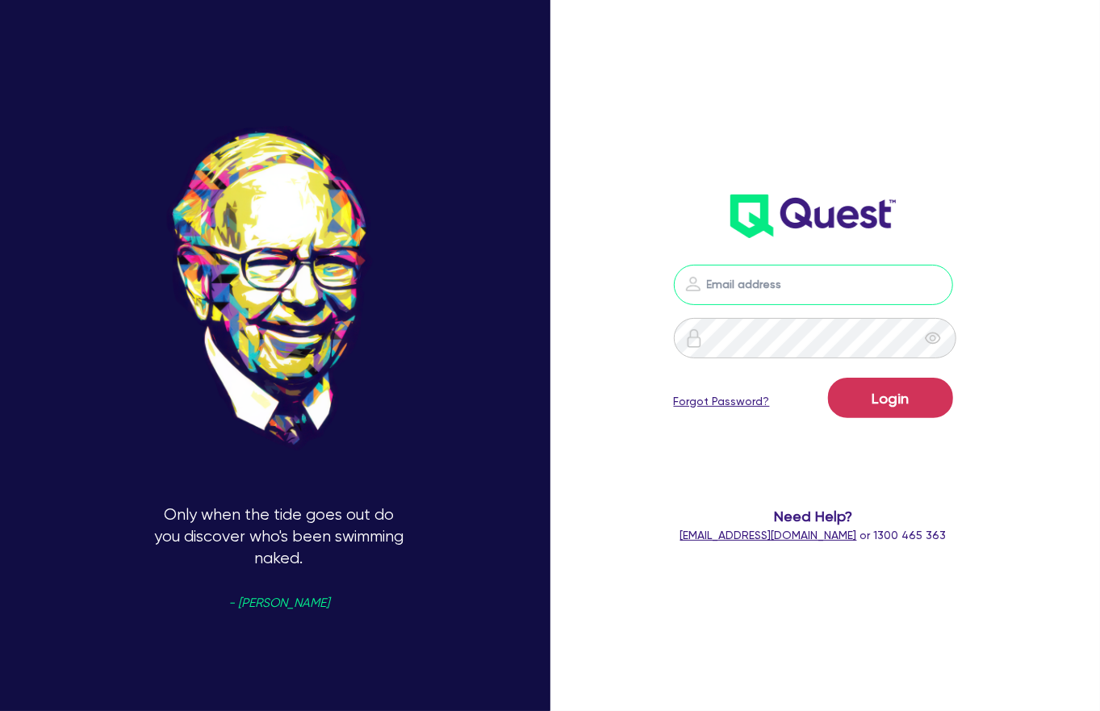
click at [809, 273] on input "email" at bounding box center [813, 285] width 279 height 40
type input "tammy@ecarz.com.au"
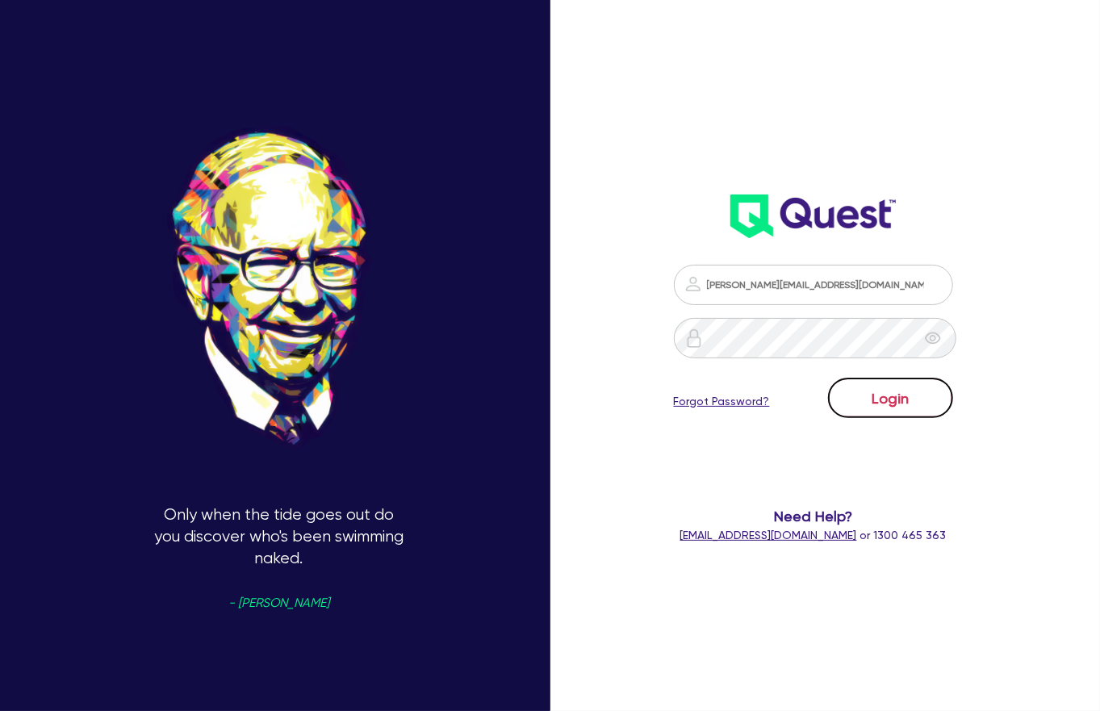
click at [908, 378] on button "Login" at bounding box center [890, 398] width 125 height 40
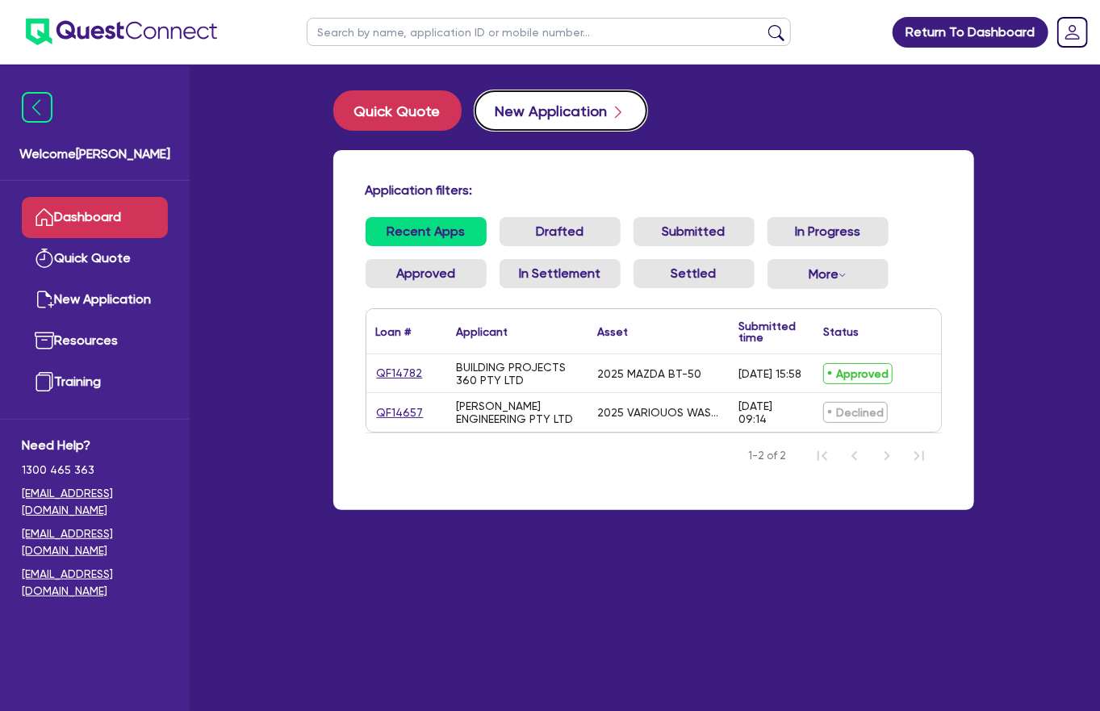
click at [521, 104] on button "New Application" at bounding box center [560, 110] width 173 height 40
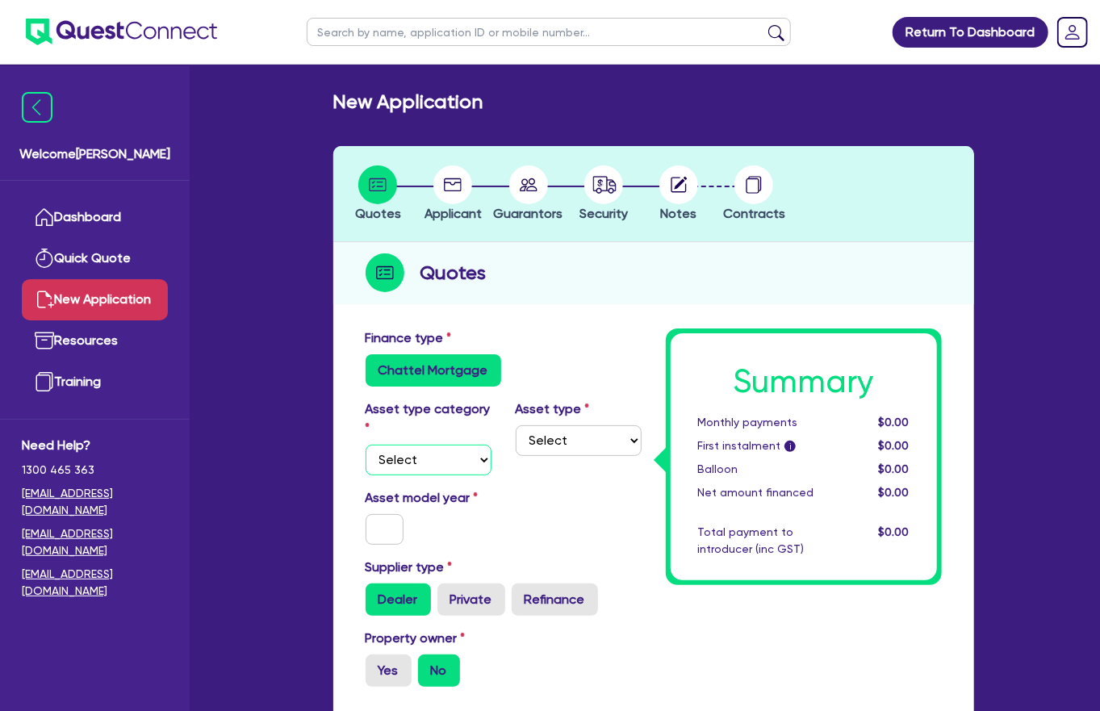
click at [417, 445] on select "Select Cars and light trucks Primary assets Secondary assets Tertiary assets" at bounding box center [429, 460] width 126 height 31
select select "CARS_AND_LIGHT_TRUCKS"
click at [366, 445] on select "Select Cars and light trucks Primary assets Secondary assets Tertiary assets" at bounding box center [429, 460] width 126 height 31
click at [605, 425] on select "Select Passenger vehicles Vans and utes Light trucks up to 4.5 tonne" at bounding box center [579, 440] width 126 height 31
select select "PASSENGER_VEHICLES"
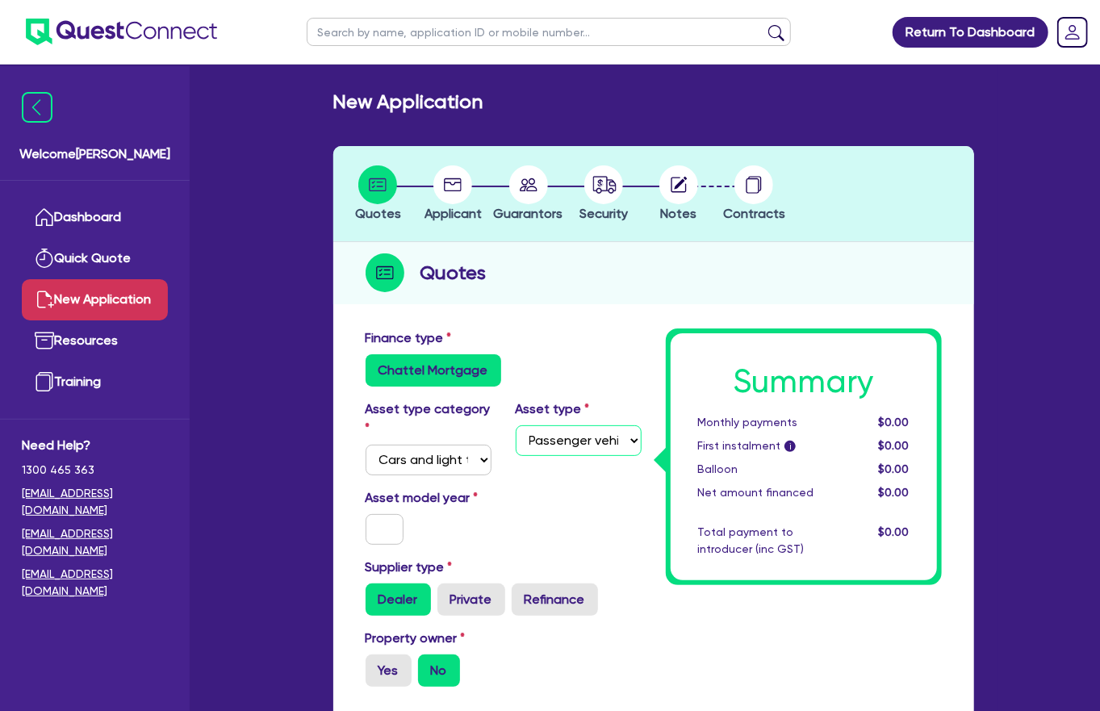
click at [516, 425] on select "Select Passenger vehicles Vans and utes Light trucks up to 4.5 tonne" at bounding box center [579, 440] width 126 height 31
drag, startPoint x: 378, startPoint y: 461, endPoint x: 340, endPoint y: 440, distance: 44.0
click at [378, 506] on input "text" at bounding box center [385, 529] width 39 height 31
click at [377, 506] on input "text" at bounding box center [385, 529] width 39 height 31
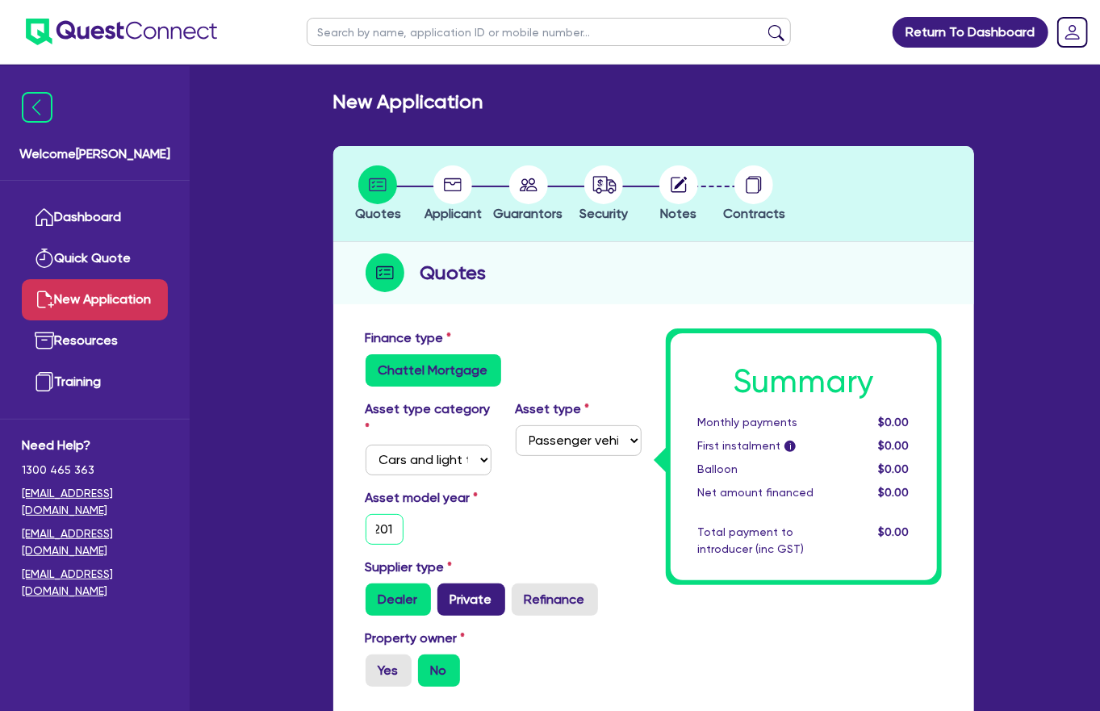
type input "2014"
click at [458, 506] on label "Private" at bounding box center [471, 599] width 68 height 32
click at [448, 506] on input "Private" at bounding box center [442, 588] width 10 height 10
radio input "true"
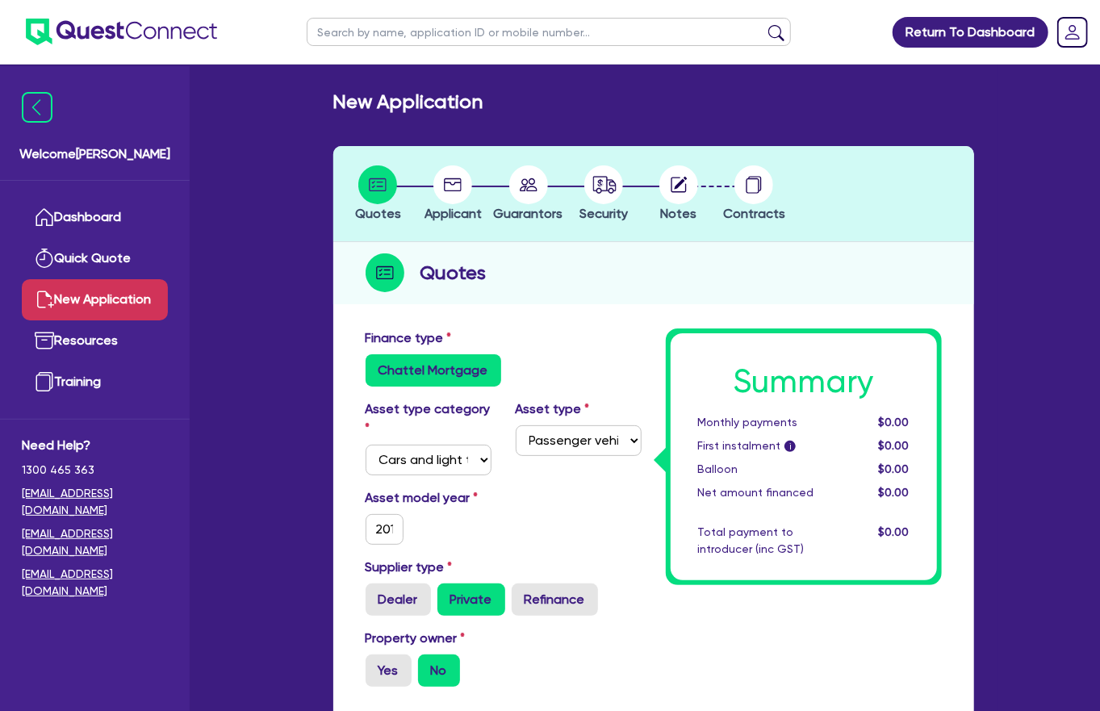
scroll to position [142, 0]
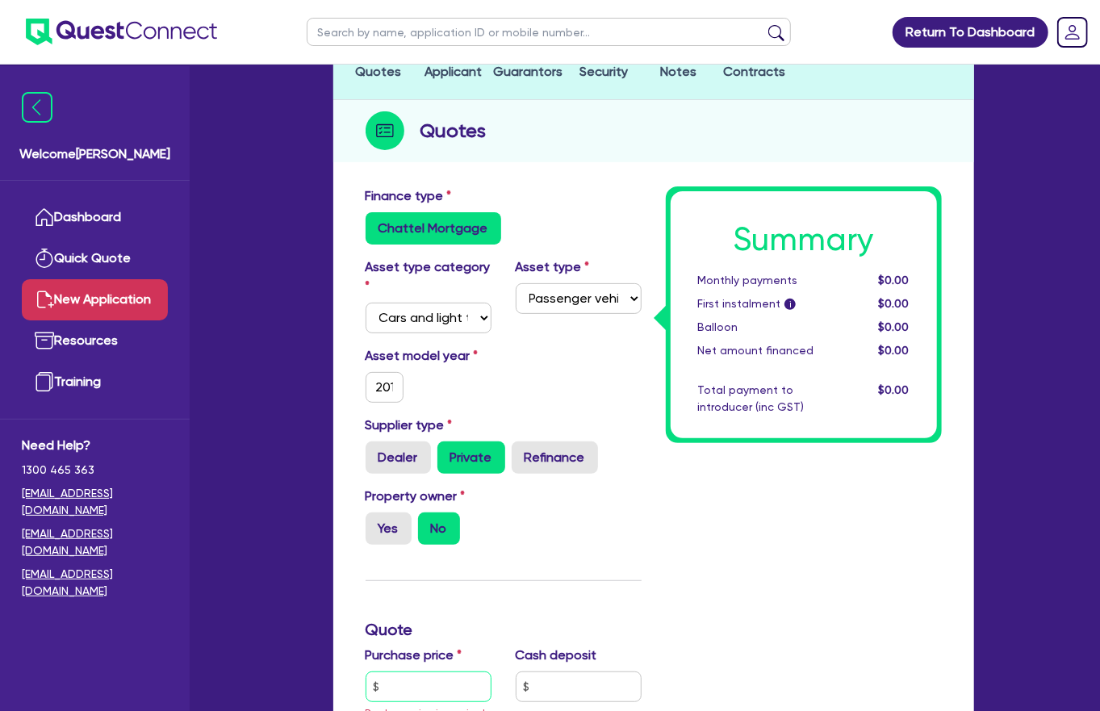
click at [416, 506] on input "text" at bounding box center [429, 686] width 126 height 31
click at [392, 506] on input "text" at bounding box center [429, 686] width 126 height 31
type input "40,000"
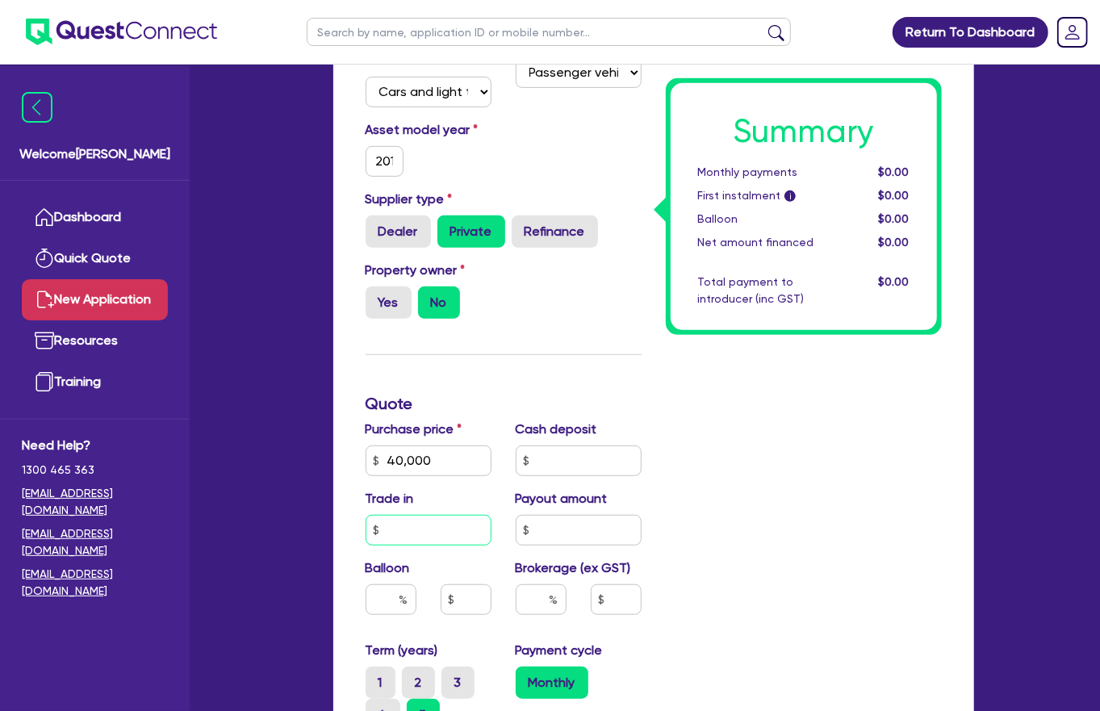
scroll to position [375, 0]
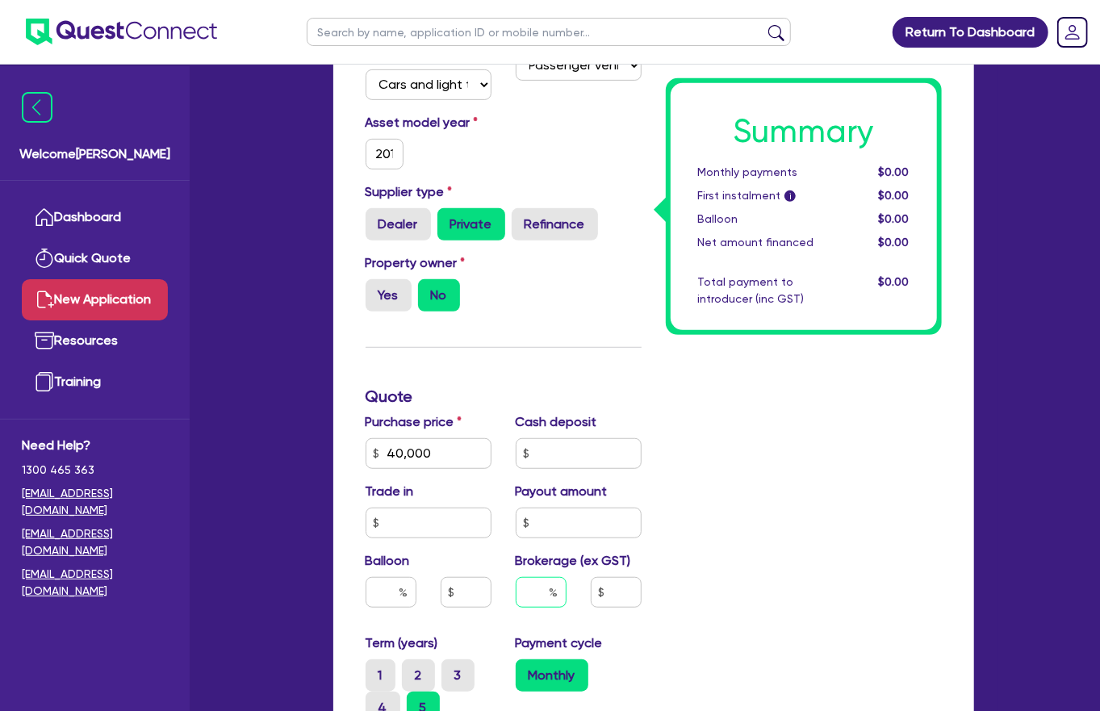
click at [520, 506] on input "text" at bounding box center [541, 592] width 51 height 31
type input "6"
click at [625, 506] on input "text" at bounding box center [616, 592] width 51 height 31
drag, startPoint x: 370, startPoint y: 633, endPoint x: 411, endPoint y: 610, distance: 46.9
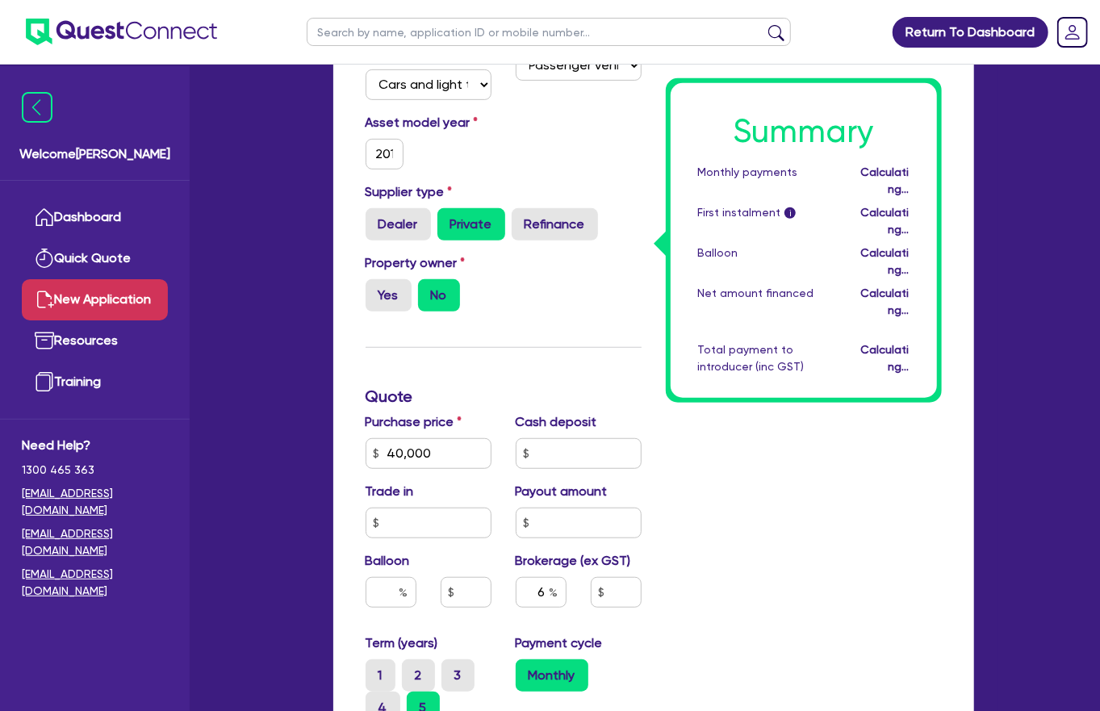
type input "17"
type input "2,400"
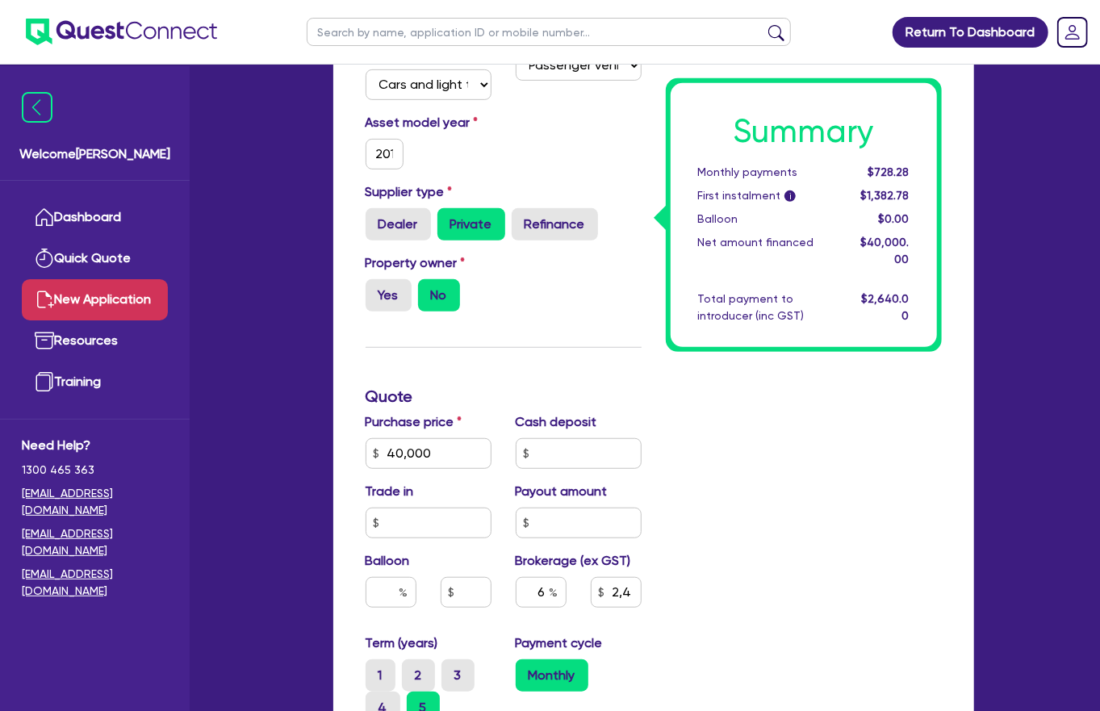
type input "1.95"
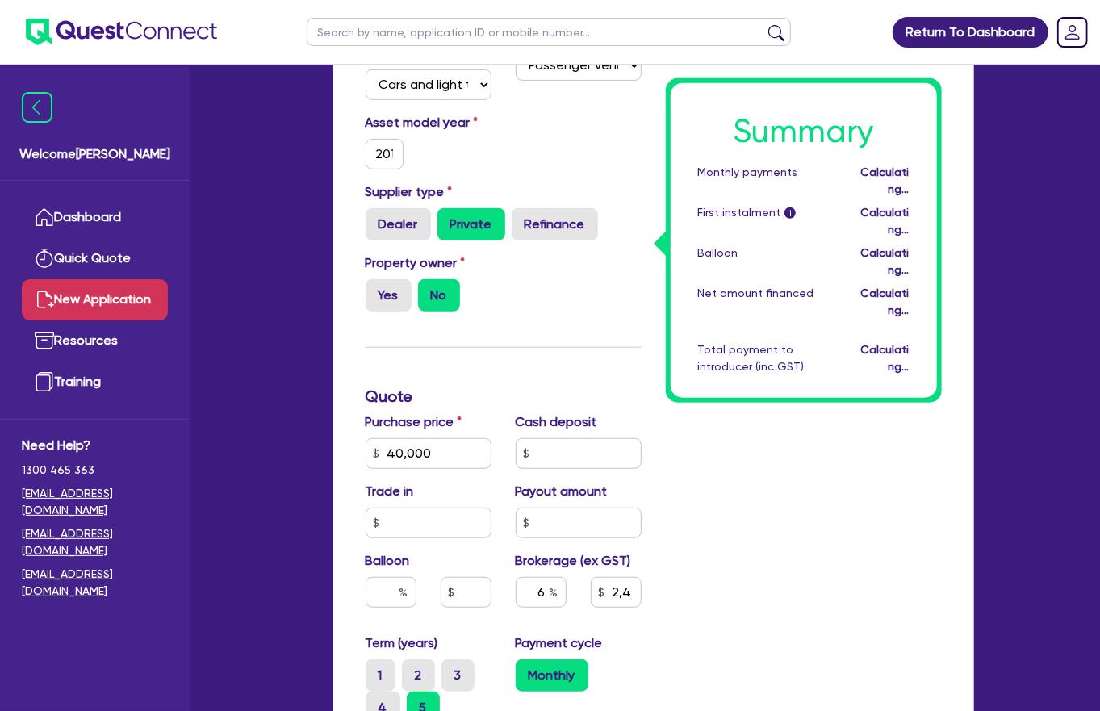
type input "2,400"
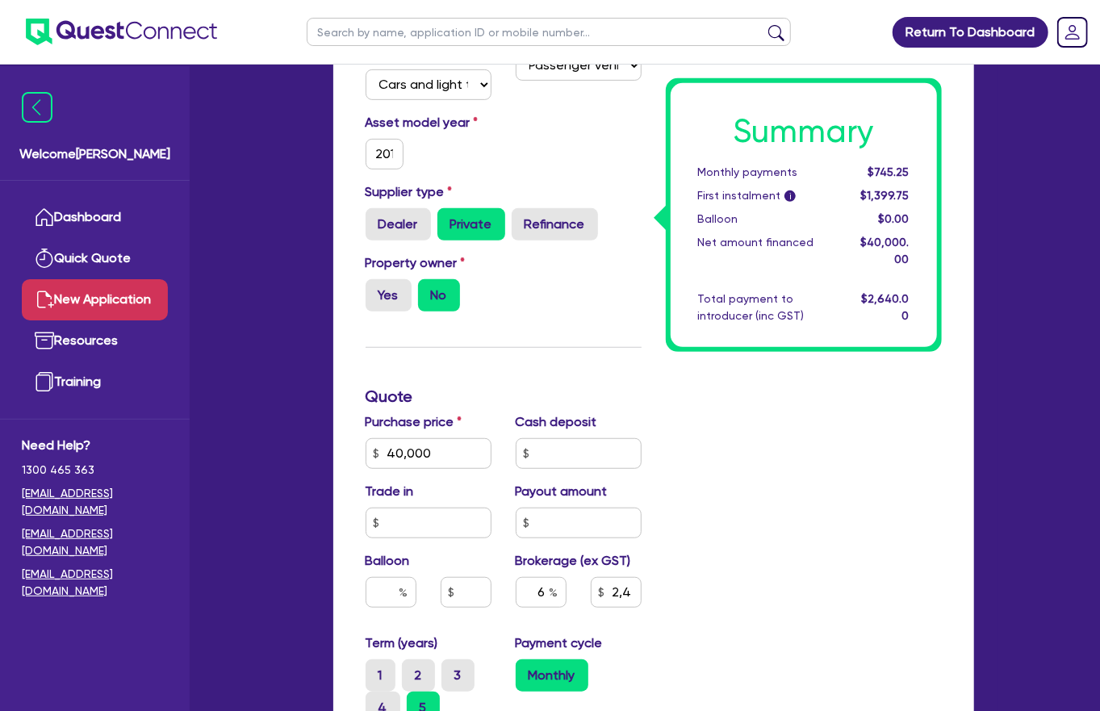
drag, startPoint x: 392, startPoint y: 634, endPoint x: 327, endPoint y: 625, distance: 66.0
click at [327, 506] on div "Quotes Applicant Guarantors Security Notes Contracts Quotes Finance type Chatte…" at bounding box center [653, 439] width 665 height 1337
drag, startPoint x: 372, startPoint y: 633, endPoint x: 400, endPoint y: 634, distance: 28.3
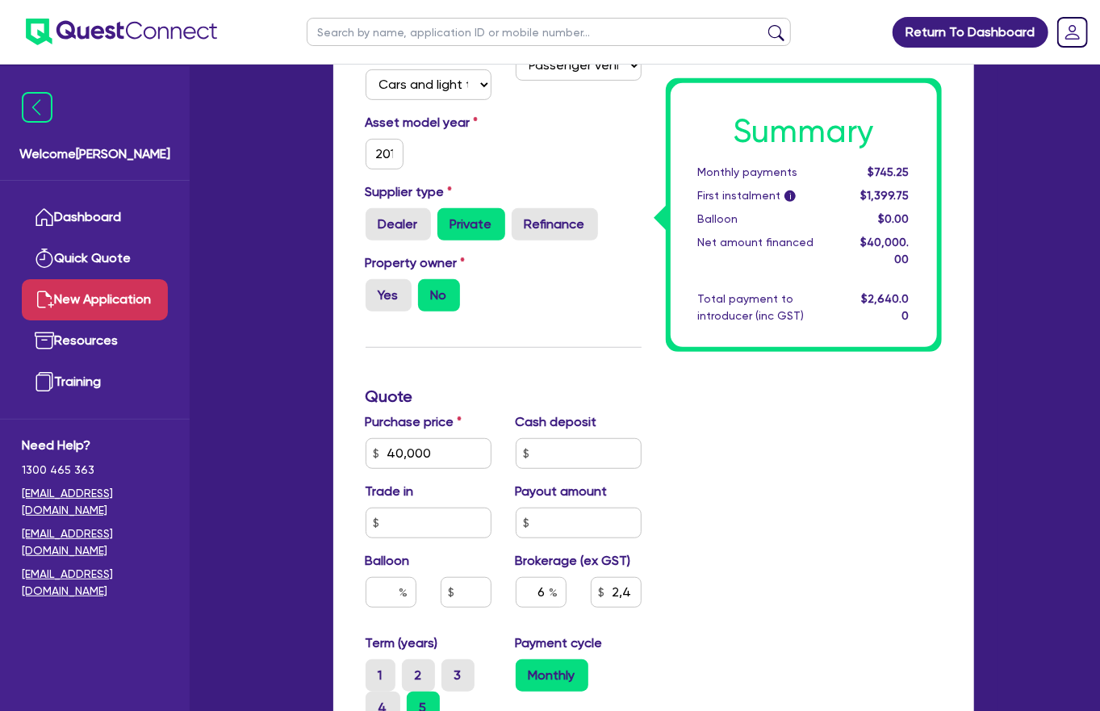
scroll to position [380, 0]
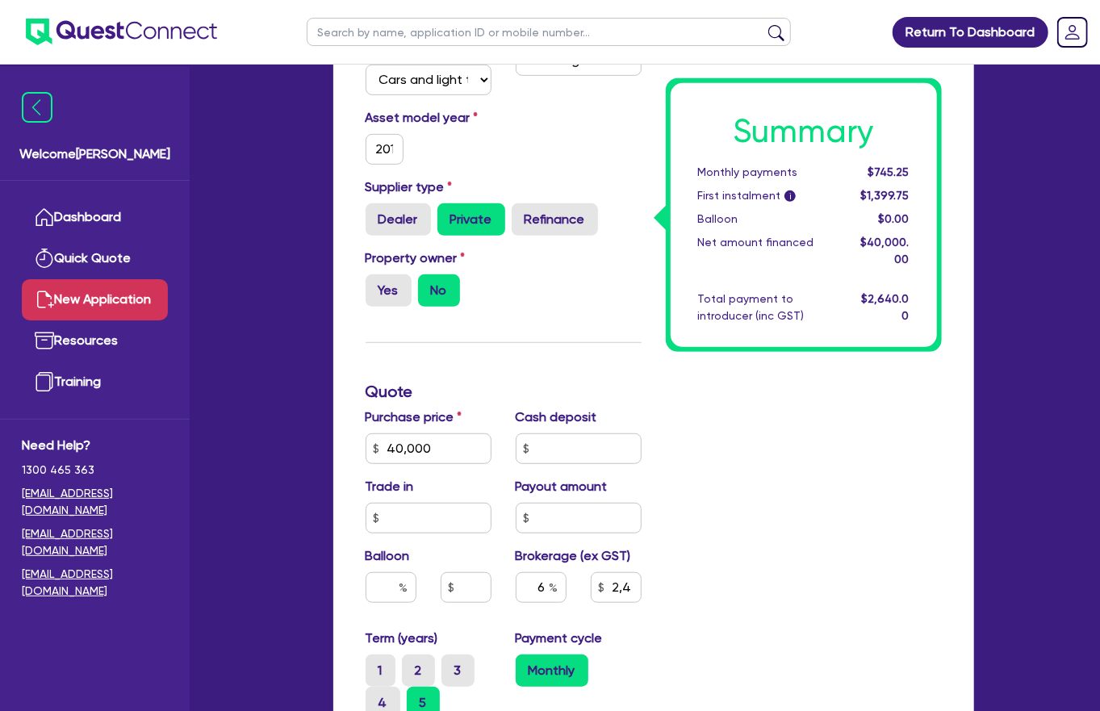
type input "17.95"
type input "2,400"
click at [685, 506] on div "Summary Monthly payments $1,065.68 First instalment i $1,720.18 Balloon $0.00 N…" at bounding box center [804, 474] width 300 height 1053
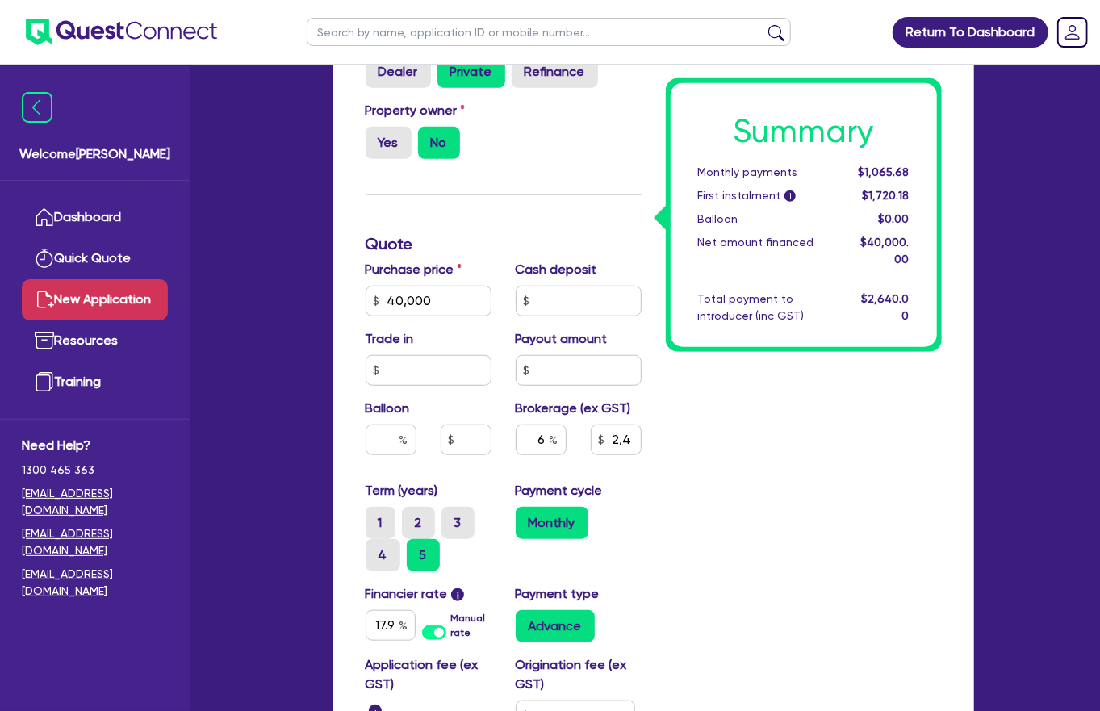
scroll to position [545, 0]
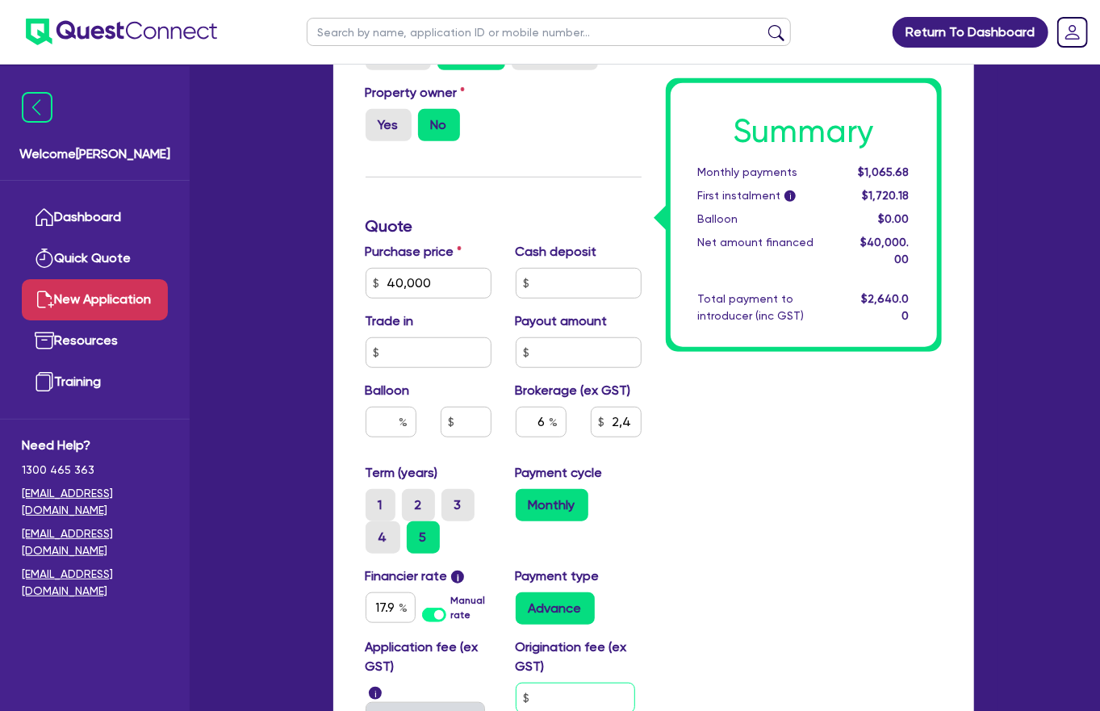
click at [562, 506] on input "text" at bounding box center [575, 698] width 119 height 31
type input "900"
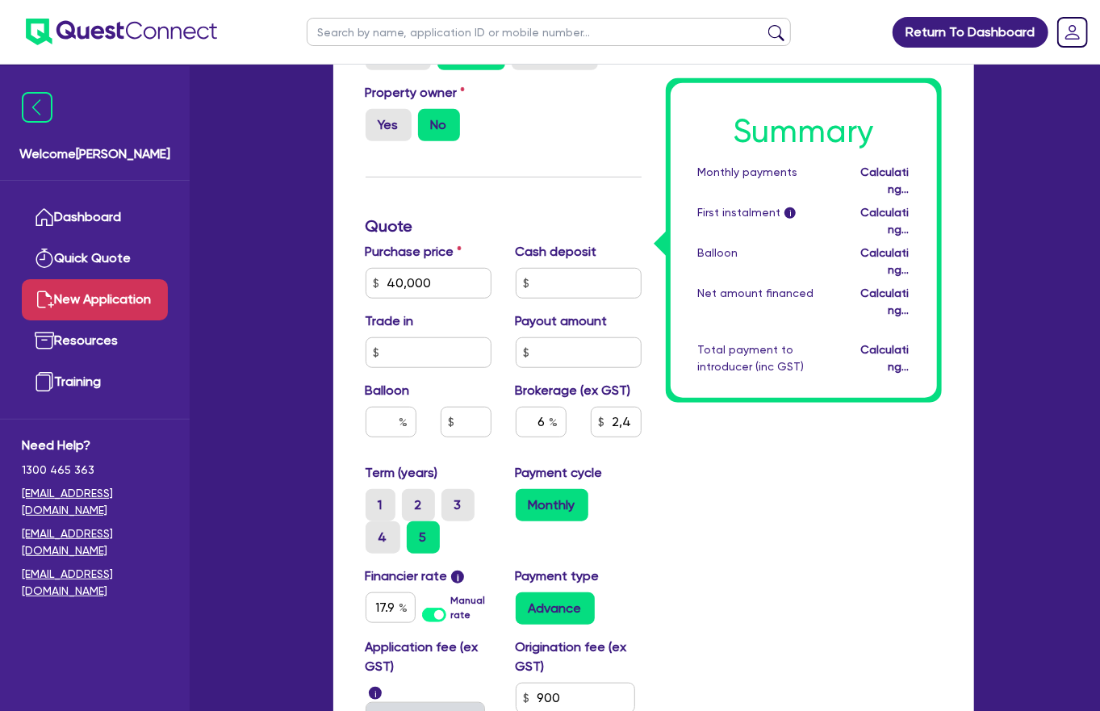
type input "2,400"
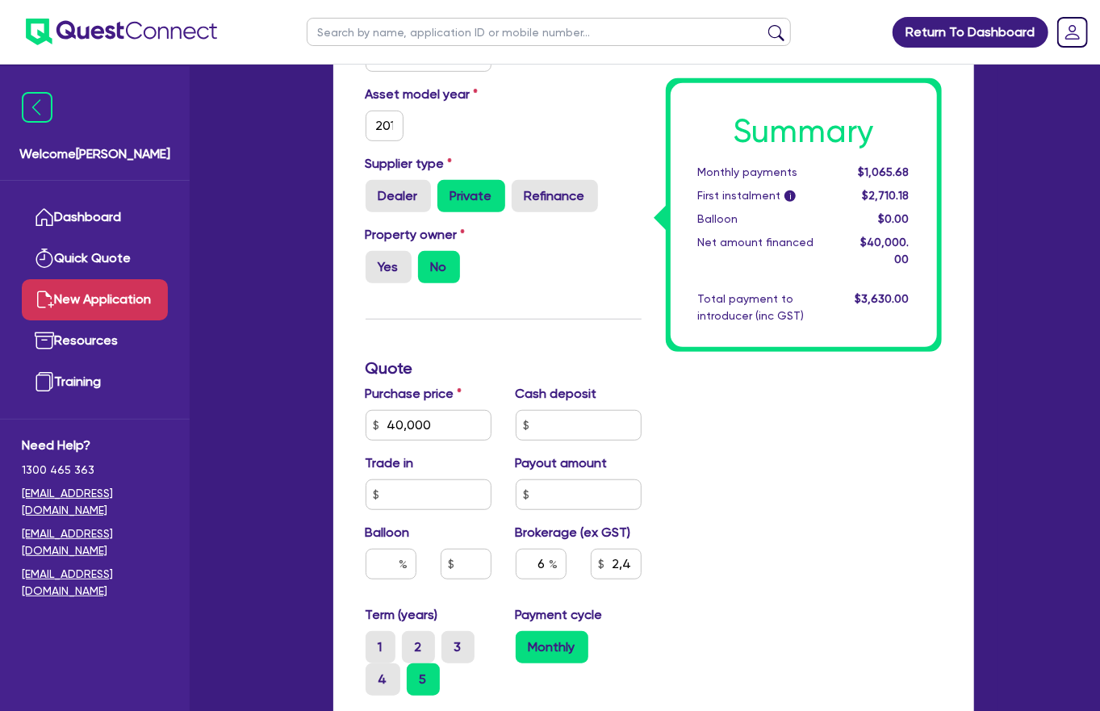
scroll to position [534, 0]
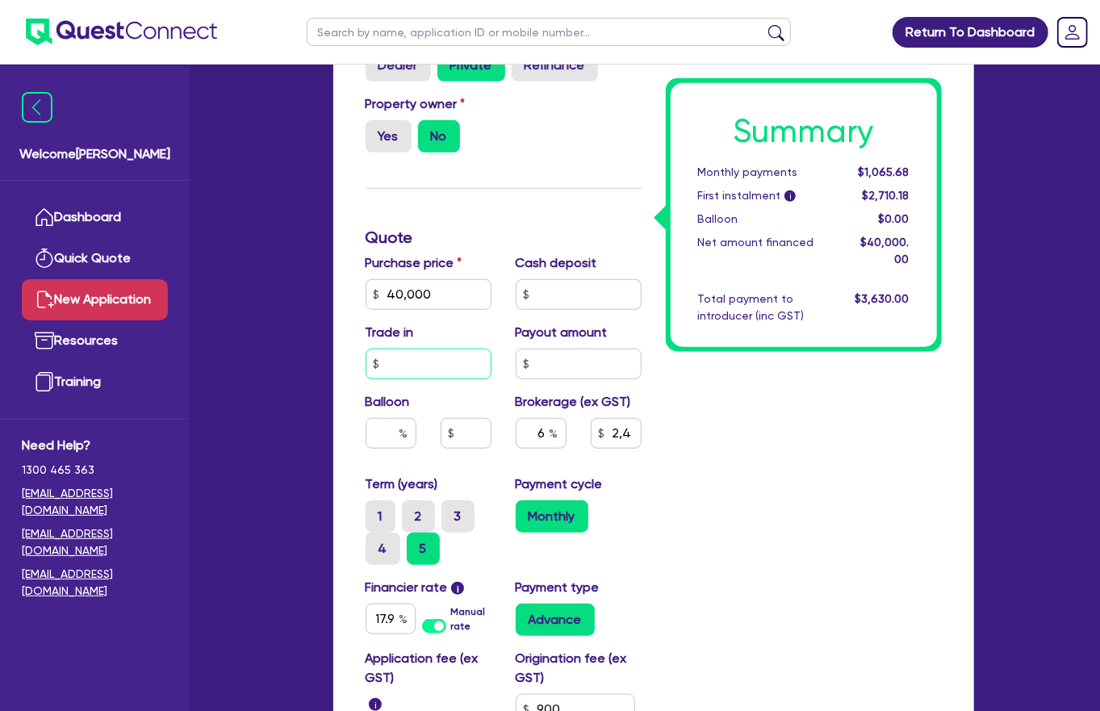
click at [436, 349] on input "text" at bounding box center [429, 364] width 126 height 31
type input "0"
type input "2,400"
type input "0"
type input "2,400"
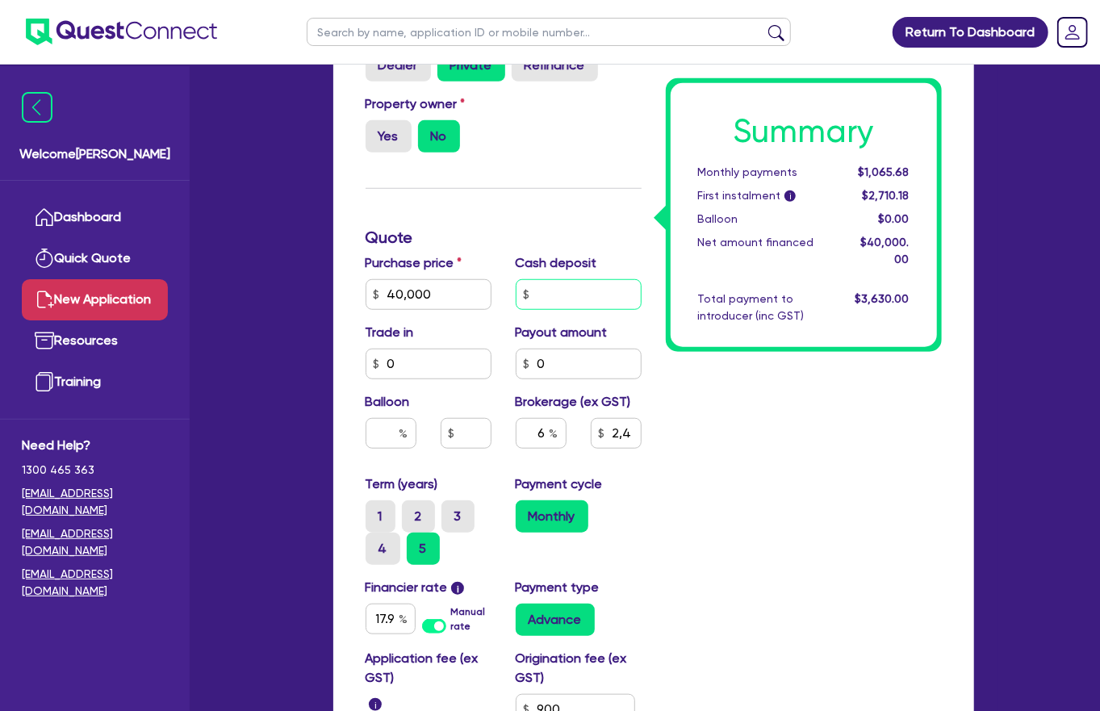
click at [589, 279] on input "text" at bounding box center [579, 294] width 126 height 31
type input "0"
type input "2,400"
type input "0"
click at [366, 418] on input "text" at bounding box center [391, 433] width 51 height 31
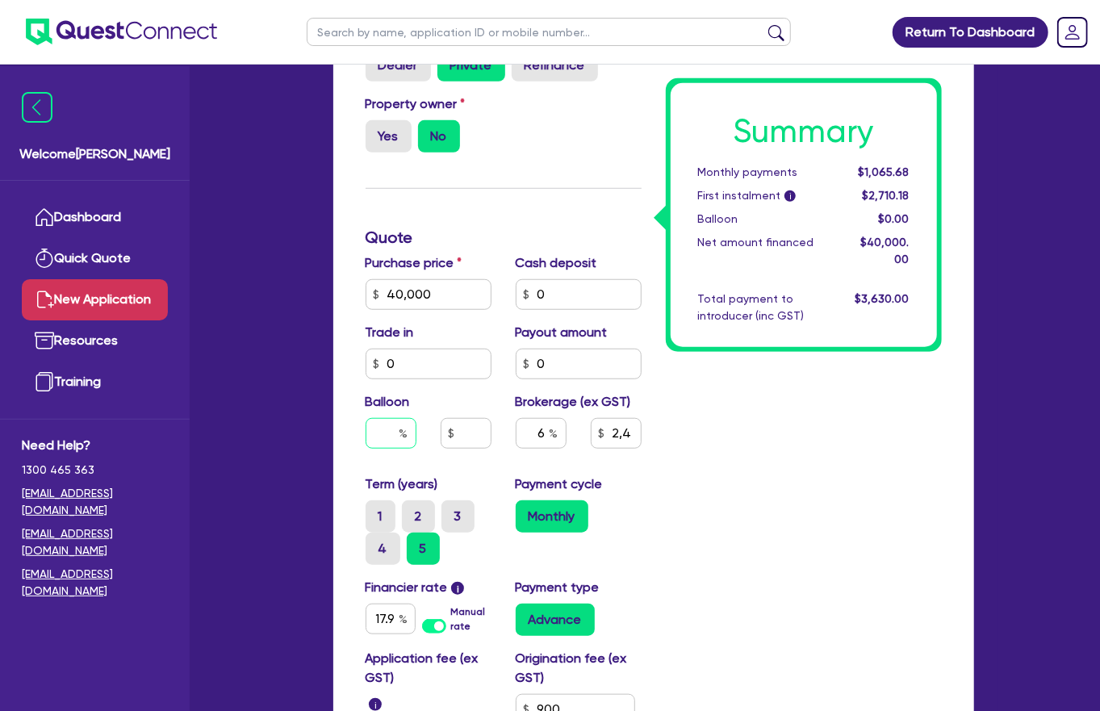
type input "3"
type input "2,400"
type input "1,200"
type input "2,400"
type input "30"
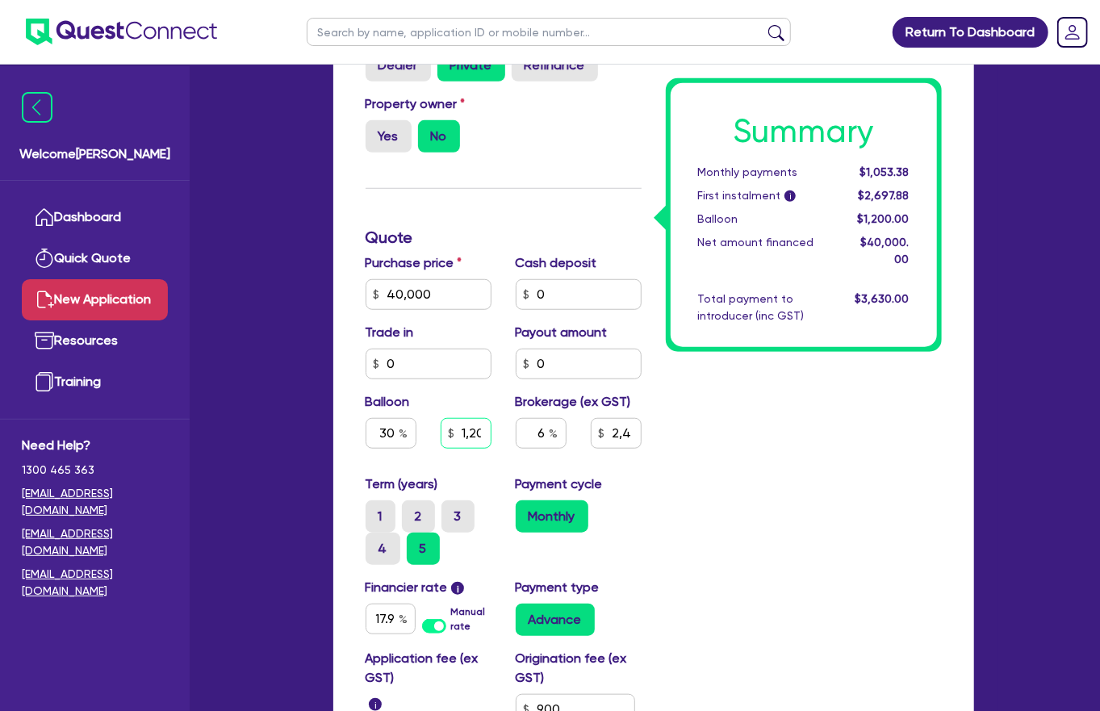
type input "1,200"
type input "2,400"
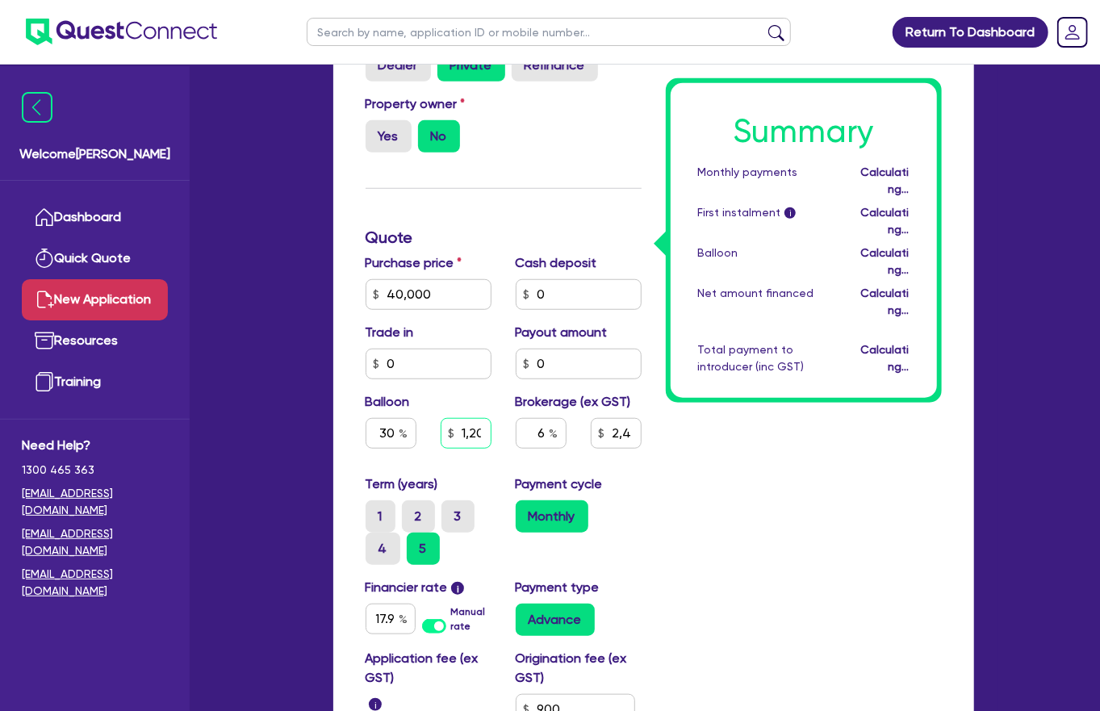
type input "12,000"
type input "2,400"
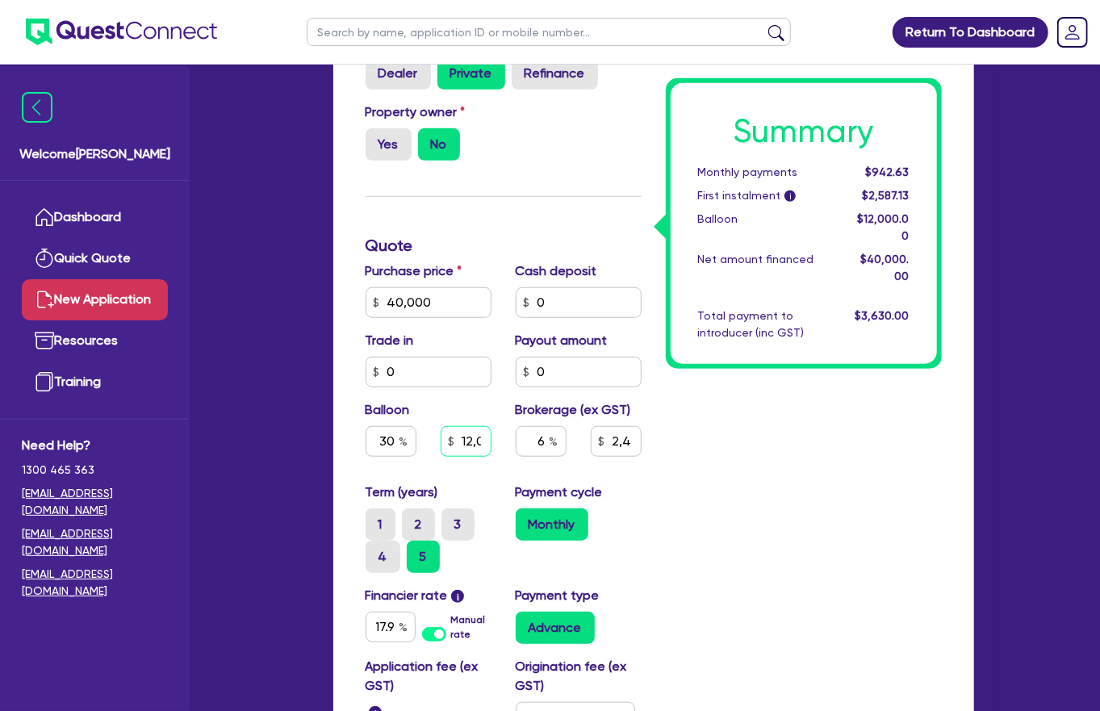
scroll to position [525, 0]
type input "12,000"
type input "2,400"
type input "12,000"
type input "2,400"
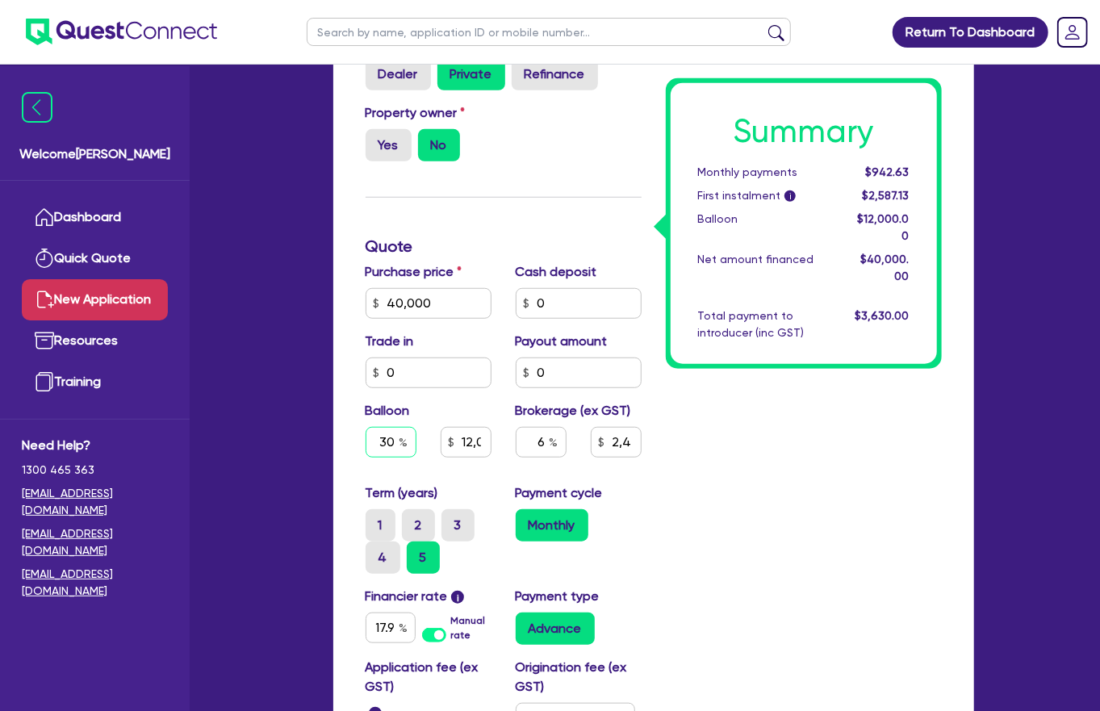
click at [397, 427] on div "30" at bounding box center [391, 442] width 51 height 31
drag, startPoint x: 395, startPoint y: 318, endPoint x: 356, endPoint y: 316, distance: 38.8
click at [366, 427] on div "30" at bounding box center [391, 442] width 51 height 31
click at [366, 427] on input "30" at bounding box center [391, 442] width 51 height 31
drag, startPoint x: 382, startPoint y: 318, endPoint x: 398, endPoint y: 319, distance: 16.2
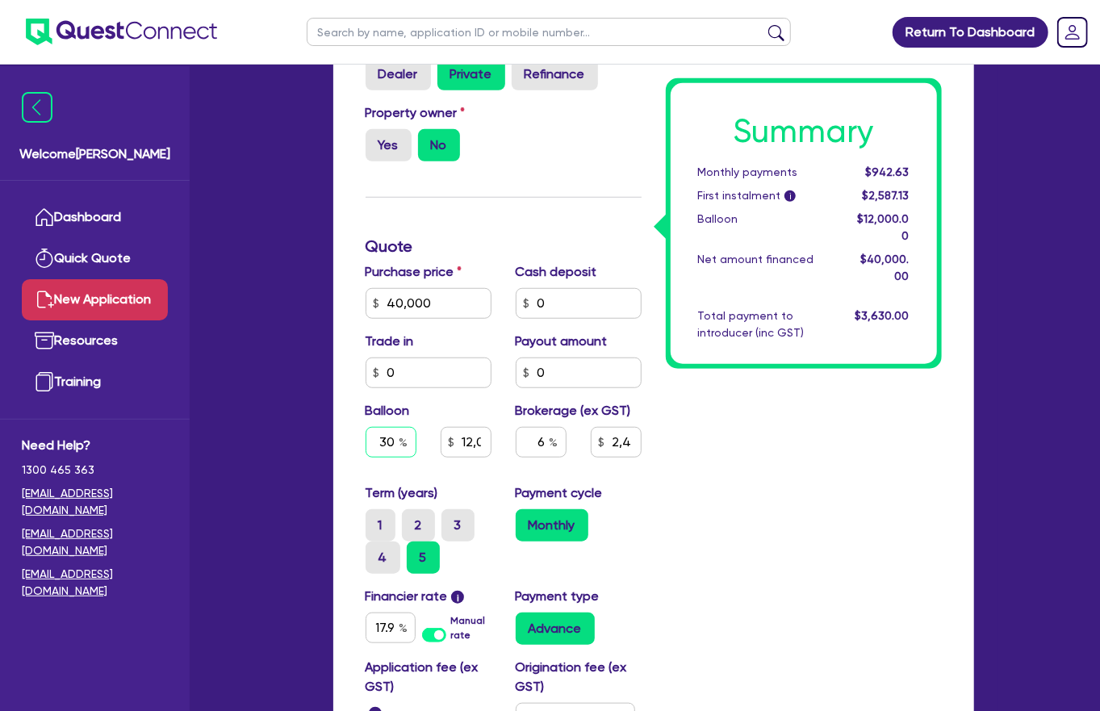
click at [398, 427] on div "30" at bounding box center [391, 442] width 51 height 31
type input "1"
type input "12,000"
type input "2,400"
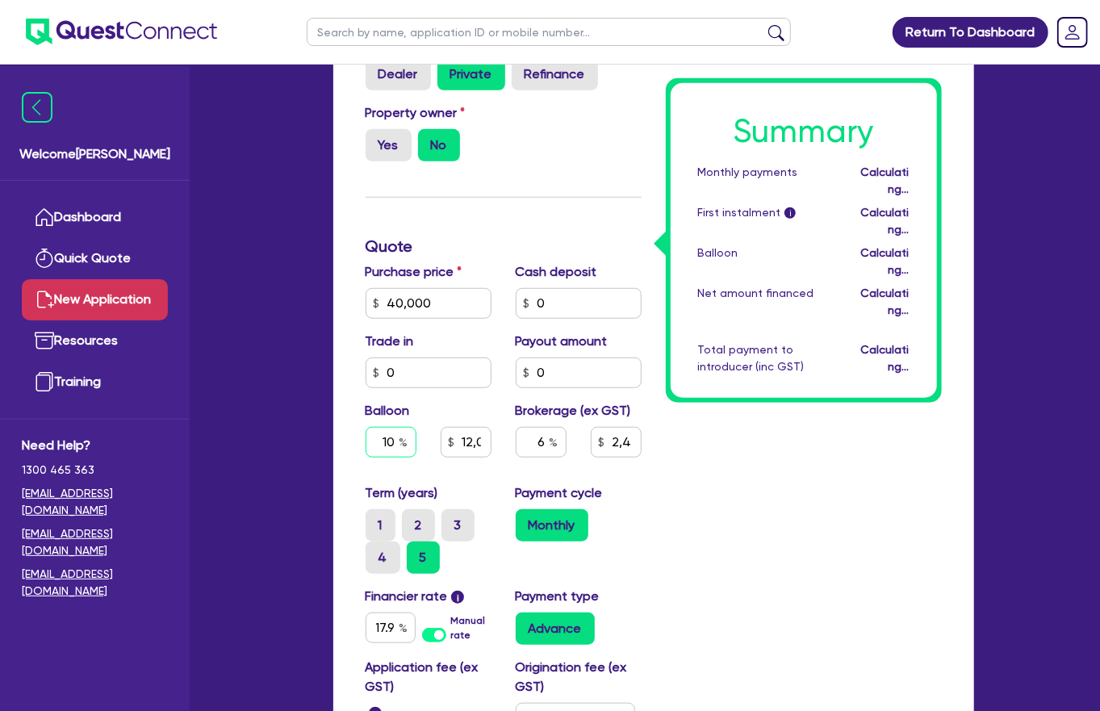
type input "1"
type input "400"
type input "2,400"
type input "1"
type input "2,400"
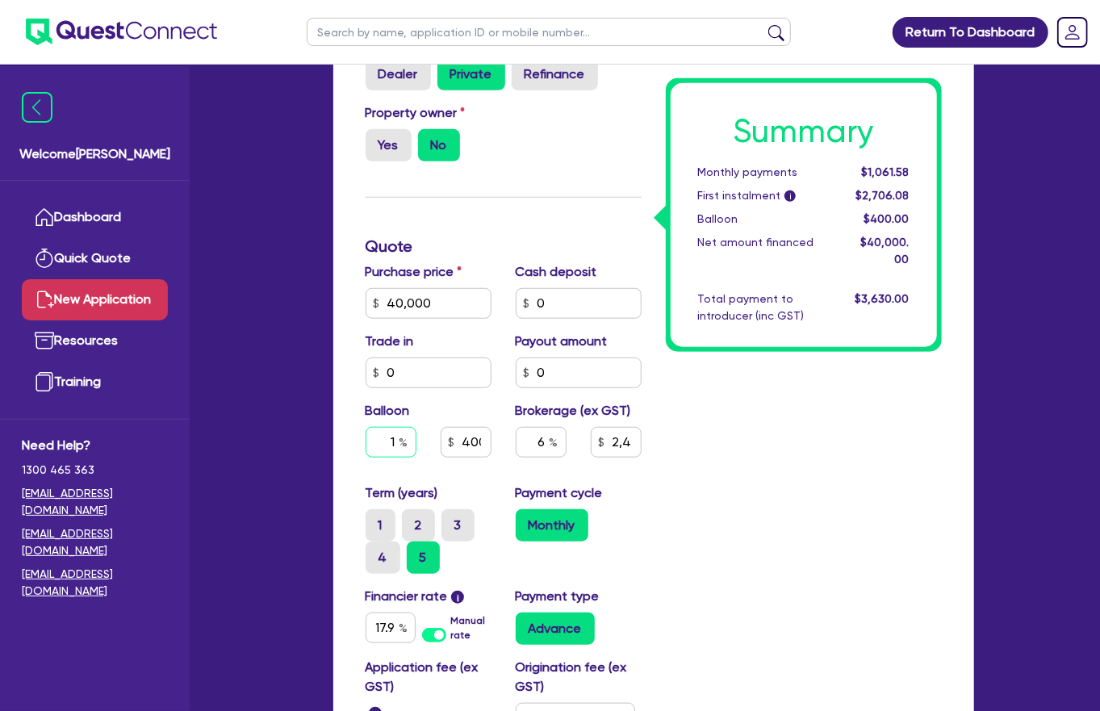
click at [394, 427] on div "1" at bounding box center [391, 442] width 51 height 31
type input "2,400"
type input "0"
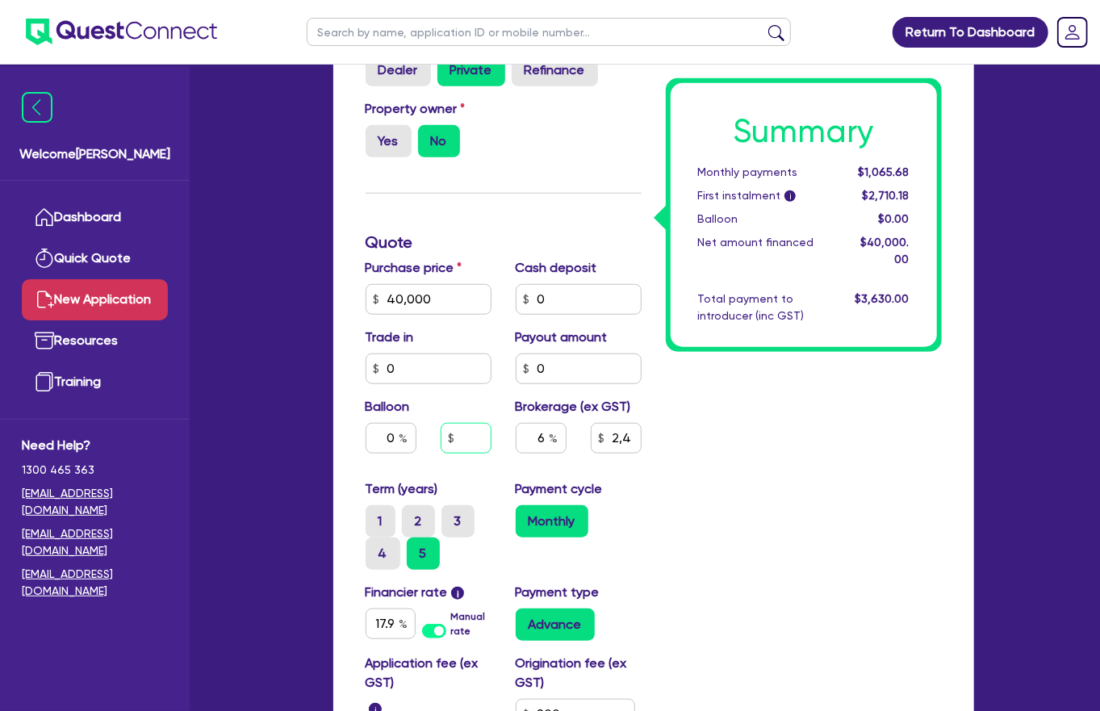
scroll to position [658, 0]
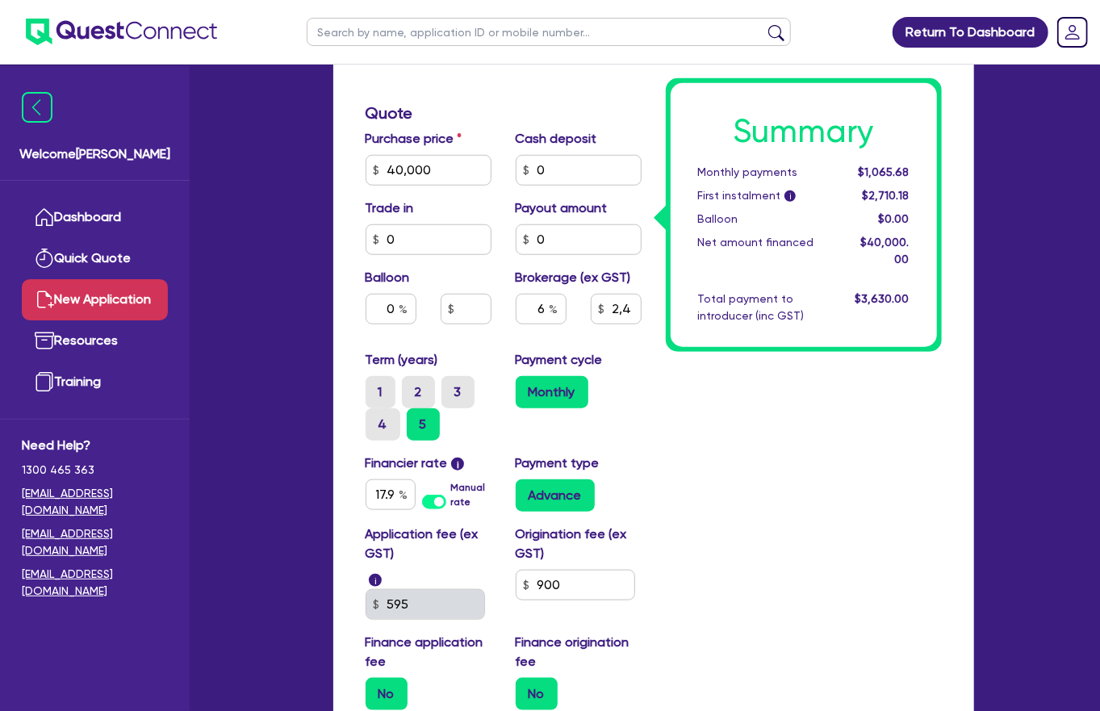
type input "2,400"
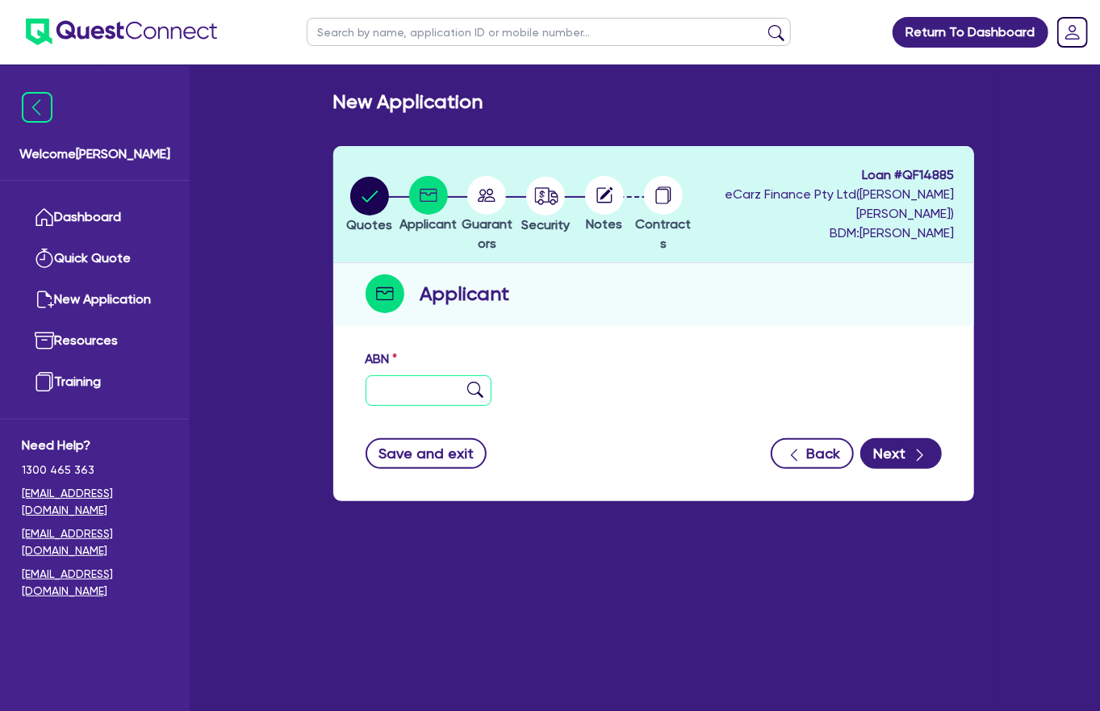
click at [378, 375] on input "text" at bounding box center [429, 390] width 126 height 31
type input "89 677 373 223"
type input "CINANDMIL PTY LTD"
type input "Toowoomba and Darling Downs Security Services"
select select "COMPANY"
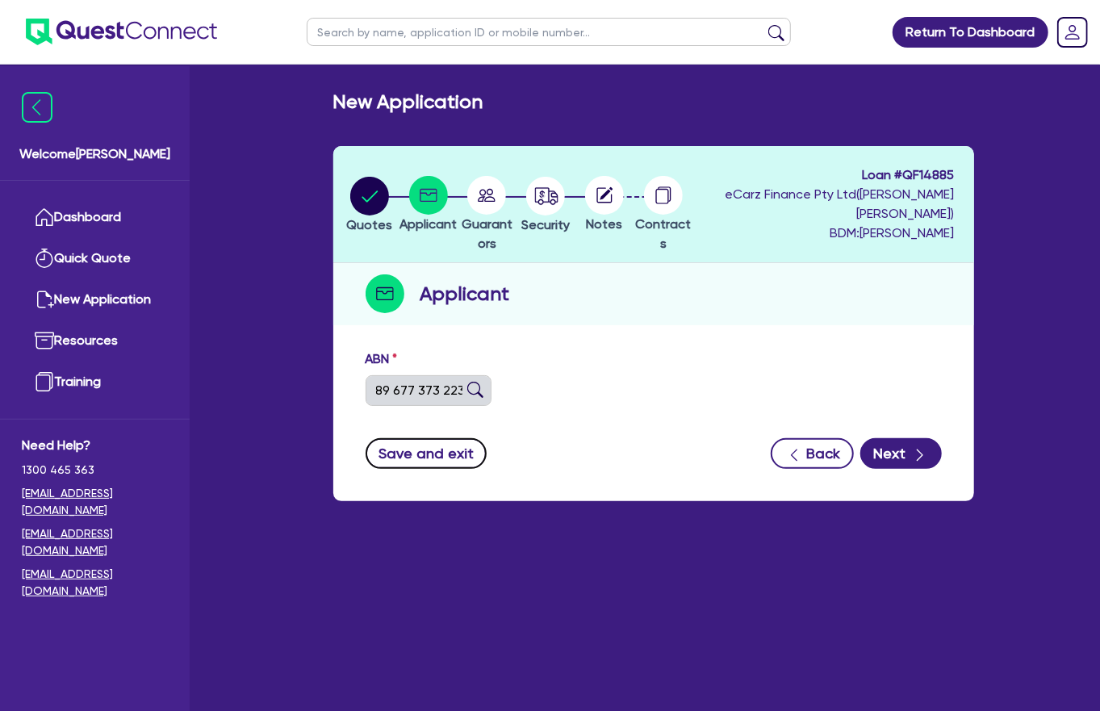
type input "15/05/2024"
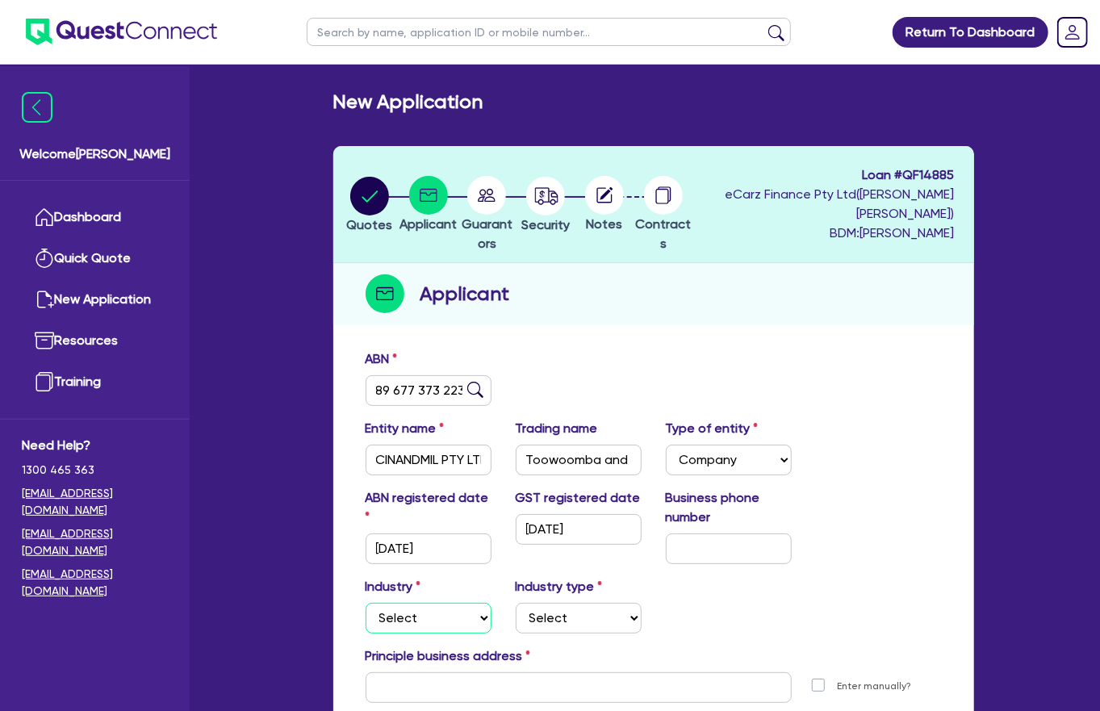
click at [459, 506] on select "Select Accomodation & Food Services Administrative & Support Services Agricultu…" at bounding box center [429, 618] width 126 height 31
select select "TRANSPORT_WAREHOUSING"
click at [366, 506] on select "Select Accomodation & Food Services Administrative & Support Services Agricultu…" at bounding box center [429, 618] width 126 height 31
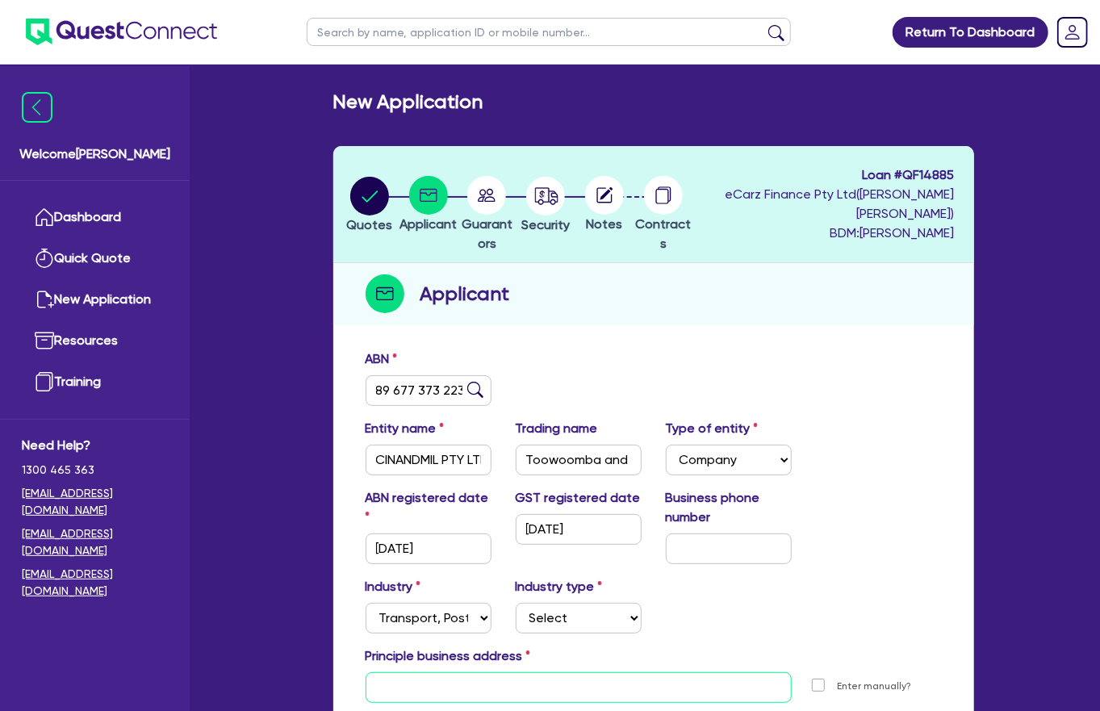
click at [562, 506] on input "text" at bounding box center [579, 687] width 426 height 31
click at [542, 506] on input "161 ROWBOTHAM ST, RAN" at bounding box center [579, 687] width 426 height 31
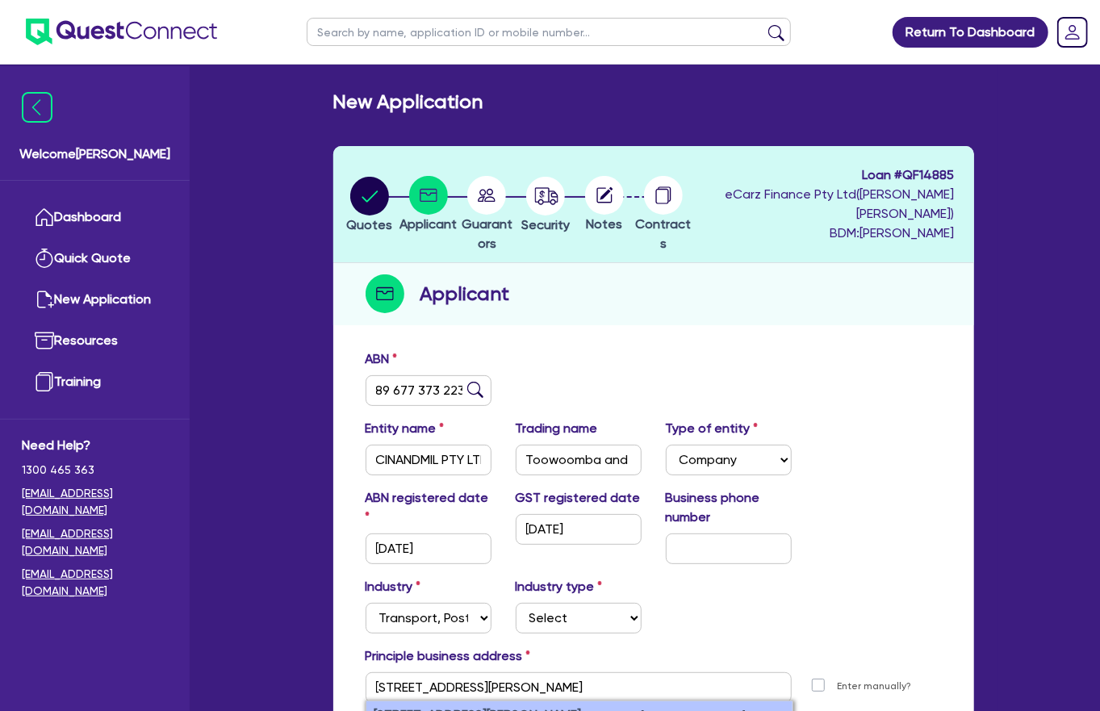
click at [534, 506] on small "Rangeville QLD, Australia" at bounding box center [561, 724] width 374 height 31
type input "161 Rowbotham St Rangeville QLD 4350"
click at [733, 506] on input "text" at bounding box center [729, 548] width 126 height 31
paste input "40 2907 663"
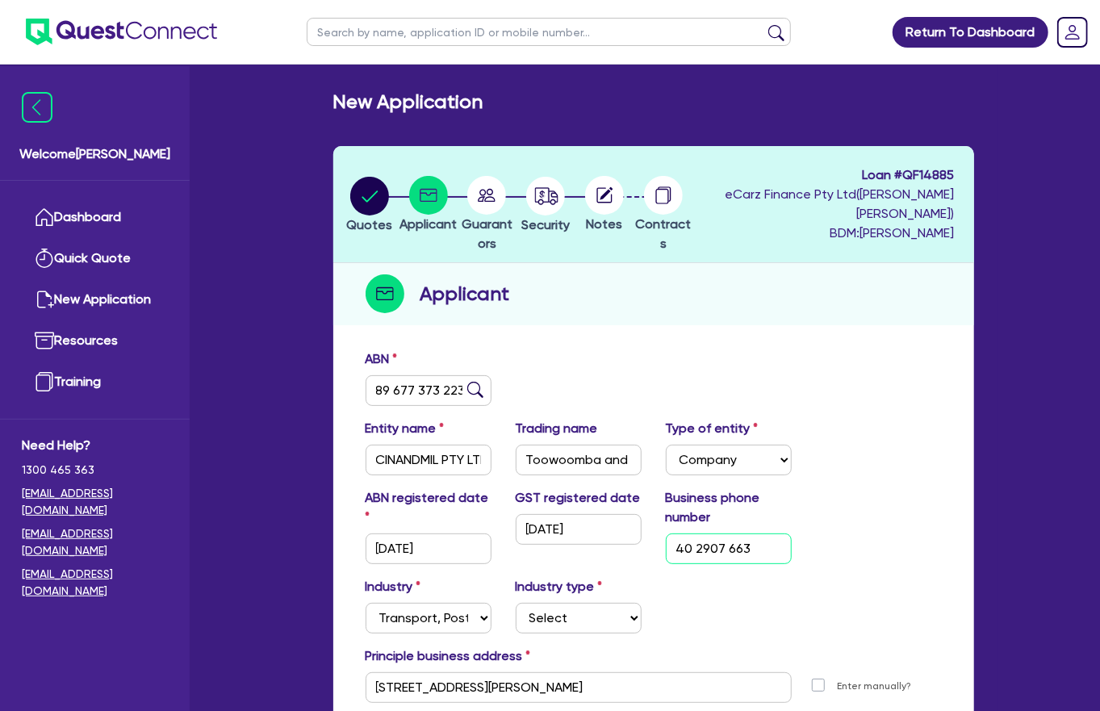
click at [675, 506] on input "40 2907 663" at bounding box center [729, 548] width 126 height 31
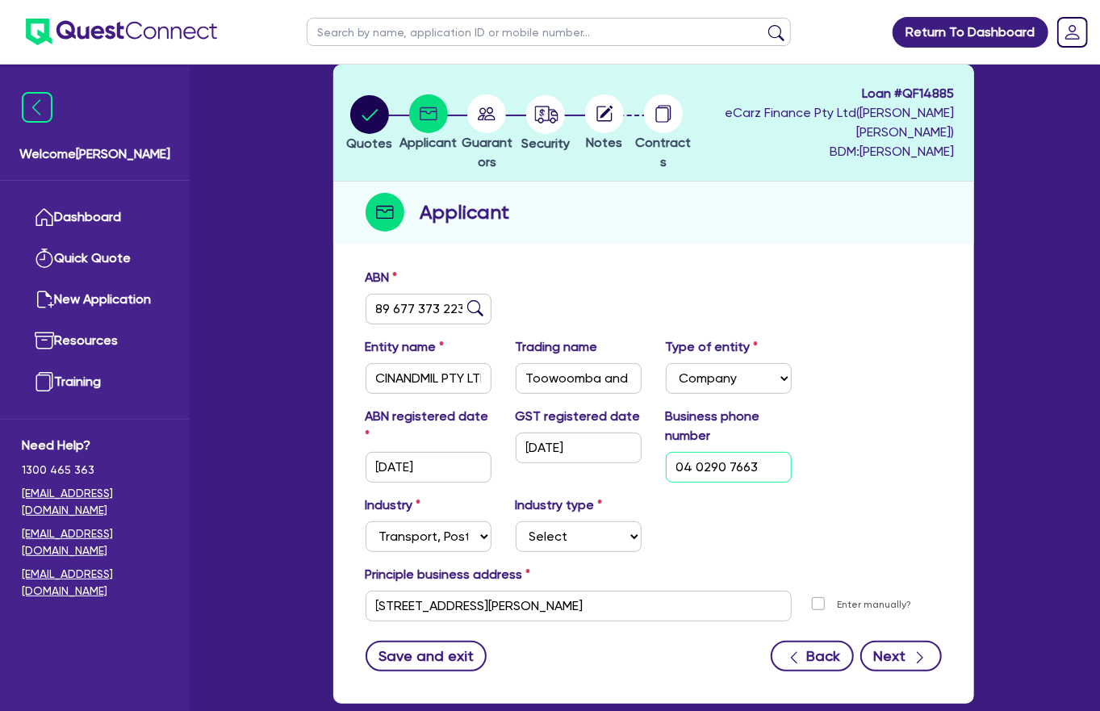
type input "04 0290 7663"
drag, startPoint x: 904, startPoint y: 587, endPoint x: 404, endPoint y: 509, distance: 505.5
click at [904, 506] on button "Next" at bounding box center [900, 656] width 81 height 31
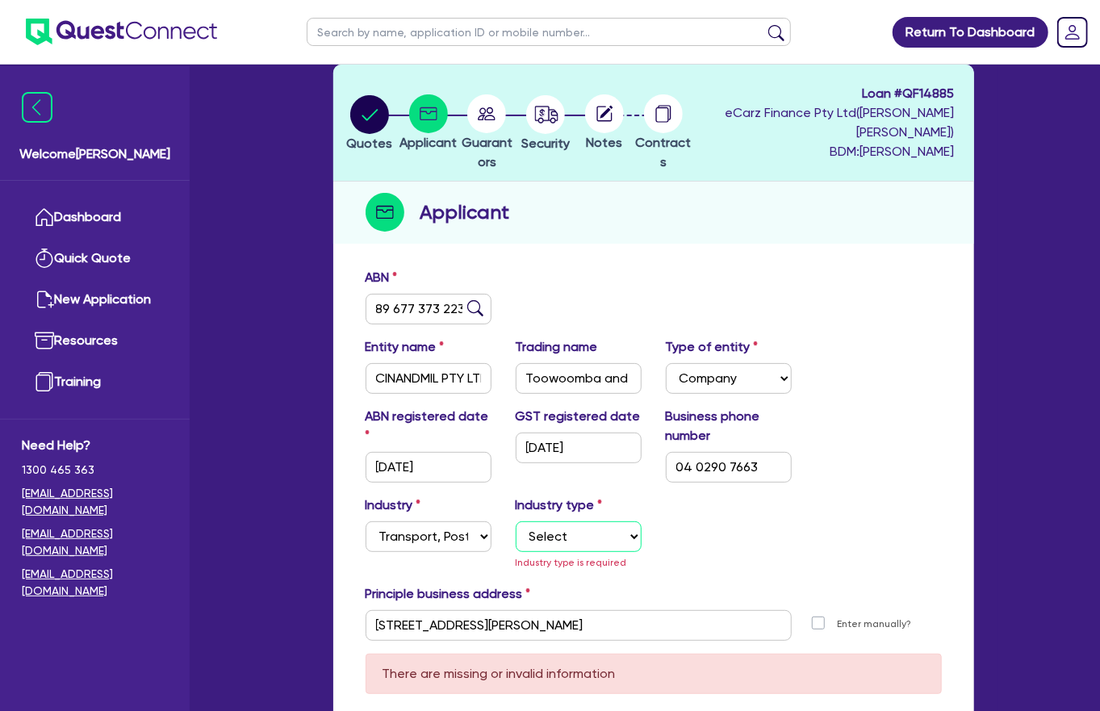
click at [575, 506] on select "Select Taxi & Luxury Car Services Passengers & Freight Transport Services Posta…" at bounding box center [579, 536] width 126 height 31
select select "PASSENGERS_FREIGHT_TRANSPORT"
click at [516, 506] on select "Select Taxi & Luxury Car Services Passengers & Freight Transport Services Posta…" at bounding box center [579, 536] width 126 height 31
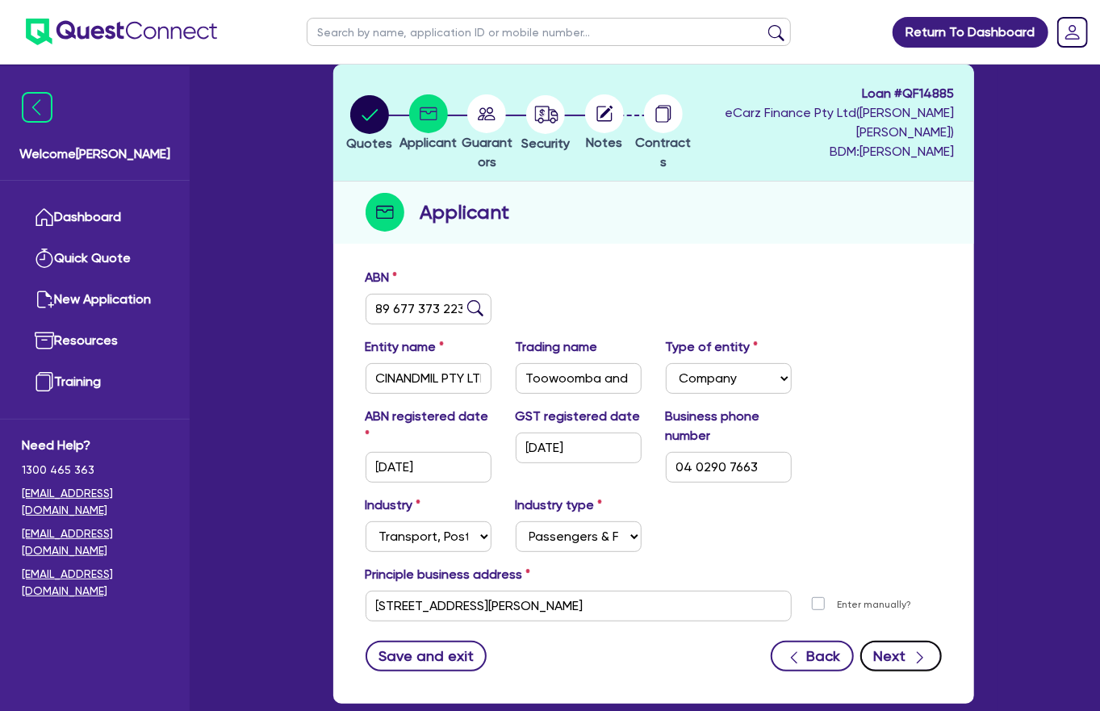
click at [921, 506] on button "Next" at bounding box center [900, 656] width 81 height 31
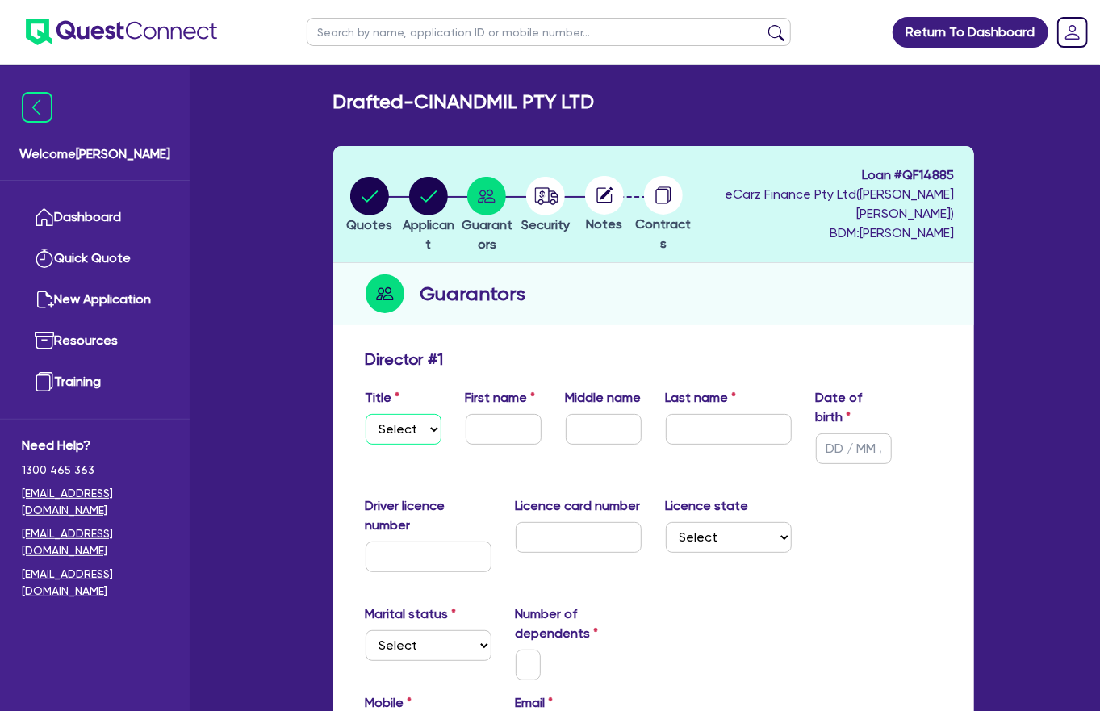
click at [397, 414] on select "Select Mr Mrs Ms Miss Dr" at bounding box center [404, 429] width 76 height 31
select select "MS"
click at [366, 414] on select "Select Mr Mrs Ms Miss Dr" at bounding box center [404, 429] width 76 height 31
click at [492, 414] on input "text" at bounding box center [504, 429] width 76 height 31
type input "CINDY"
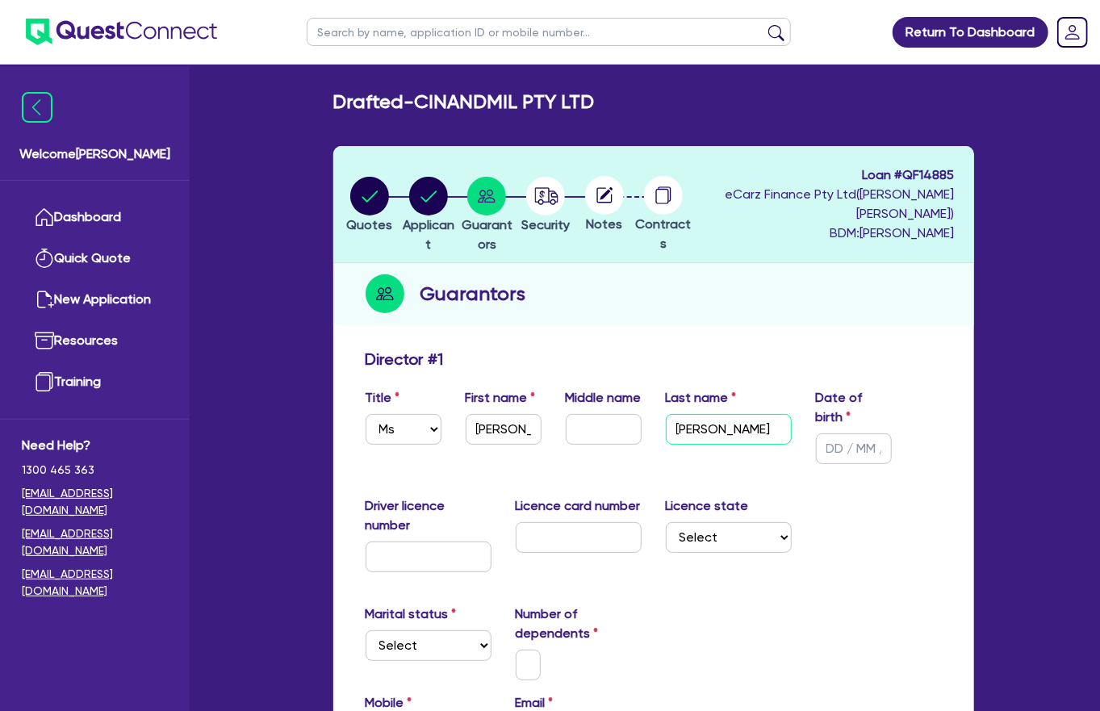
type input "MILLIGAN"
type input "29/04/1975"
type input "036733933"
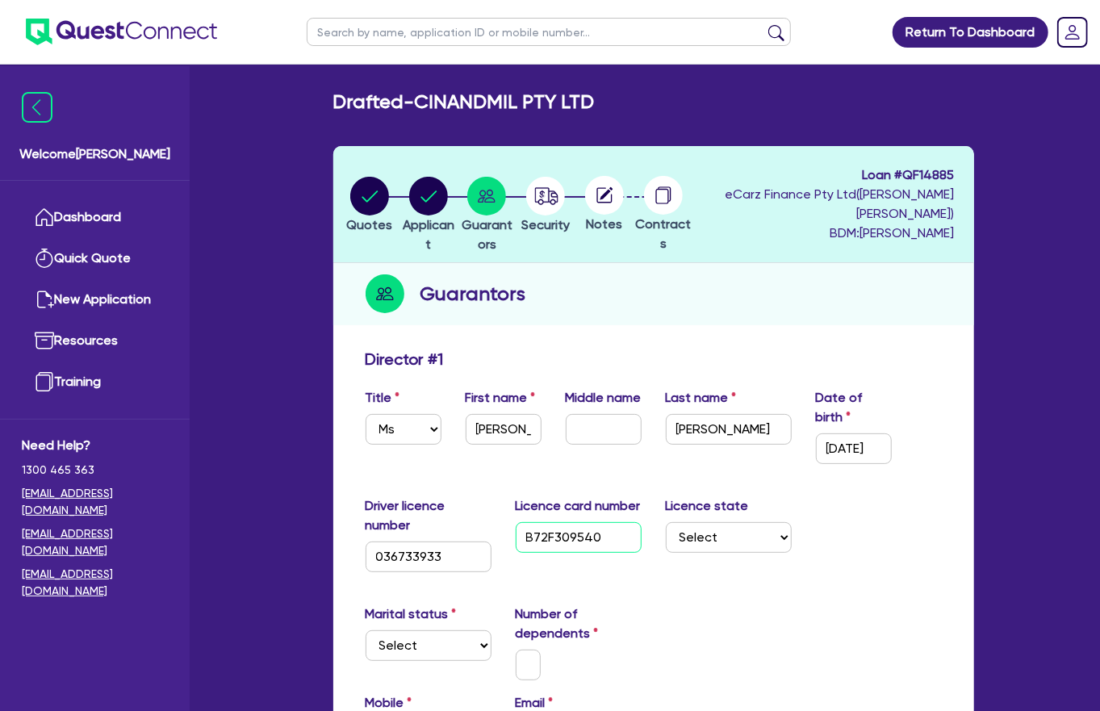
type input "B72F309540"
select select "QLD"
select select "MARRIED"
paste input "4029 076 63"
drag, startPoint x: 366, startPoint y: 651, endPoint x: 624, endPoint y: 584, distance: 266.0
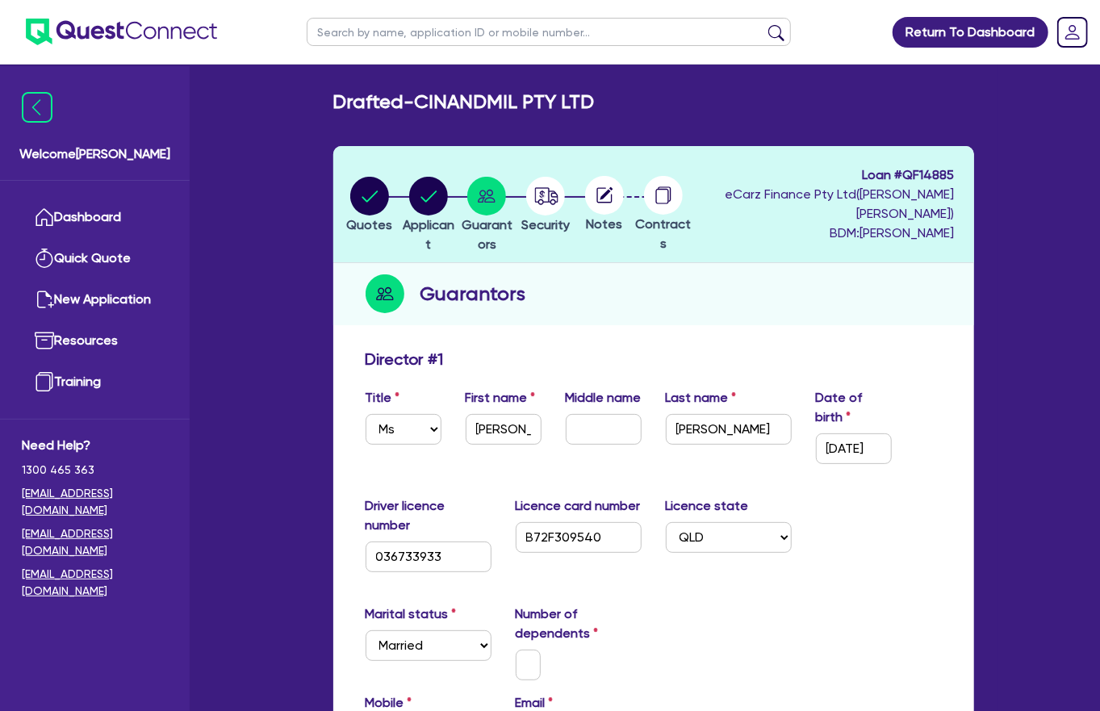
paste input "reebokcindy@live.com.au"
type input "0402 907 663"
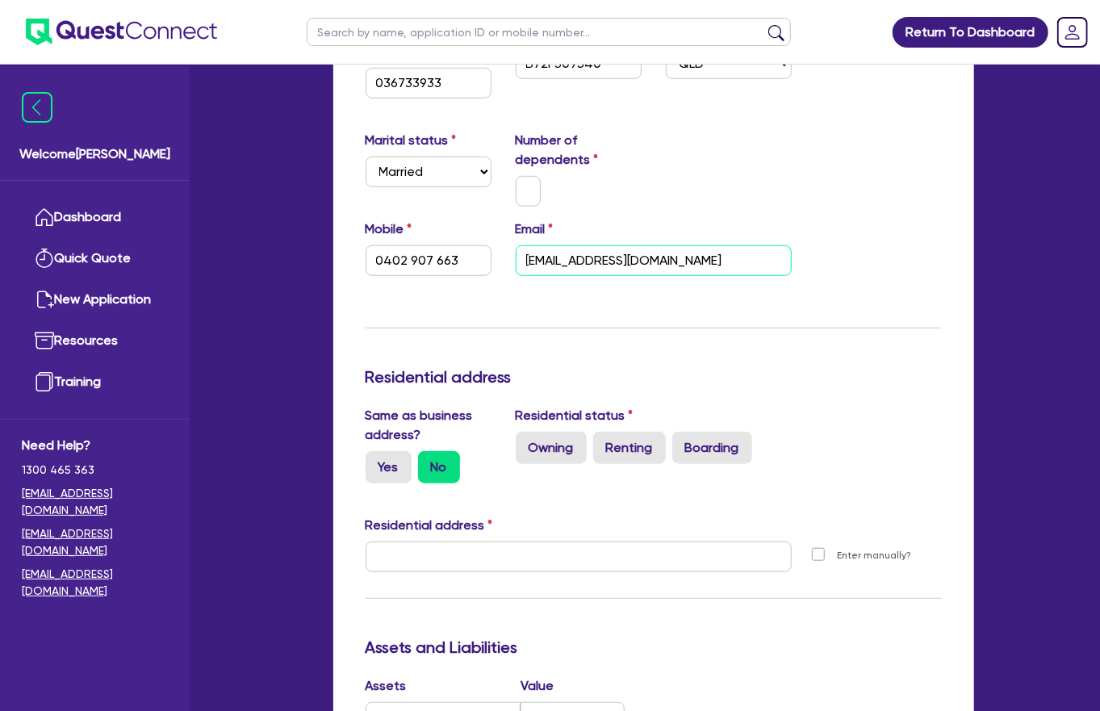
scroll to position [465, 0]
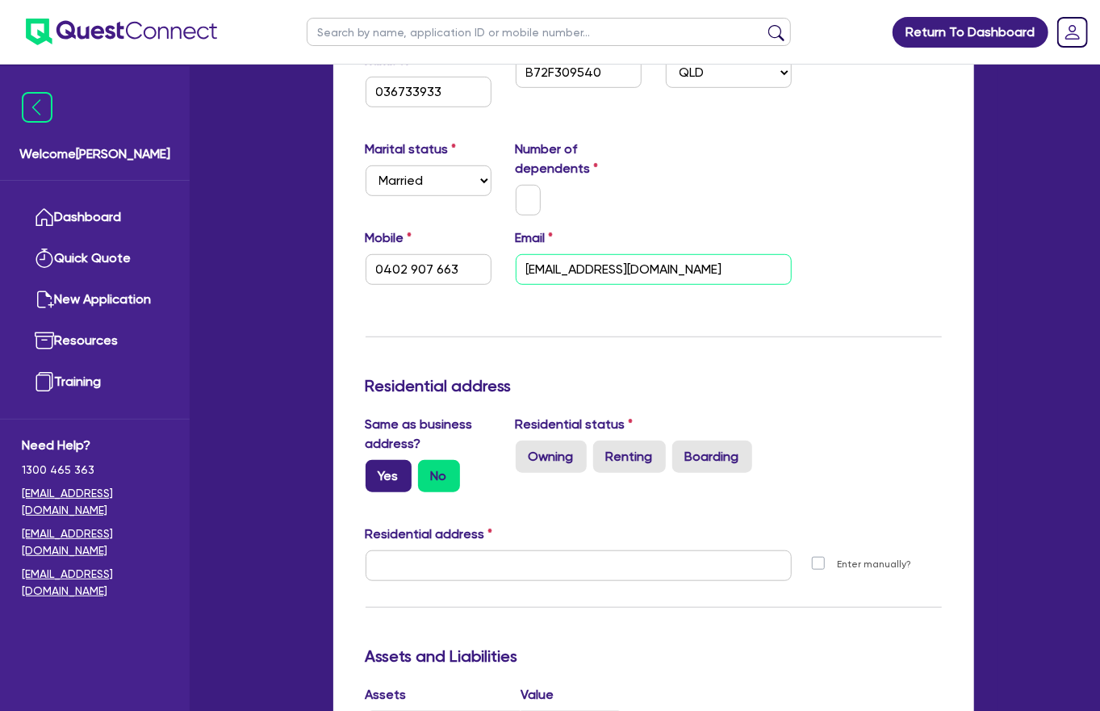
type input "reebokcindy@live.com.au"
click at [378, 460] on label "Yes" at bounding box center [389, 476] width 46 height 32
click at [376, 460] on input "Yes" at bounding box center [371, 465] width 10 height 10
radio input "true"
type input "0402 907 663"
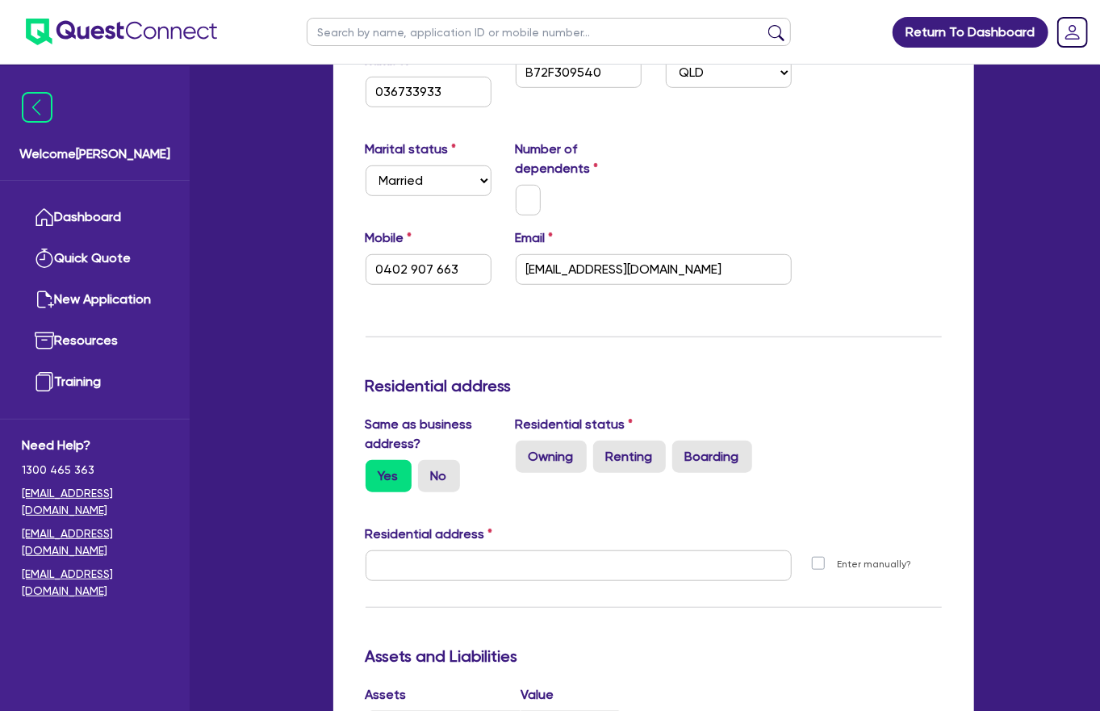
type input "161 Rowbotham St Rangeville QLD 4350"
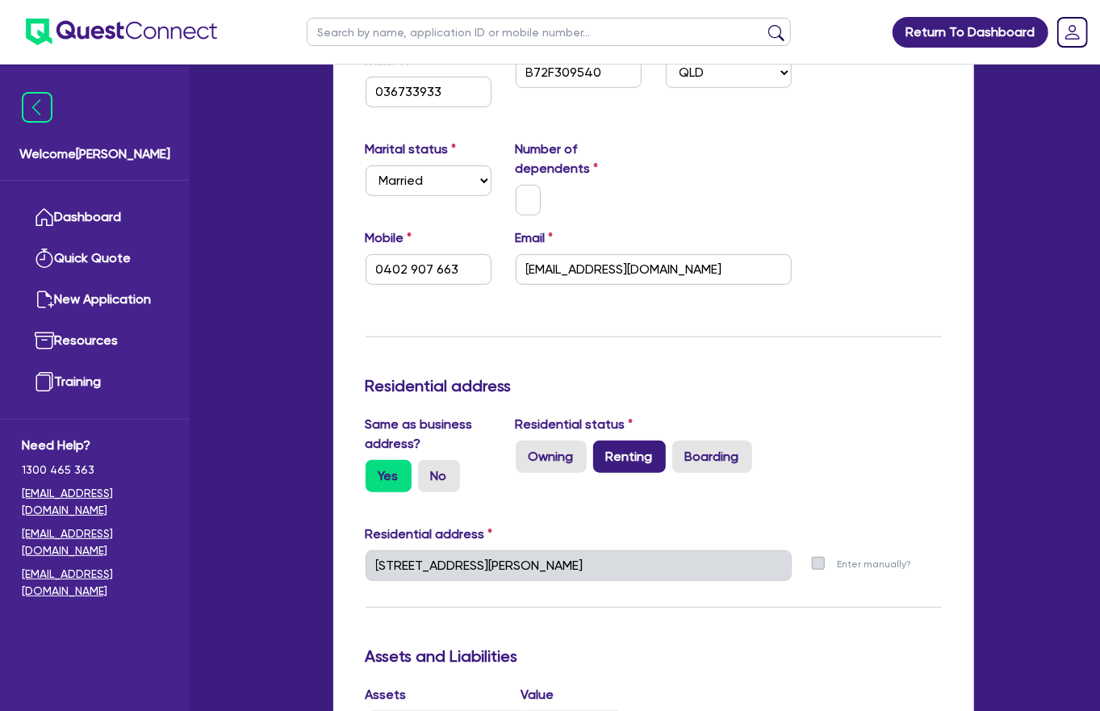
click at [601, 441] on label "Renting" at bounding box center [629, 457] width 73 height 32
click at [601, 441] on input "Renting" at bounding box center [598, 446] width 10 height 10
radio input "true"
type input "0402 907 663"
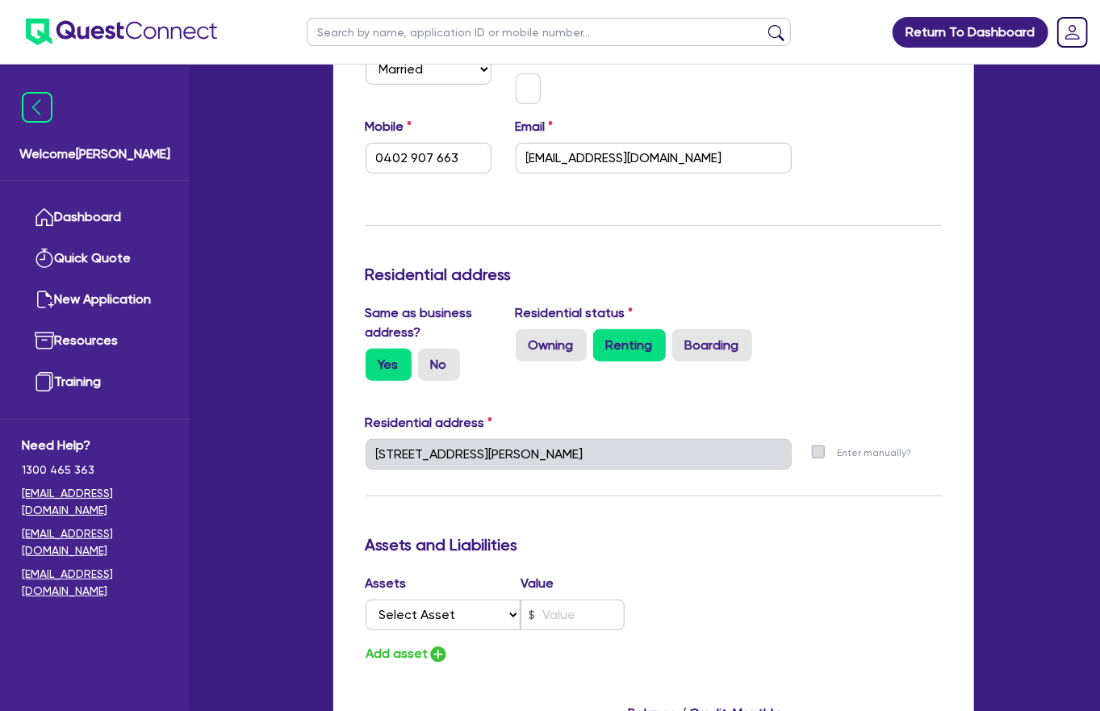
scroll to position [595, 0]
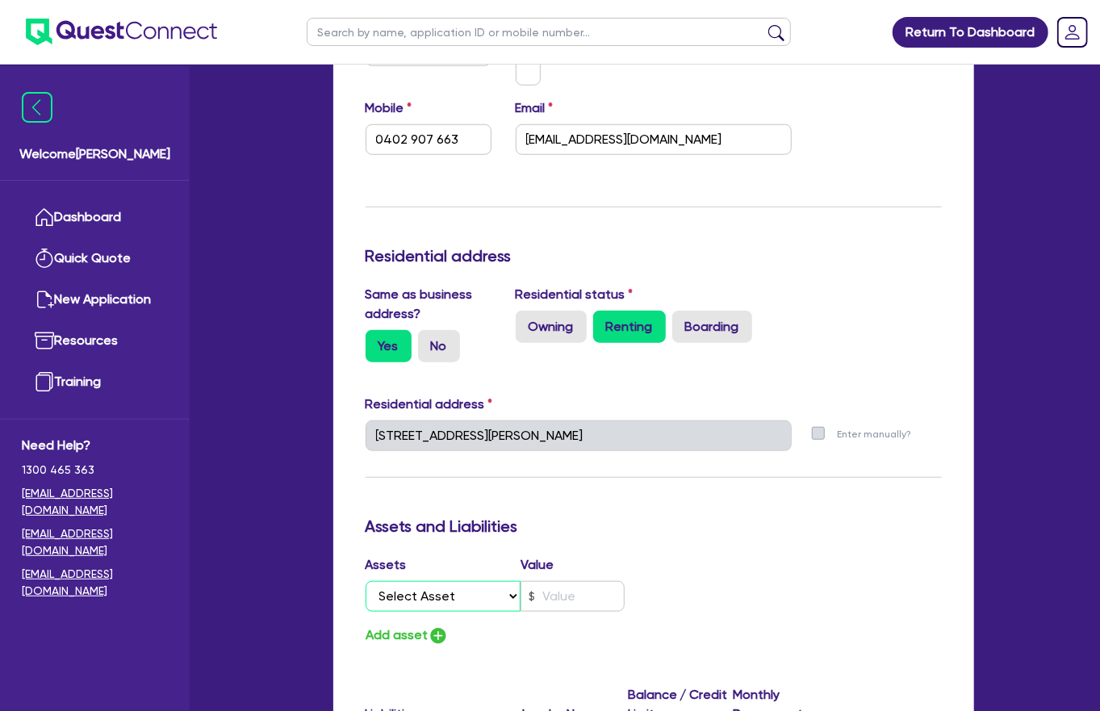
click at [465, 506] on select "Select Asset Cash Property Investment property Vehicle Truck Trailer Equipment …" at bounding box center [444, 596] width 156 height 31
select select "CASH"
click at [366, 506] on select "Select Asset Cash Property Investment property Vehicle Truck Trailer Equipment …" at bounding box center [444, 596] width 156 height 31
click at [583, 506] on input "text" at bounding box center [572, 596] width 104 height 31
type input "0402 907 663"
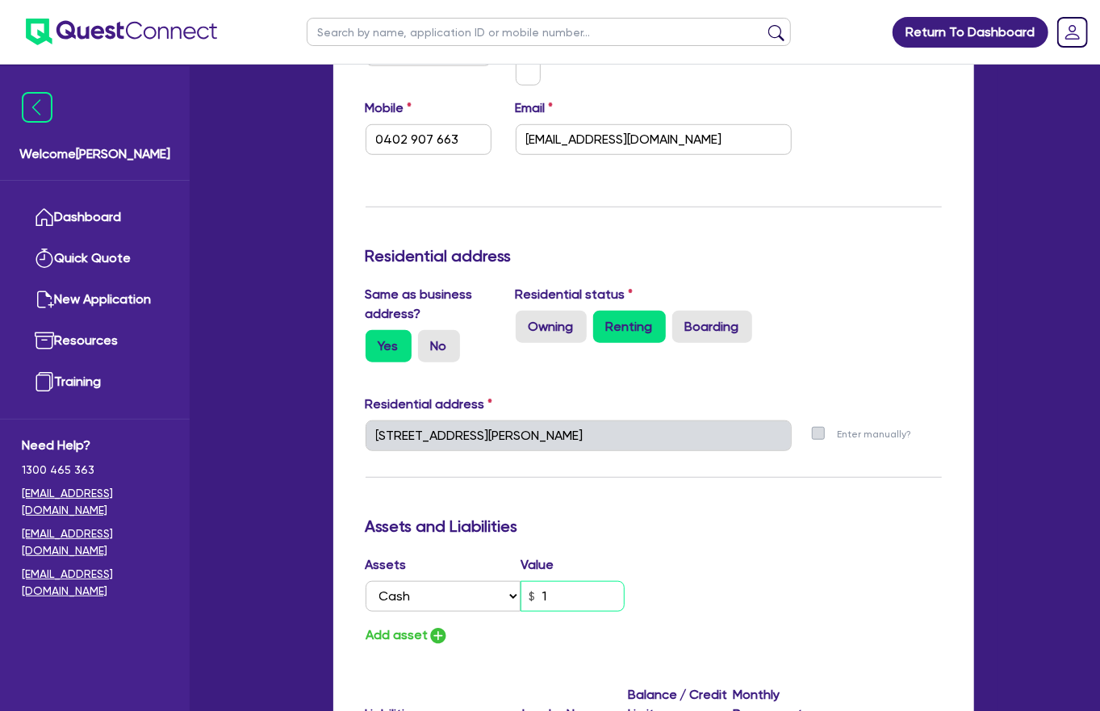
type input "1"
click at [410, 506] on button "Add asset" at bounding box center [407, 636] width 83 height 22
type input "0402 907 663"
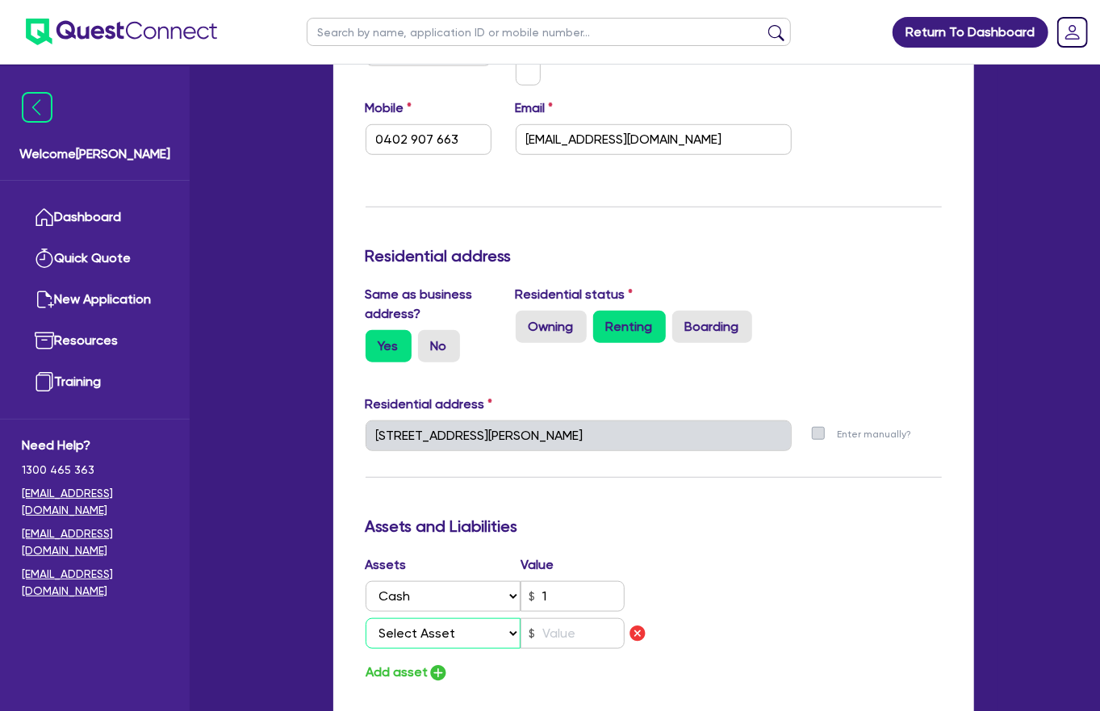
click at [406, 506] on select "Select Asset Cash Property Investment property Vehicle Truck Trailer Equipment …" at bounding box center [444, 633] width 156 height 31
click at [441, 506] on select "Select Asset Cash Property Investment property Vehicle Truck Trailer Equipment …" at bounding box center [444, 633] width 156 height 31
click at [447, 506] on select "Select Asset Cash Property Investment property Vehicle Truck Trailer Equipment …" at bounding box center [444, 633] width 156 height 31
select select "VEHICLE"
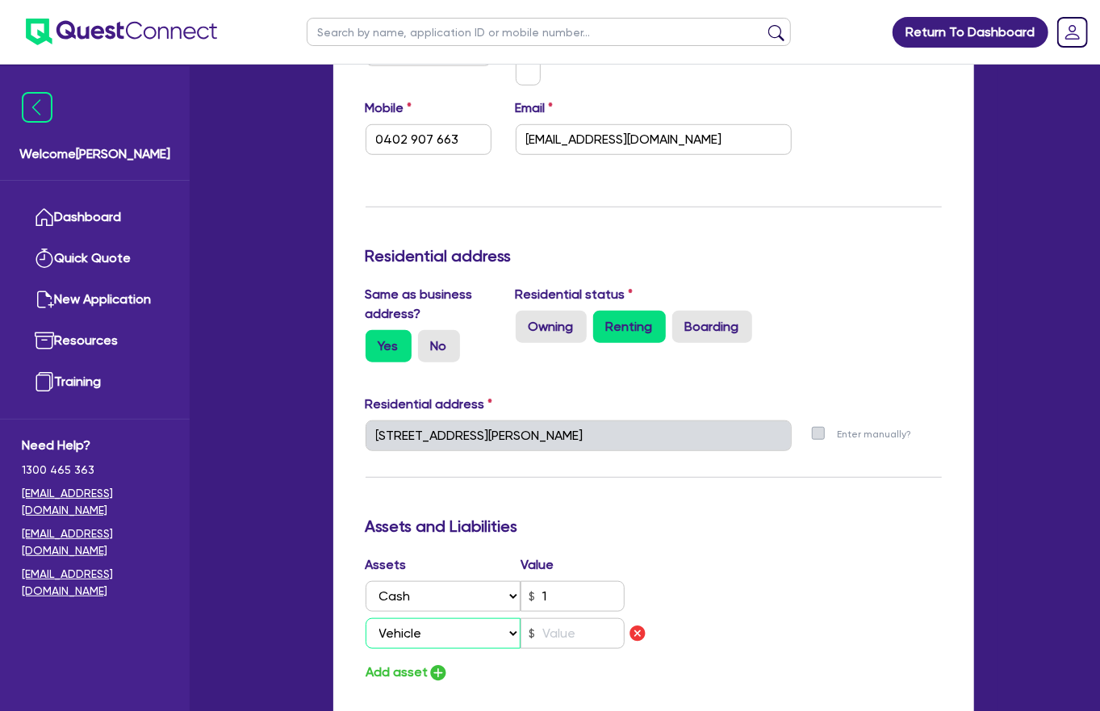
click at [366, 506] on select "Select Asset Cash Property Investment property Vehicle Truck Trailer Equipment …" at bounding box center [444, 633] width 156 height 31
click at [590, 506] on input "text" at bounding box center [572, 633] width 104 height 31
type input "0402 907 663"
type input "1"
type input "0402 907 663"
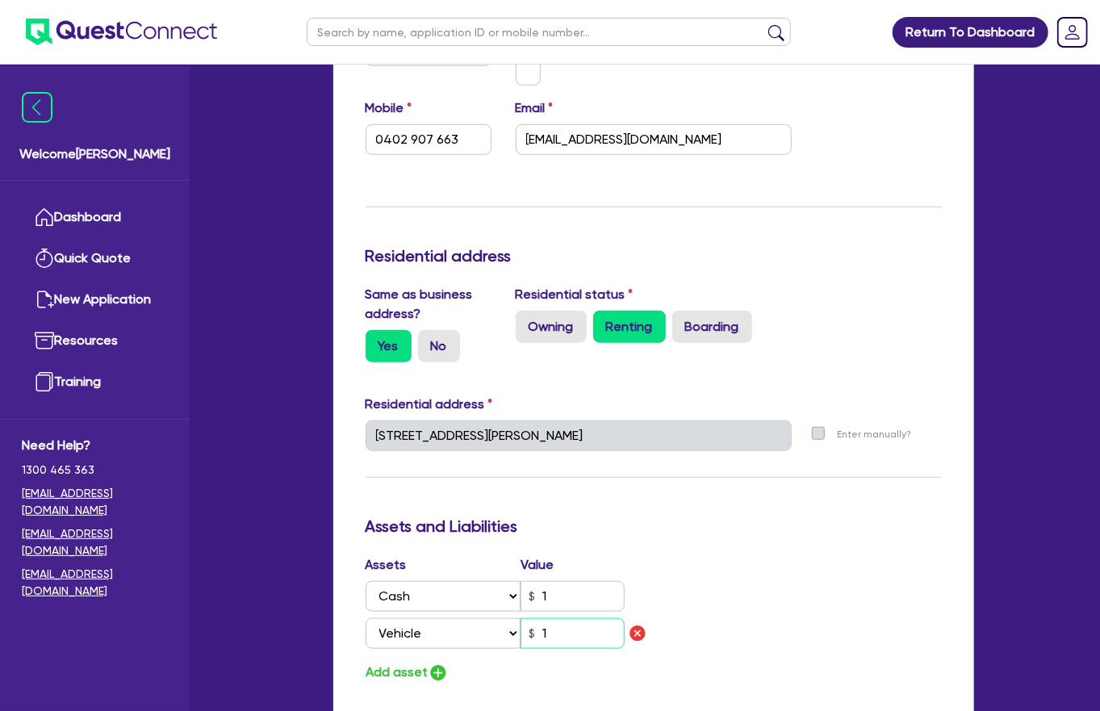
type input "15"
type input "0402 907 663"
type input "150"
type input "0402 907 663"
type input "1,500"
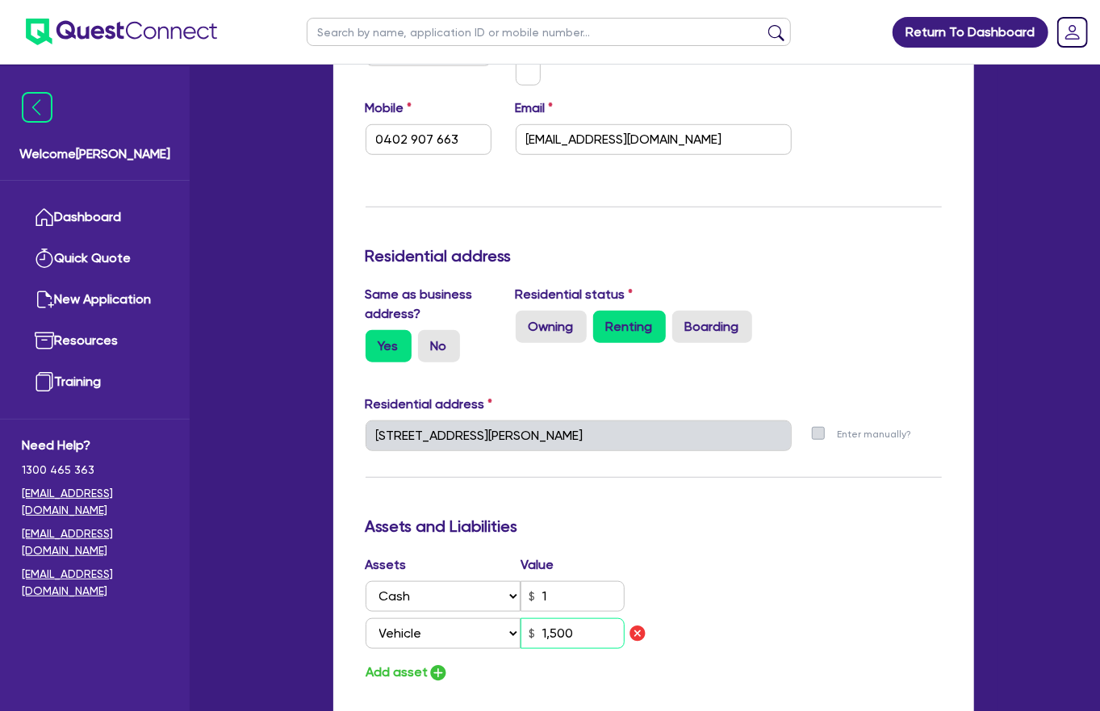
type input "0402 907 663"
type input "15,000"
click at [405, 506] on button "Add asset" at bounding box center [407, 673] width 83 height 22
type input "0402 907 663"
type input "15,000"
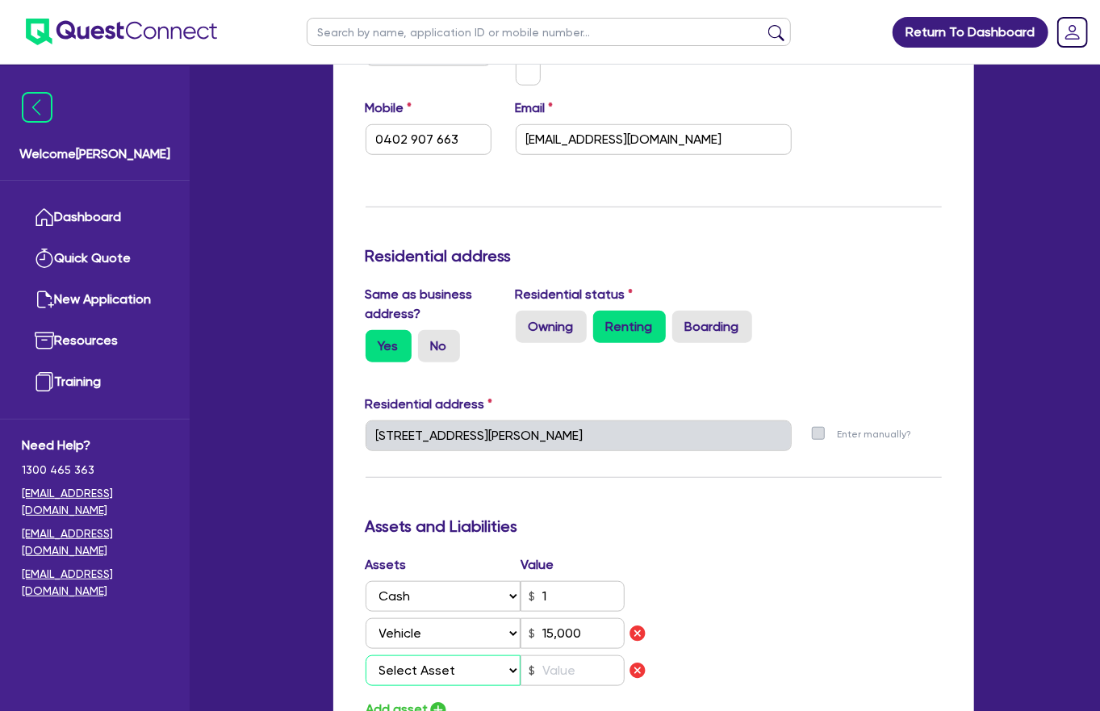
click at [415, 506] on select "Select Asset Cash Property Investment property Vehicle Truck Trailer Equipment …" at bounding box center [444, 670] width 156 height 31
select select "VEHICLE"
click at [366, 506] on select "Select Asset Cash Property Investment property Vehicle Truck Trailer Equipment …" at bounding box center [444, 670] width 156 height 31
type input "0402 907 663"
type input "15,000"
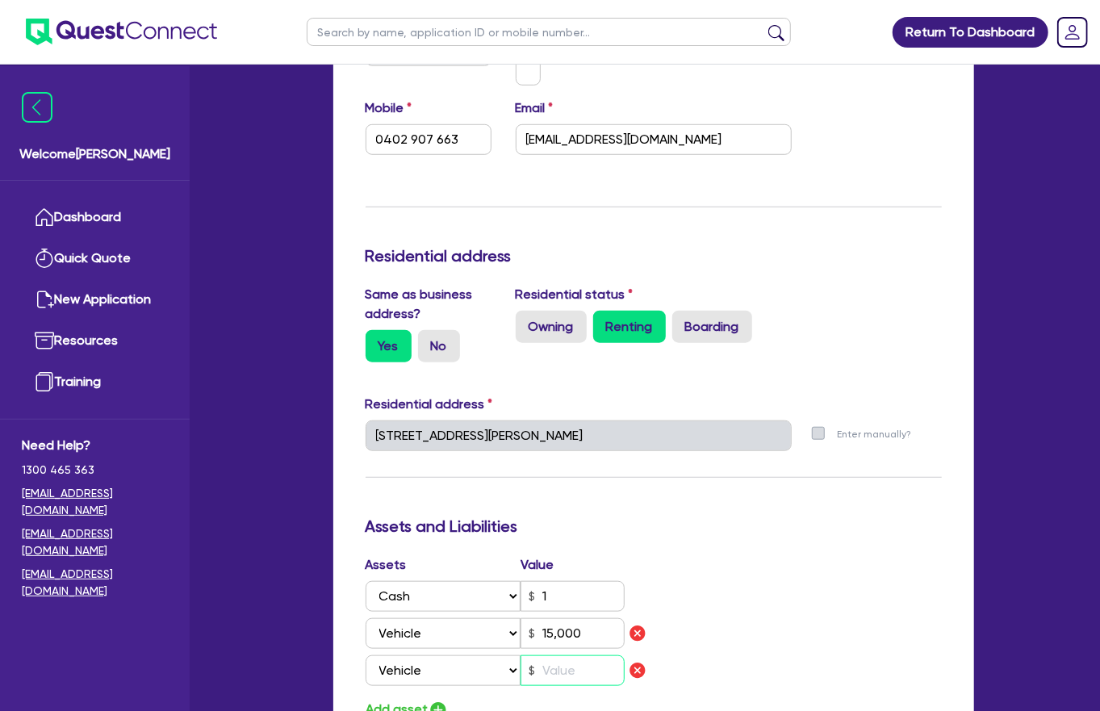
click at [550, 506] on input "text" at bounding box center [572, 670] width 104 height 31
type input "0402 907 663"
type input "15,000"
type input "1"
type input "0402 907 663"
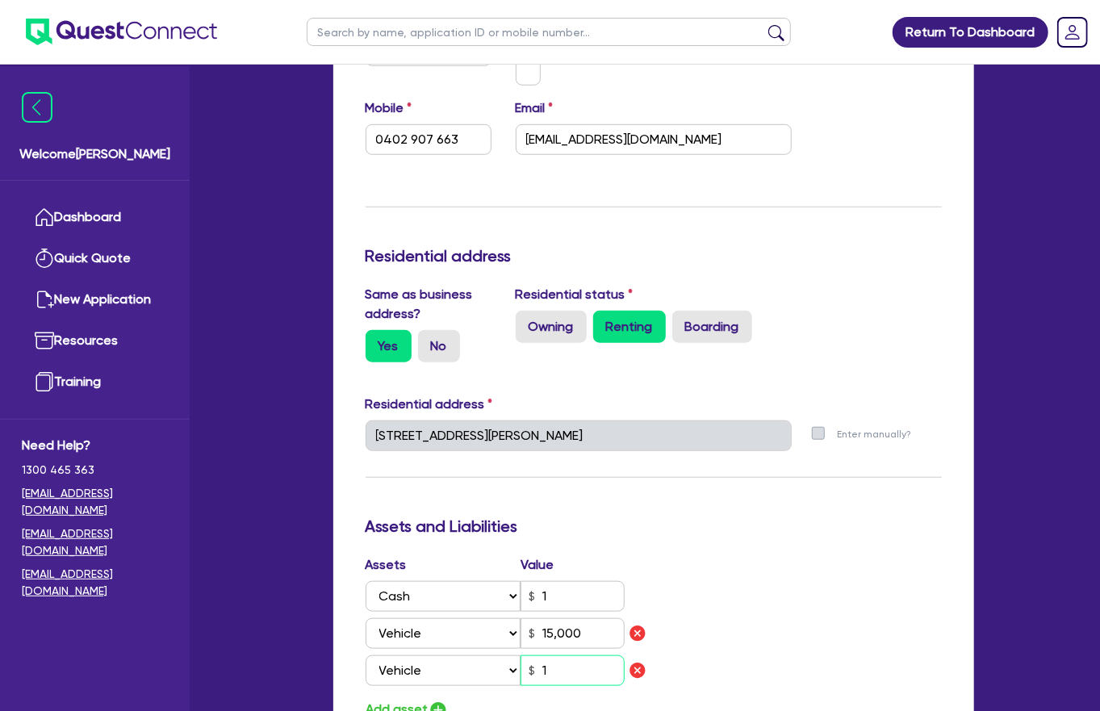
type input "15,000"
type input "15"
type input "0402 907 663"
type input "15,000"
type input "150"
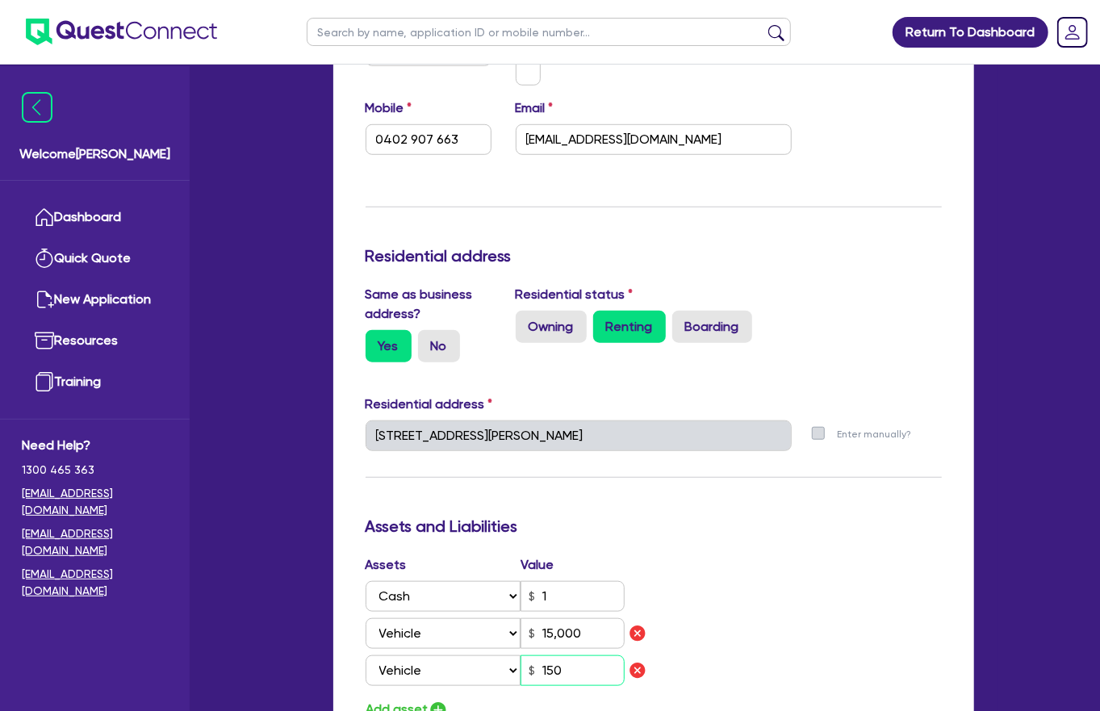
type input "0402 907 663"
type input "15,000"
type input "1,500"
type input "0402 907 663"
type input "15,000"
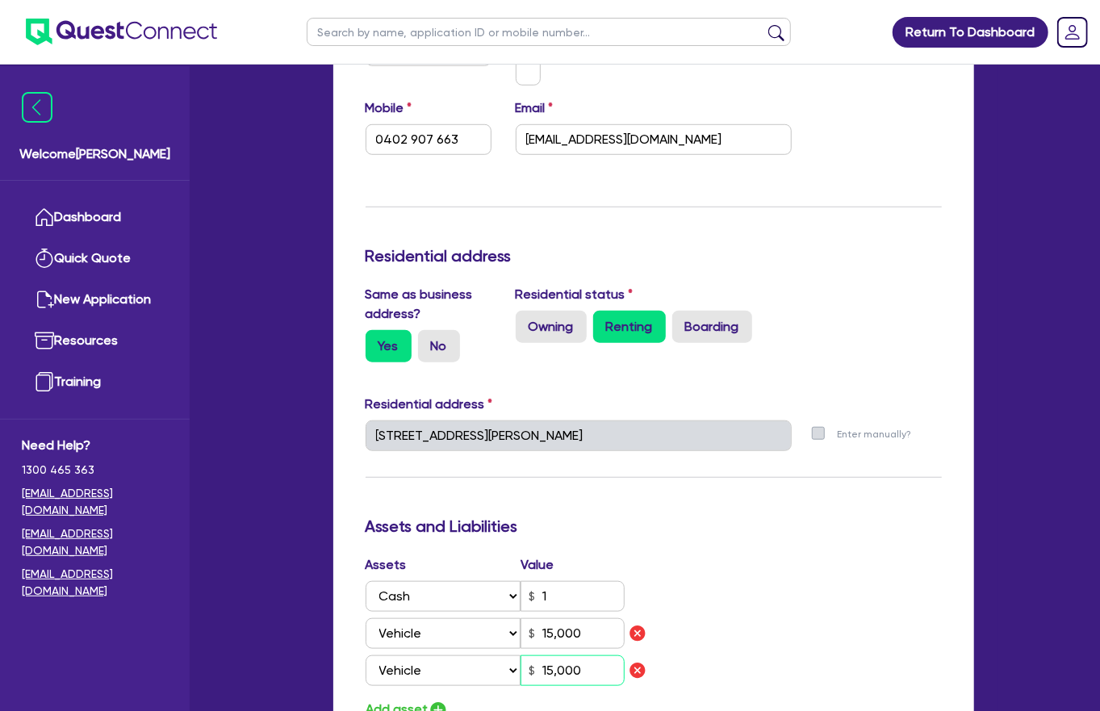
type input "15,000"
drag, startPoint x: 540, startPoint y: 430, endPoint x: 577, endPoint y: 448, distance: 41.1
click at [549, 506] on input "1" at bounding box center [572, 596] width 104 height 31
type input "0402 907 663"
type input "15,000"
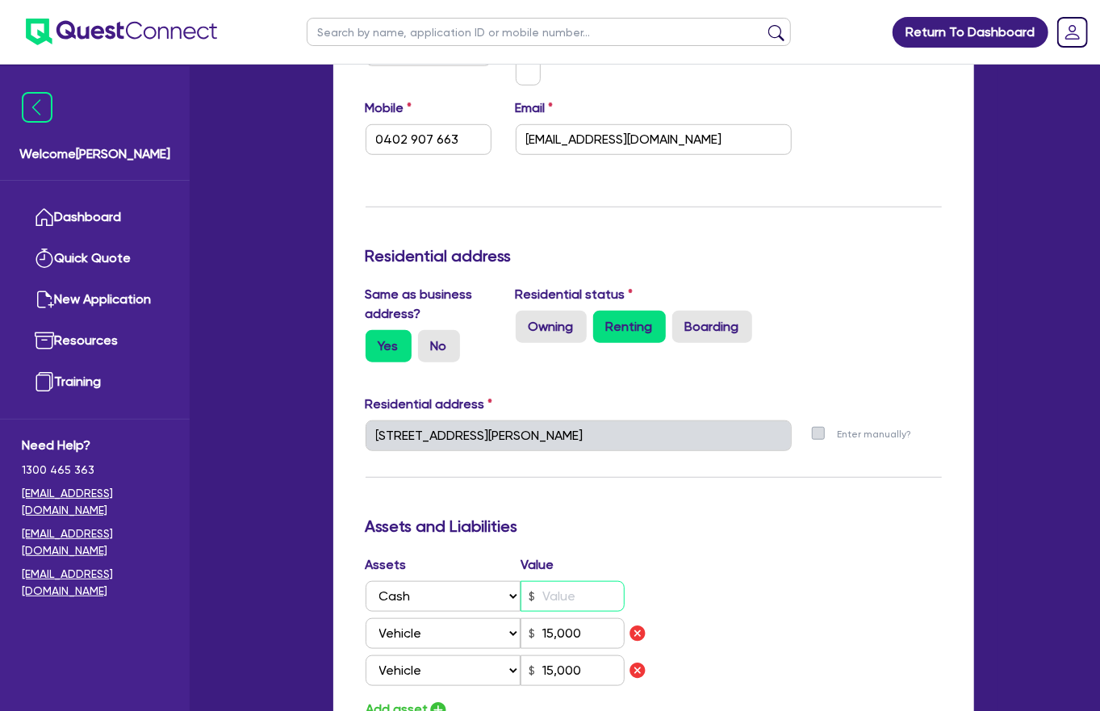
type input "15,000"
type input "0402 907 663"
type input "2"
type input "15,000"
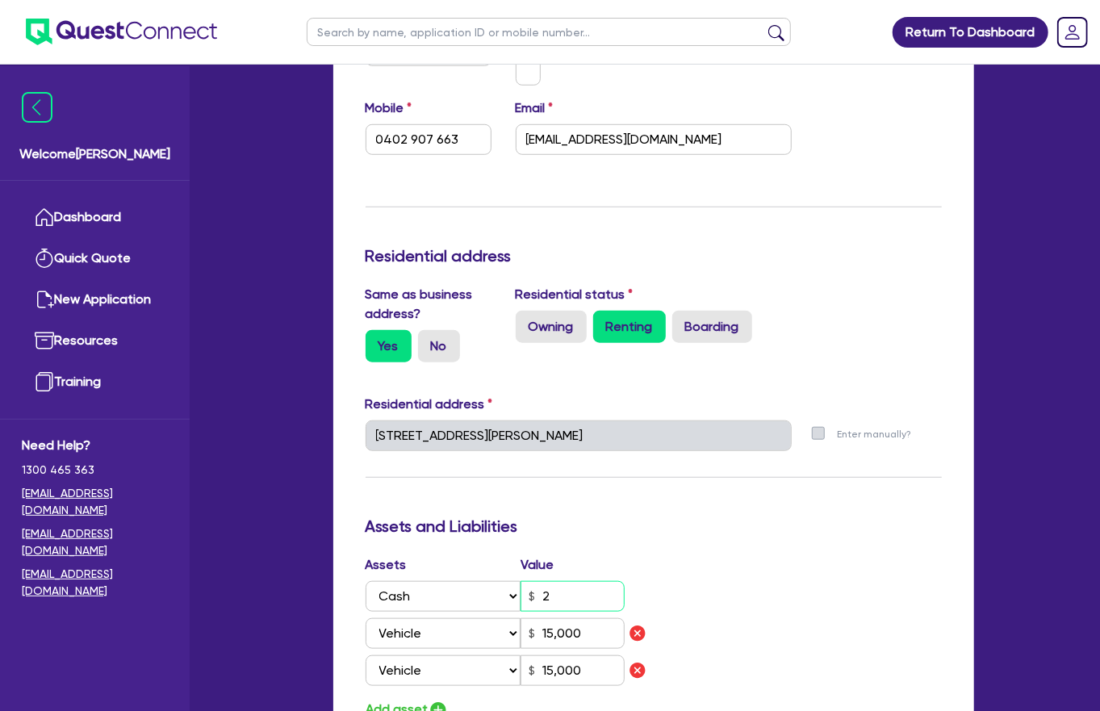
type input "0402 907 663"
type input "20"
type input "15,000"
type input "0402 907 663"
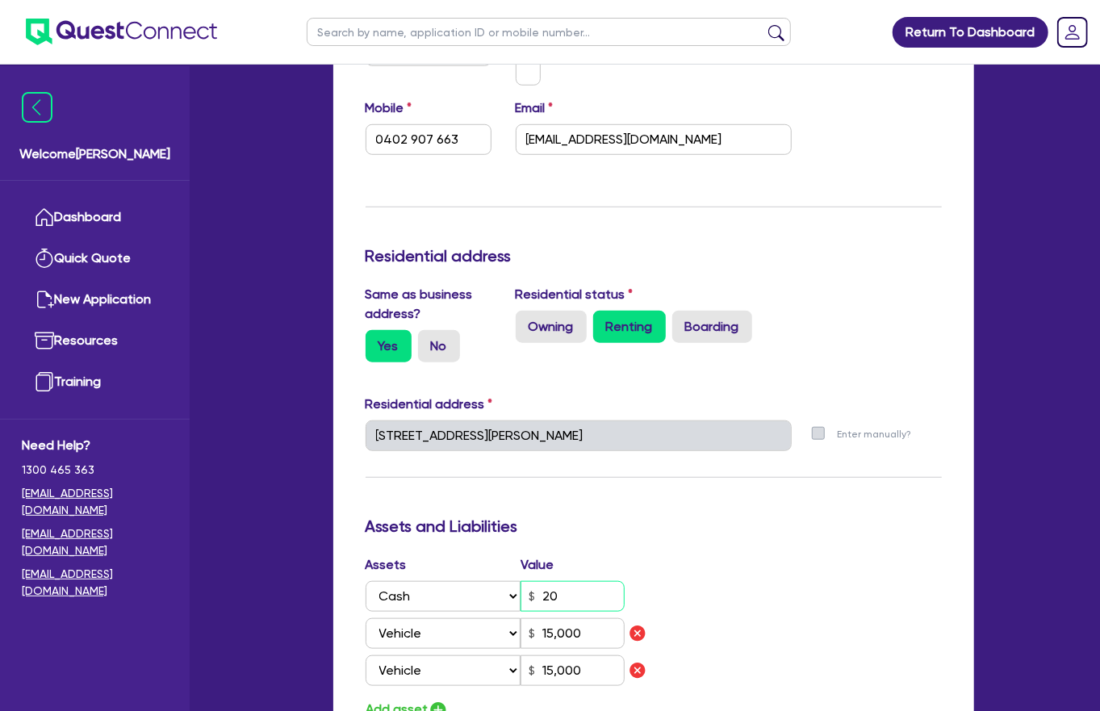
type input "200"
type input "15,000"
type input "0402 907 663"
type input "2,000"
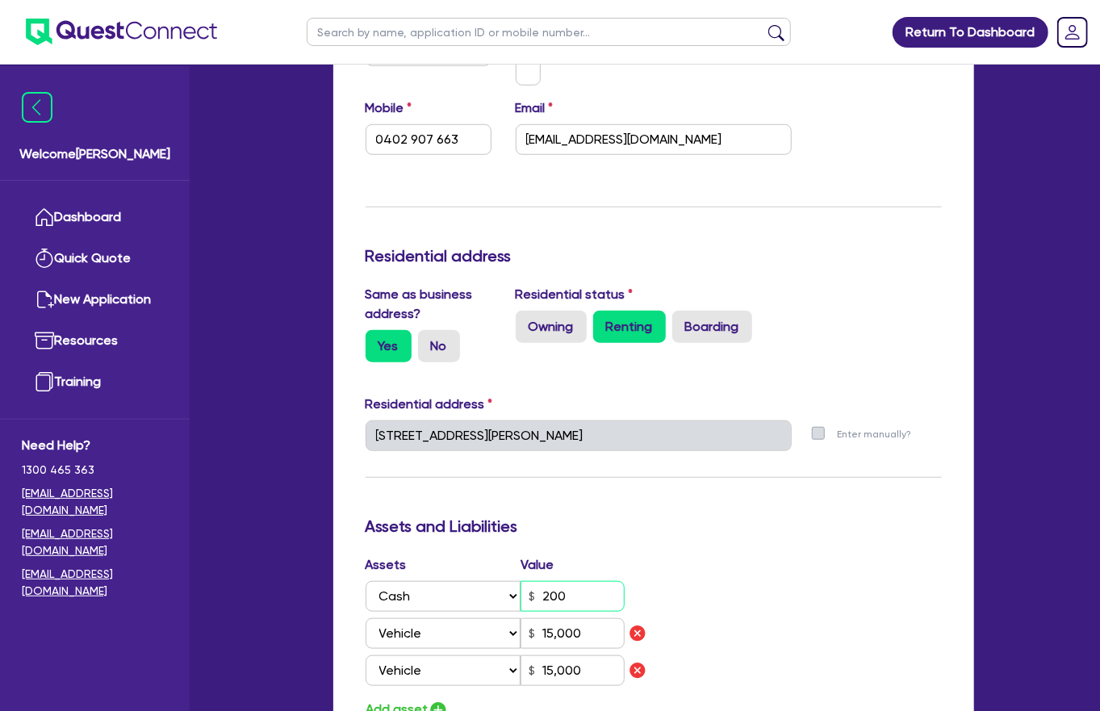
type input "15,000"
type input "2,000"
click at [373, 506] on button "Add asset" at bounding box center [407, 710] width 83 height 22
type input "0402 907 663"
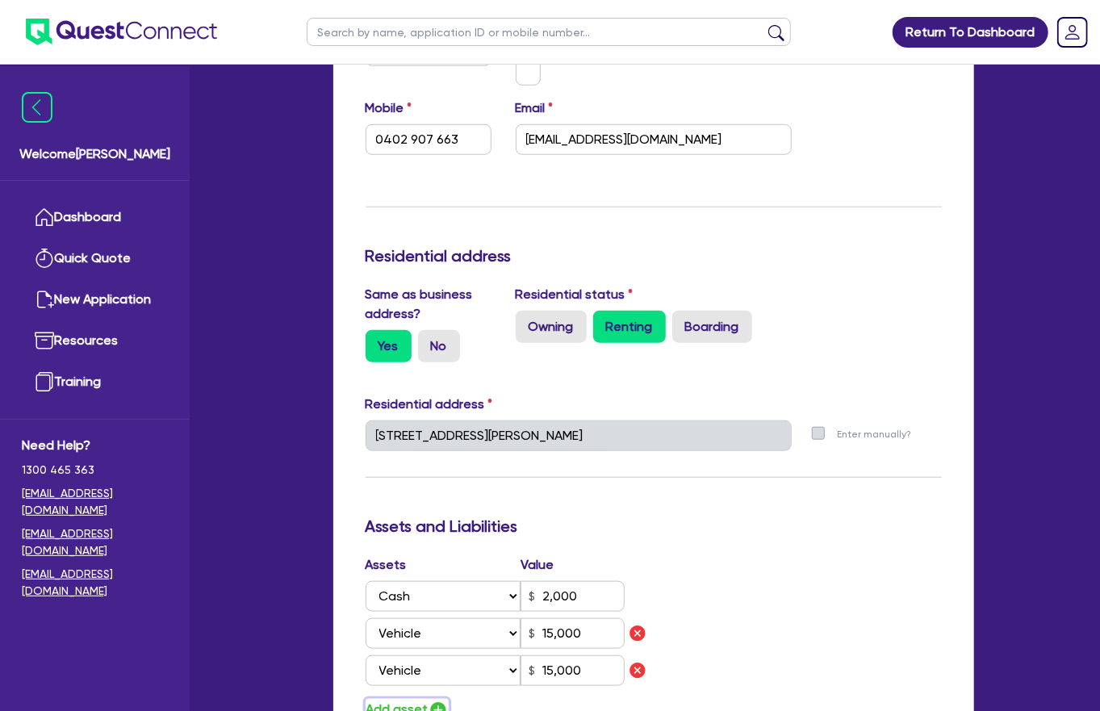
type input "2,000"
type input "15,000"
click at [407, 506] on select "Select Asset Cash Property Investment property Vehicle Truck Trailer Equipment …" at bounding box center [444, 707] width 156 height 31
select select "VEHICLE"
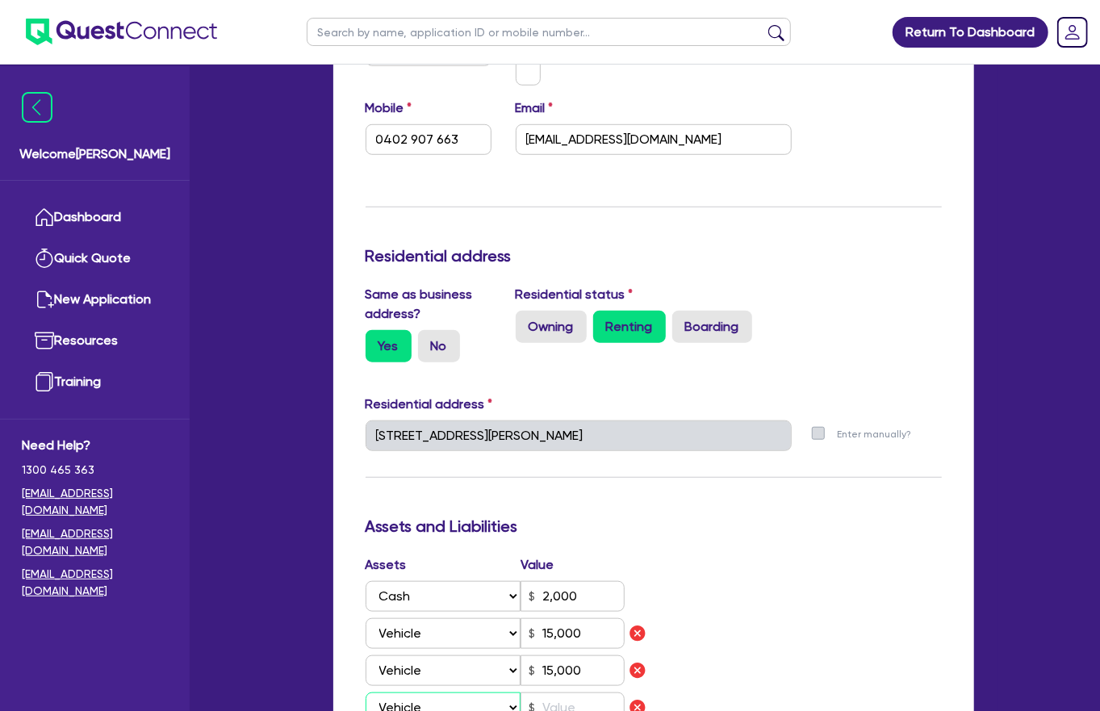
click at [366, 506] on select "Select Asset Cash Property Investment property Vehicle Truck Trailer Equipment …" at bounding box center [444, 707] width 156 height 31
type input "0402 907 663"
type input "2,000"
type input "15,000"
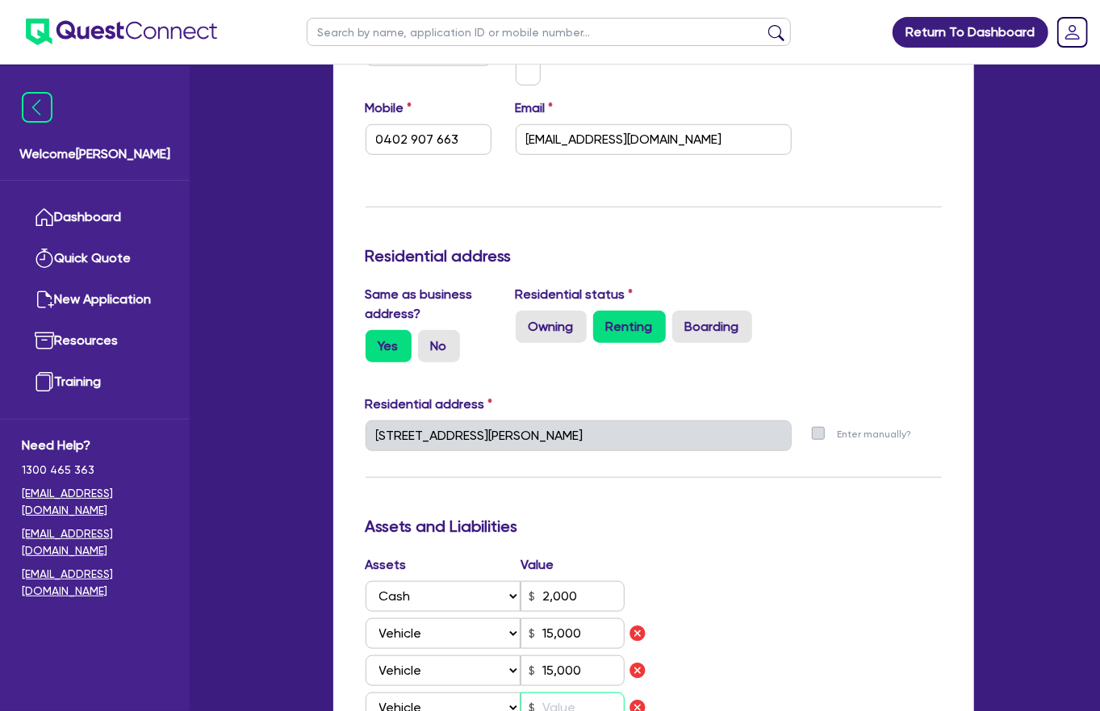
click at [563, 506] on input "text" at bounding box center [572, 707] width 104 height 31
type input "0402 907 663"
type input "2,000"
type input "15,000"
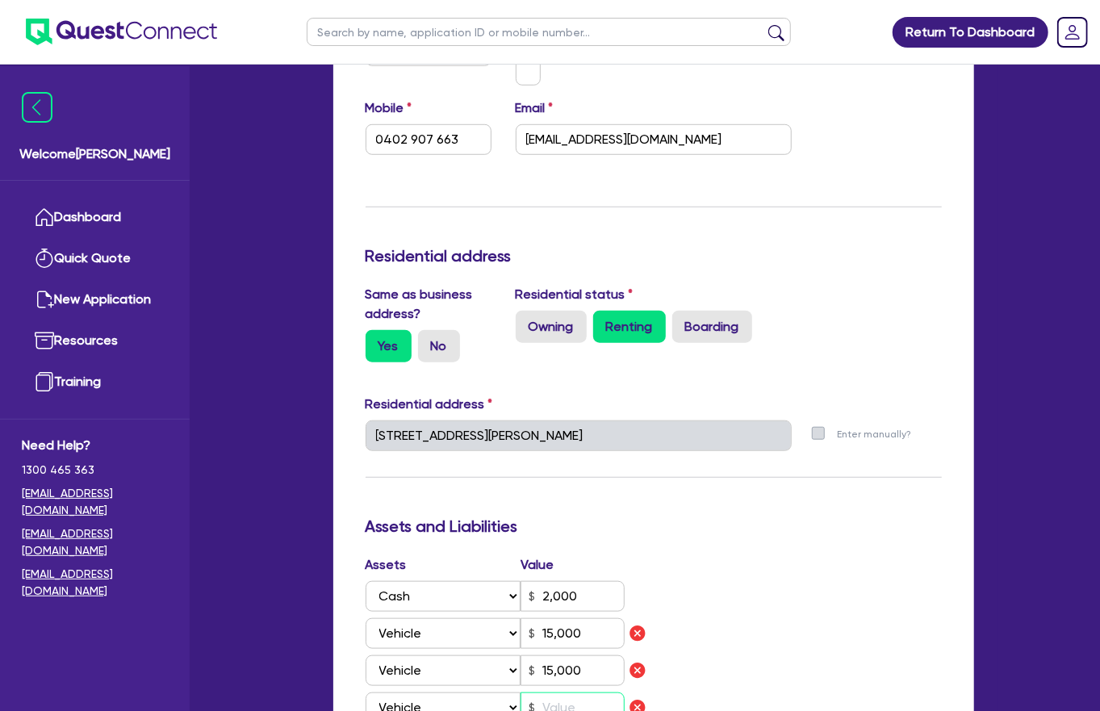
type input "9"
type input "0402 907 663"
type input "2,000"
type input "15,000"
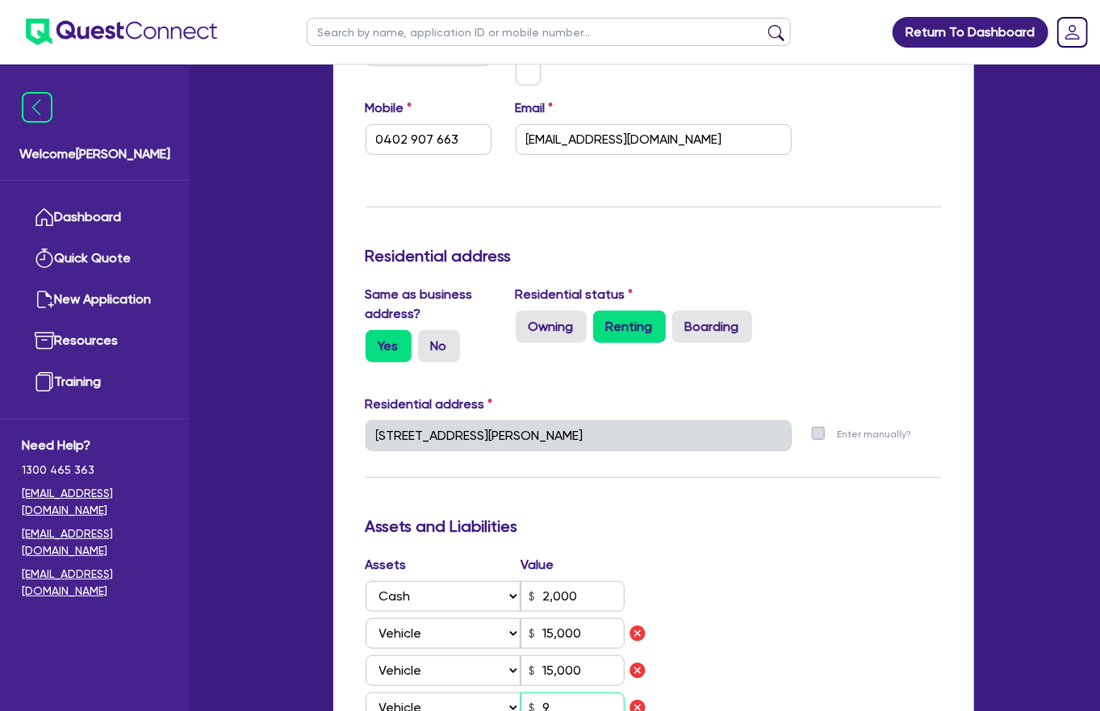
type input "90"
type input "0402 907 663"
type input "2,000"
type input "15,000"
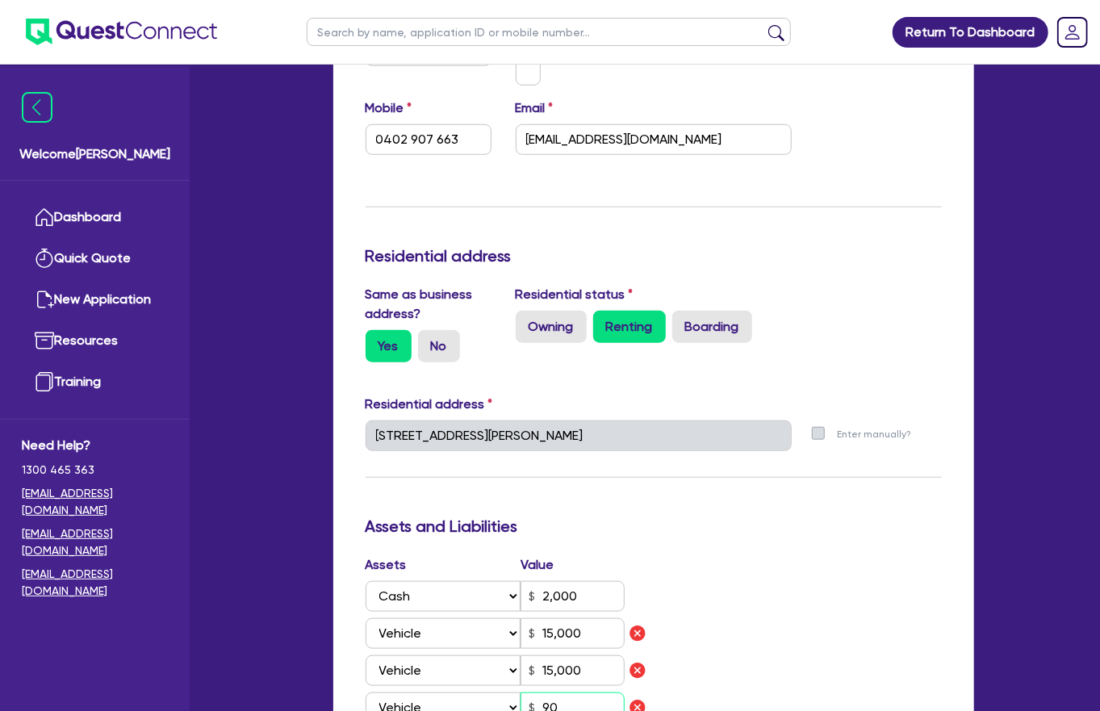
type input "900"
type input "0402 907 663"
type input "2,000"
type input "15,000"
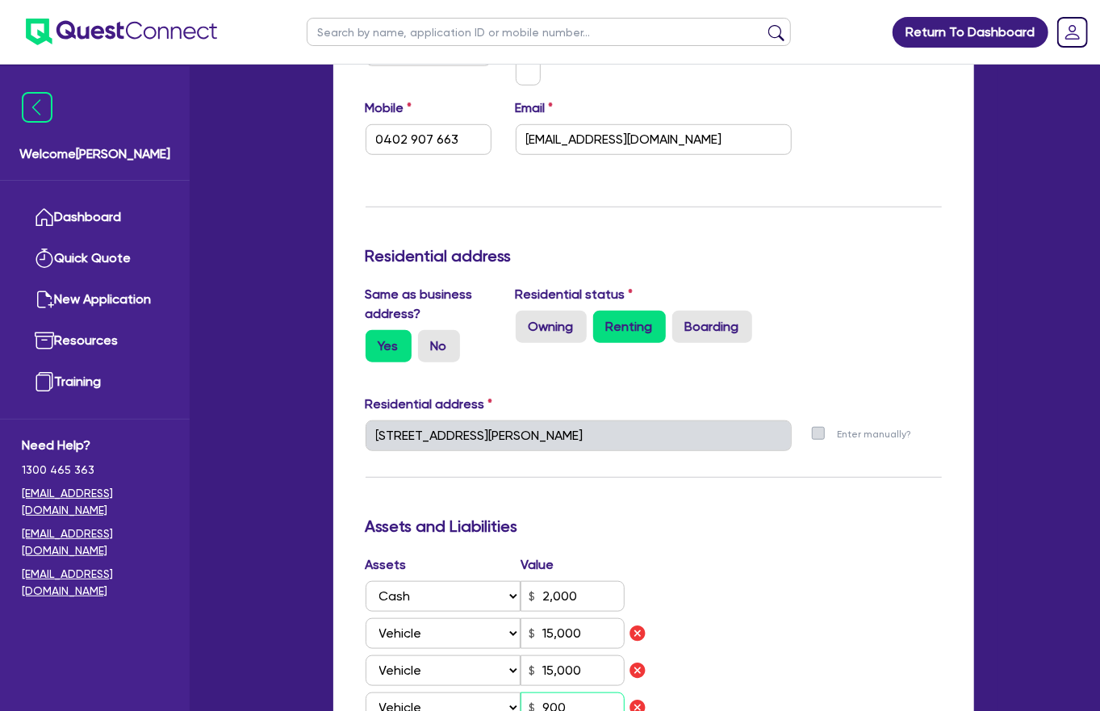
type input "9,000"
type input "0402 907 663"
type input "2,000"
type input "15,000"
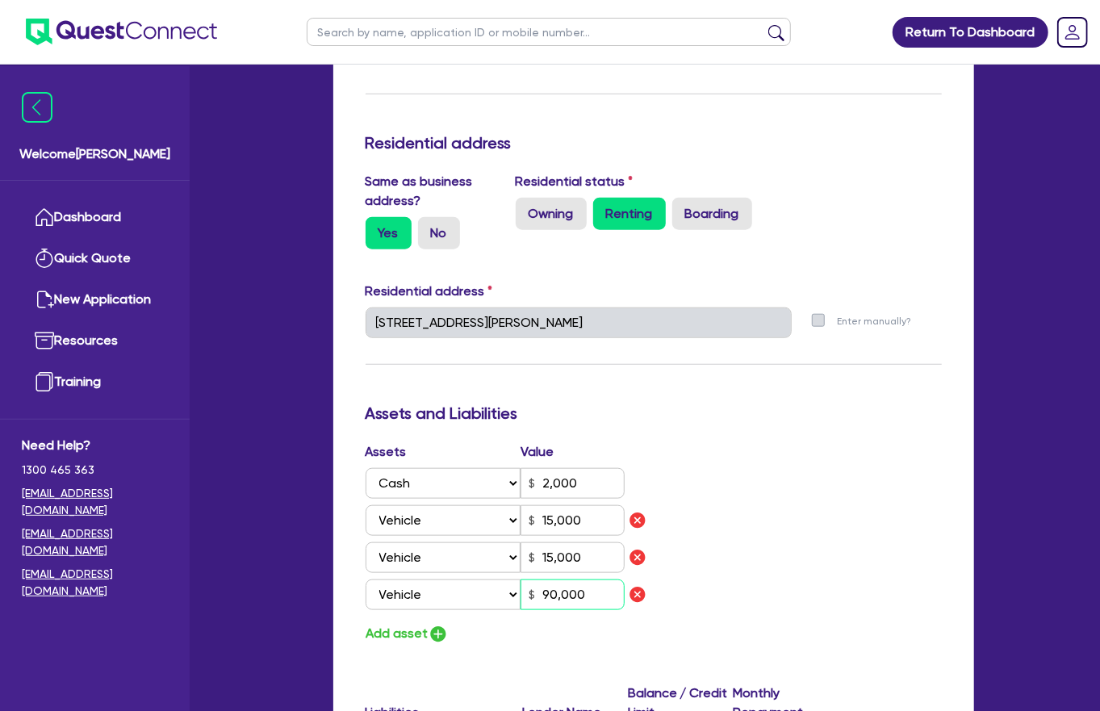
scroll to position [704, 0]
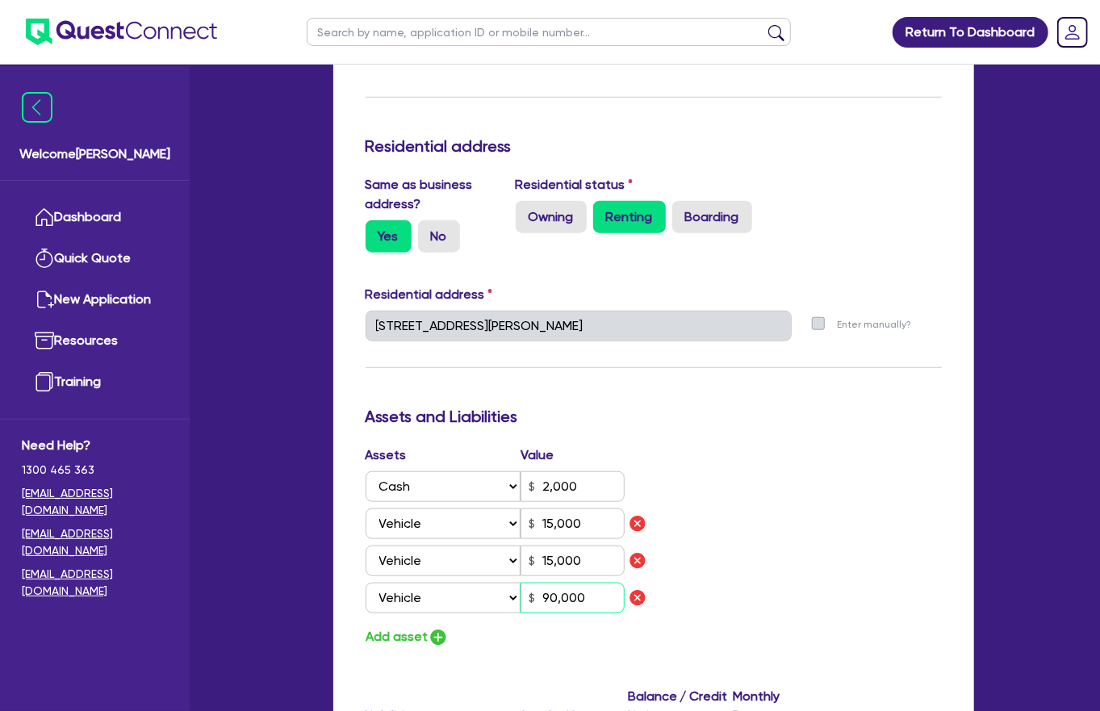
type input "90,000"
select select "CREDIT_CARD"
type input "0402 907 663"
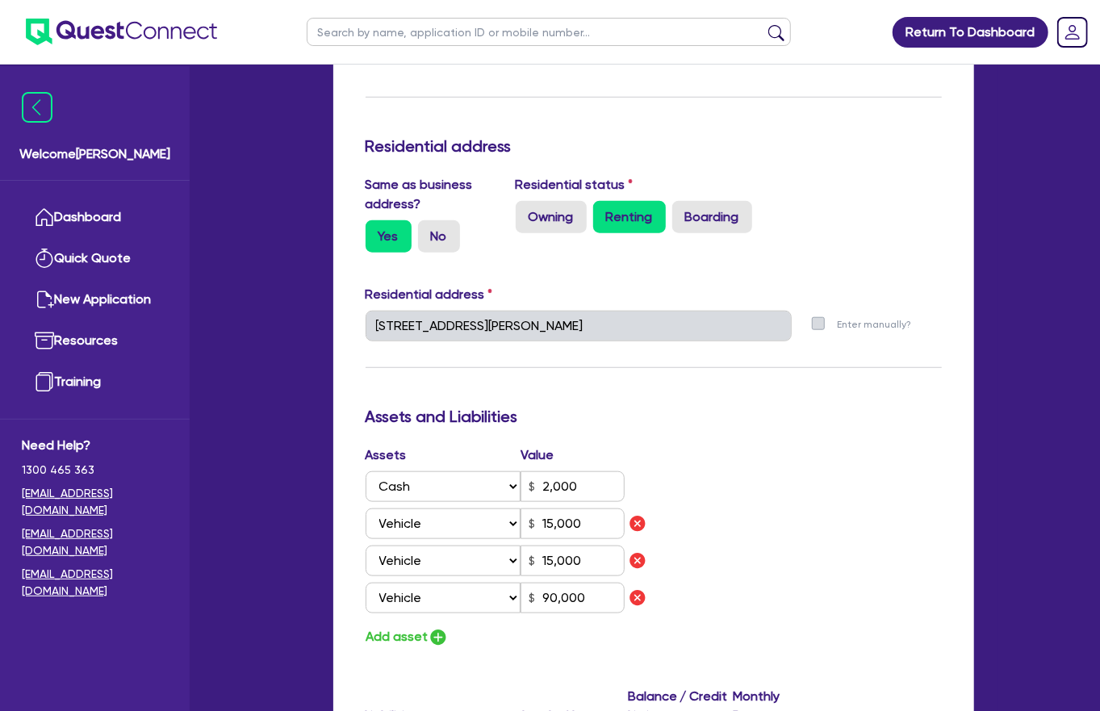
type input "2,000"
type input "15,000"
type input "90,000"
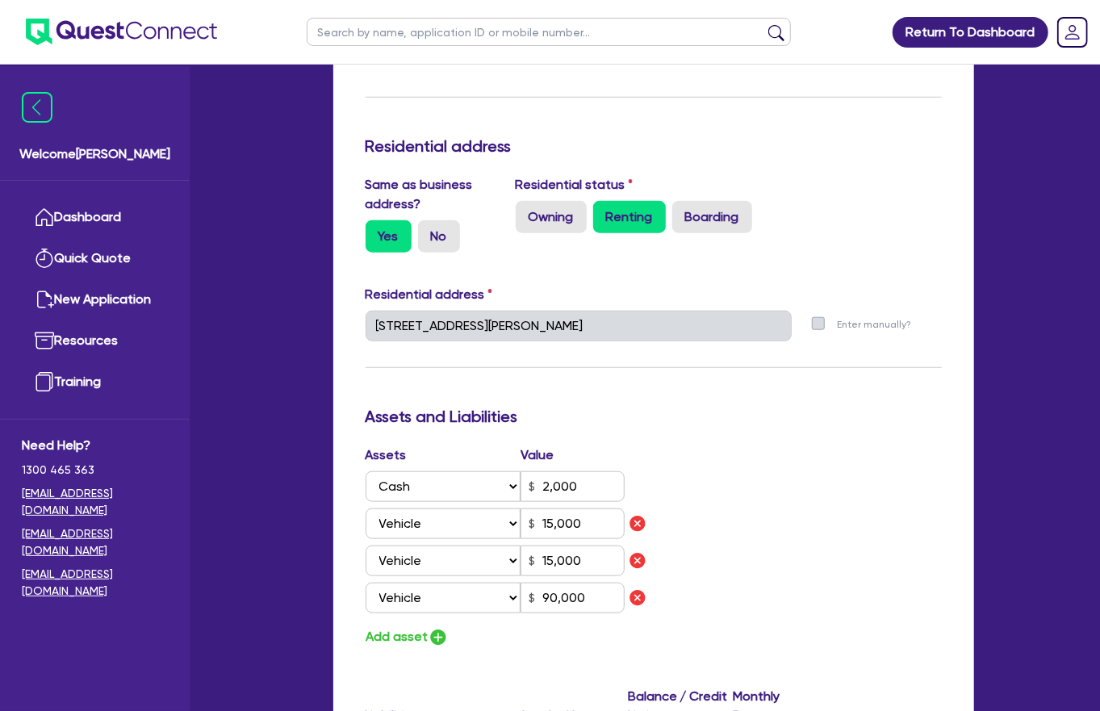
type input "A"
type input "0402 907 663"
type input "2,000"
type input "15,000"
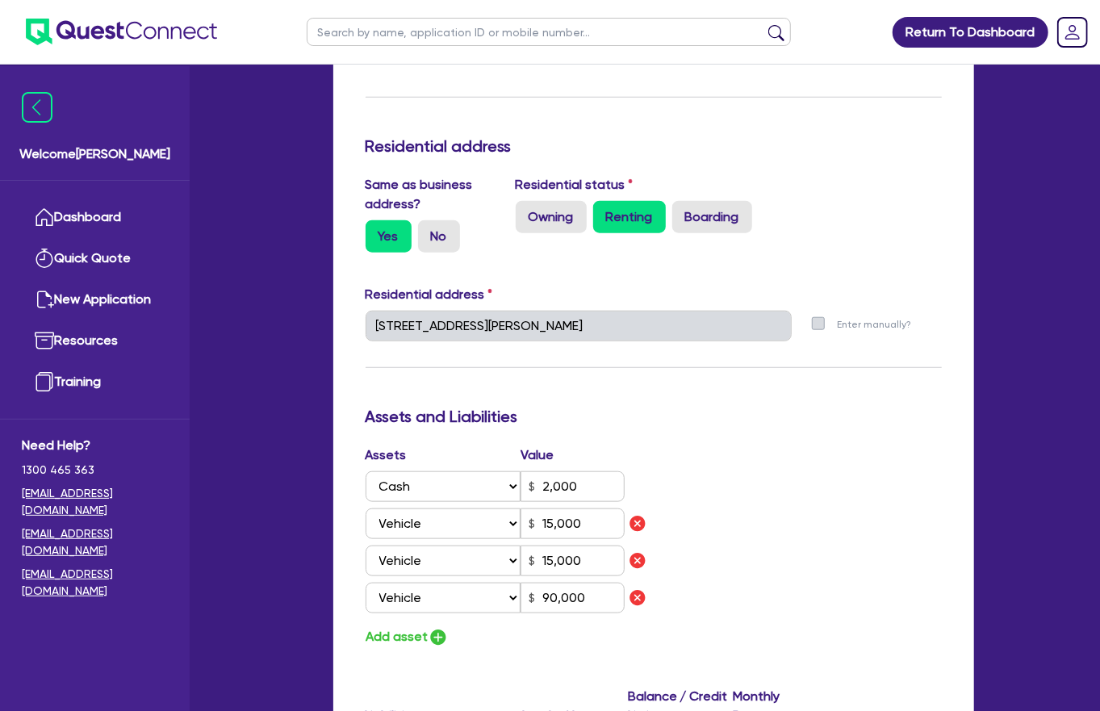
type input "90,000"
type input "0402 907 663"
type input "2,000"
type input "AM"
type input "15,000"
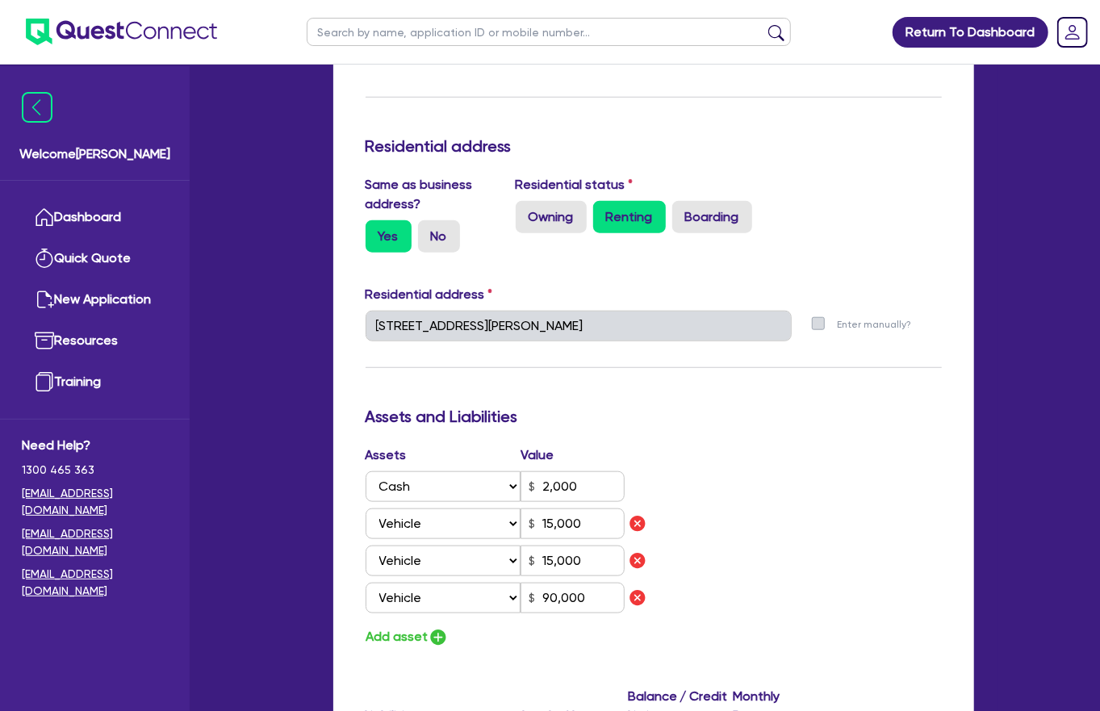
type input "15,000"
type input "90,000"
type input "0402 907 663"
type input "2,000"
type input "AME"
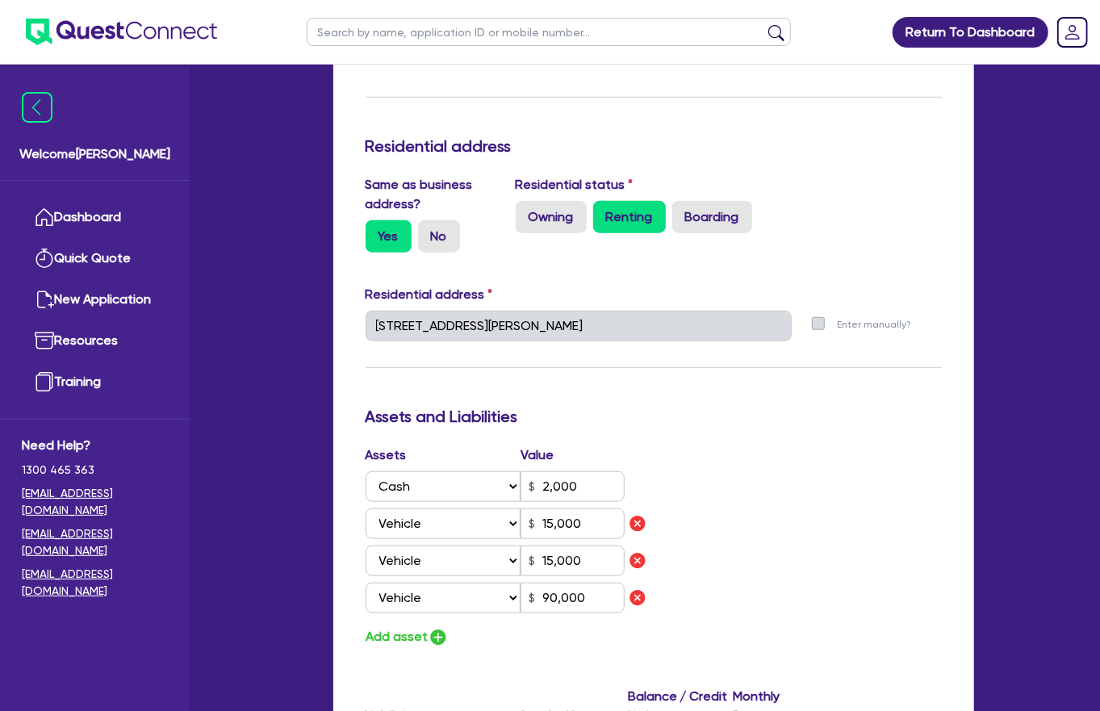
type input "15,000"
type input "90,000"
type input "0402 907 663"
type input "2,000"
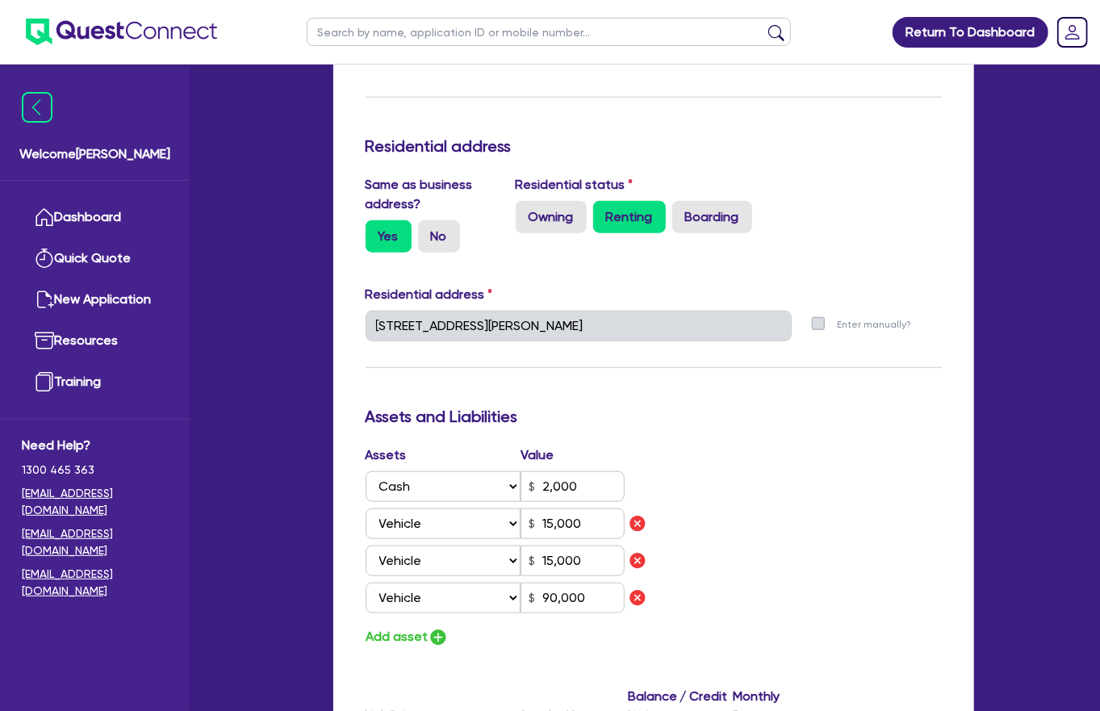
type input "AMEX"
type input "15,000"
type input "90,000"
type input "AMEX"
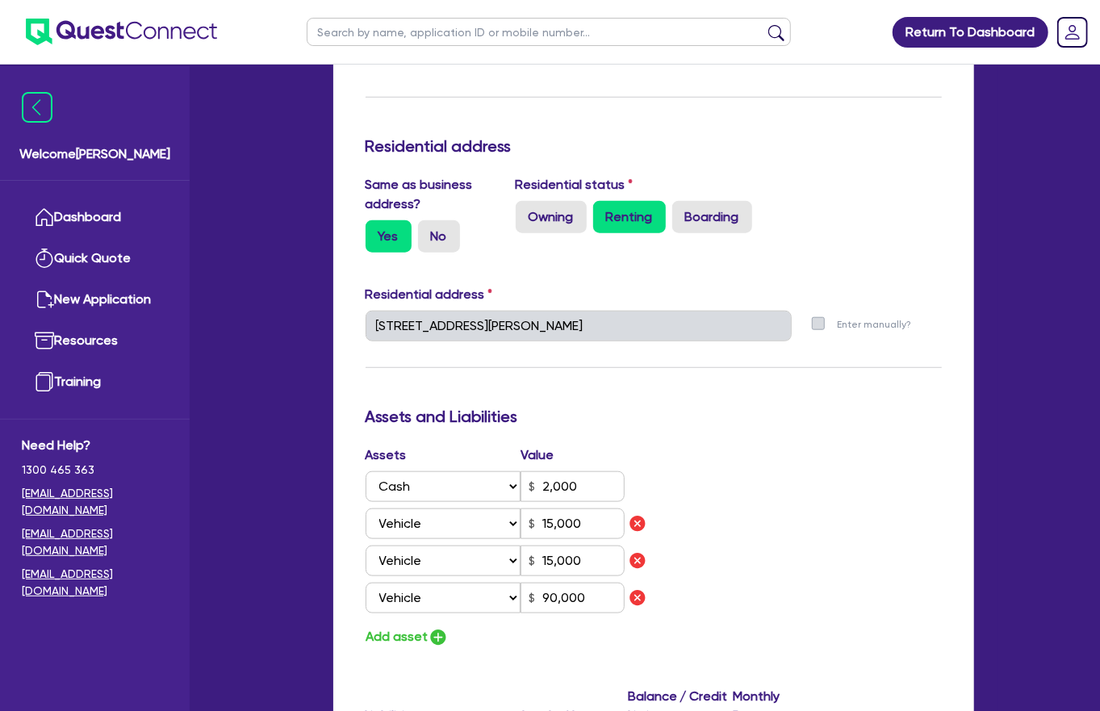
type input "52"
type input "0402 907 663"
type input "2,000"
type input "15,000"
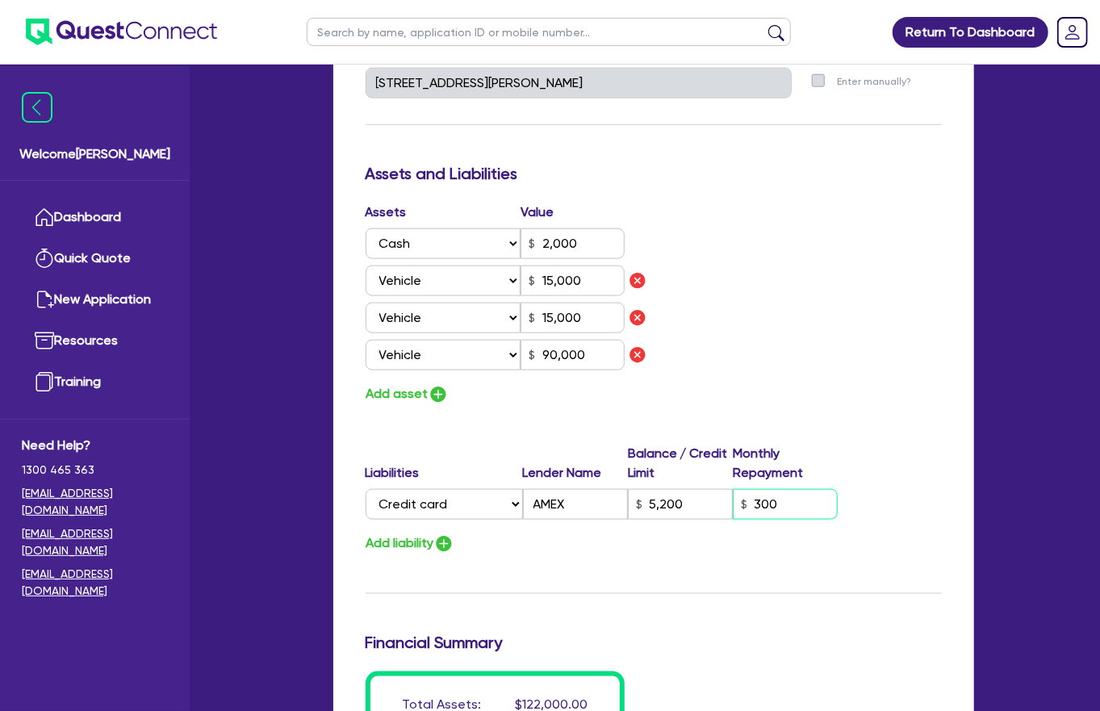
scroll to position [956, 0]
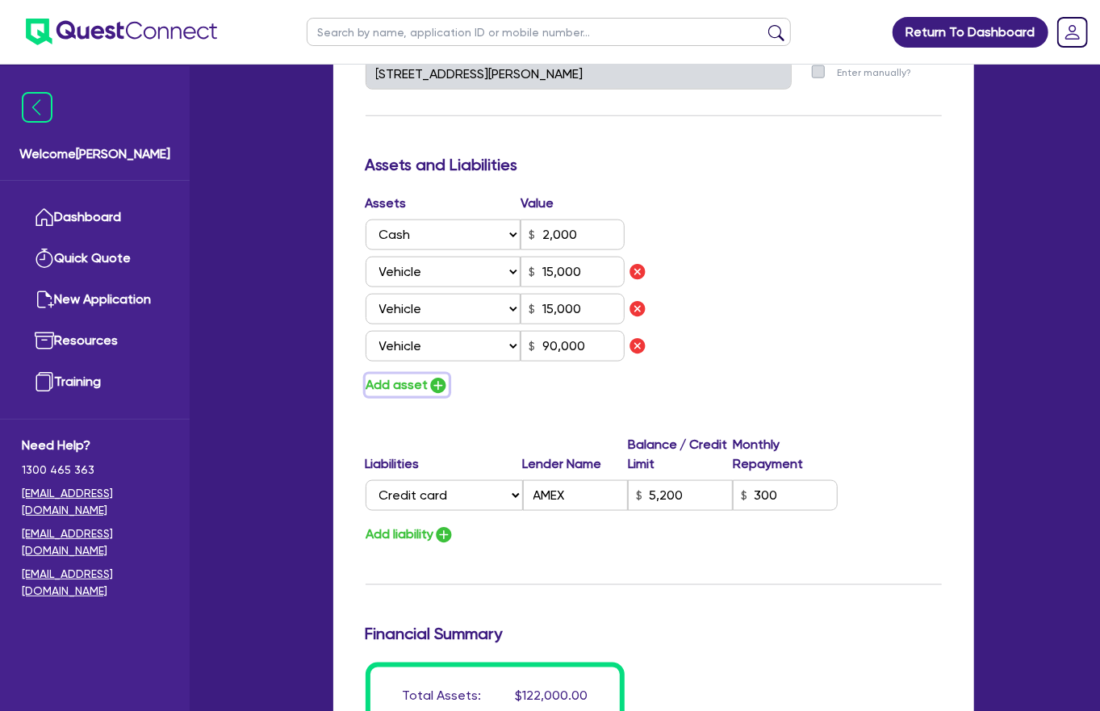
click at [390, 374] on button "Add asset" at bounding box center [407, 385] width 83 height 22
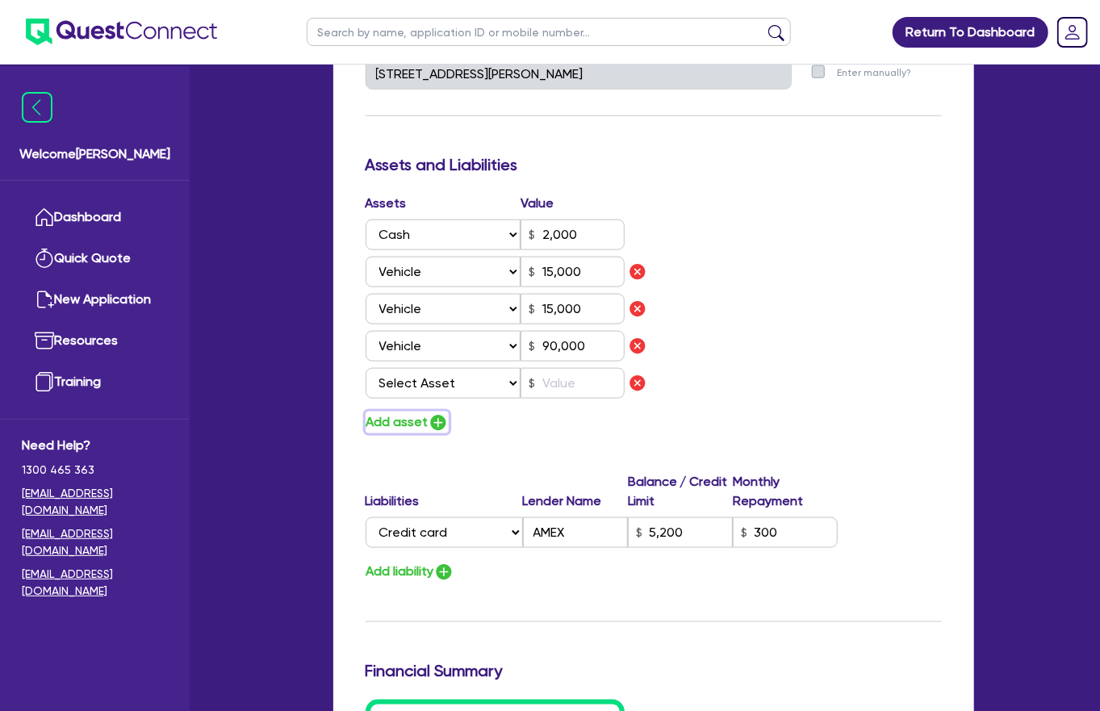
click at [396, 412] on button "Add asset" at bounding box center [407, 423] width 83 height 22
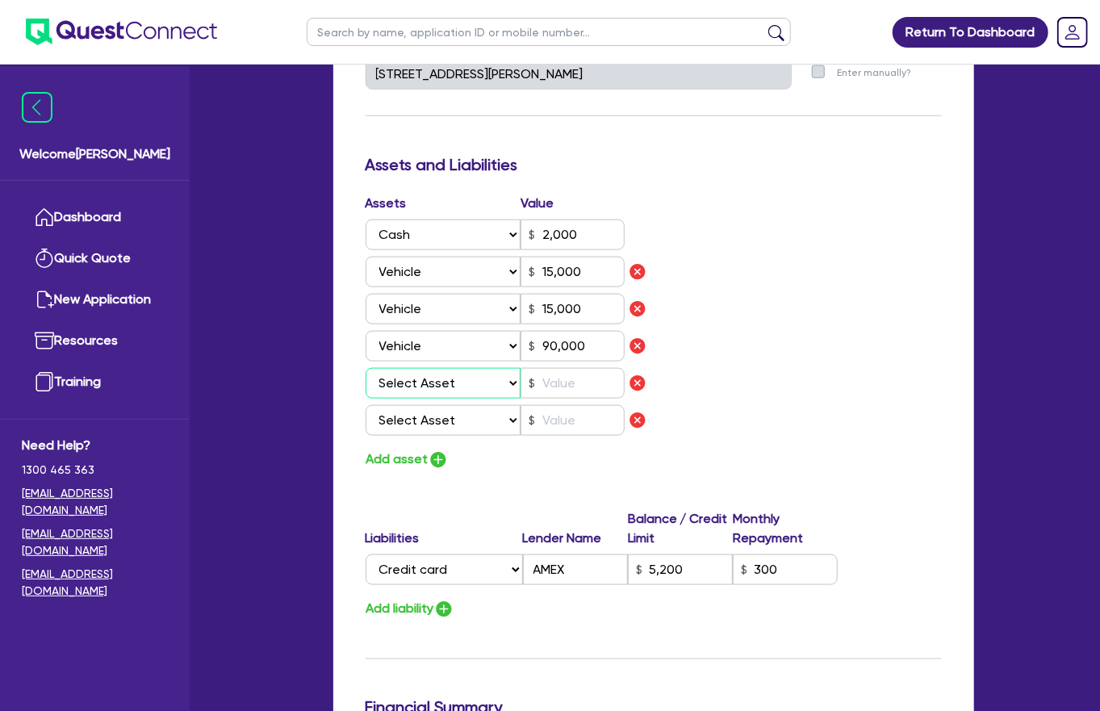
click at [431, 368] on select "Select Asset Cash Property Investment property Vehicle Truck Trailer Equipment …" at bounding box center [444, 383] width 156 height 31
click at [366, 368] on select "Select Asset Cash Property Investment property Vehicle Truck Trailer Equipment …" at bounding box center [444, 383] width 156 height 31
click at [571, 368] on input "text" at bounding box center [572, 383] width 104 height 31
click at [640, 411] on img "button" at bounding box center [637, 420] width 19 height 19
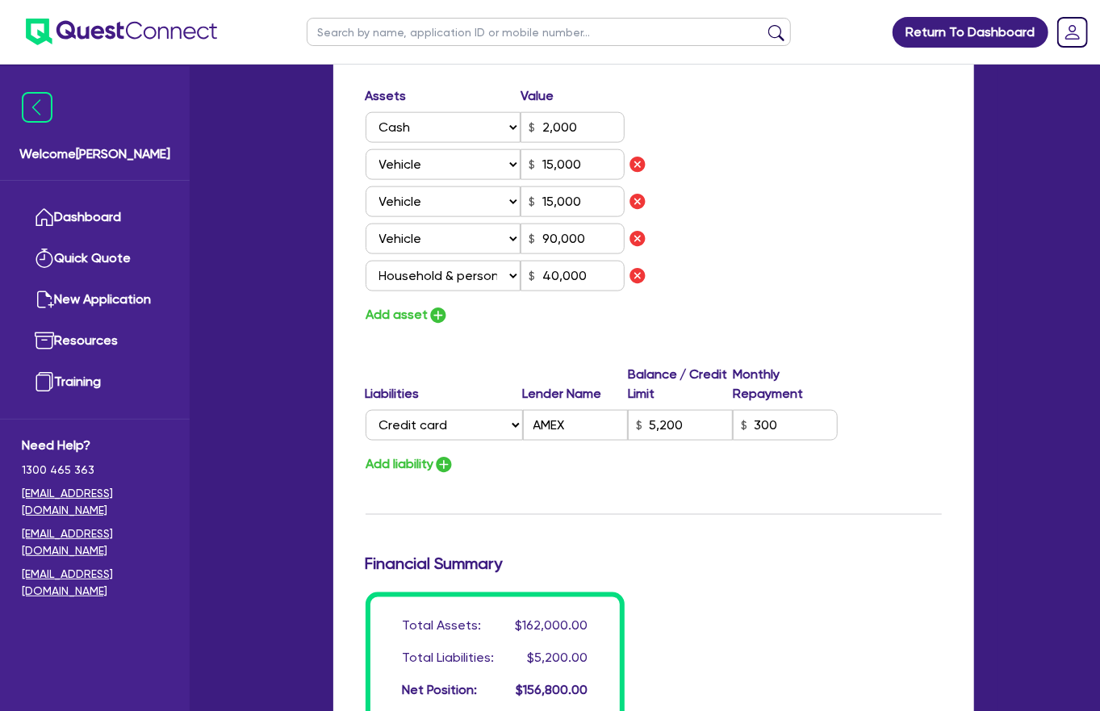
scroll to position [1126, 0]
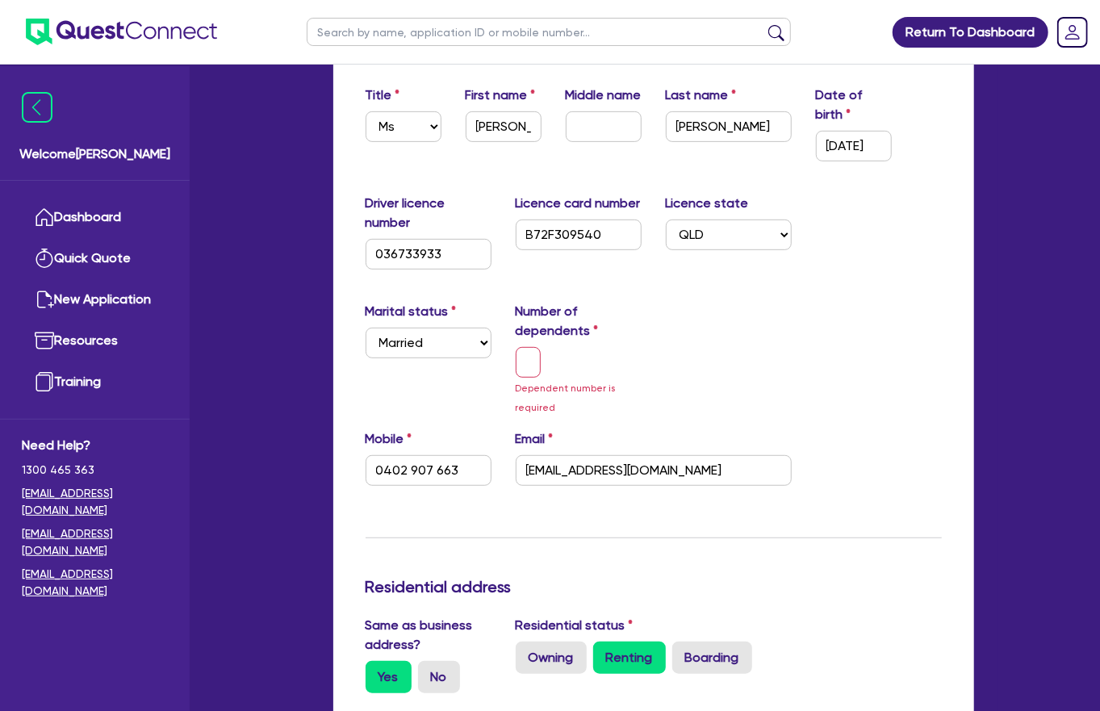
scroll to position [296, 0]
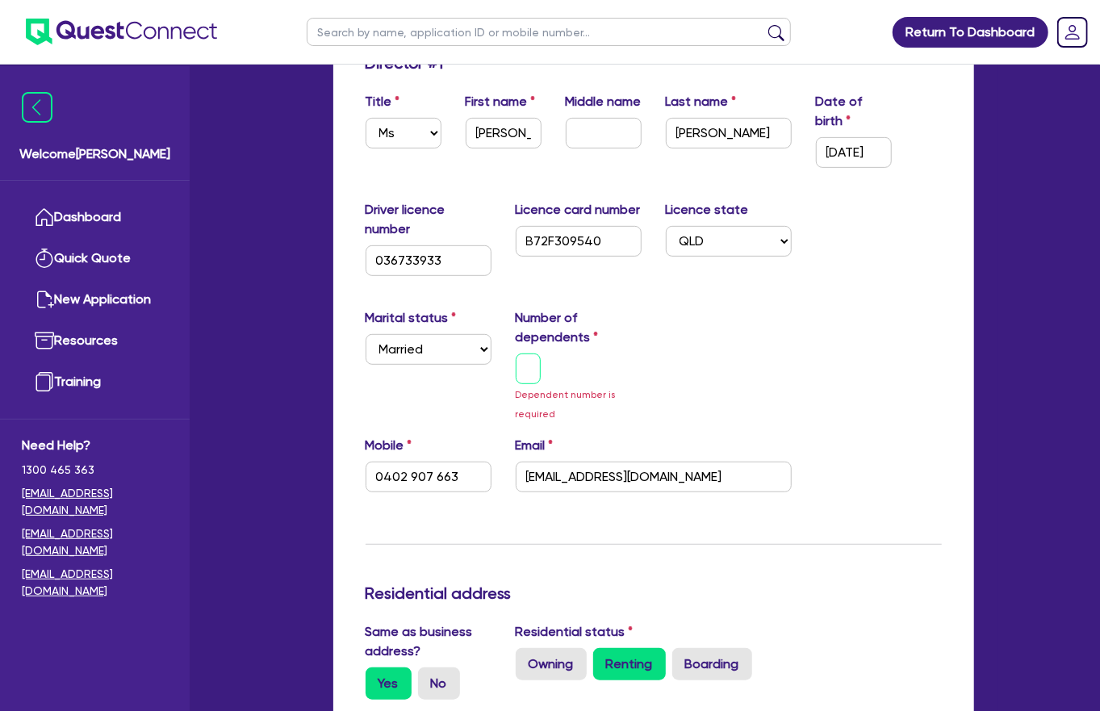
click at [537, 353] on div at bounding box center [529, 368] width 26 height 31
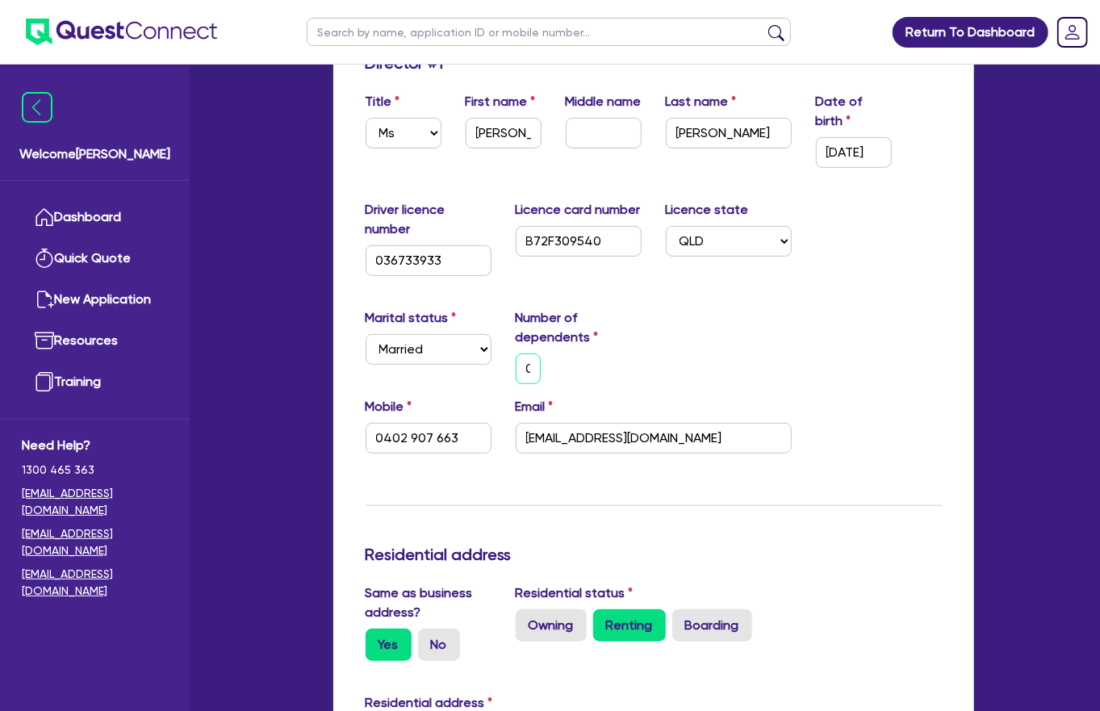
scroll to position [0, 1]
drag, startPoint x: 619, startPoint y: 295, endPoint x: 736, endPoint y: 514, distance: 248.7
click at [622, 353] on div "0" at bounding box center [579, 368] width 150 height 31
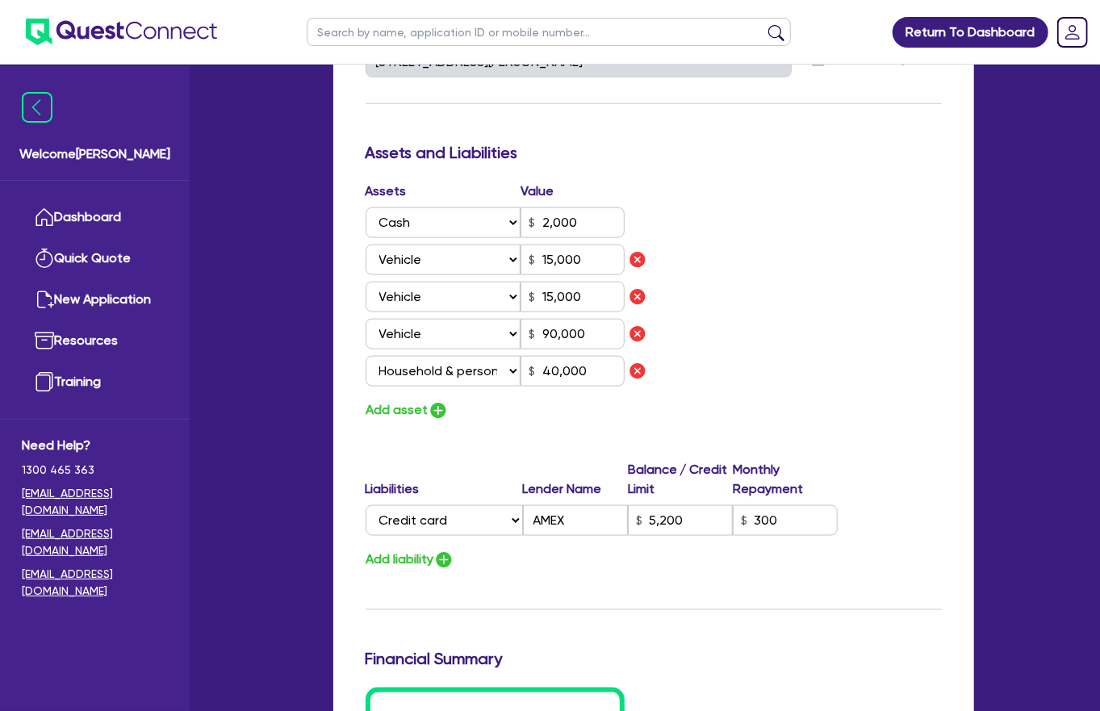
scroll to position [1126, 0]
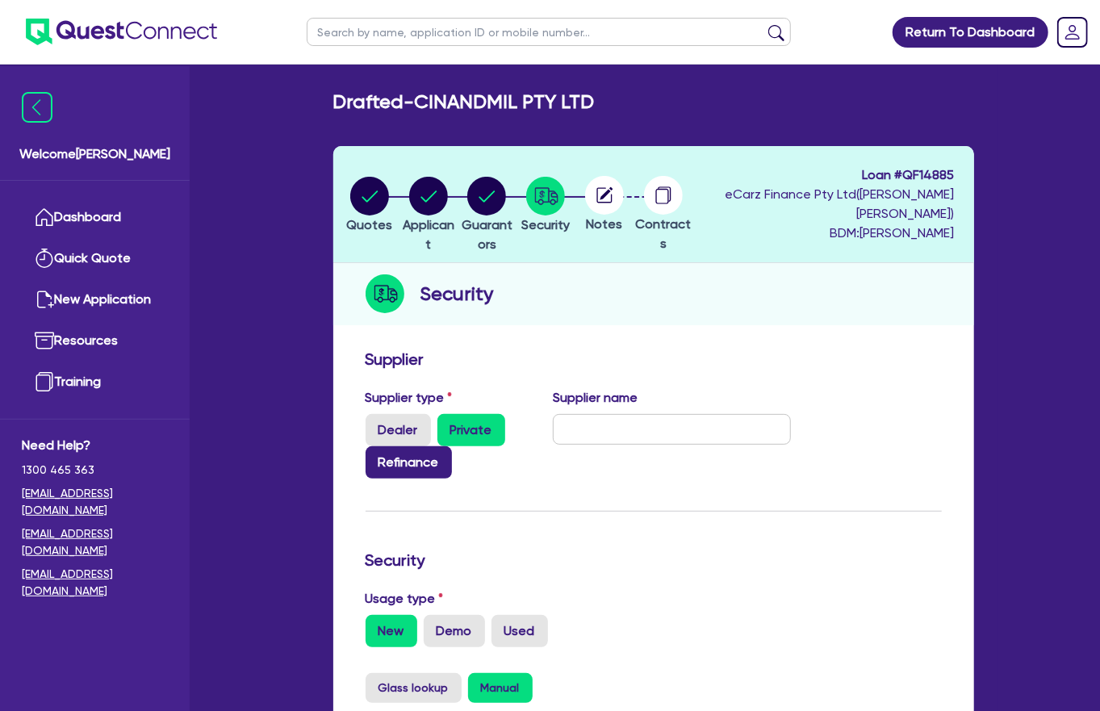
click at [407, 446] on label "Refinance" at bounding box center [409, 462] width 86 height 32
click at [376, 446] on input "Refinance" at bounding box center [371, 451] width 10 height 10
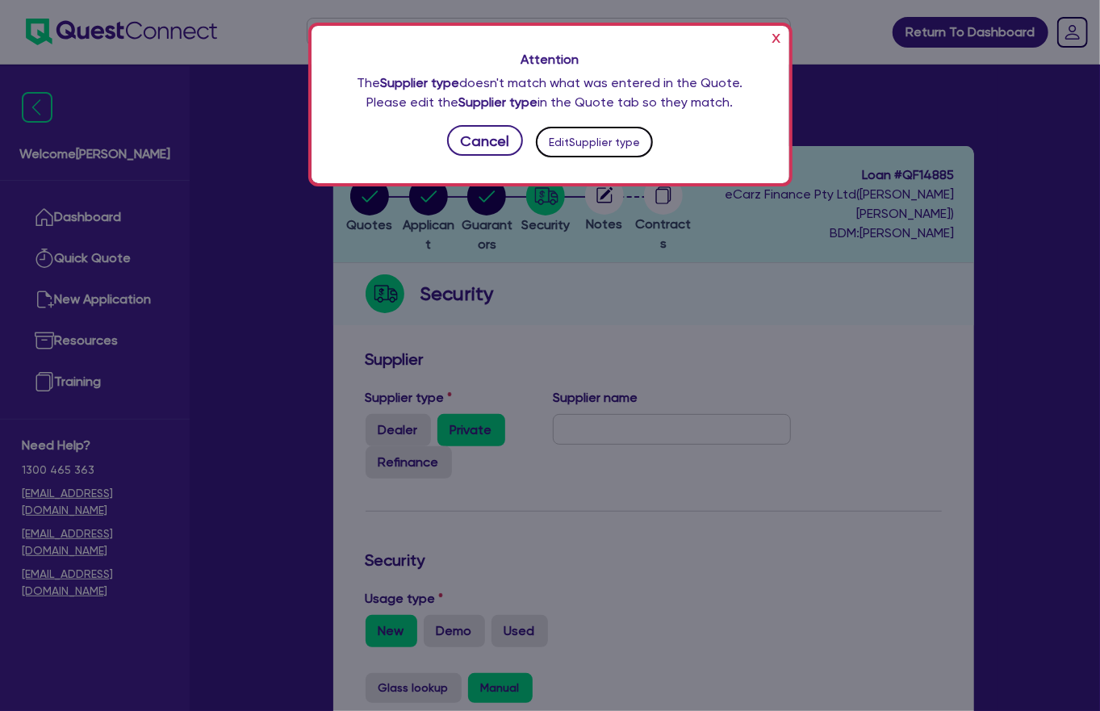
click at [596, 127] on button "Edit Supplier type" at bounding box center [595, 142] width 118 height 31
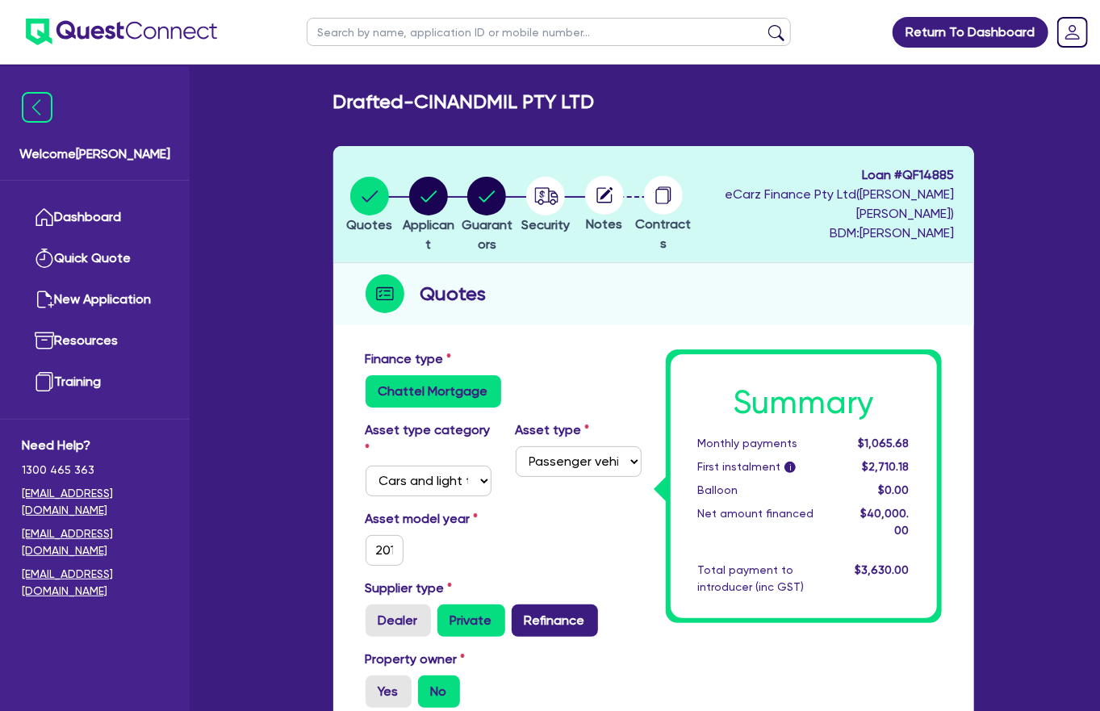
drag, startPoint x: 519, startPoint y: 562, endPoint x: 525, endPoint y: 551, distance: 13.0
click at [523, 506] on div "Supplier type Dealer Private Refinance" at bounding box center [503, 614] width 300 height 71
click at [525, 506] on label "Refinance" at bounding box center [555, 620] width 86 height 32
click at [522, 506] on input "Refinance" at bounding box center [517, 609] width 10 height 10
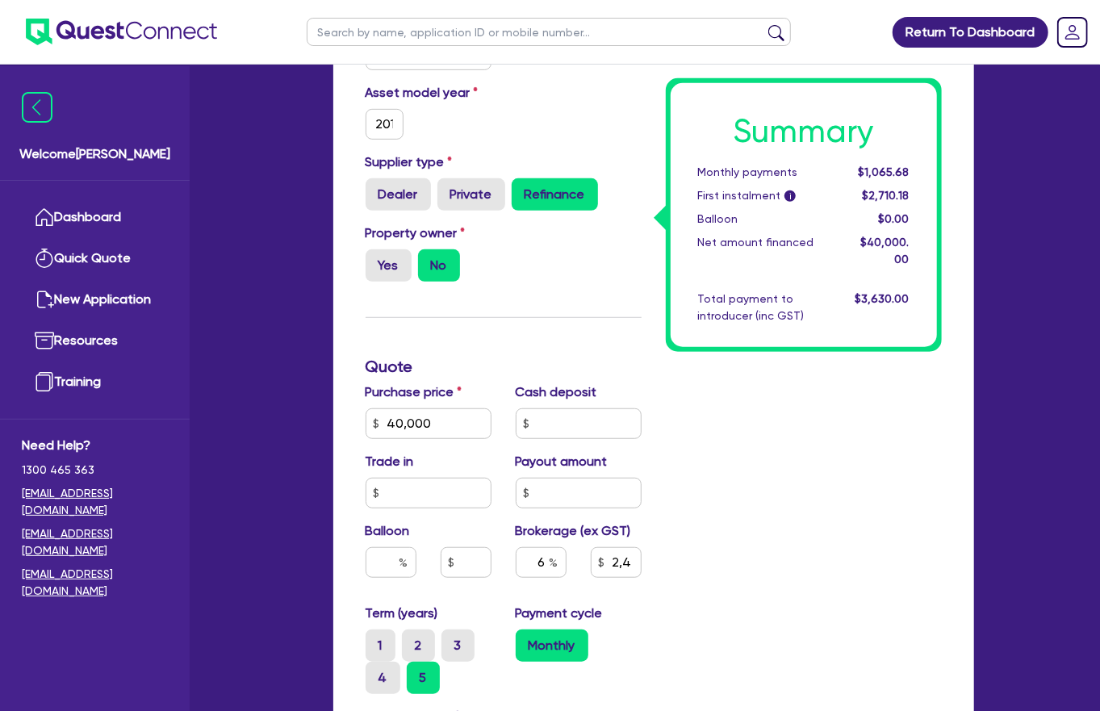
scroll to position [679, 0]
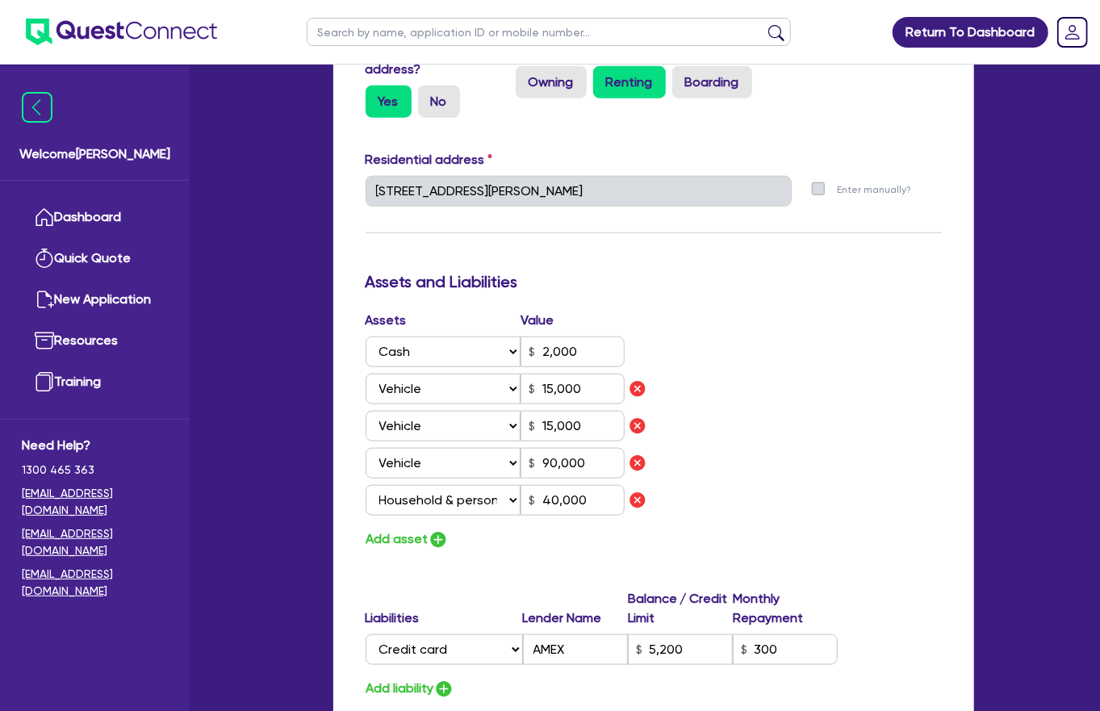
scroll to position [1126, 0]
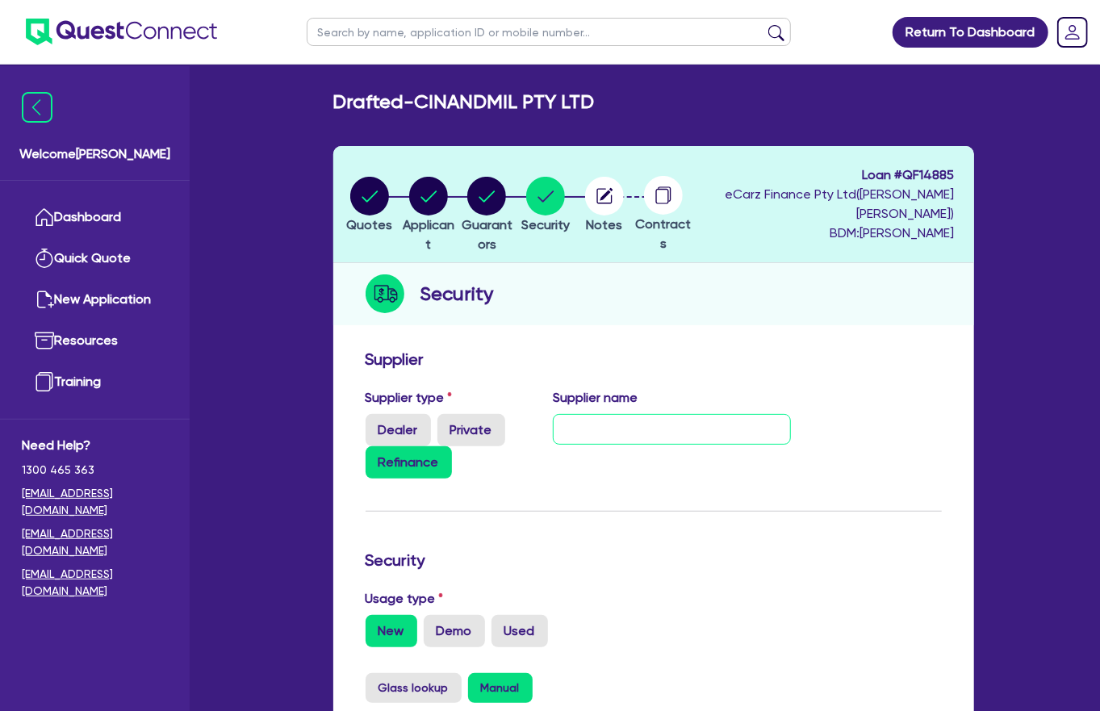
click at [640, 414] on input "text" at bounding box center [672, 429] width 238 height 31
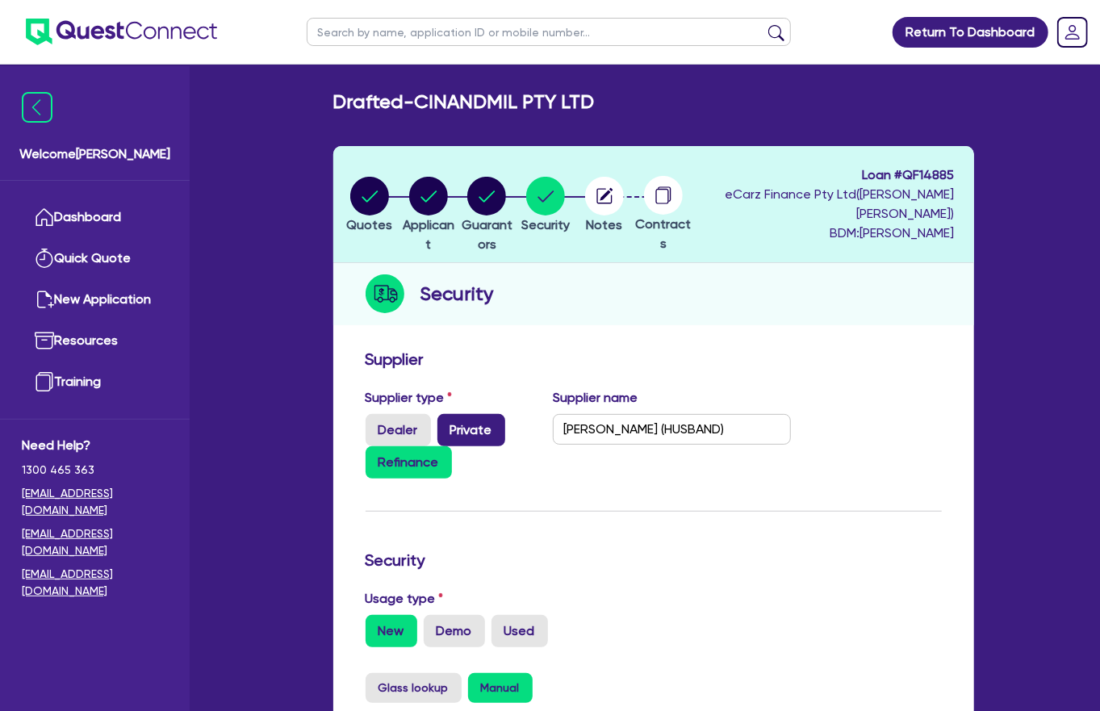
click at [480, 414] on label "Private" at bounding box center [471, 430] width 68 height 32
click at [448, 414] on input "Private" at bounding box center [442, 419] width 10 height 10
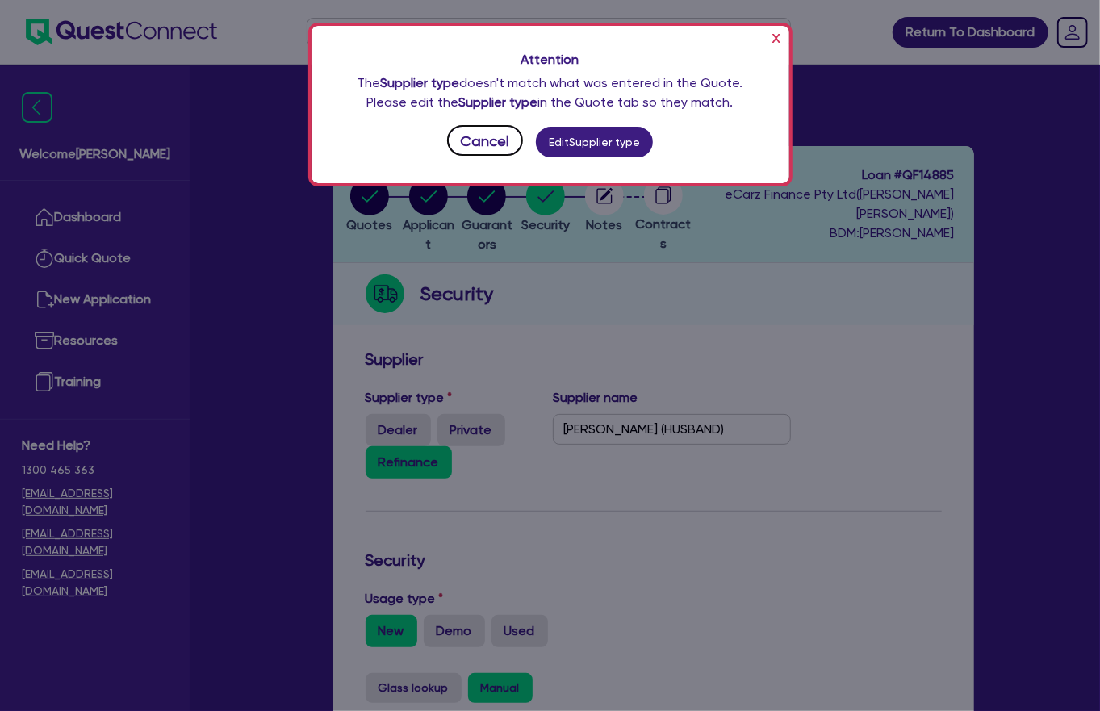
drag, startPoint x: 474, startPoint y: 129, endPoint x: 344, endPoint y: 353, distance: 258.9
click at [475, 130] on button "Cancel" at bounding box center [485, 140] width 76 height 31
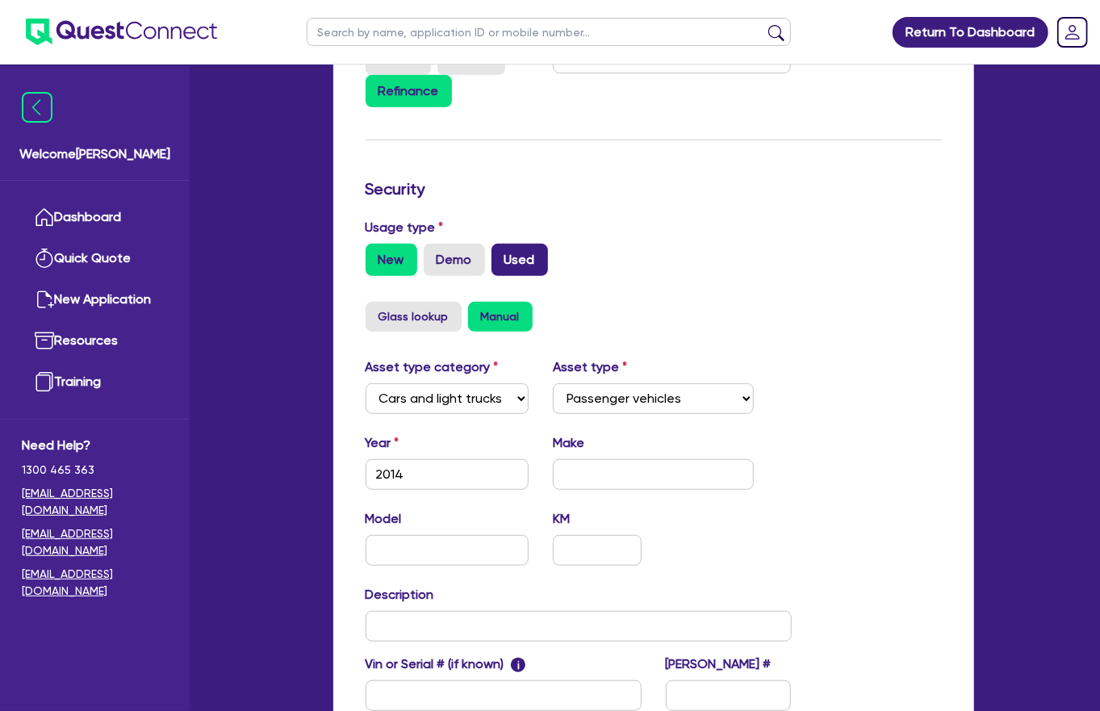
click at [491, 244] on label "Used" at bounding box center [519, 260] width 56 height 32
click at [491, 244] on input "Used" at bounding box center [496, 249] width 10 height 10
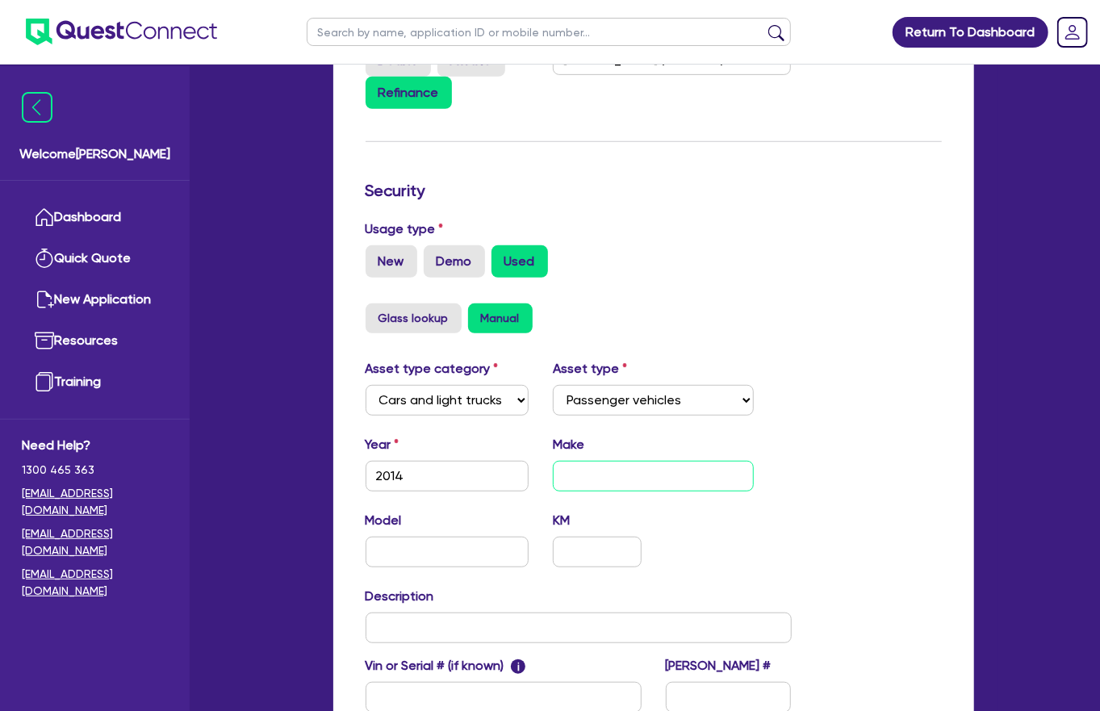
click at [662, 461] on input "text" at bounding box center [653, 476] width 201 height 31
click at [475, 506] on input "text" at bounding box center [448, 552] width 164 height 31
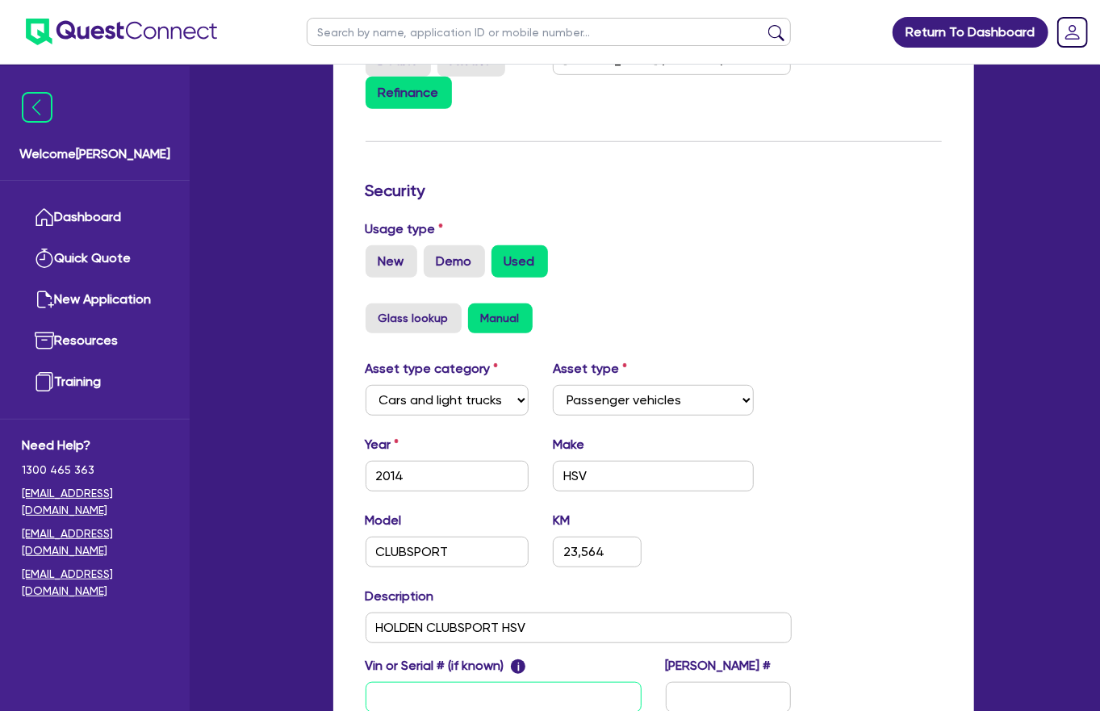
paste input "6G1FK5EW7EL992427"
drag, startPoint x: 716, startPoint y: 566, endPoint x: 72, endPoint y: 541, distance: 644.4
click at [716, 506] on input "text" at bounding box center [729, 697] width 126 height 31
paste input "441TWW"
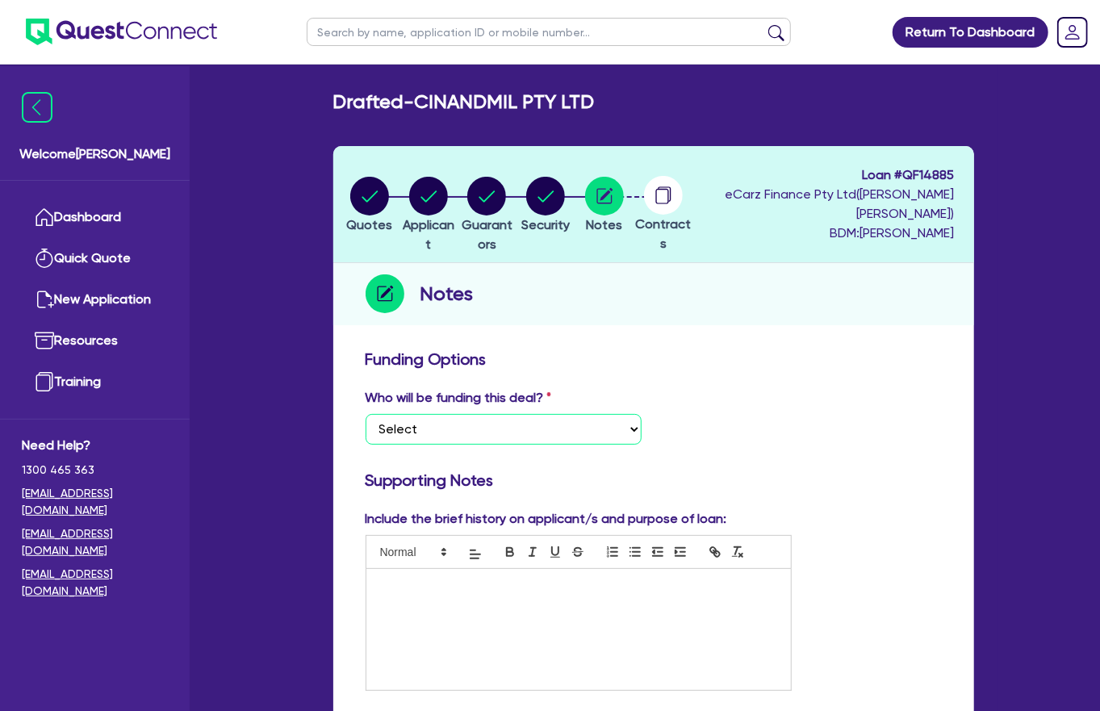
click at [530, 414] on select "Select I want Quest to fund 100% I will fund 100% I will co-fund with Quest Oth…" at bounding box center [504, 429] width 276 height 31
click at [366, 414] on select "Select I want Quest to fund 100% I will fund 100% I will co-fund with Quest Oth…" at bounding box center [504, 429] width 276 height 31
click at [446, 506] on div at bounding box center [578, 629] width 424 height 121
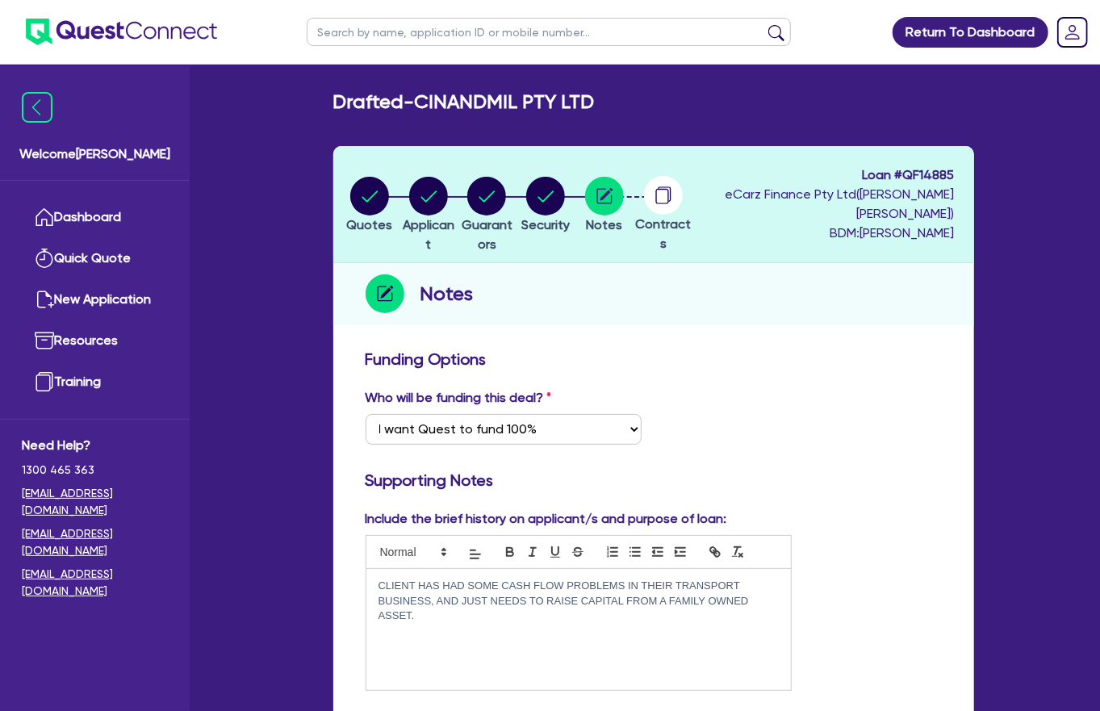
scroll to position [1, 0]
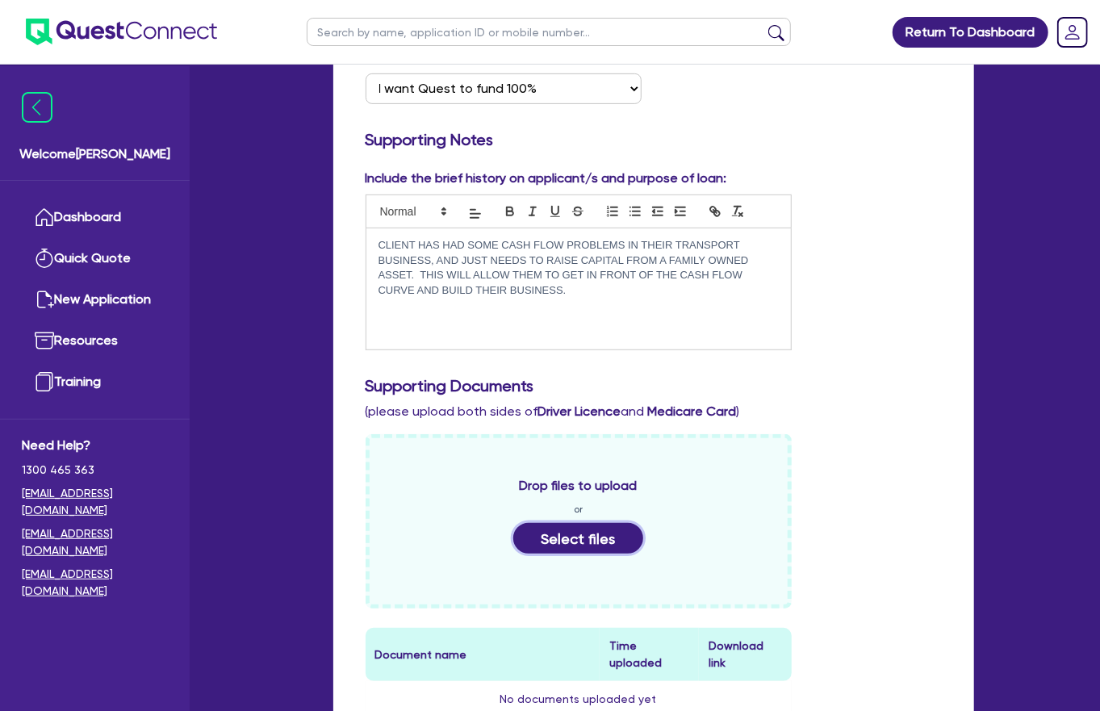
click at [581, 506] on button "Select files" at bounding box center [578, 538] width 131 height 31
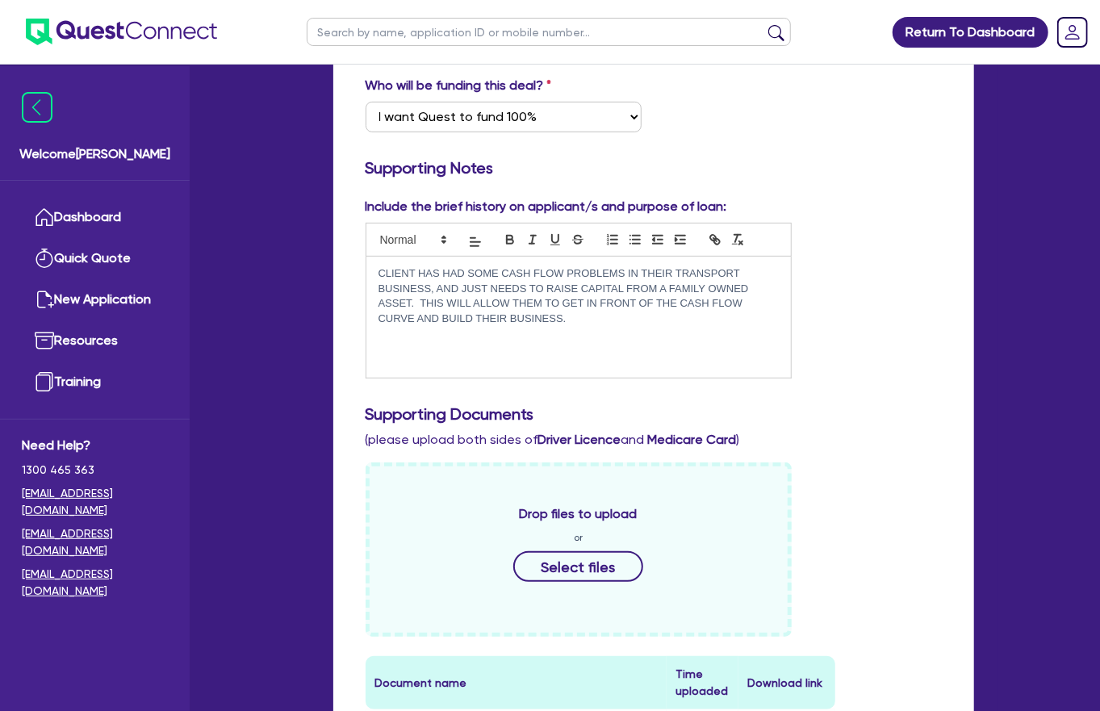
click at [550, 270] on p "CLIENT HAS HAD SOME CASH FLOW PROBLEMS IN THEIR TRANSPORT BUSINESS, AND JUST NE…" at bounding box center [578, 296] width 400 height 60
click at [504, 269] on p "CLIENT HAS HAD SOME CASH FLOW PROBLEMS IN THEIR TRANSPORT BUSINESS, AND JUST NE…" at bounding box center [578, 304] width 400 height 74
drag, startPoint x: 499, startPoint y: 270, endPoint x: 748, endPoint y: 274, distance: 249.4
click at [746, 274] on p "CLIENT HAS HAD SOME CASH FLOW PROBLEMS IN THEIR TRANSPORT BUSINESS, AND JUST NE…" at bounding box center [578, 304] width 400 height 74
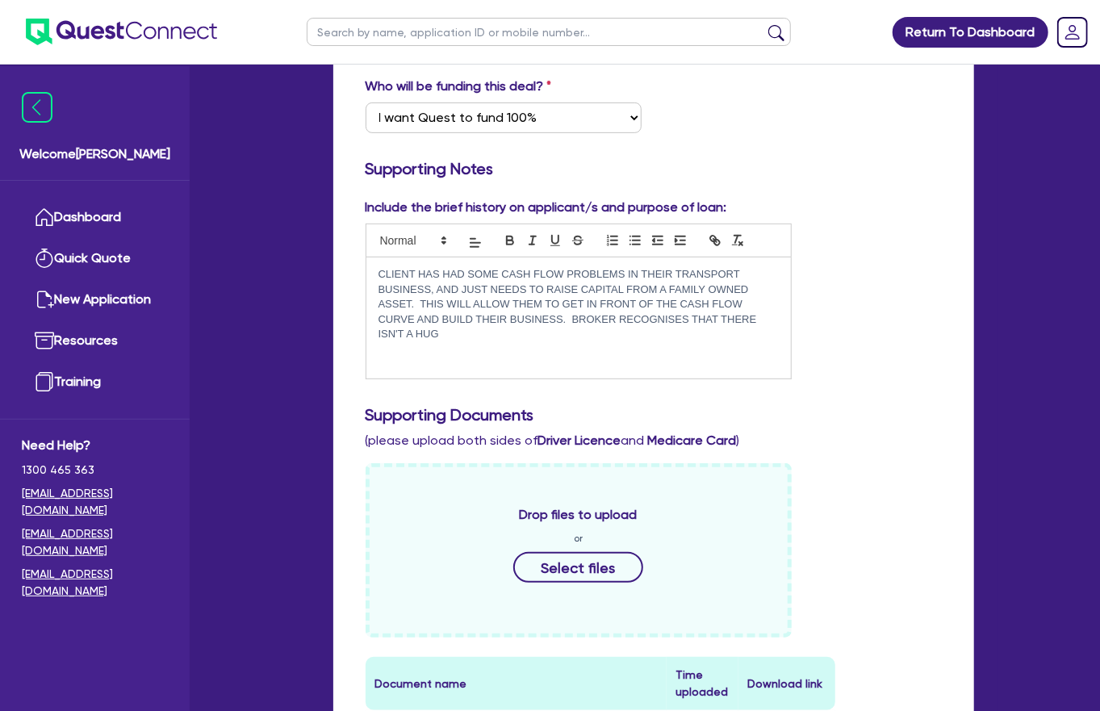
click at [758, 272] on p "CLIENT HAS HAD SOME CASH FLOW PROBLEMS IN THEIR TRANSPORT BUSINESS, AND JUST NE…" at bounding box center [578, 304] width 400 height 74
drag, startPoint x: 758, startPoint y: 272, endPoint x: 750, endPoint y: 281, distance: 11.5
click at [750, 281] on div "CLIENT HAS HAD SOME CASH FLOW PROBLEMS IN THEIR TRANSPORT BUSINESS, AND JUST NE…" at bounding box center [578, 317] width 424 height 121
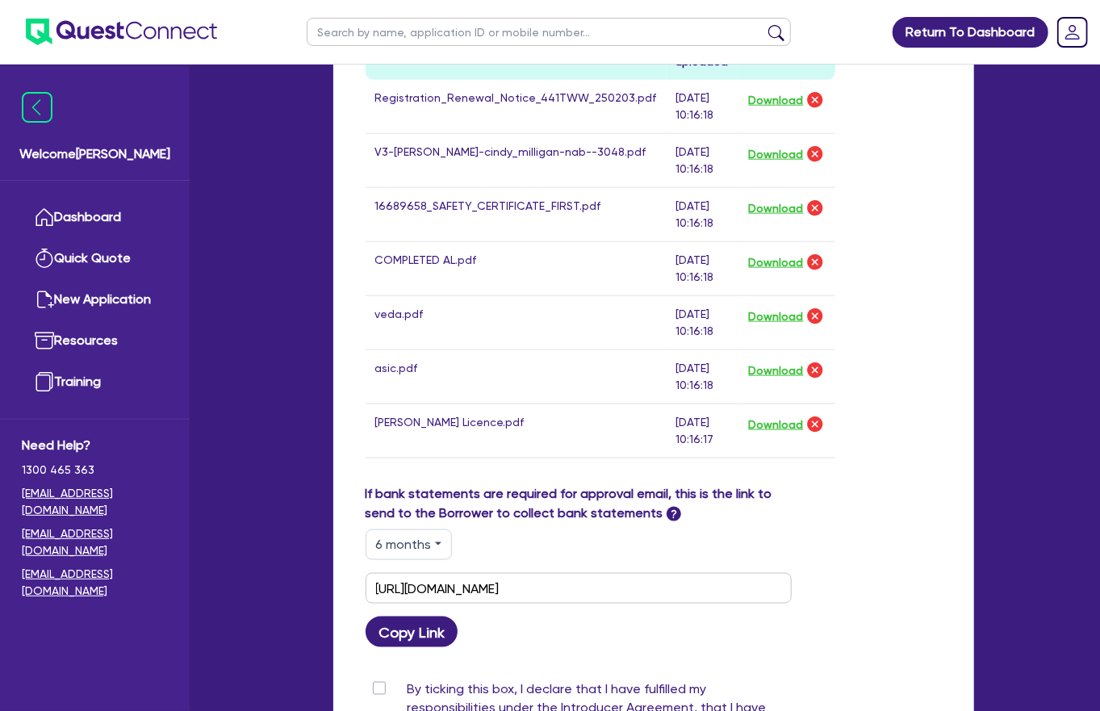
scroll to position [1068, 0]
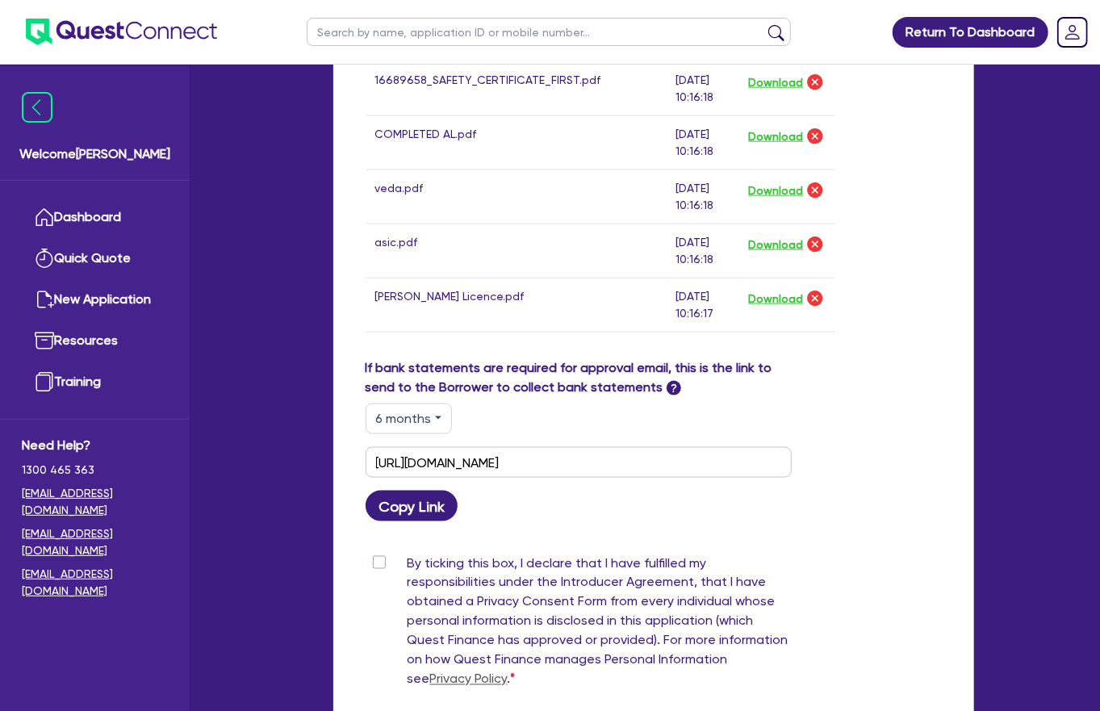
click at [407, 506] on label "By ticking this box, I declare that I have fulfilled my responsibilities under …" at bounding box center [599, 625] width 384 height 142
click at [366, 506] on input "By ticking this box, I declare that I have fulfilled my responsibilities under …" at bounding box center [372, 561] width 13 height 15
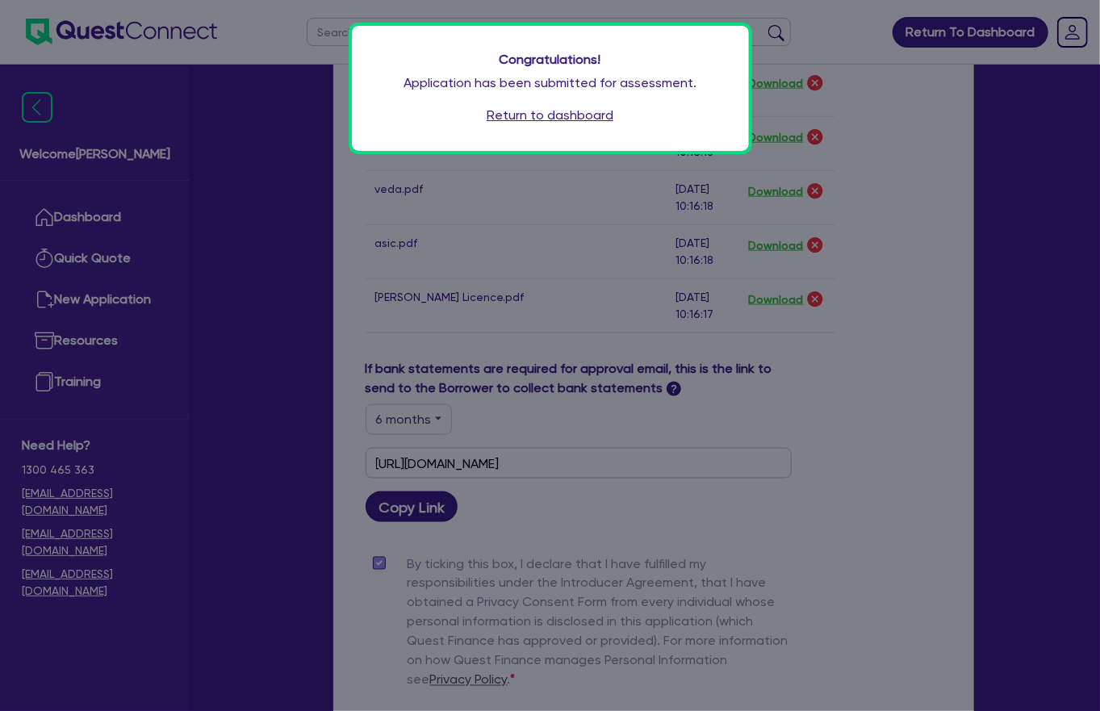
click at [583, 106] on link "Return to dashboard" at bounding box center [550, 115] width 127 height 19
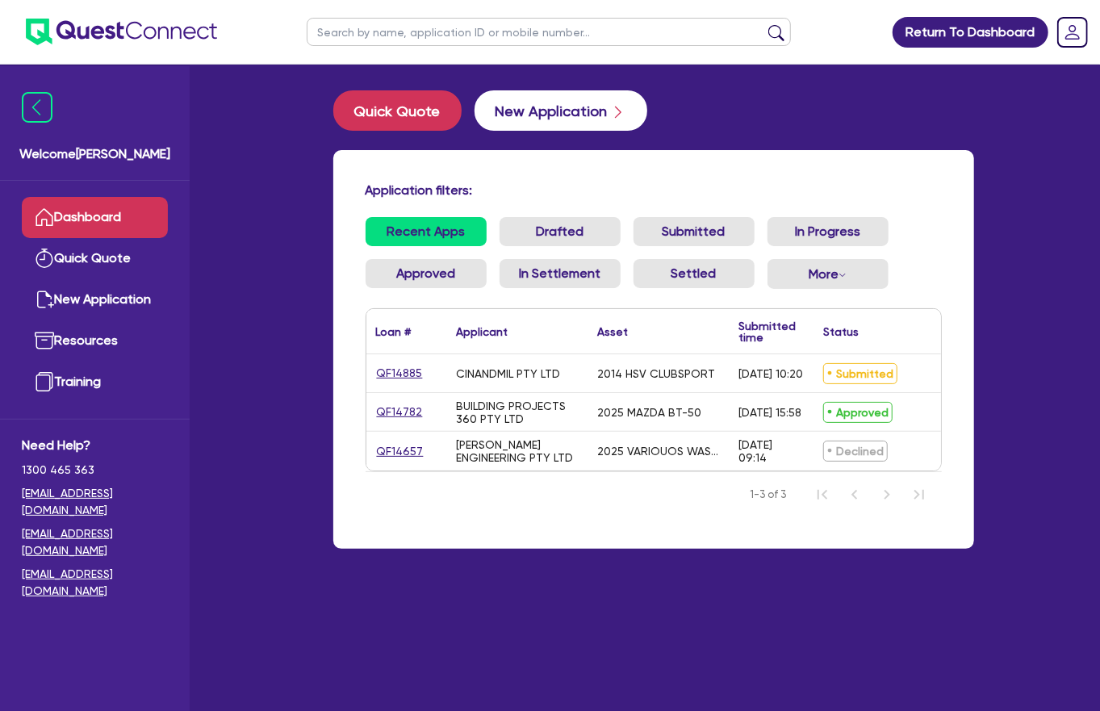
drag, startPoint x: 640, startPoint y: 93, endPoint x: 573, endPoint y: 114, distance: 70.2
click at [613, 101] on div "Quick Quote New Application" at bounding box center [653, 110] width 641 height 40
click at [570, 107] on button "New Application" at bounding box center [560, 110] width 173 height 40
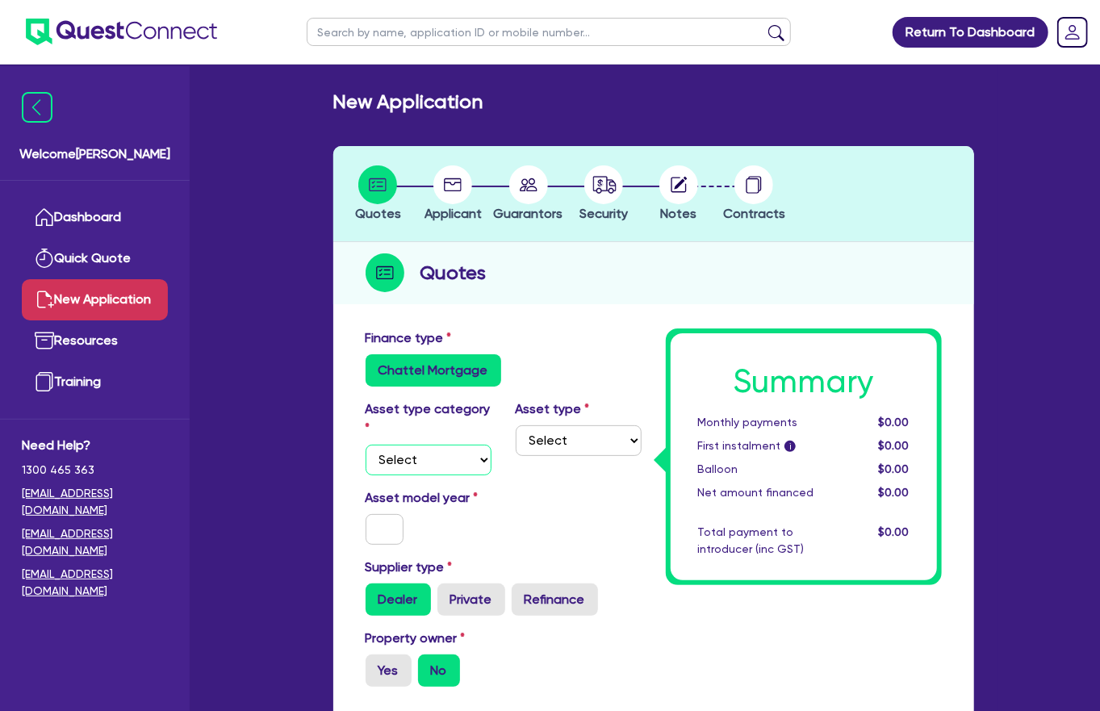
click at [419, 445] on select "Select Cars and light trucks Primary assets Secondary assets Tertiary assets" at bounding box center [429, 460] width 126 height 31
select select "TERTIARY_ASSETS"
click at [366, 445] on select "Select Cars and light trucks Primary assets Secondary assets Tertiary assets" at bounding box center [429, 460] width 126 height 31
click at [539, 425] on select "Select Beauty equipment IT equipment IT software Watercraft Other" at bounding box center [579, 440] width 126 height 31
select select "OTHER_TERTIARY"
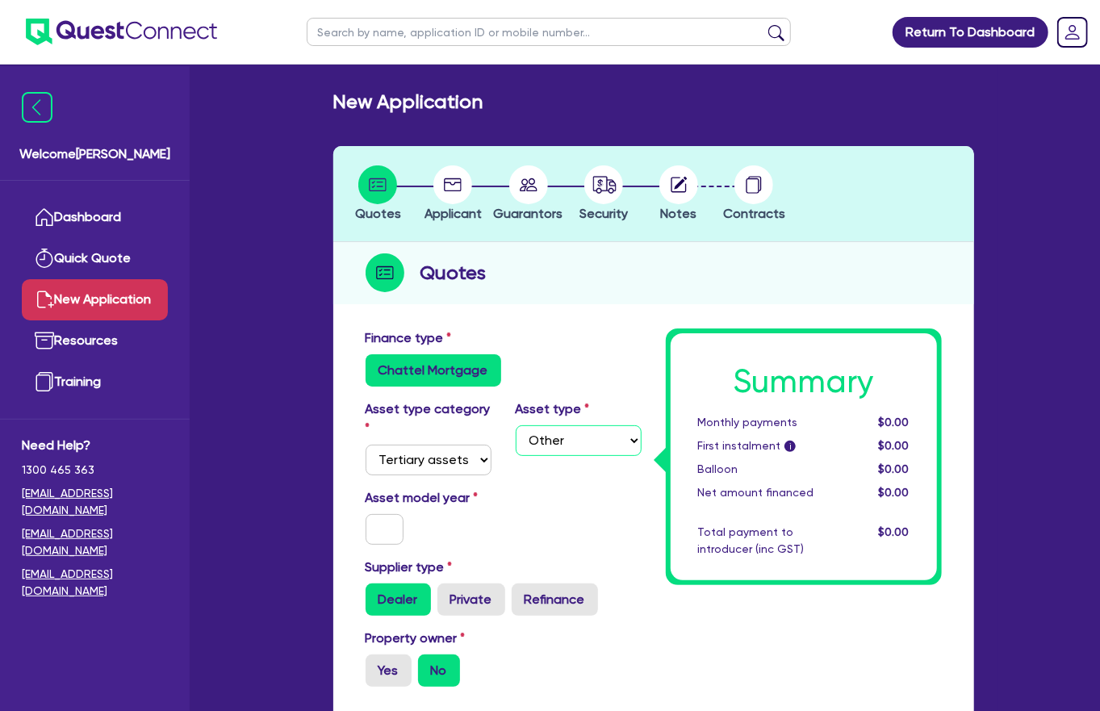
click at [516, 425] on select "Select Beauty equipment IT equipment IT software Watercraft Other" at bounding box center [579, 440] width 126 height 31
click at [374, 514] on input "text" at bounding box center [385, 529] width 39 height 31
type input "2025"
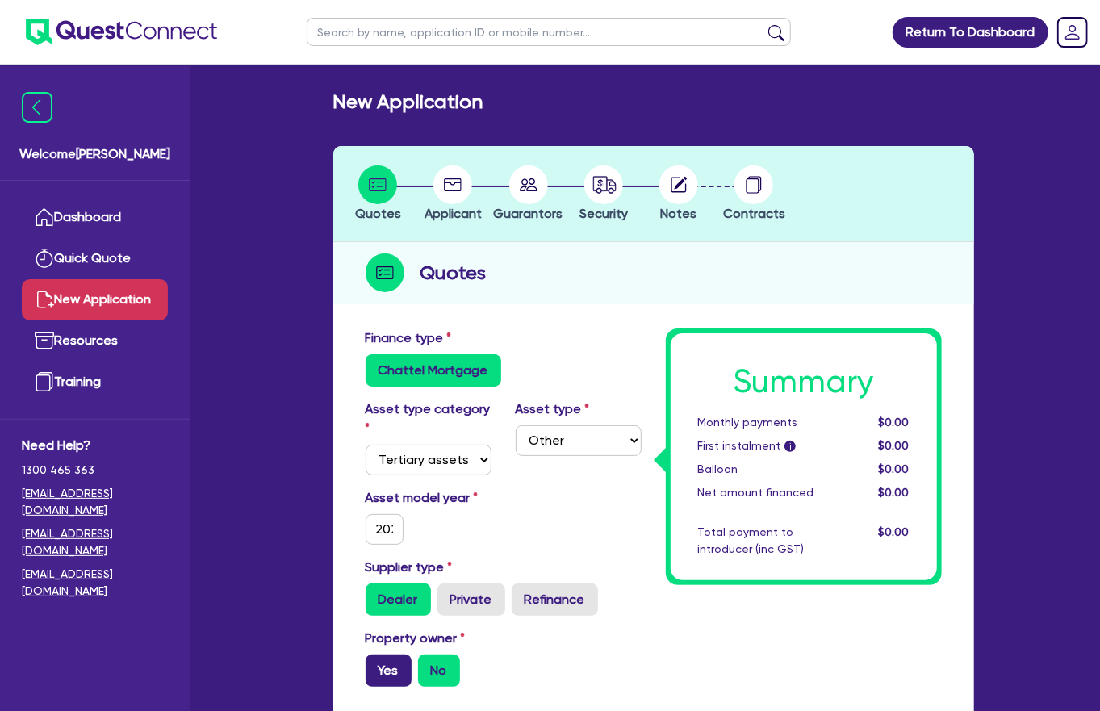
click at [385, 654] on label "Yes" at bounding box center [389, 670] width 46 height 32
click at [376, 654] on input "Yes" at bounding box center [371, 659] width 10 height 10
radio input "true"
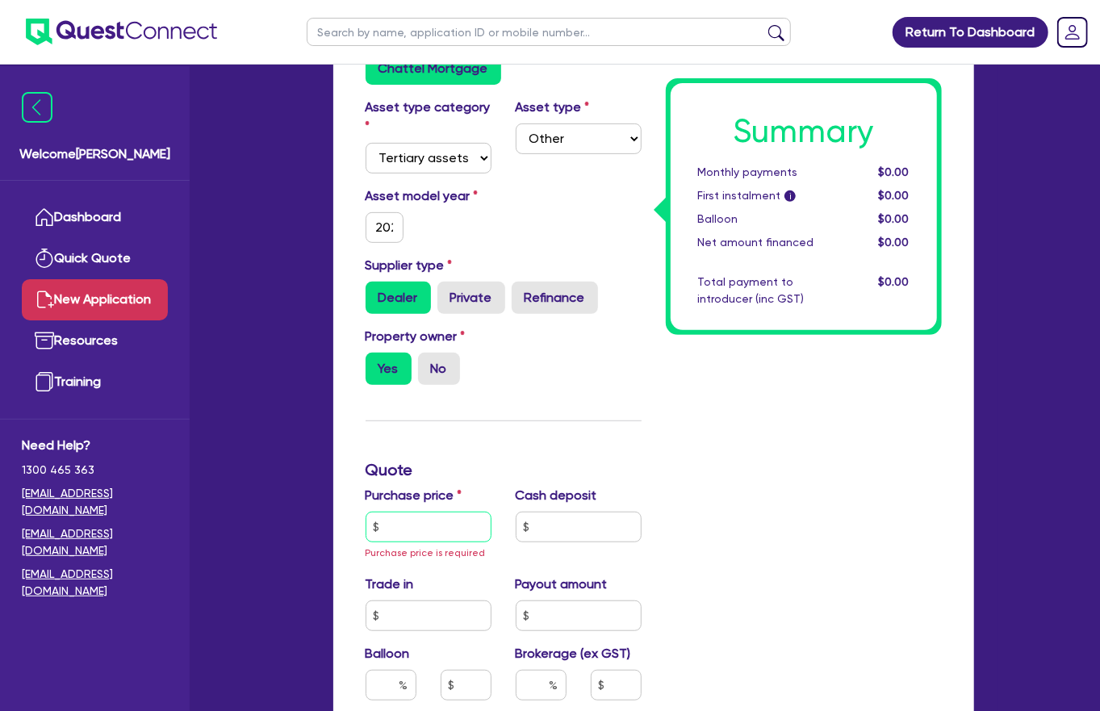
click at [412, 512] on input "text" at bounding box center [429, 527] width 126 height 31
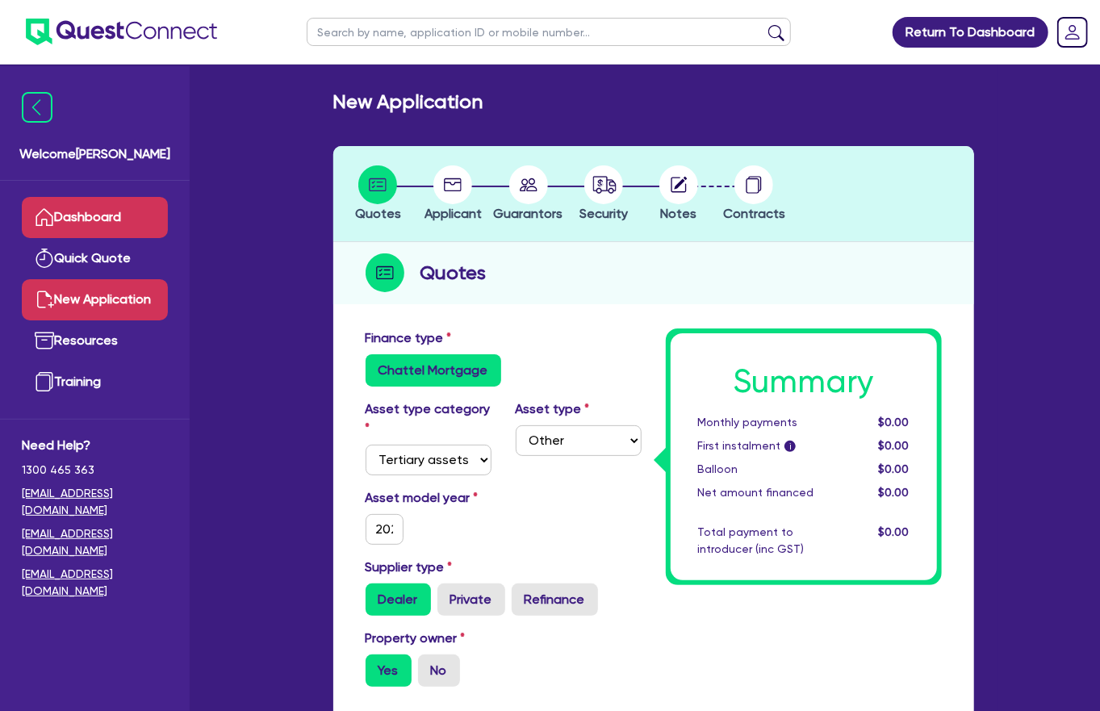
click at [98, 199] on link "Dashboard" at bounding box center [95, 217] width 146 height 41
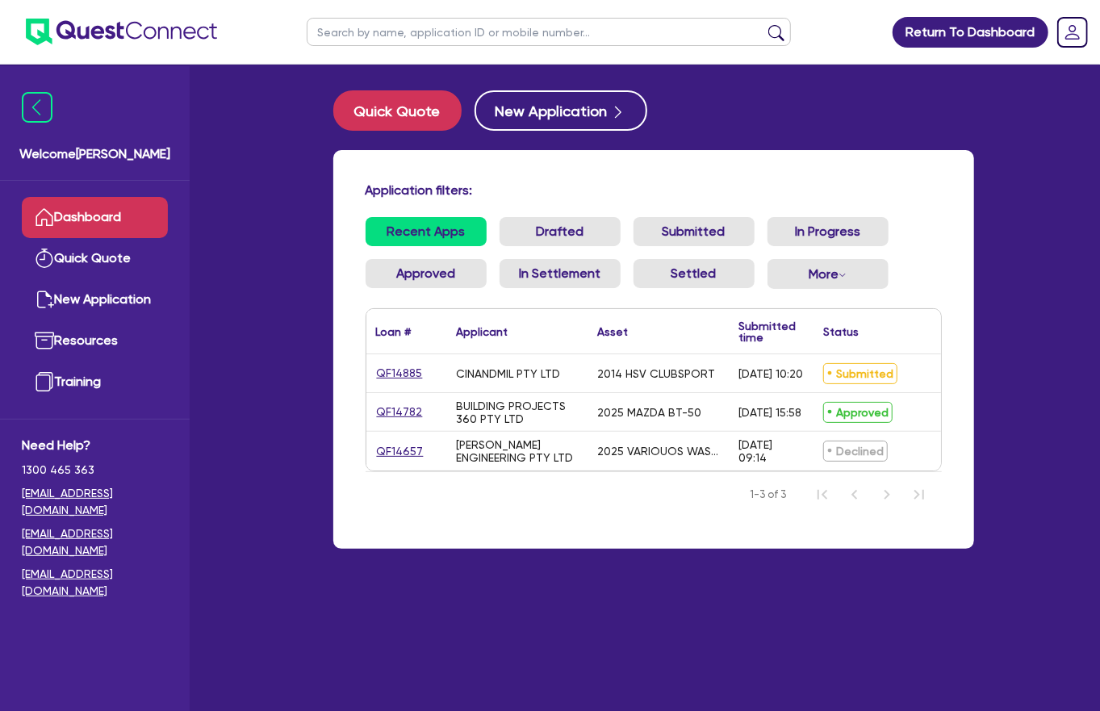
click at [333, 333] on div "Application filters: Recent Apps Drafted Submitted In Progress Approved In Sett…" at bounding box center [653, 349] width 641 height 399
drag, startPoint x: 422, startPoint y: 333, endPoint x: 324, endPoint y: 330, distance: 98.5
click at [324, 330] on div "Application filters: Recent Apps Drafted Submitted In Progress Approved In Sett…" at bounding box center [653, 359] width 665 height 418
click at [528, 90] on button "New Application" at bounding box center [560, 110] width 173 height 40
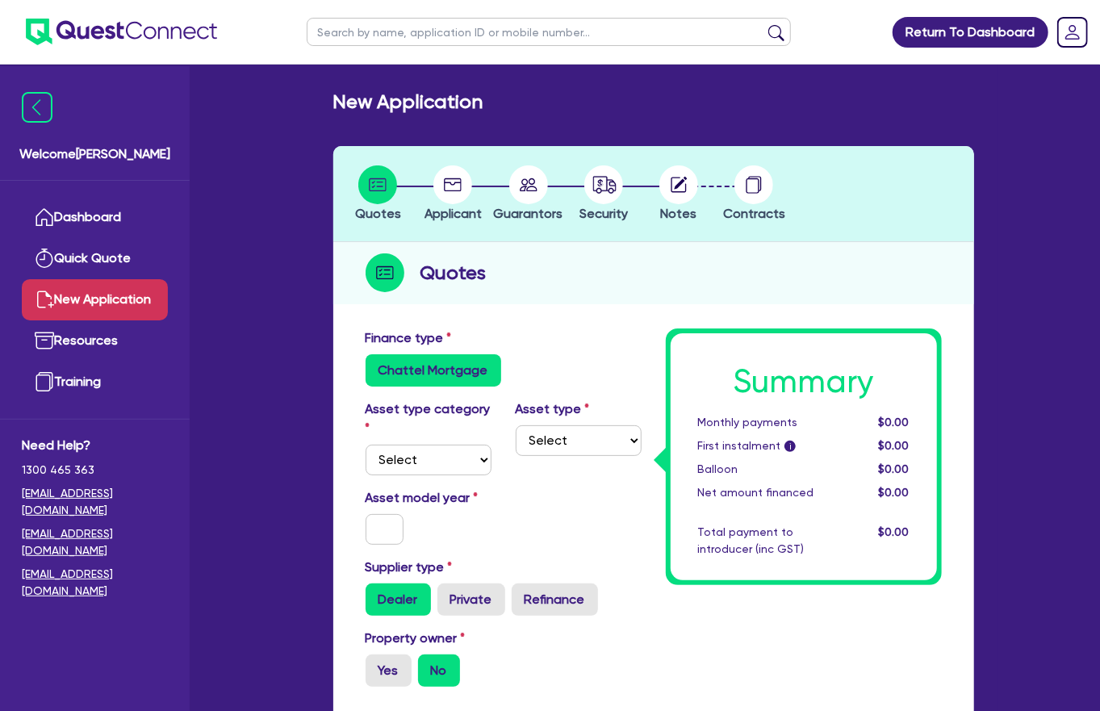
click at [375, 488] on label "Asset model year" at bounding box center [428, 497] width 150 height 19
click at [415, 445] on select "Select Cars and light trucks Primary assets Secondary assets Tertiary assets" at bounding box center [429, 460] width 126 height 31
select select "TERTIARY_ASSETS"
click at [366, 445] on select "Select Cars and light trucks Primary assets Secondary assets Tertiary assets" at bounding box center [429, 460] width 126 height 31
click at [583, 425] on select "Select" at bounding box center [579, 440] width 126 height 31
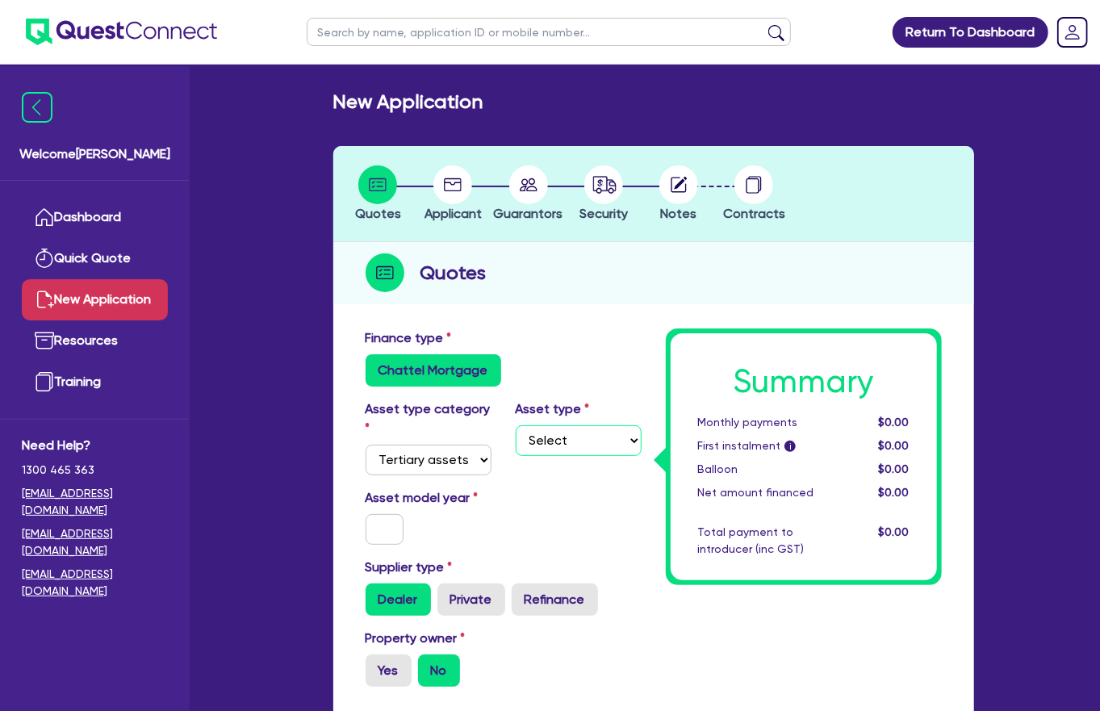
select select "OTHER_TERTIARY"
click at [516, 425] on select "Select Beauty equipment IT equipment IT software Watercraft Other" at bounding box center [579, 440] width 126 height 31
click at [366, 514] on input "text" at bounding box center [385, 529] width 39 height 31
type input "2025"
drag, startPoint x: 379, startPoint y: 593, endPoint x: 567, endPoint y: 604, distance: 188.4
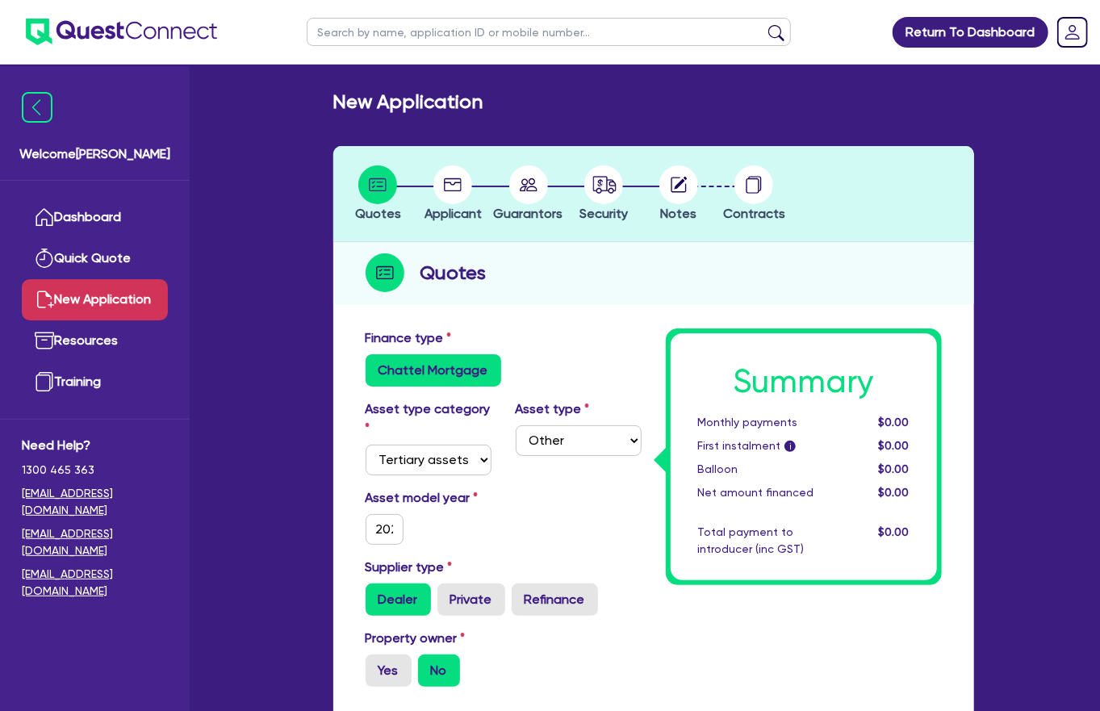
click at [381, 654] on label "Yes" at bounding box center [389, 670] width 46 height 32
click at [376, 654] on input "Yes" at bounding box center [371, 659] width 10 height 10
radio input "true"
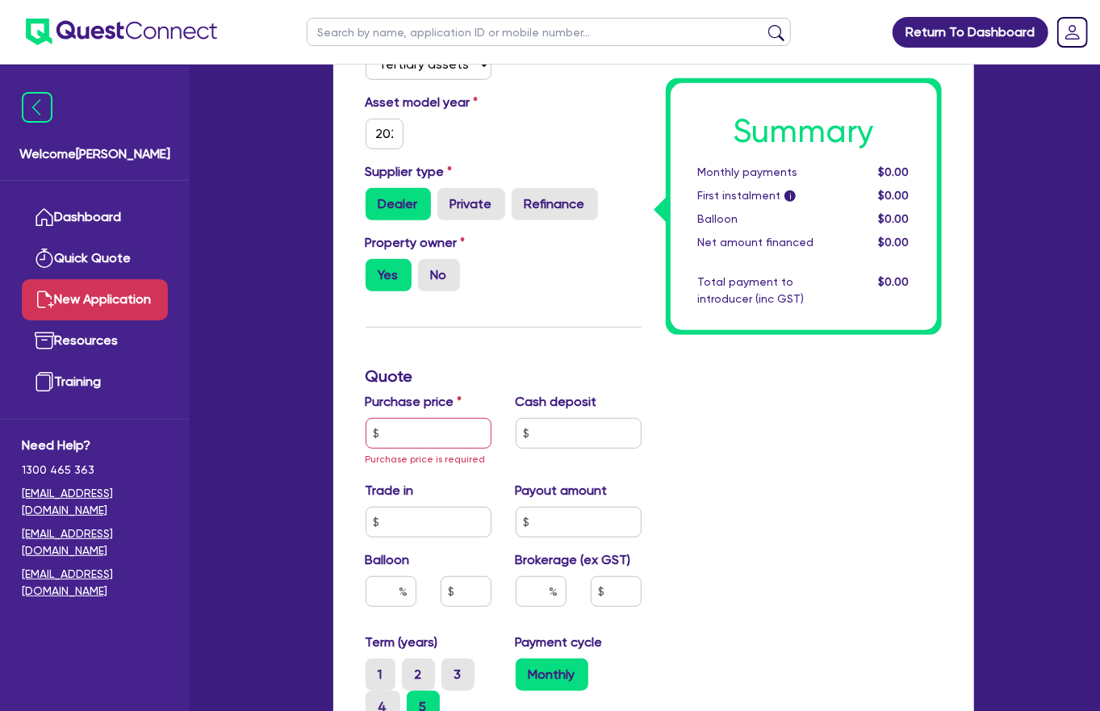
scroll to position [399, 0]
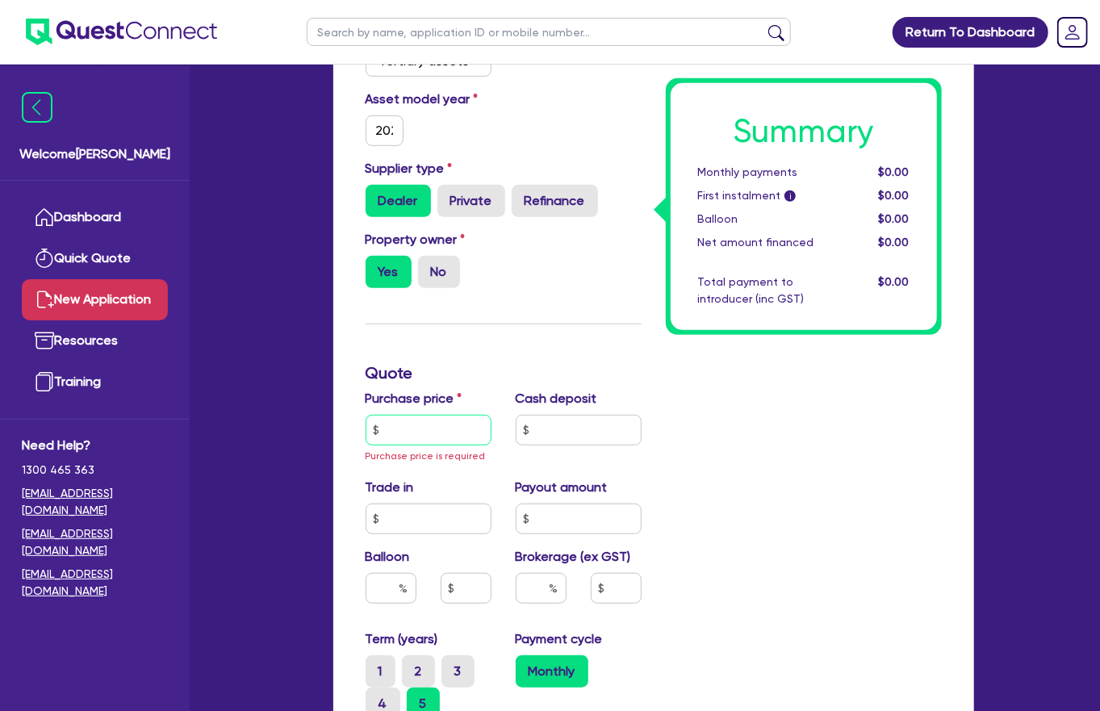
click at [436, 415] on input "text" at bounding box center [429, 430] width 126 height 31
click at [412, 415] on input "text" at bounding box center [429, 430] width 126 height 31
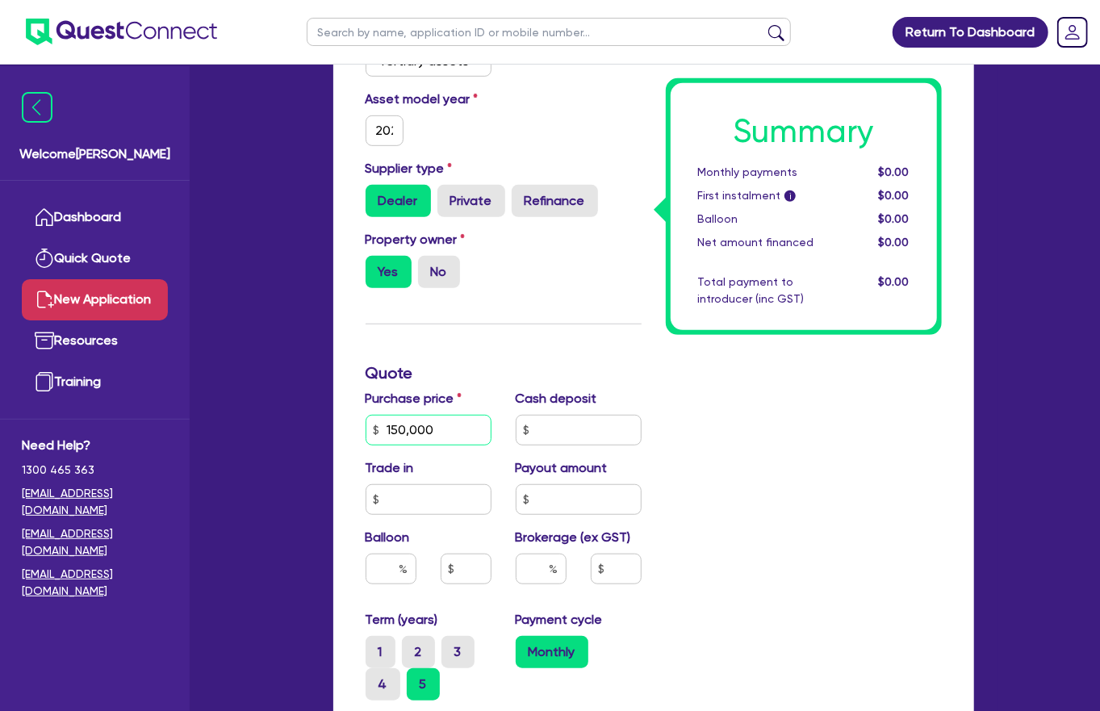
type input "150,000"
type input "0"
type input "00"
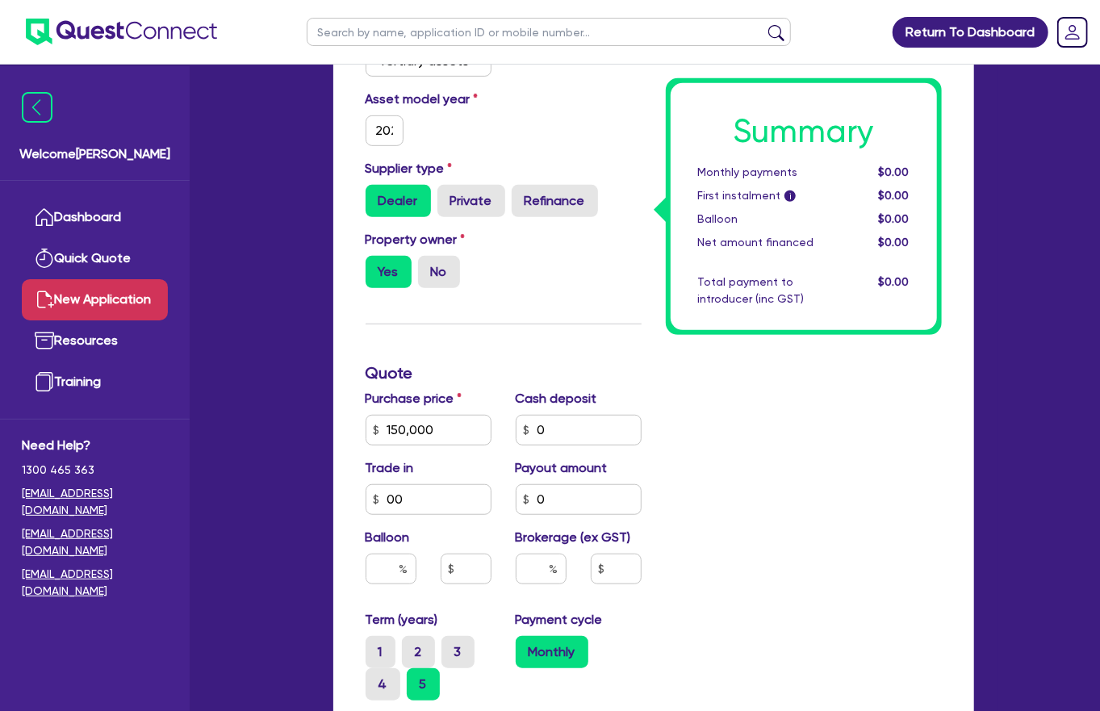
click at [537, 554] on div at bounding box center [541, 576] width 75 height 44
click at [534, 554] on input "text" at bounding box center [541, 569] width 51 height 31
type input "4"
click at [637, 528] on div "Brokerage (ex GST) 4" at bounding box center [579, 562] width 150 height 69
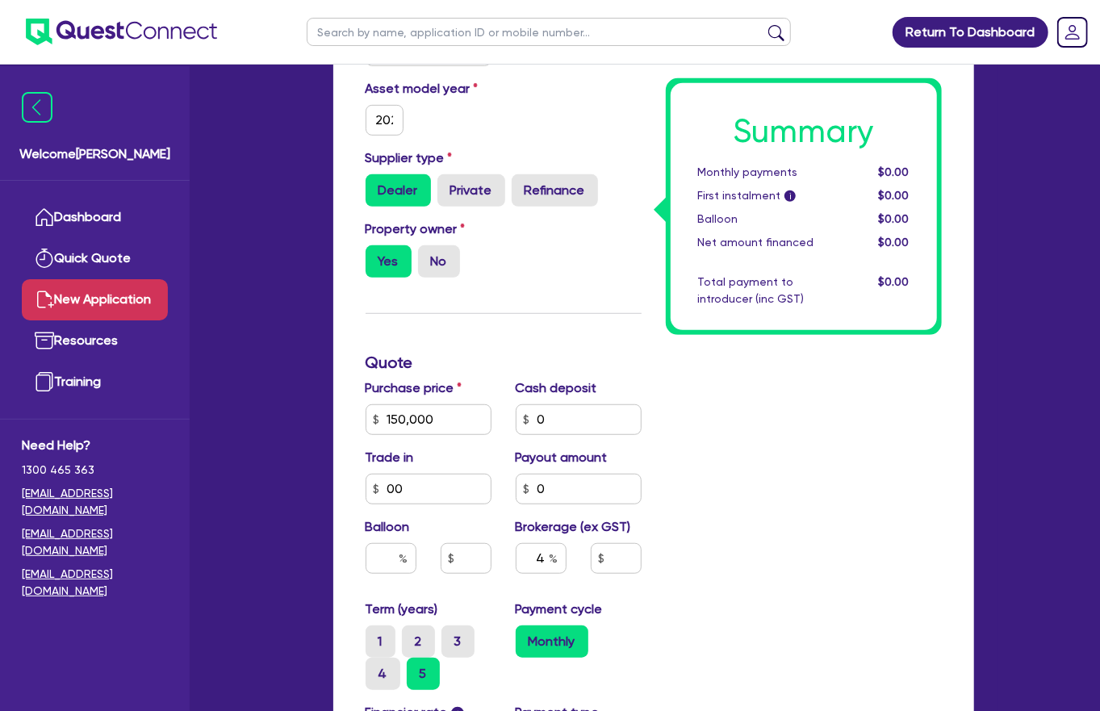
scroll to position [415, 0]
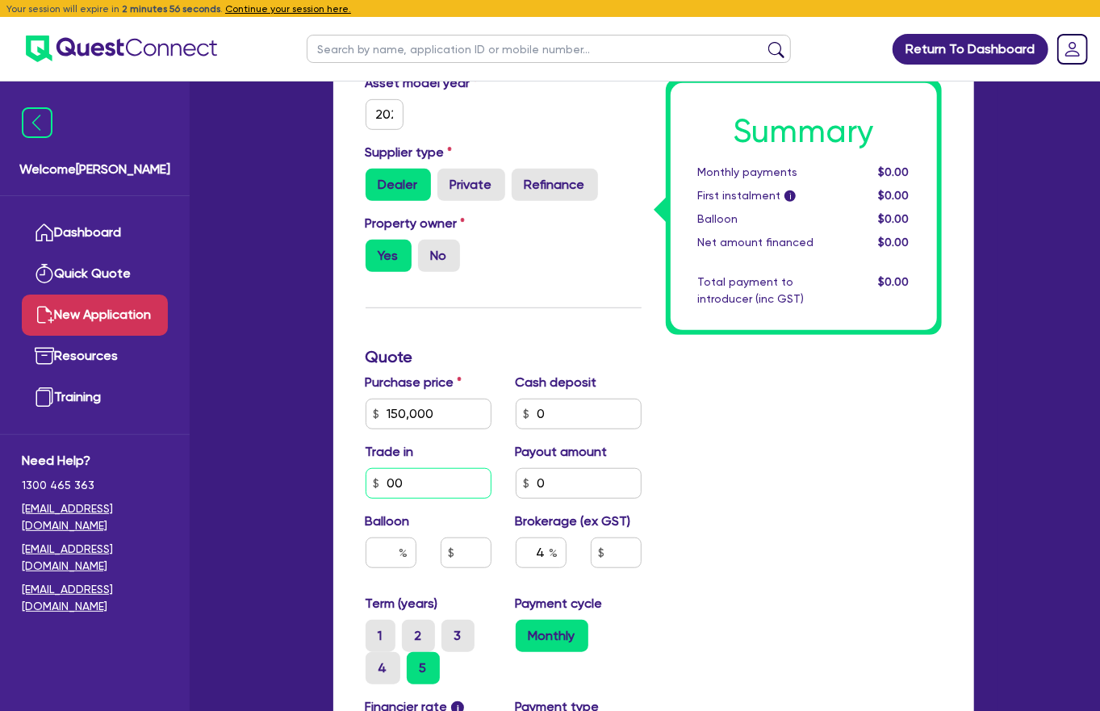
click at [442, 468] on input "00" at bounding box center [429, 483] width 126 height 31
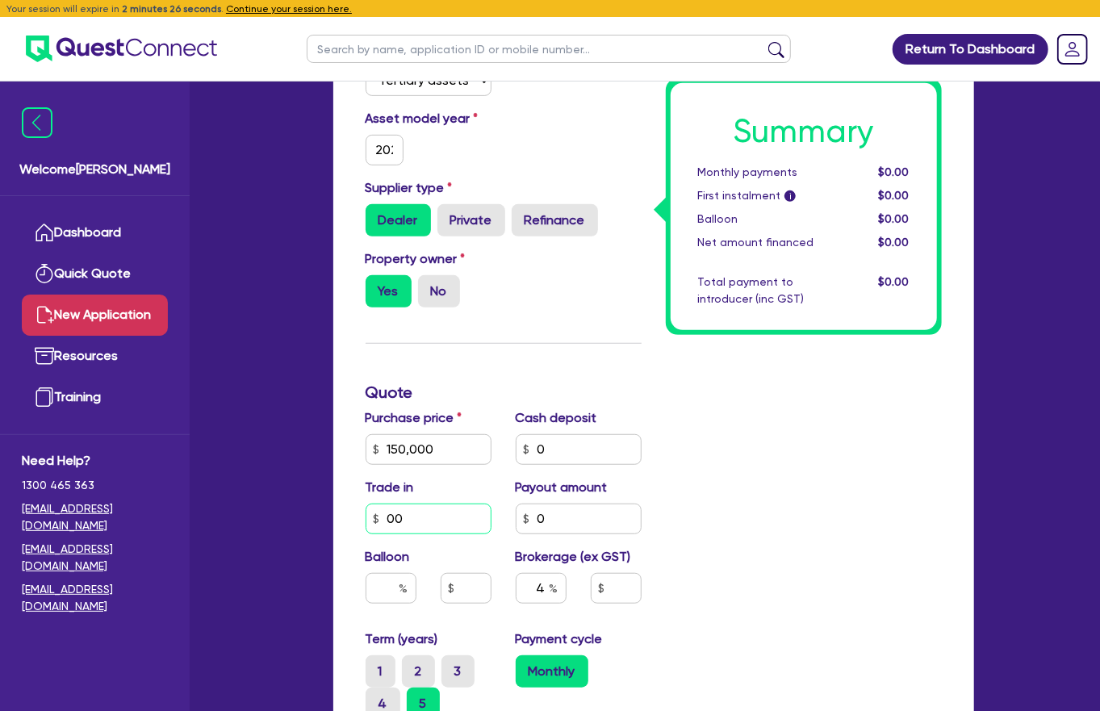
scroll to position [405, 0]
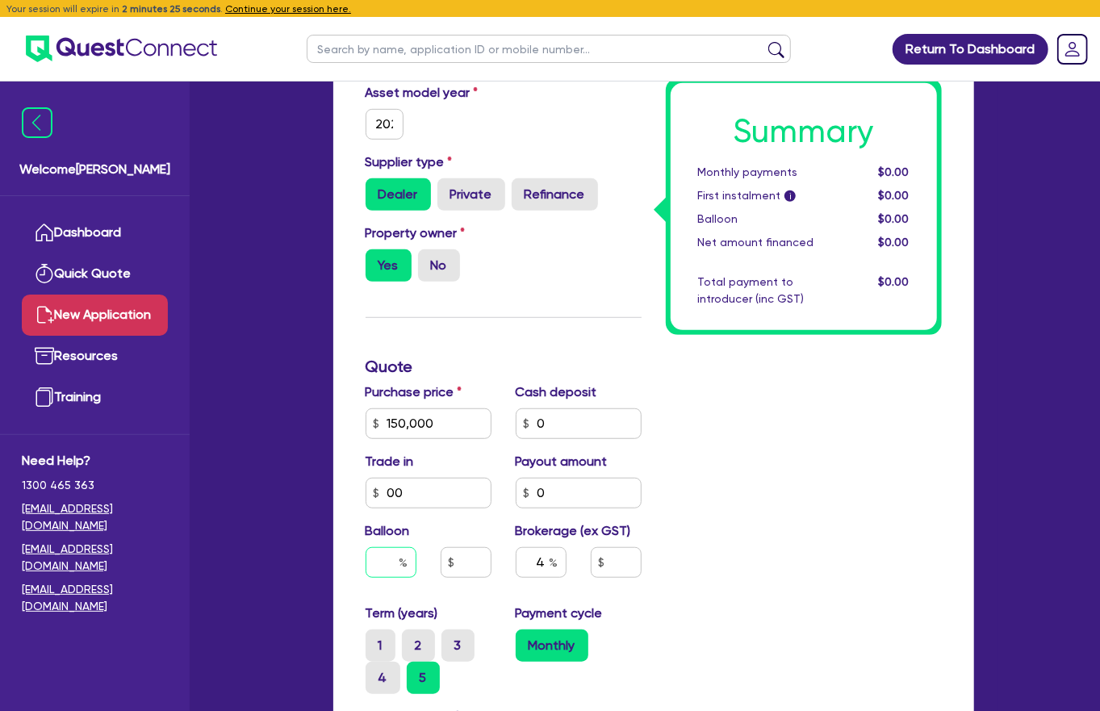
type input "0"
click at [374, 547] on input "text" at bounding box center [391, 562] width 51 height 31
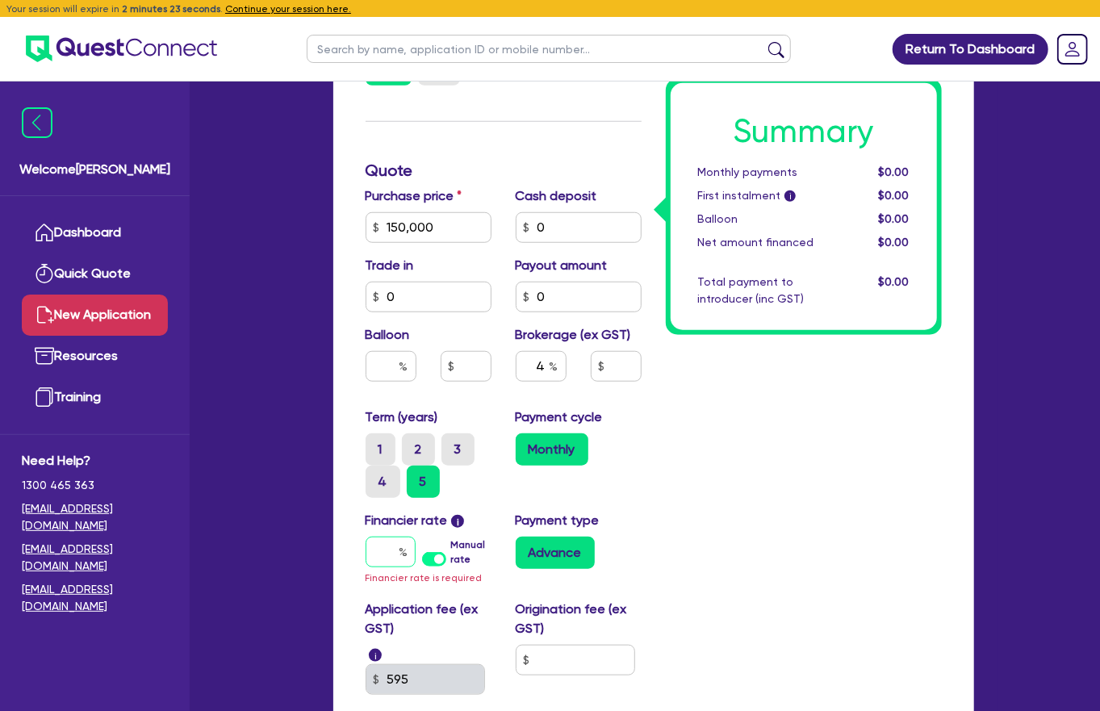
drag, startPoint x: 374, startPoint y: 403, endPoint x: 1040, endPoint y: 358, distance: 667.2
click at [374, 537] on input "text" at bounding box center [391, 552] width 50 height 31
type input "1"
type input "00"
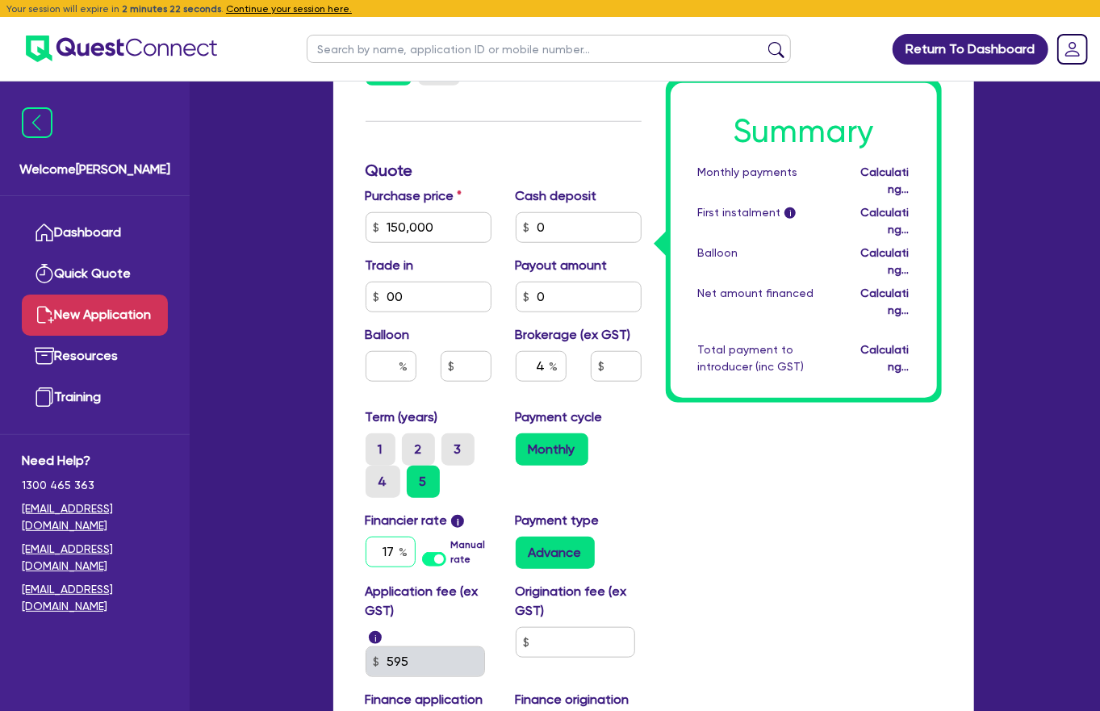
type input "17."
type input "6,000"
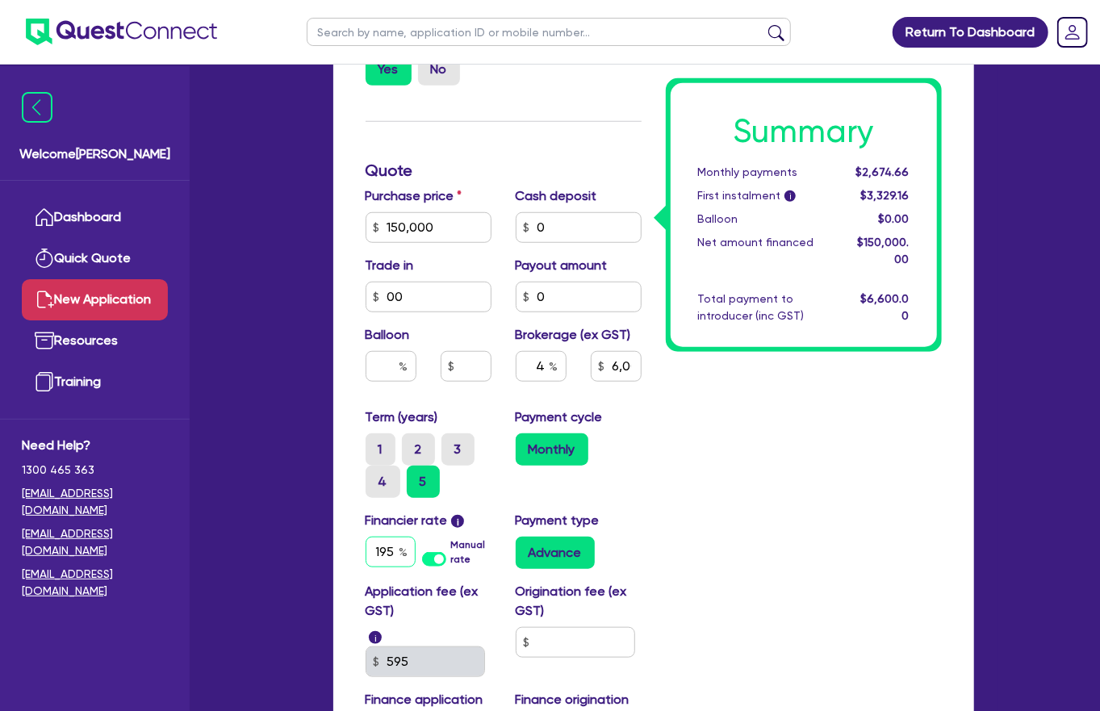
type input "195"
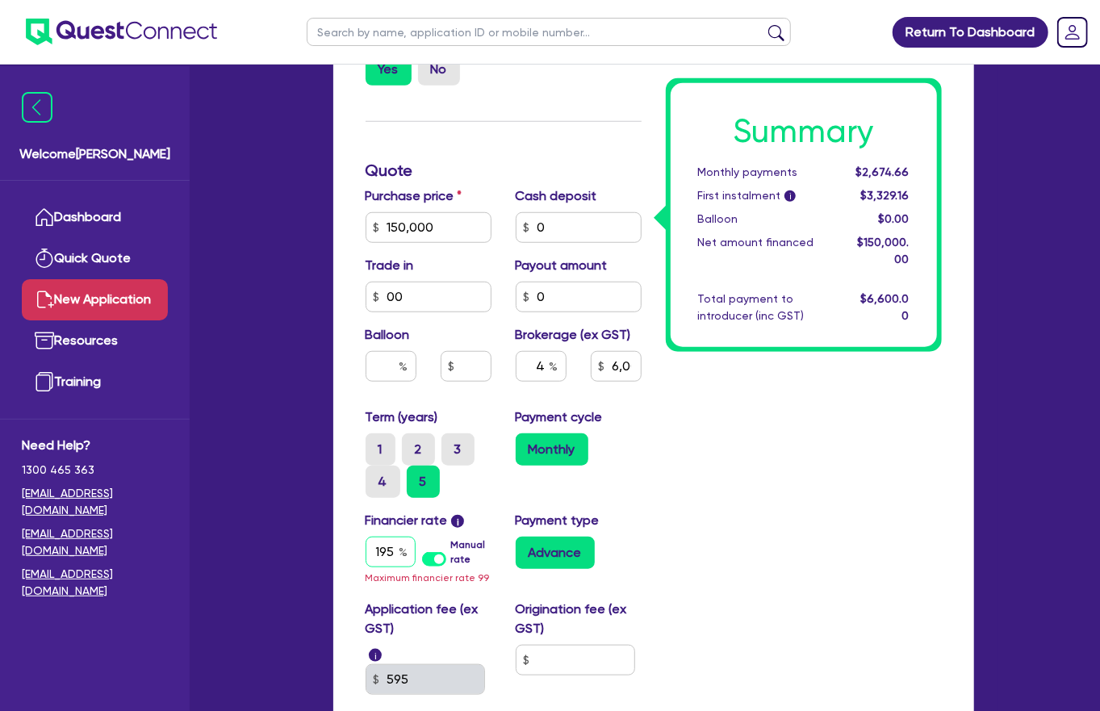
drag, startPoint x: 365, startPoint y: 401, endPoint x: 425, endPoint y: 412, distance: 61.4
click at [425, 537] on div "195 Manual rate" at bounding box center [429, 552] width 126 height 31
type input "6,000"
type input "1"
type input "6,000"
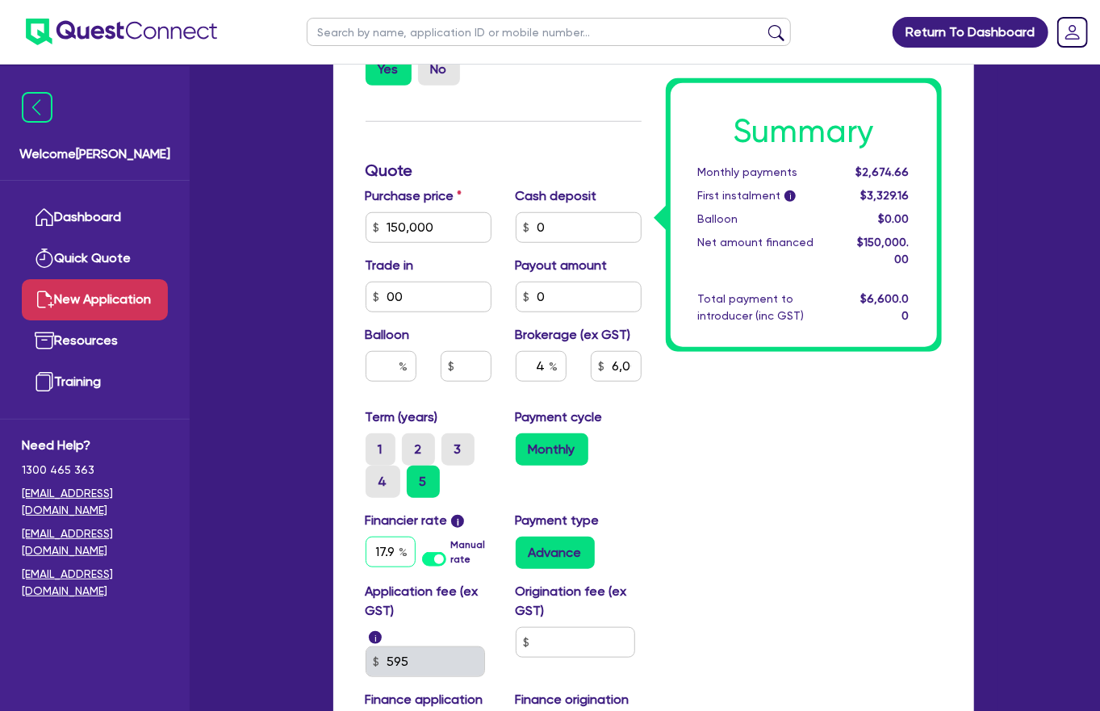
type input "17.95"
type input "6,000"
click at [589, 627] on input "text" at bounding box center [575, 642] width 119 height 31
type input "900"
type input "6,000"
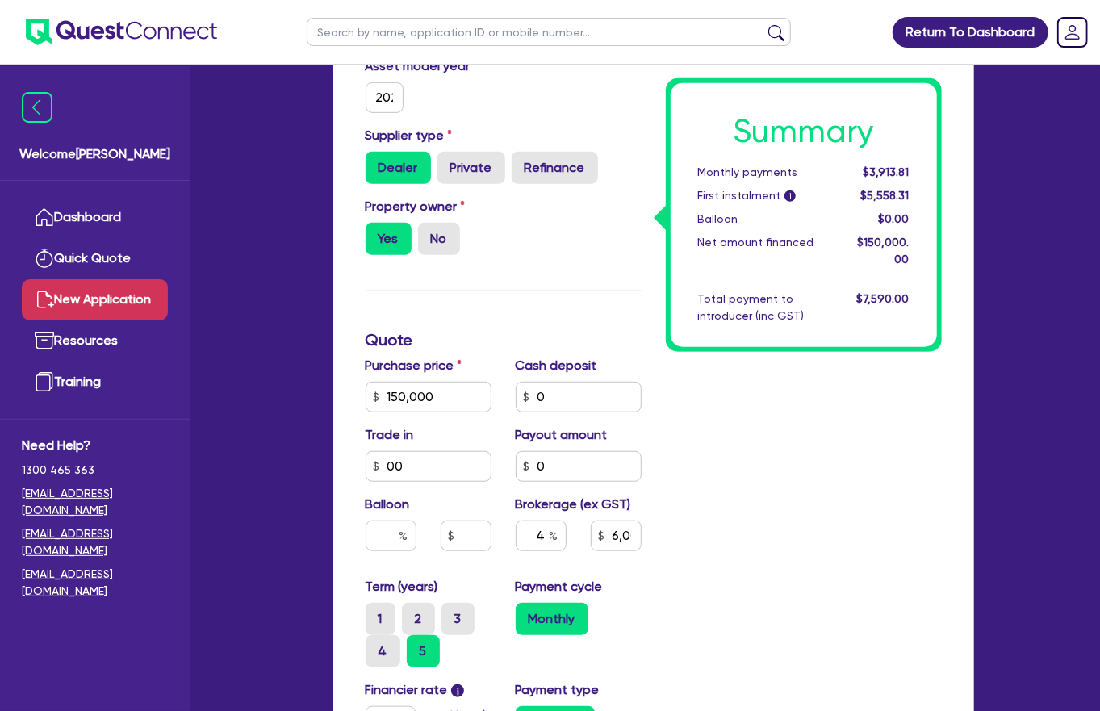
scroll to position [436, 0]
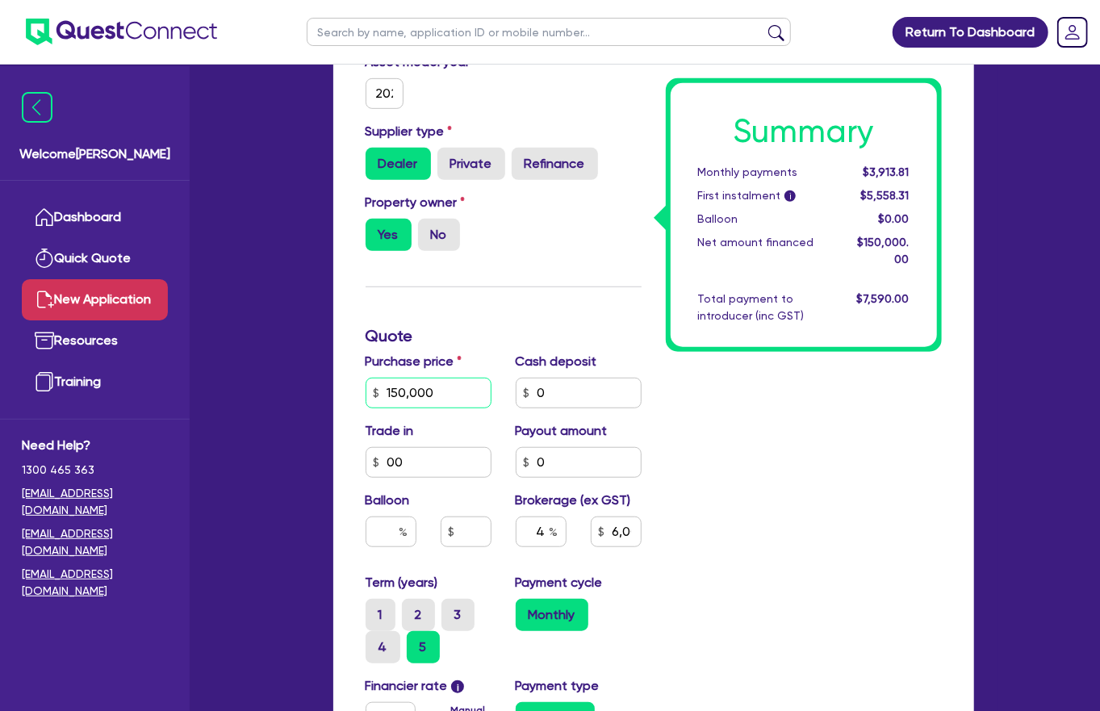
drag, startPoint x: 442, startPoint y: 284, endPoint x: 342, endPoint y: 277, distance: 100.3
click at [342, 277] on div "Finance type Chattel Mortgage Asset type category Select Cars and light trucks …" at bounding box center [653, 456] width 641 height 1143
type input "120,000"
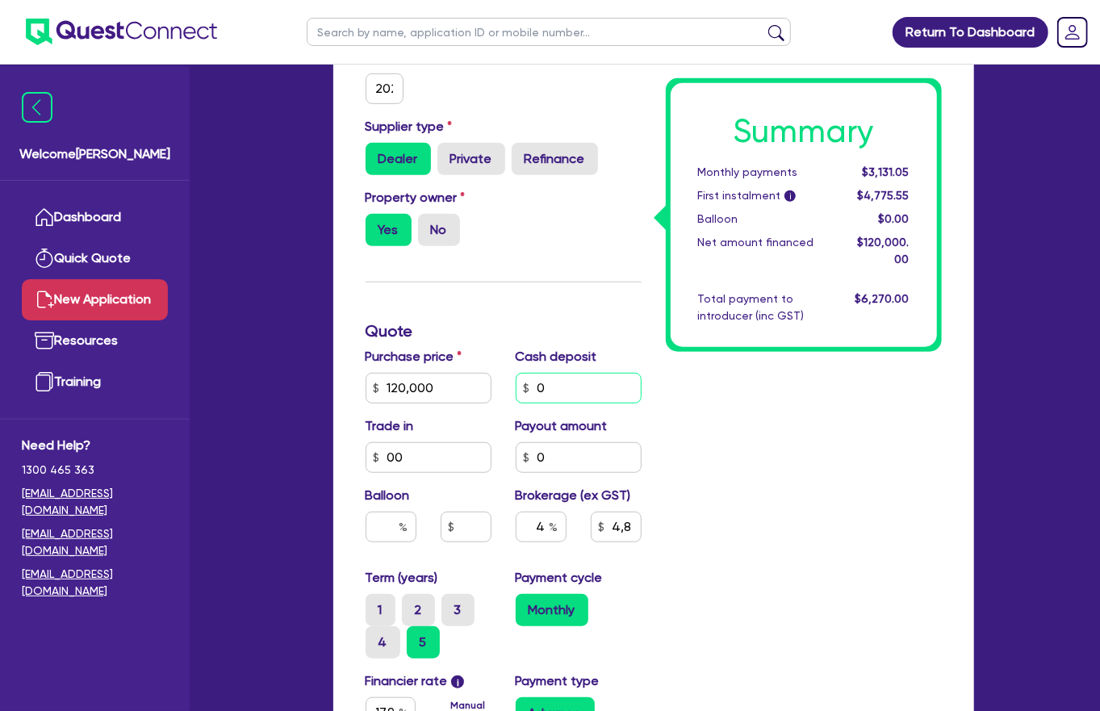
scroll to position [452, 0]
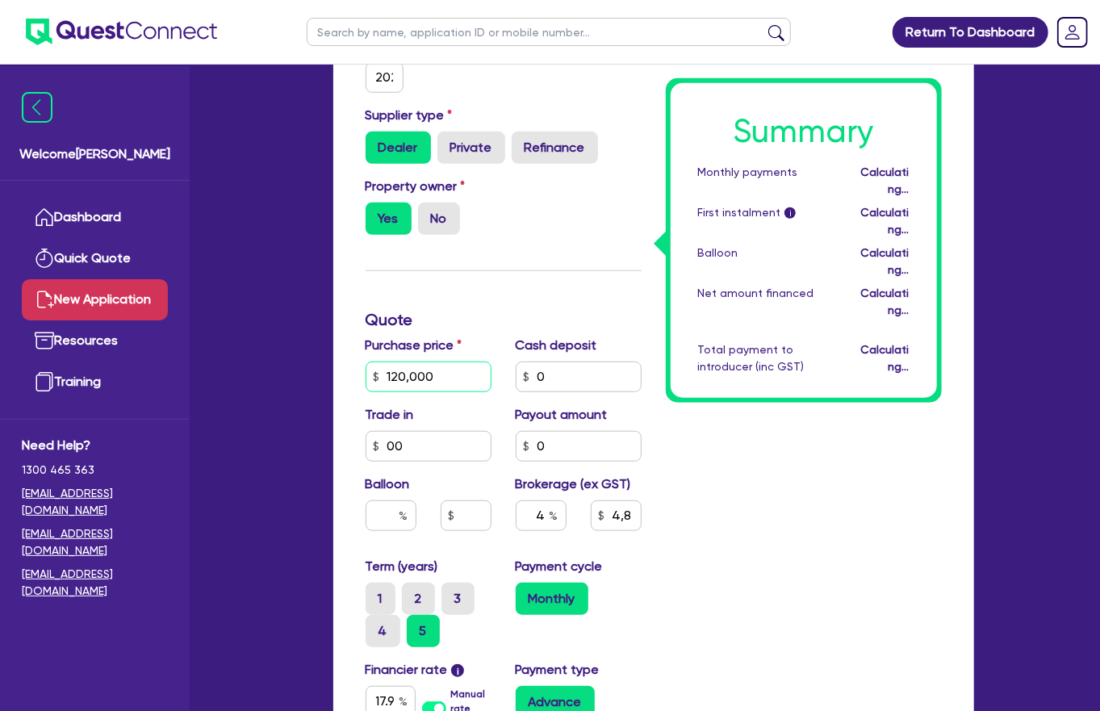
type input "4,800"
drag, startPoint x: 442, startPoint y: 270, endPoint x: 318, endPoint y: 253, distance: 125.3
click at [313, 254] on div "New Application Quotes Applicant [GEOGRAPHIC_DATA] Security Notes Contracts Quo…" at bounding box center [653, 334] width 689 height 1393
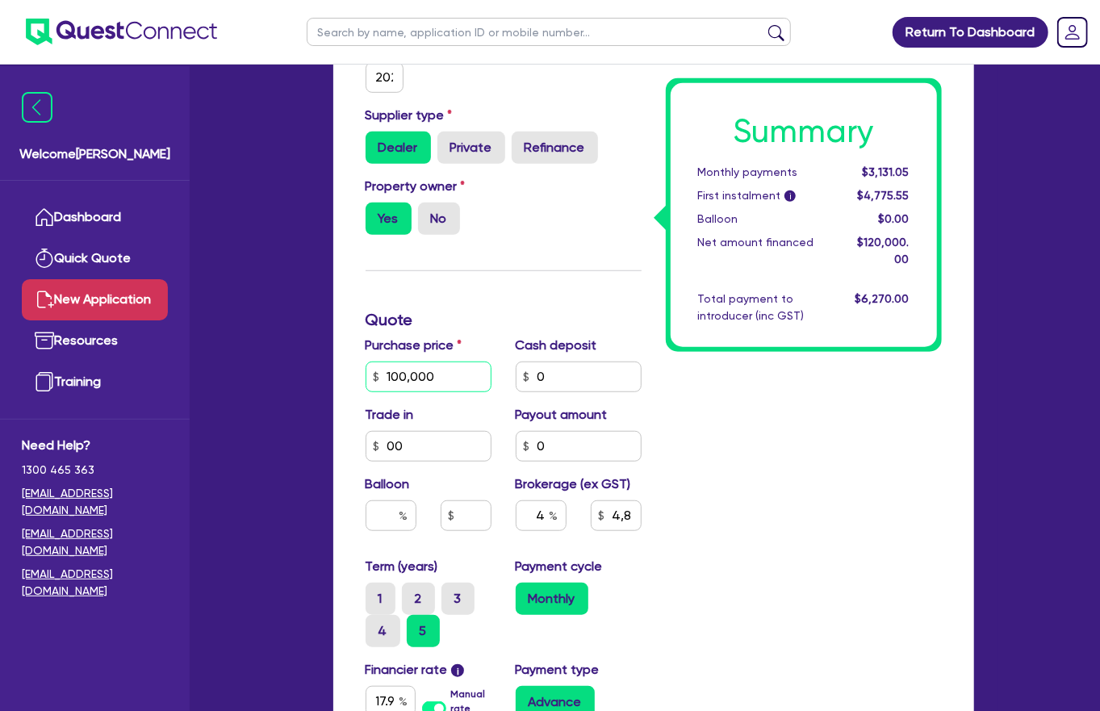
type input "100,000"
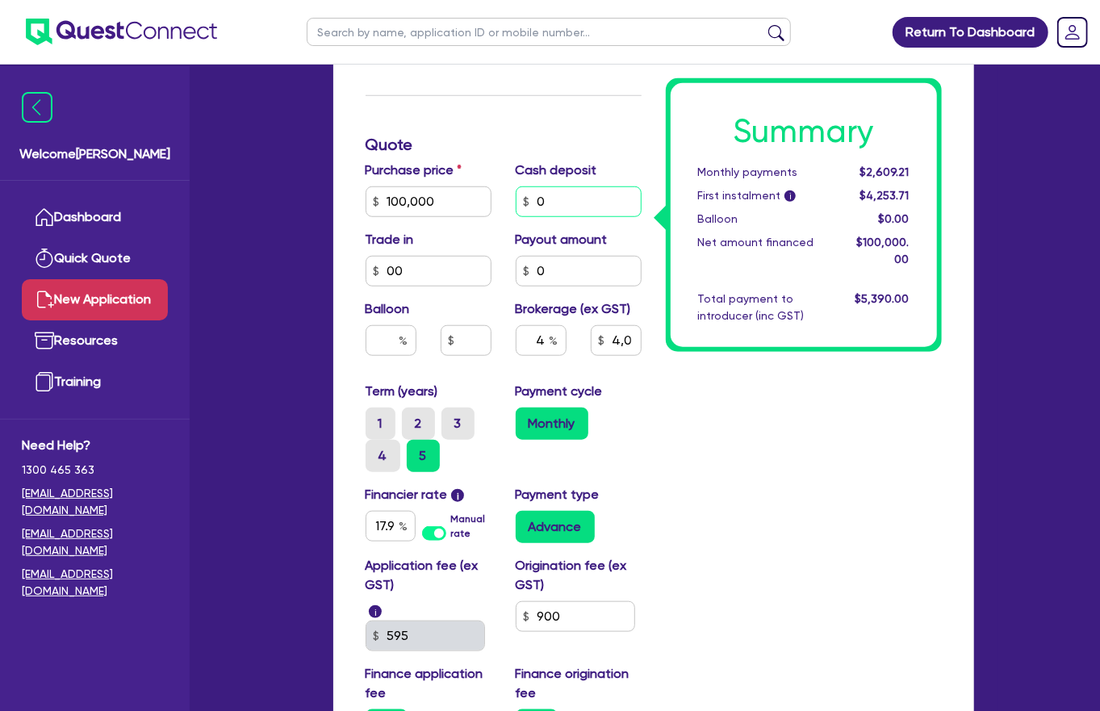
scroll to position [658, 0]
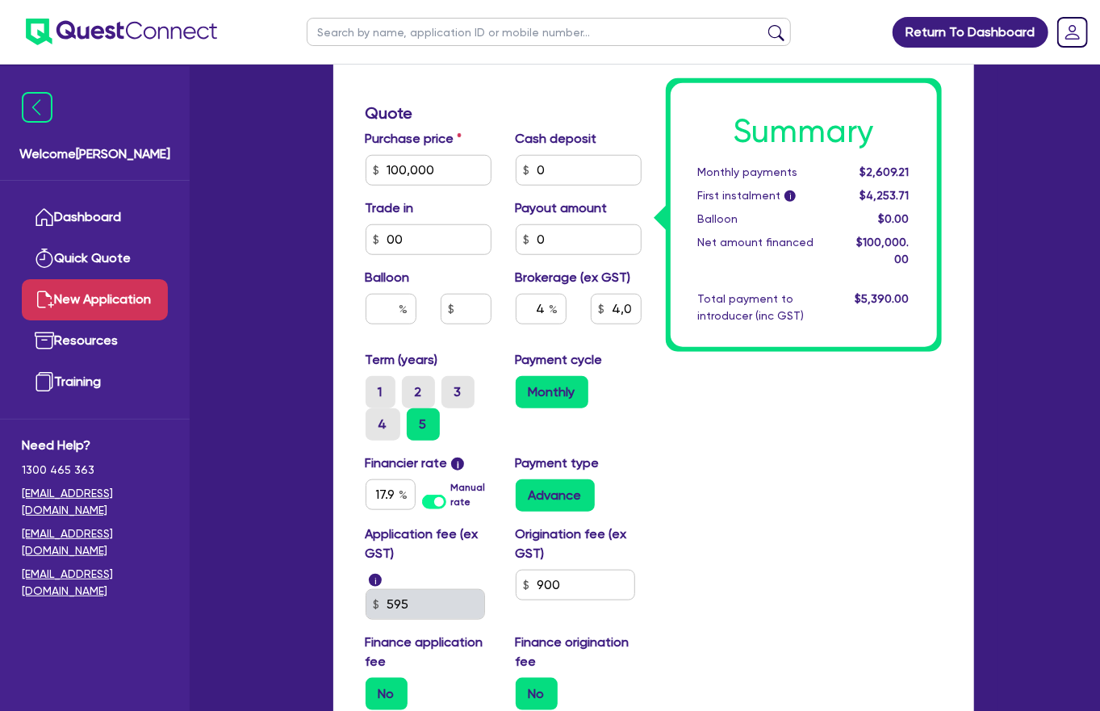
type input "4,000"
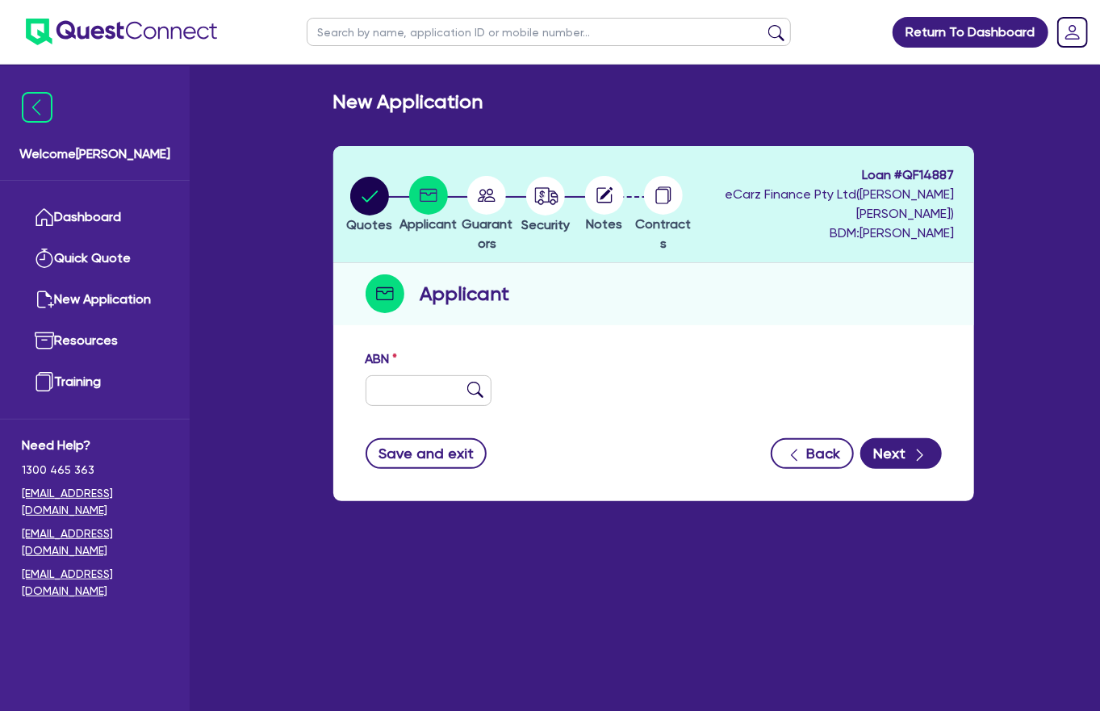
scroll to position [2, 0]
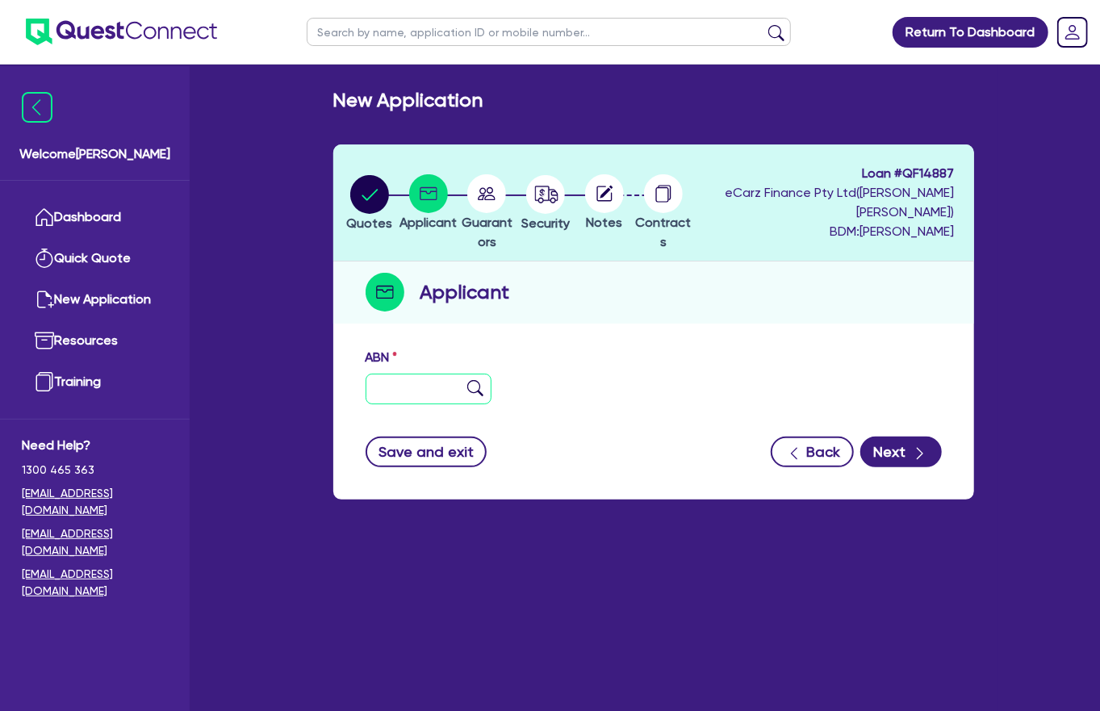
click at [421, 374] on input "text" at bounding box center [429, 389] width 126 height 31
type input "74 678 397 012"
type input "SHAK LINEN PTY LTD"
type input "yp linen services"
select select "COMPANY"
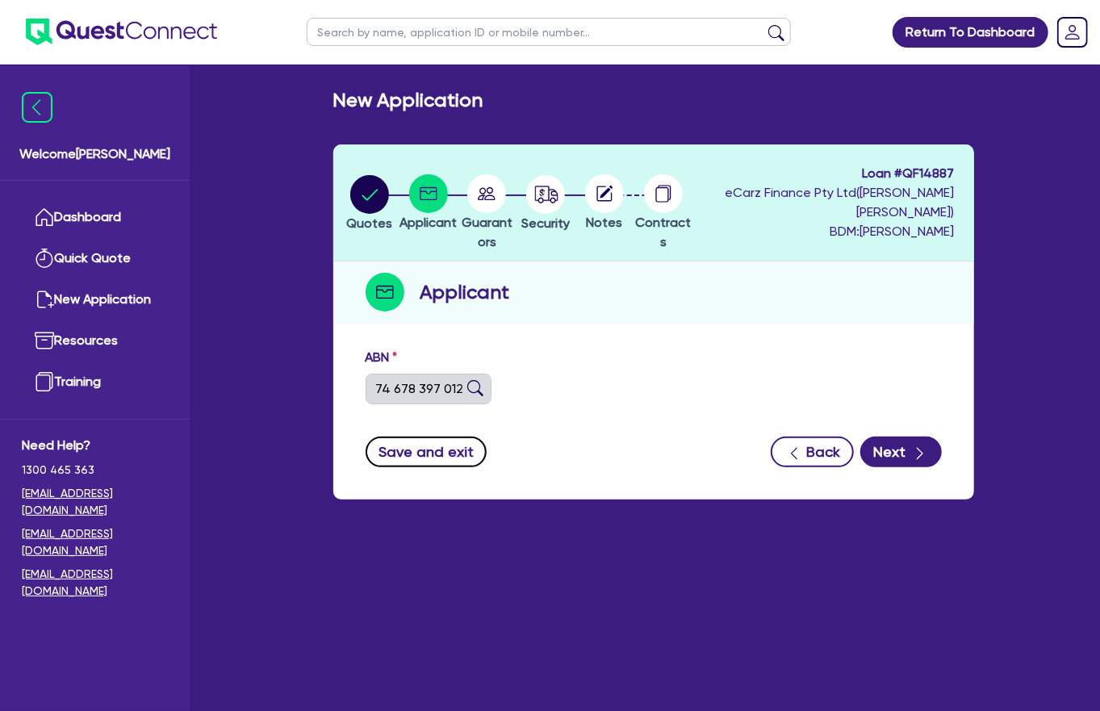
type input "[DATE]"
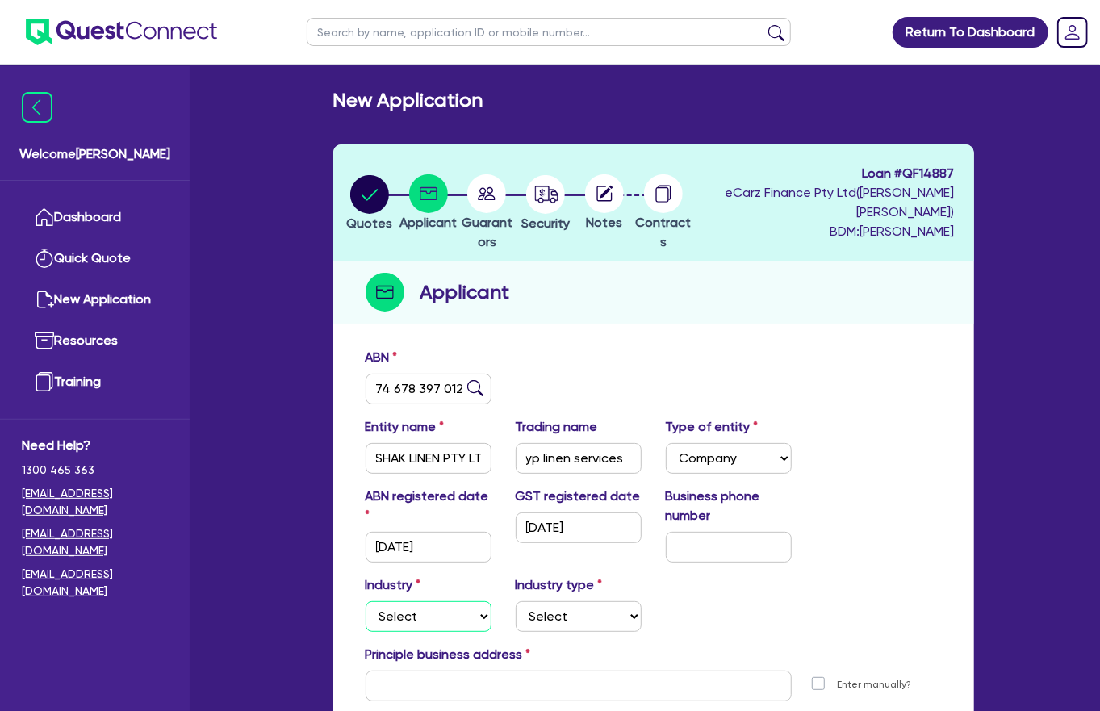
click at [437, 601] on select "Select Accomodation & Food Services Administrative & Support Services Agricultu…" at bounding box center [429, 616] width 126 height 31
select select "RETAIL_WHOLESALE_TRADE"
click at [366, 601] on select "Select Accomodation & Food Services Administrative & Support Services Agricultu…" at bounding box center [429, 616] width 126 height 31
click at [615, 601] on select "Select Electrical, Electronic & Whitegoods Floor Coverings, Furniture & Housewa…" at bounding box center [579, 616] width 126 height 31
click at [424, 601] on select "Select Accomodation & Food Services Administrative & Support Services Agricultu…" at bounding box center [429, 616] width 126 height 31
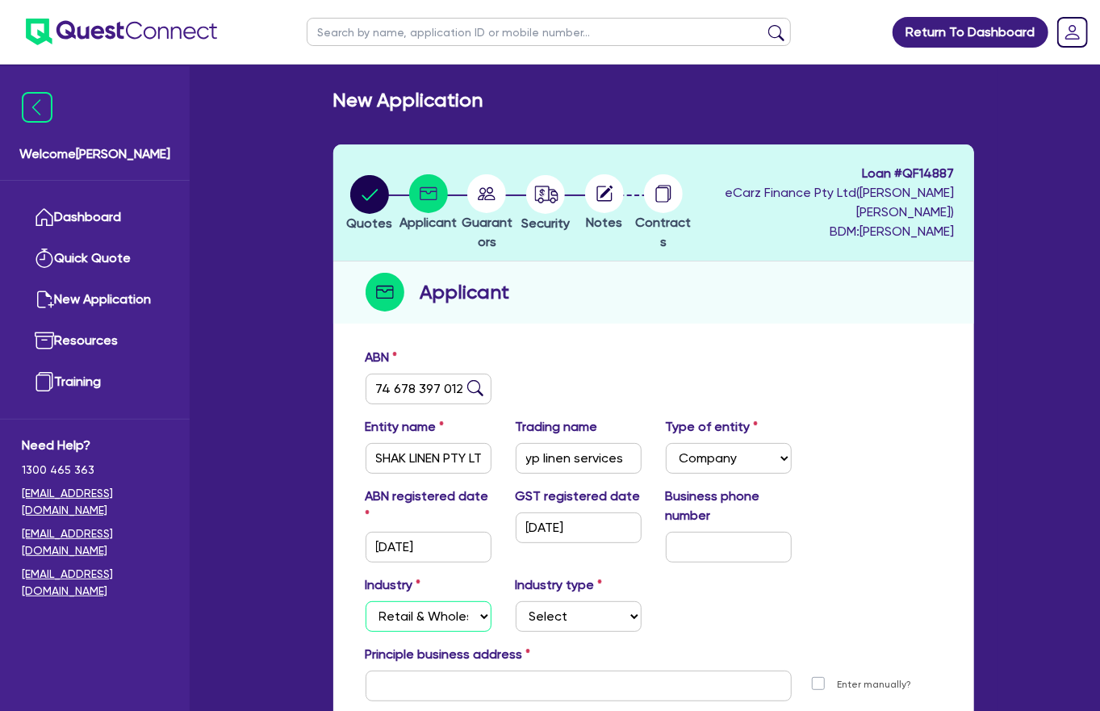
click at [366, 601] on select "Select Accomodation & Food Services Administrative & Support Services Agricultu…" at bounding box center [429, 616] width 126 height 31
click at [753, 532] on input "text" at bounding box center [729, 547] width 126 height 31
click at [527, 671] on input "text" at bounding box center [579, 686] width 426 height 31
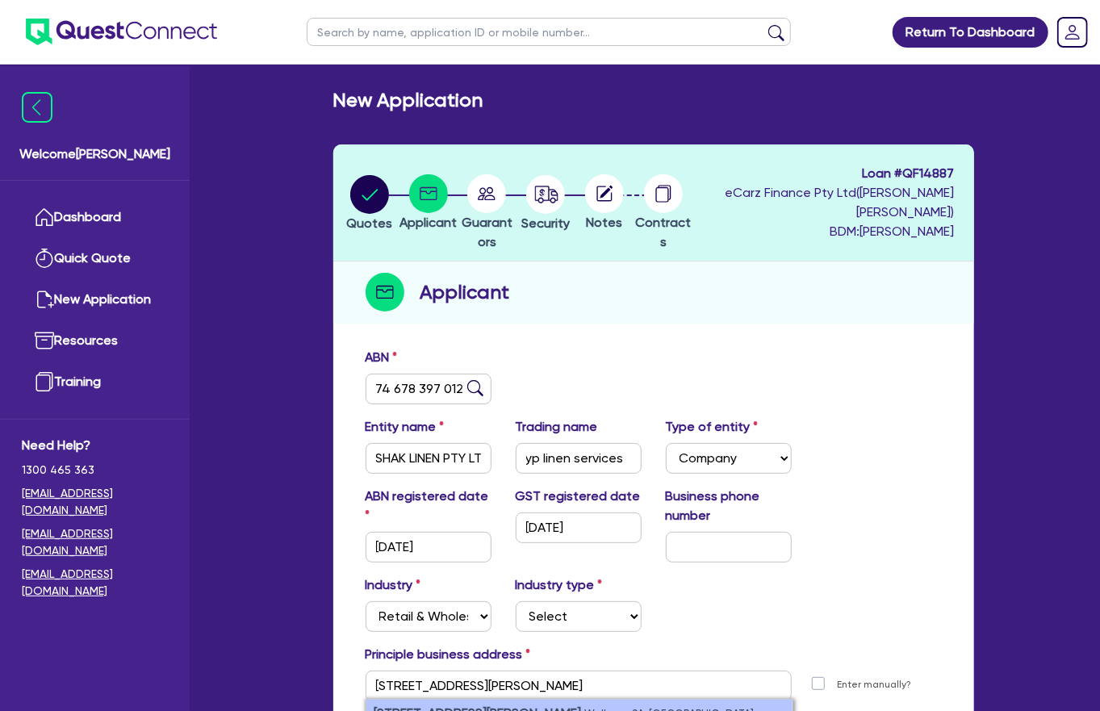
click at [585, 708] on small "Wallaroo SA, [GEOGRAPHIC_DATA]" at bounding box center [669, 714] width 169 height 12
type input "[STREET_ADDRESS][PERSON_NAME]"
click at [575, 601] on select "Select Electrical, Electronic & Whitegoods Floor Coverings, Furniture & Housewa…" at bounding box center [579, 616] width 126 height 31
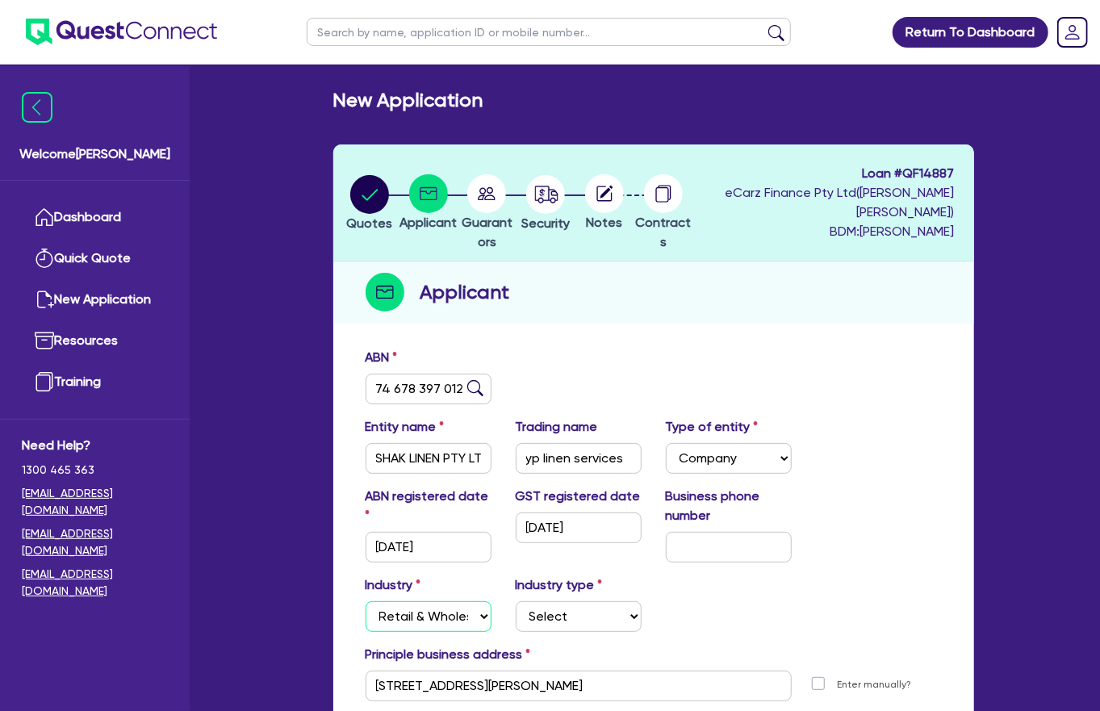
click at [422, 601] on select "Select Accomodation & Food Services Administrative & Support Services Agricultu…" at bounding box center [429, 616] width 126 height 31
click at [366, 601] on select "Select Accomodation & Food Services Administrative & Support Services Agricultu…" at bounding box center [429, 616] width 126 height 31
click at [556, 601] on select "Select Property operators Real estate services Motor vehicles Transport equipme…" at bounding box center [579, 616] width 126 height 31
click at [410, 601] on select "Select Accomodation & Food Services Administrative & Support Services Agricultu…" at bounding box center [429, 616] width 126 height 31
click at [366, 601] on select "Select Accomodation & Food Services Administrative & Support Services Agricultu…" at bounding box center [429, 616] width 126 height 31
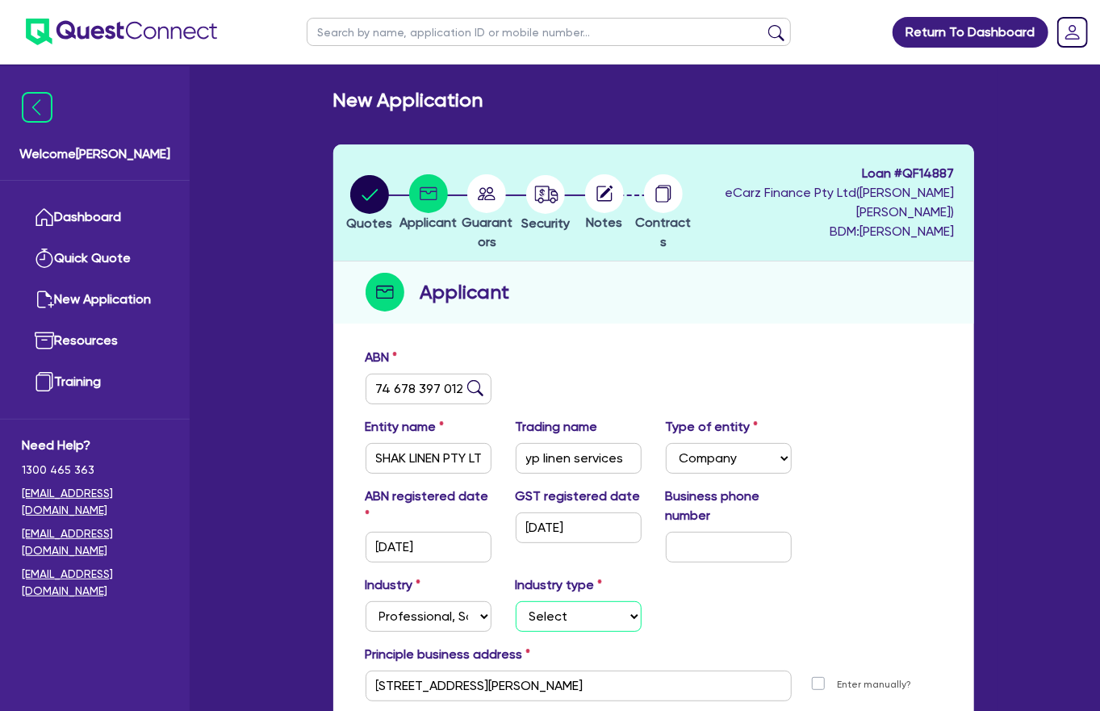
click at [574, 601] on select "Select Scientists Accountants Advertising & Marketing Specialists Lawyers & Sol…" at bounding box center [579, 616] width 126 height 31
click at [407, 601] on select "Select Accomodation & Food Services Administrative & Support Services Agricultu…" at bounding box center [429, 616] width 126 height 31
select select "ADMINISTRATIVE_SUPPORT"
click at [366, 601] on select "Select Accomodation & Food Services Administrative & Support Services Agricultu…" at bounding box center [429, 616] width 126 height 31
click at [569, 601] on select "Select Employment Services Administrative Services Domestic & Commercial Cleani…" at bounding box center [579, 616] width 126 height 31
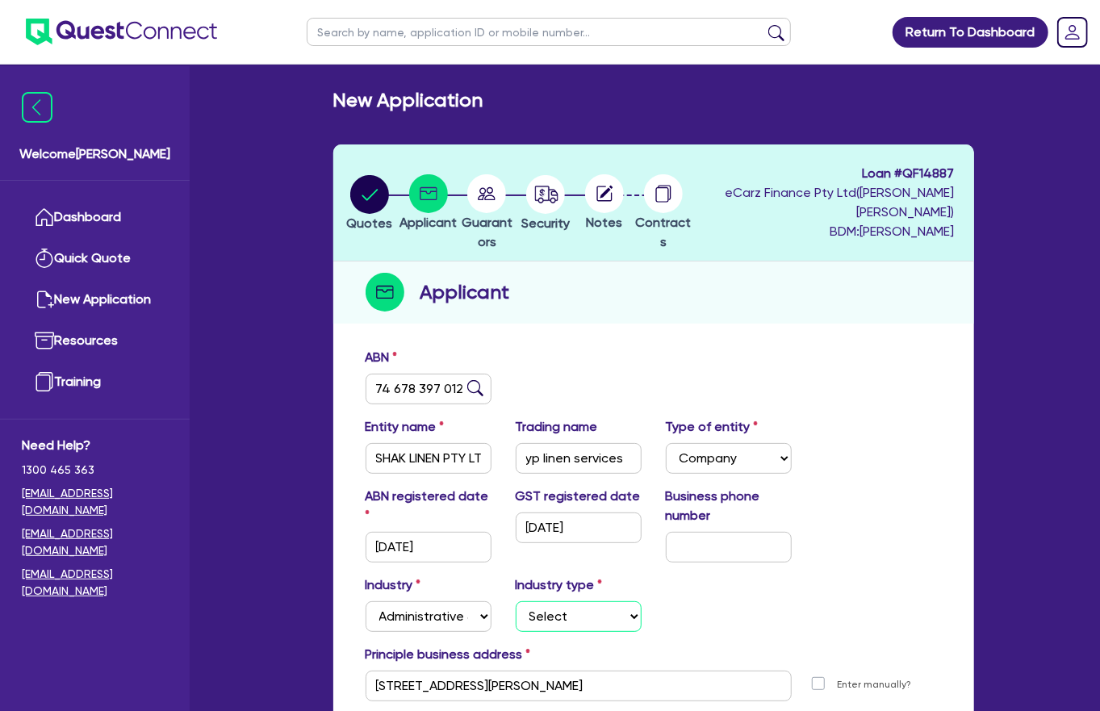
select select "SUPPORT_OPERATIONS"
click at [516, 601] on select "Select Employment Services Administrative Services Domestic & Commercial Cleani…" at bounding box center [579, 616] width 126 height 31
click at [745, 532] on input "text" at bounding box center [729, 547] width 126 height 31
type input "08 8823 2216"
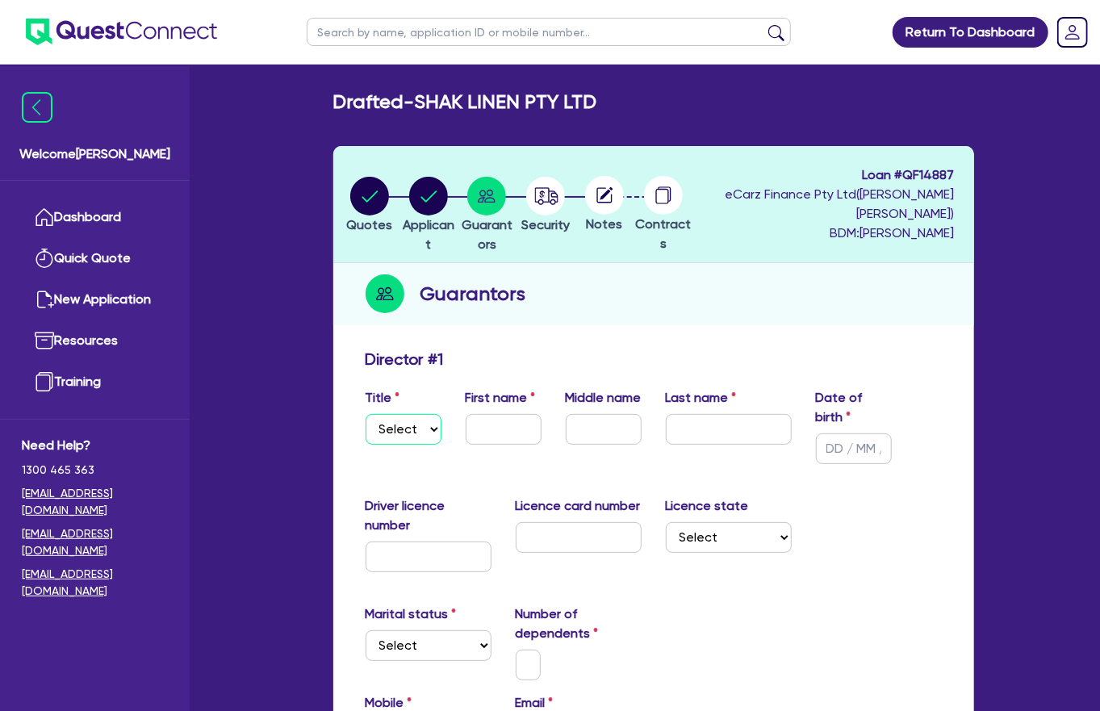
click at [424, 414] on select "Select Mr Mrs Ms Miss Dr" at bounding box center [404, 429] width 76 height 31
select select "MR"
click at [366, 414] on select "Select Mr Mrs Ms Miss Dr" at bounding box center [404, 429] width 76 height 31
click at [489, 414] on input "text" at bounding box center [504, 429] width 76 height 31
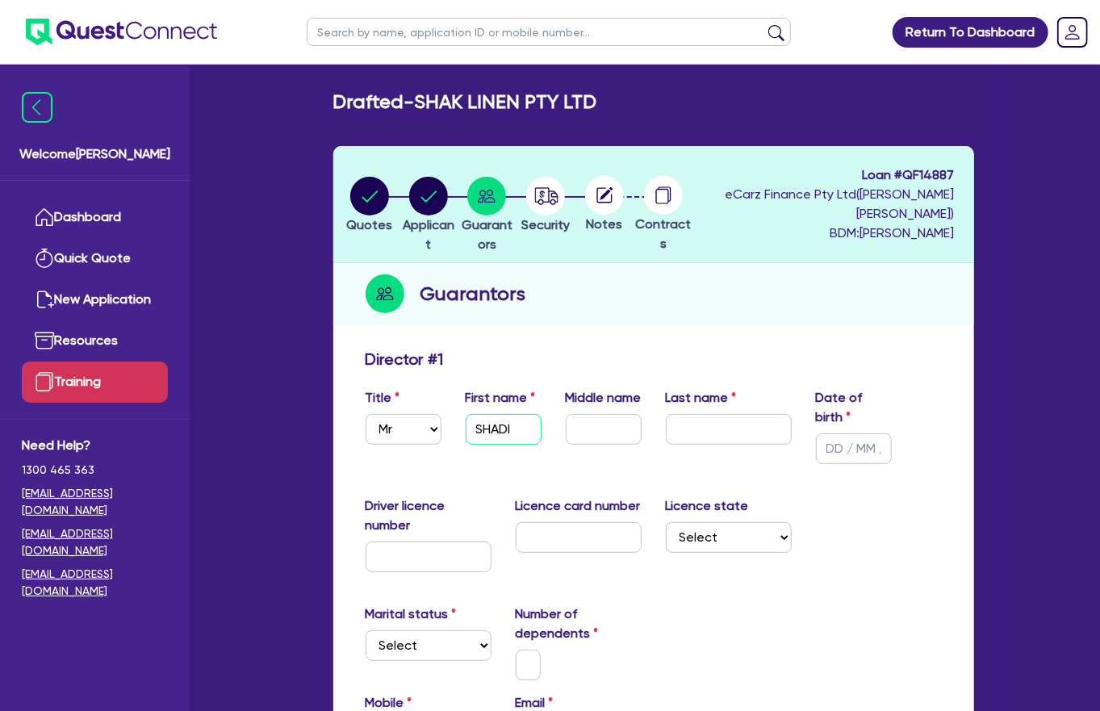
type input "SHADI"
click at [434, 541] on input "text" at bounding box center [429, 556] width 126 height 31
click at [661, 496] on div "Licence state Select [GEOGRAPHIC_DATA] [GEOGRAPHIC_DATA] [GEOGRAPHIC_DATA] [GEO…" at bounding box center [729, 534] width 150 height 76
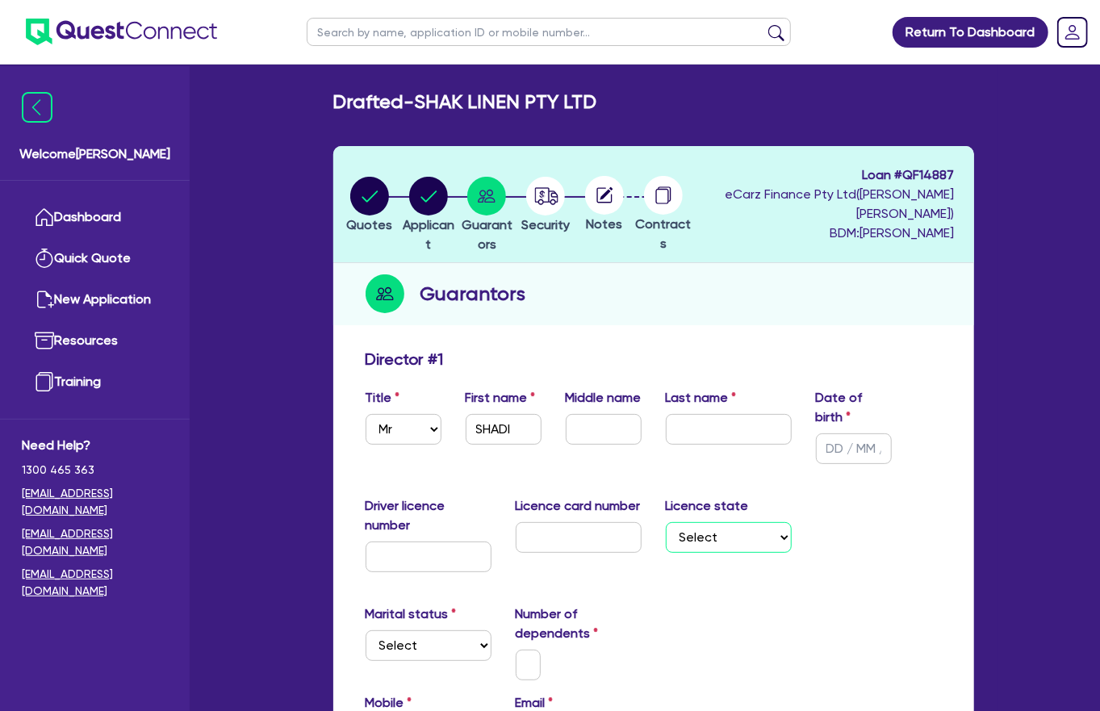
click at [752, 522] on select "Select [GEOGRAPHIC_DATA] [GEOGRAPHIC_DATA] [GEOGRAPHIC_DATA] [GEOGRAPHIC_DATA] …" at bounding box center [729, 537] width 126 height 31
click at [620, 414] on input "text" at bounding box center [604, 429] width 76 height 31
click at [721, 414] on input "text" at bounding box center [729, 429] width 126 height 31
type input "m"
type input ","
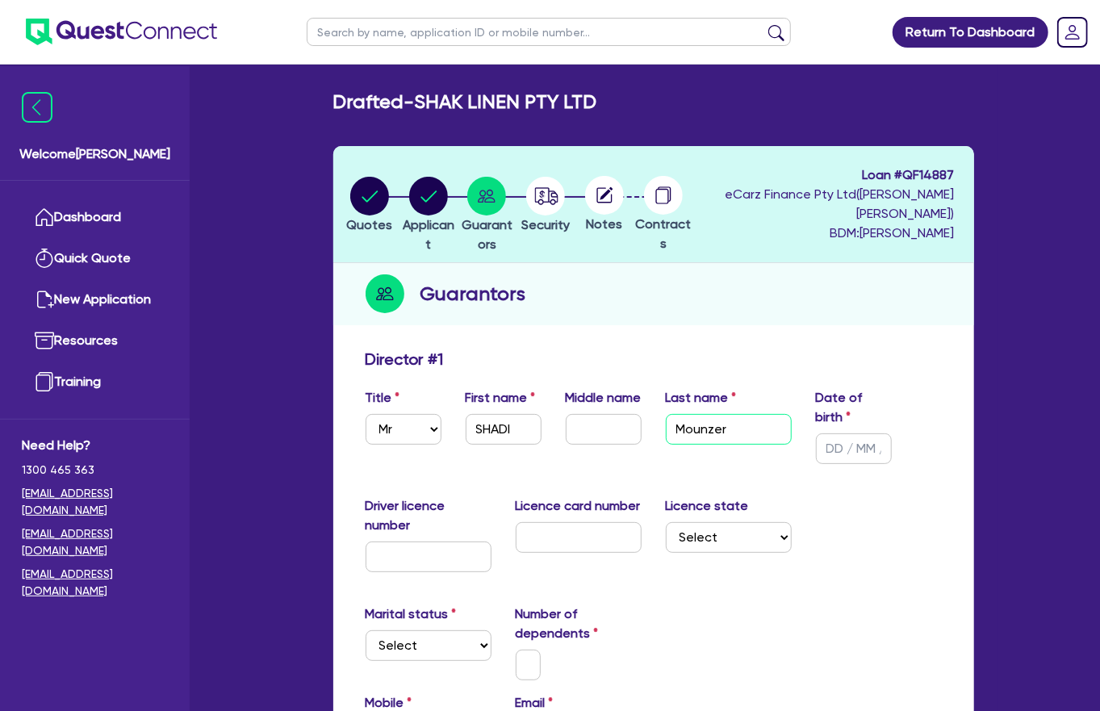
type input "Mounzer"
type input "Shadi"
type input "`"
type input "X73026"
type input "TBA"
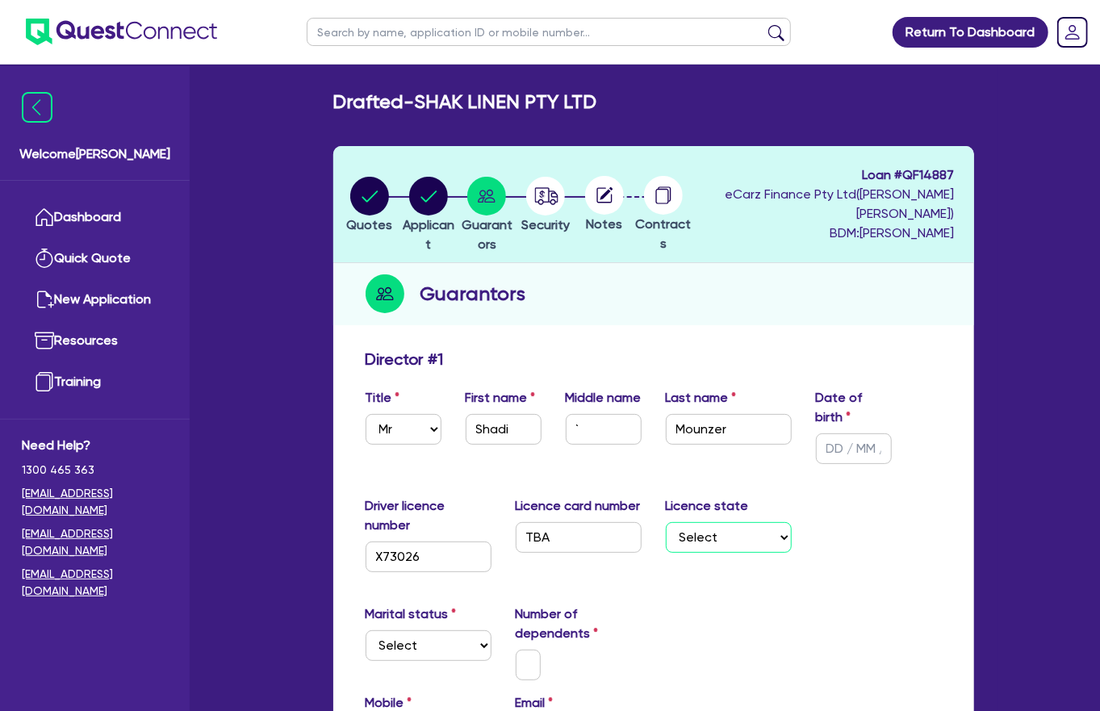
select select "SA"
select select "MARRIED"
type input "3"
type input "0"
type input "3"
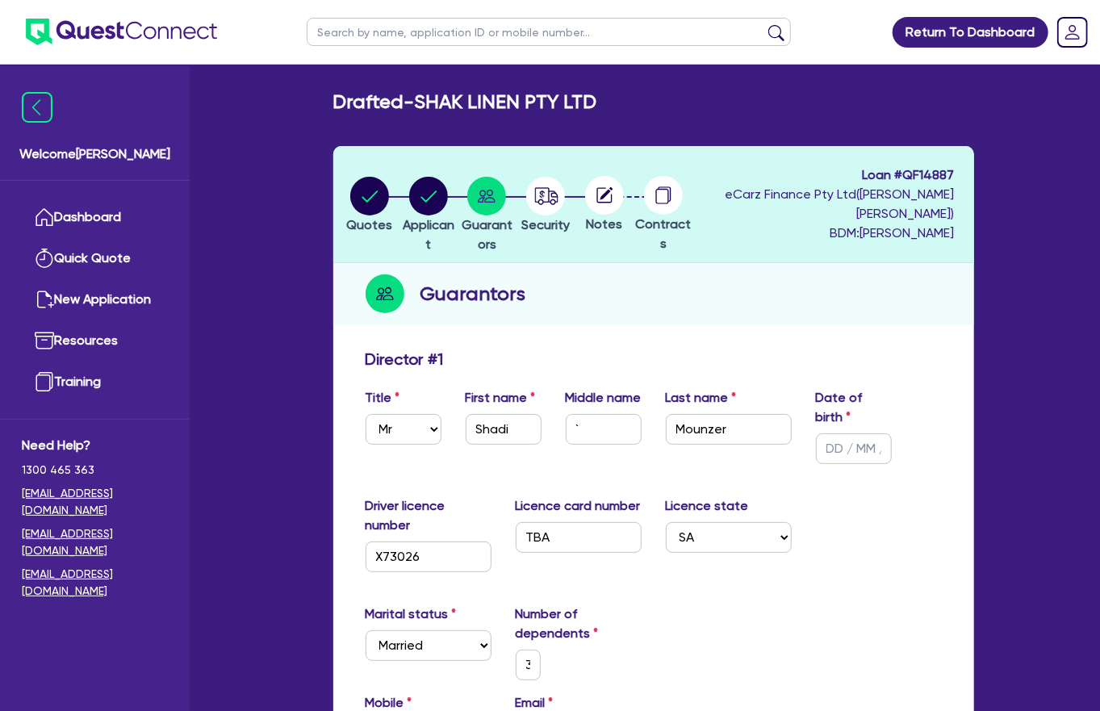
type input "04"
type input "3"
type input "040"
type input "3"
type input "0401"
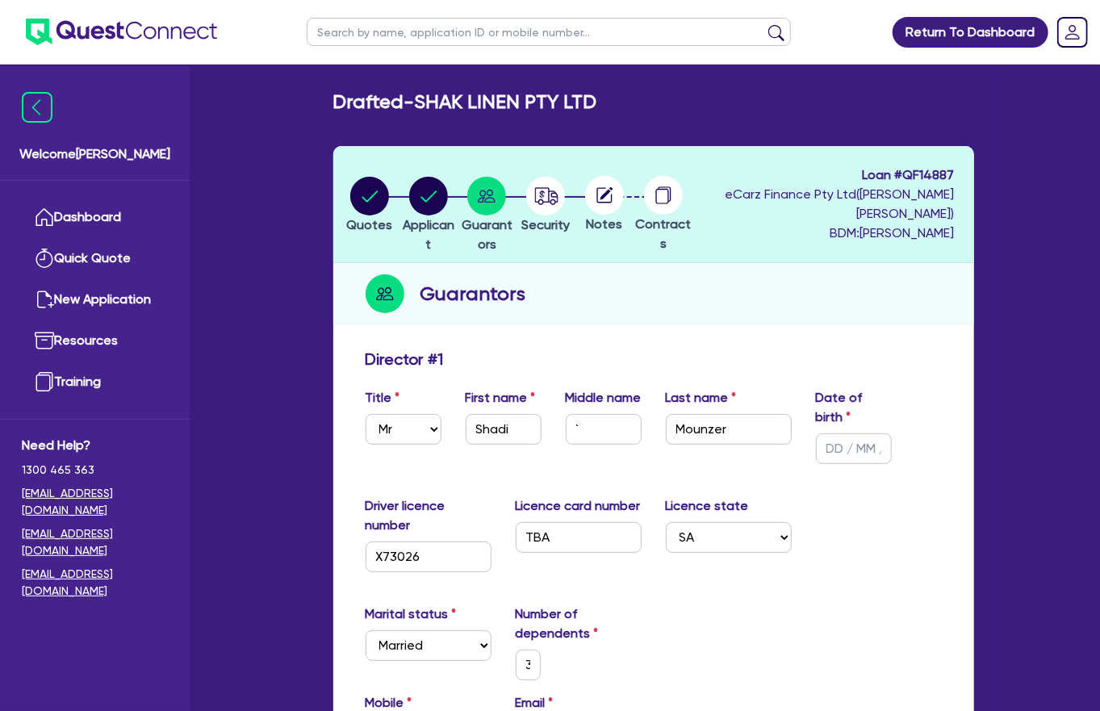
type input "3"
type input "0401 6"
type input "3"
type input "0401 67"
type input "3"
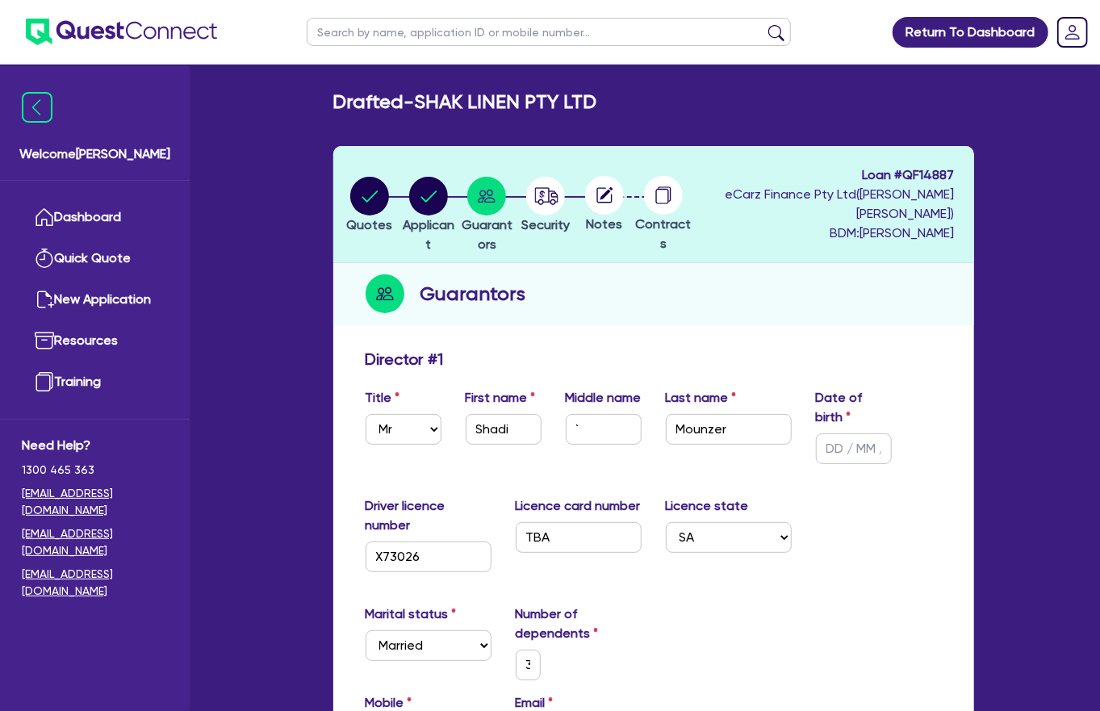
type input "0401 676"
type input "3"
type input "0401 676 7"
type input "3"
type input "0401 676 77"
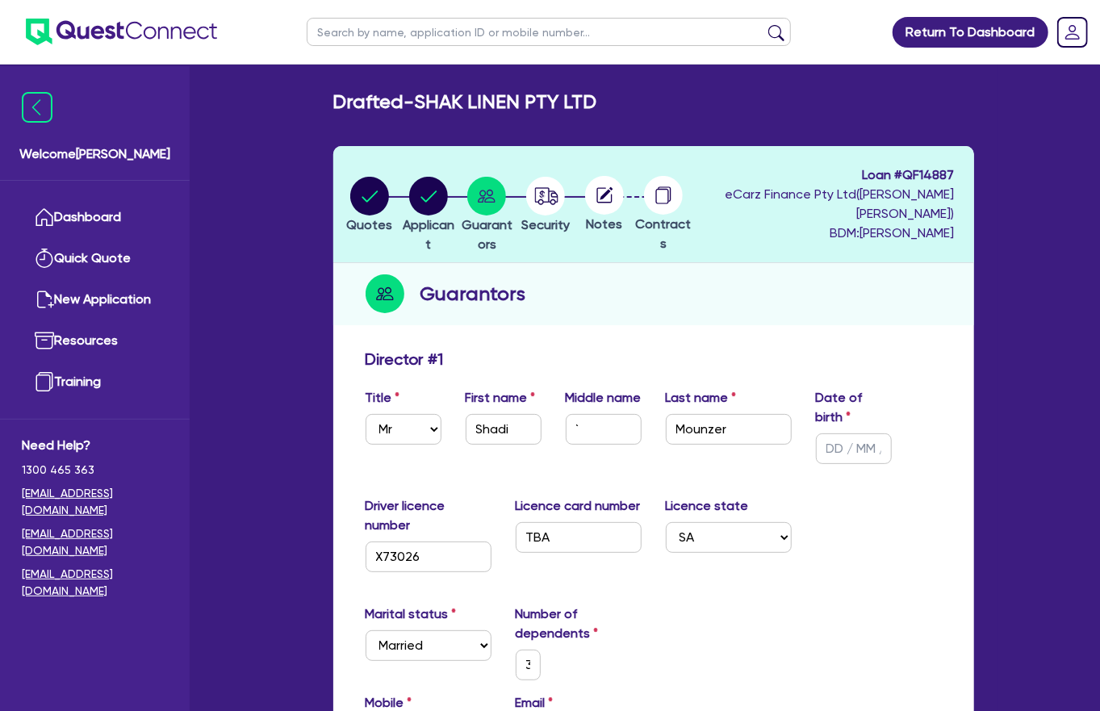
type input "3"
type input "0401 676 776"
type input "3"
type input "0401 676 776"
type input "s"
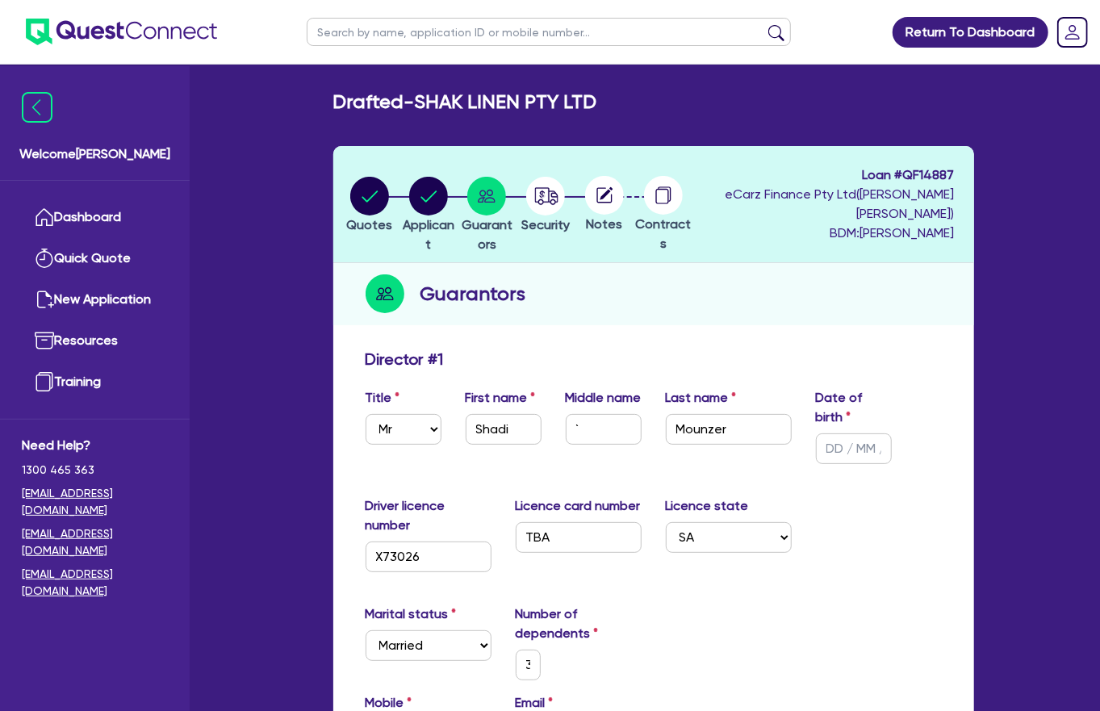
type input "3"
type input "0401 676 776"
type input "sh"
type input "3"
type input "0401 676 776"
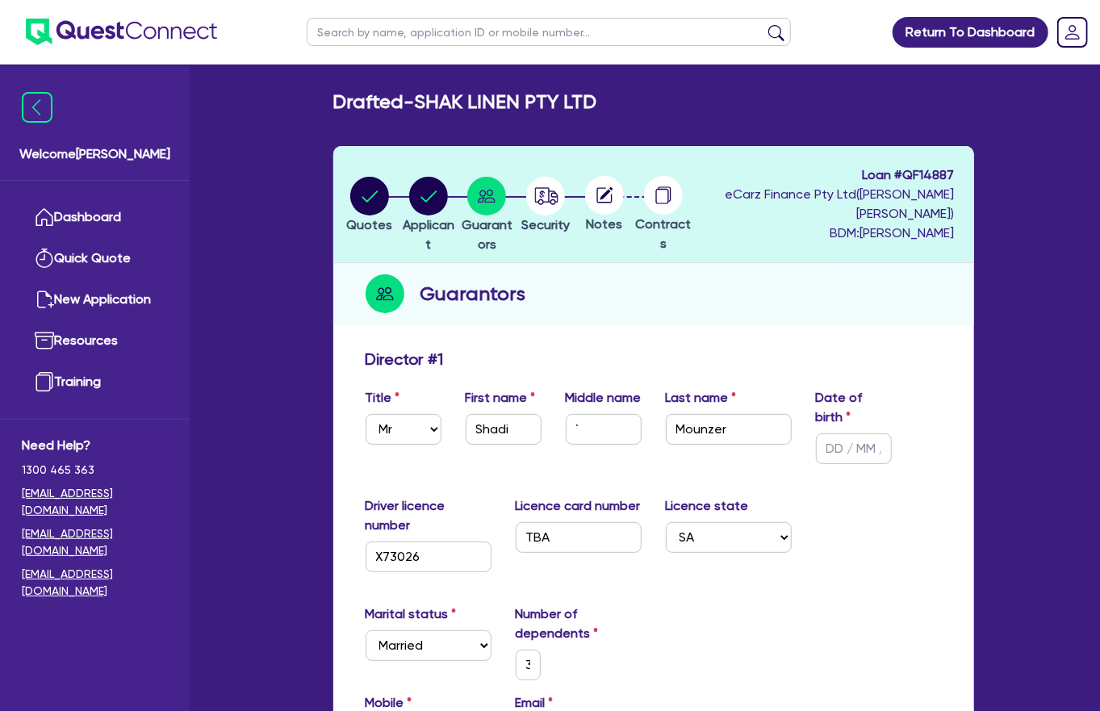
type input "sha"
type input "3"
type input "0401 676 776"
type input "shad"
type input "3"
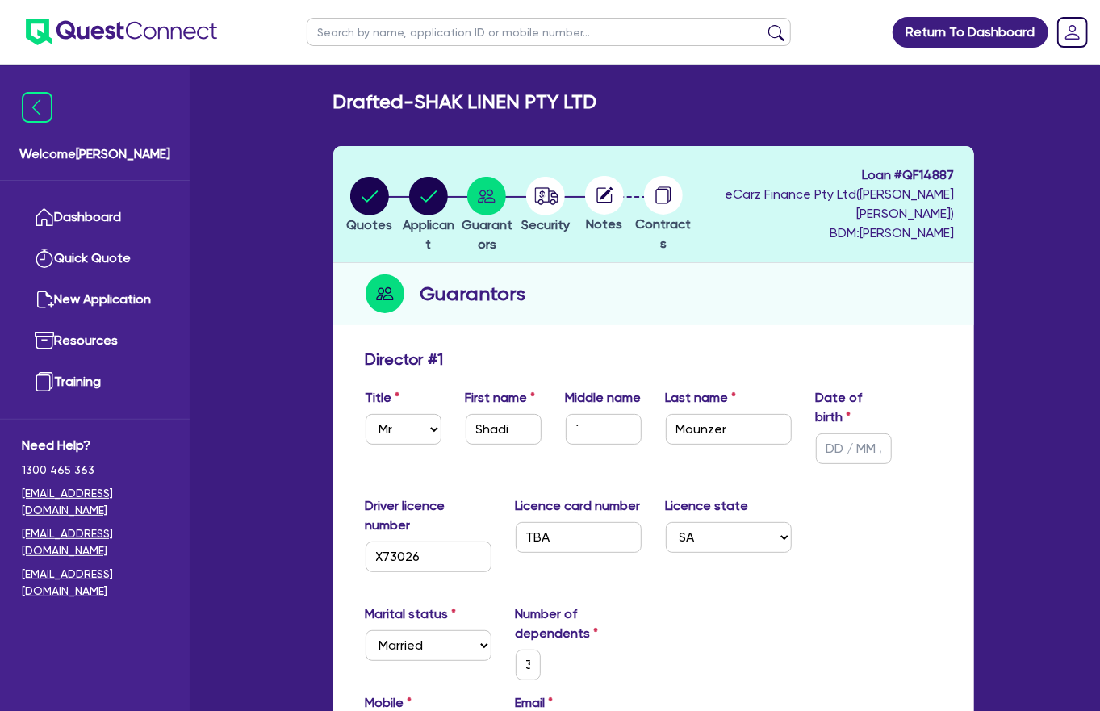
type input "0401 676 776"
type input "shadi"
type input "3"
type input "0401 676 776"
type input "[PERSON_NAME]"
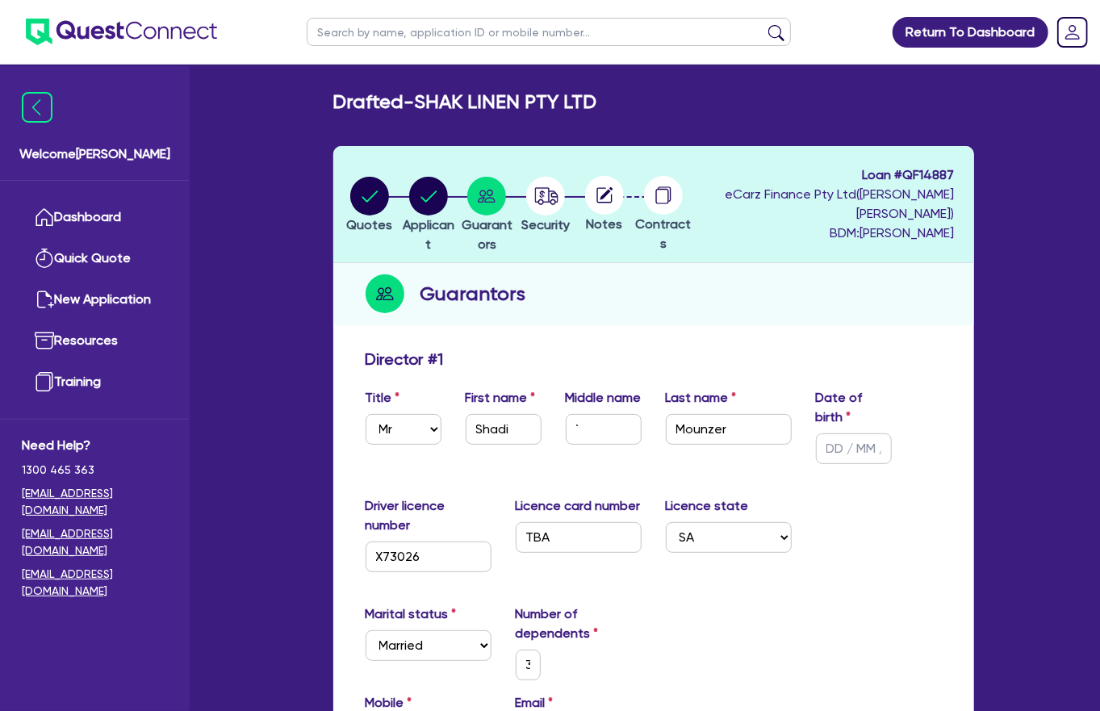
type input "3"
type input "0401 676 776"
type input "shadimo"
type input "3"
type input "0401 676 776"
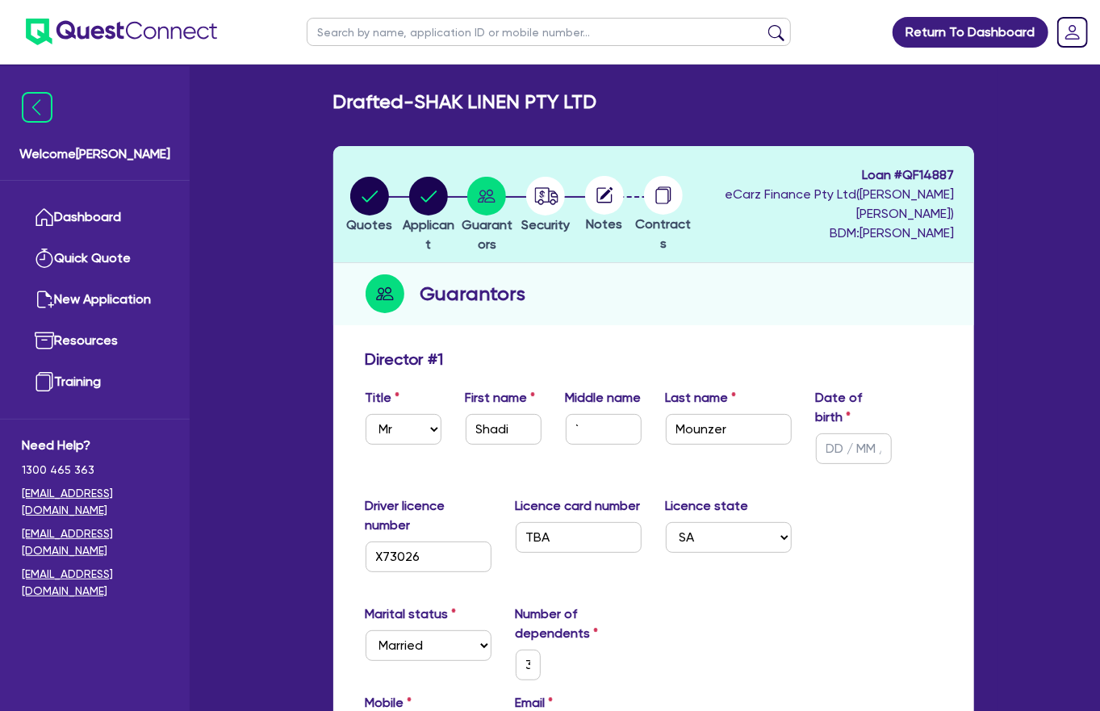
type input "shadimou"
type input "3"
type input "0401 676 776"
type input "shadimoun"
type input "3"
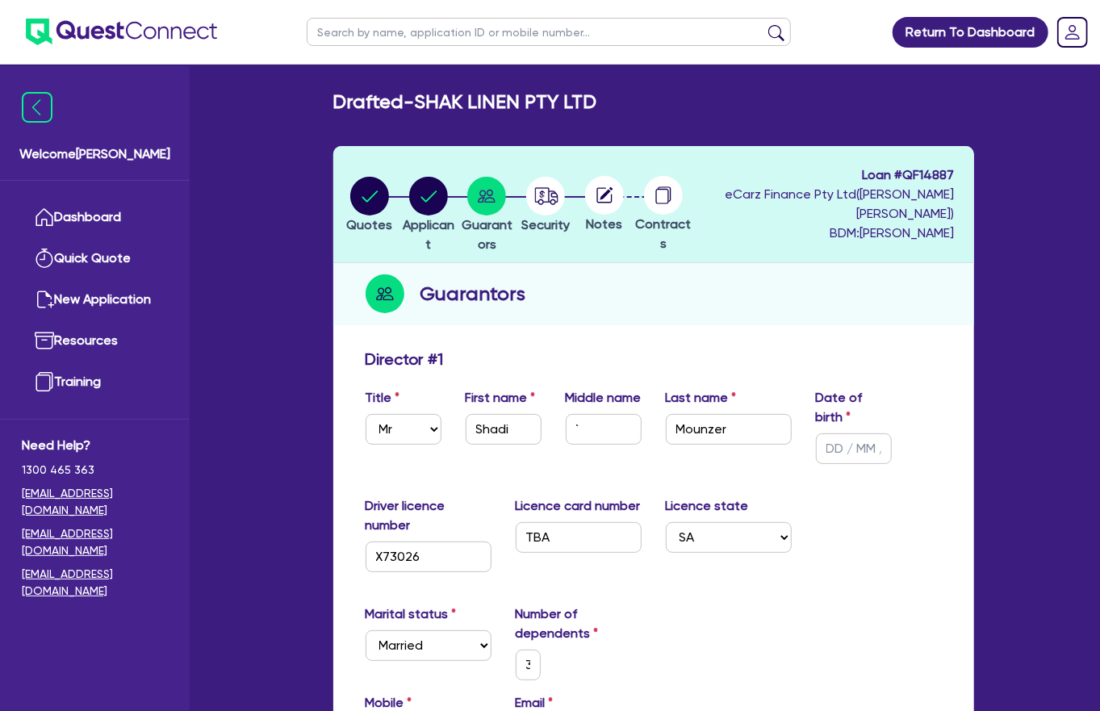
type input "0401 676 776"
type input "shadimounz"
type input "3"
type input "0401 676 776"
type input "shadimounze"
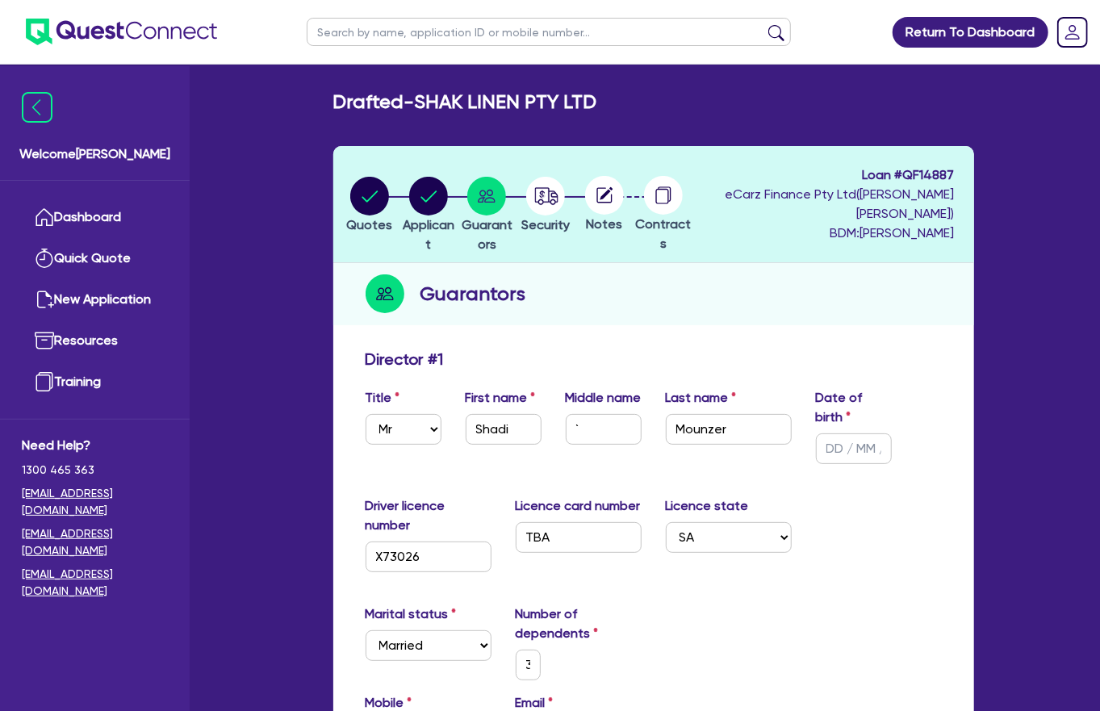
type input "3"
type input "0401 676 776"
type input "shadimounzer"
type input "3"
type input "0401 676 776"
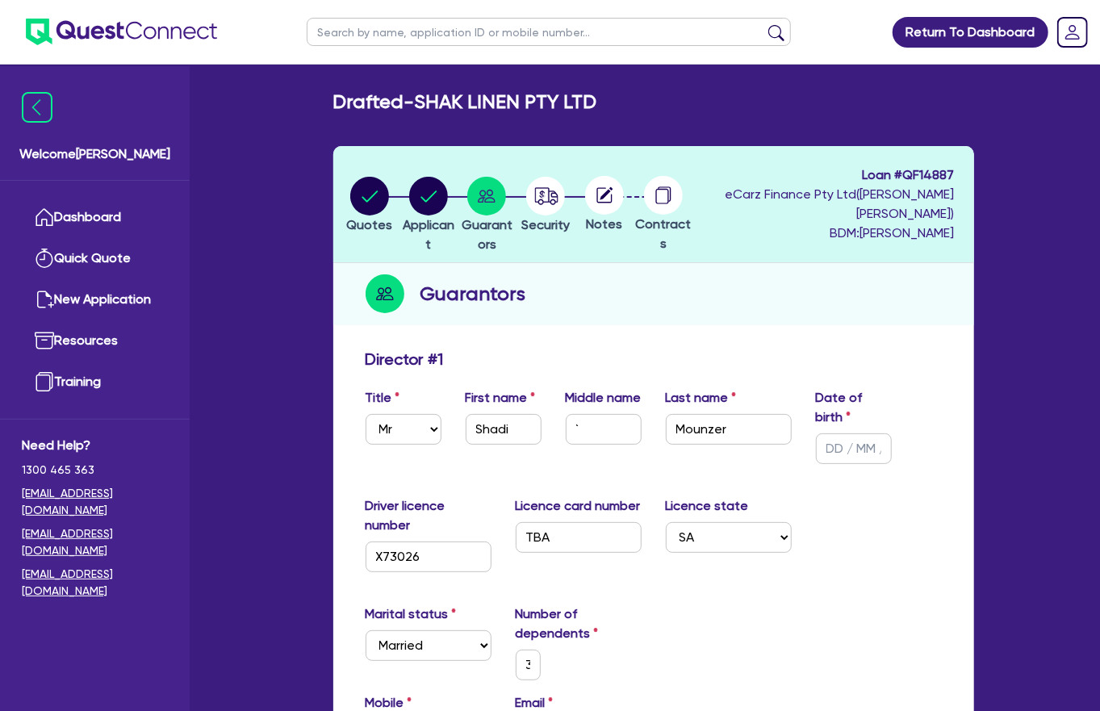
type input "shadimounzer@"
type input "3"
type input "0401 676 776"
type input "shadimounzer@g"
type input "3"
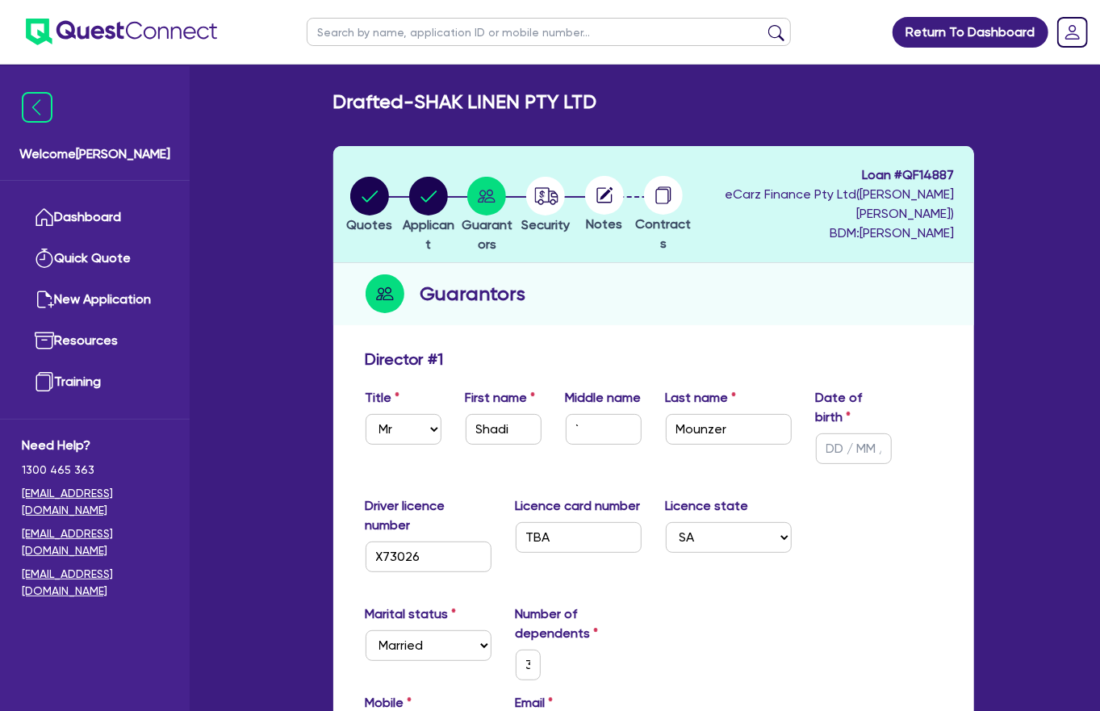
type input "0401 676 776"
type input "shadimounzer@gm"
type input "3"
type input "0401 676 776"
type input "shadimounzer@gma"
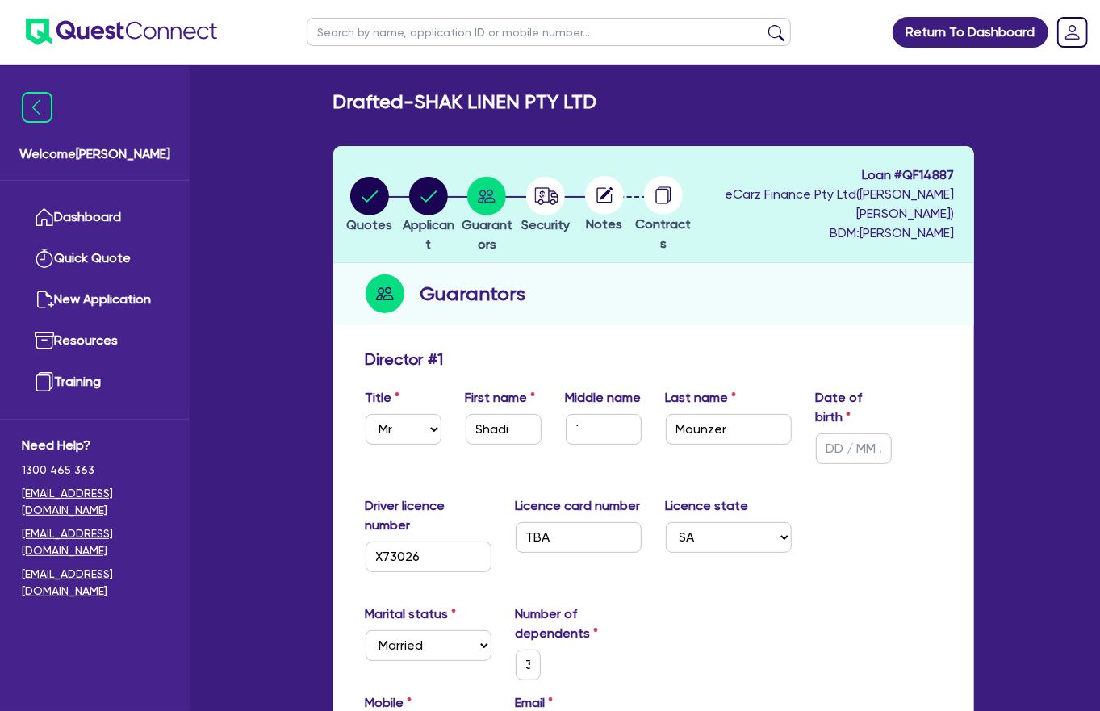
type input "3"
type input "0401 676 776"
type input "shadimounzer@gmai"
type input "3"
type input "0401 676 776"
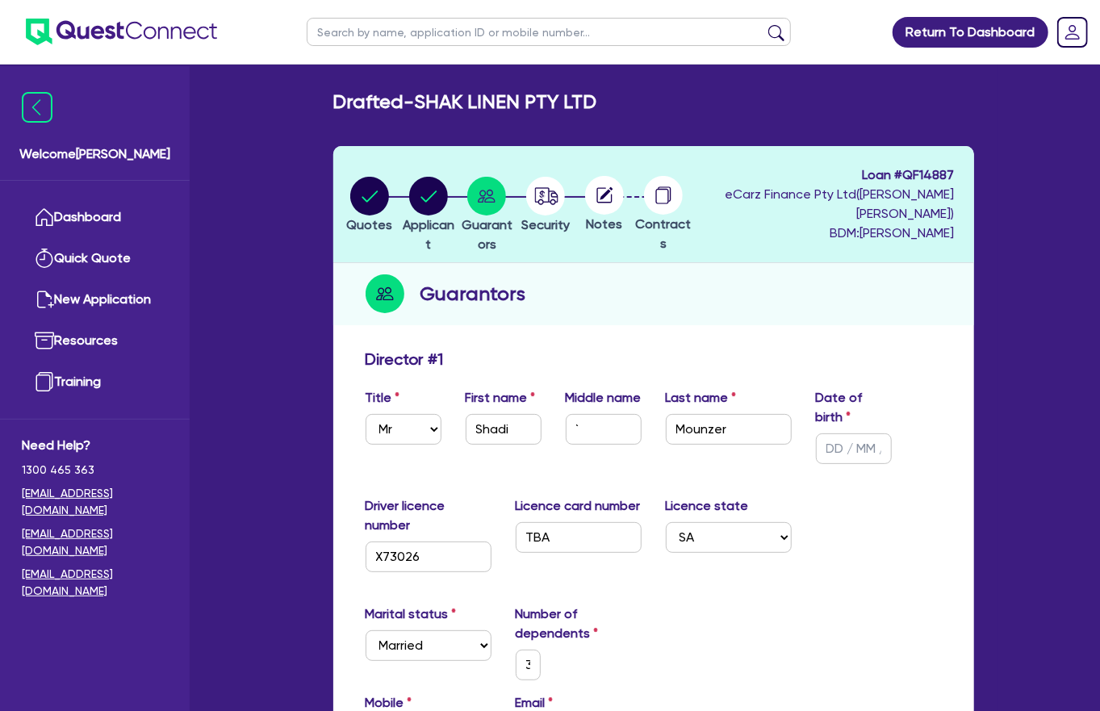
type input "[EMAIL_ADDRESS]"
type input "3"
type input "0401 676 776"
type input "[EMAIL_ADDRESS]."
type input "3"
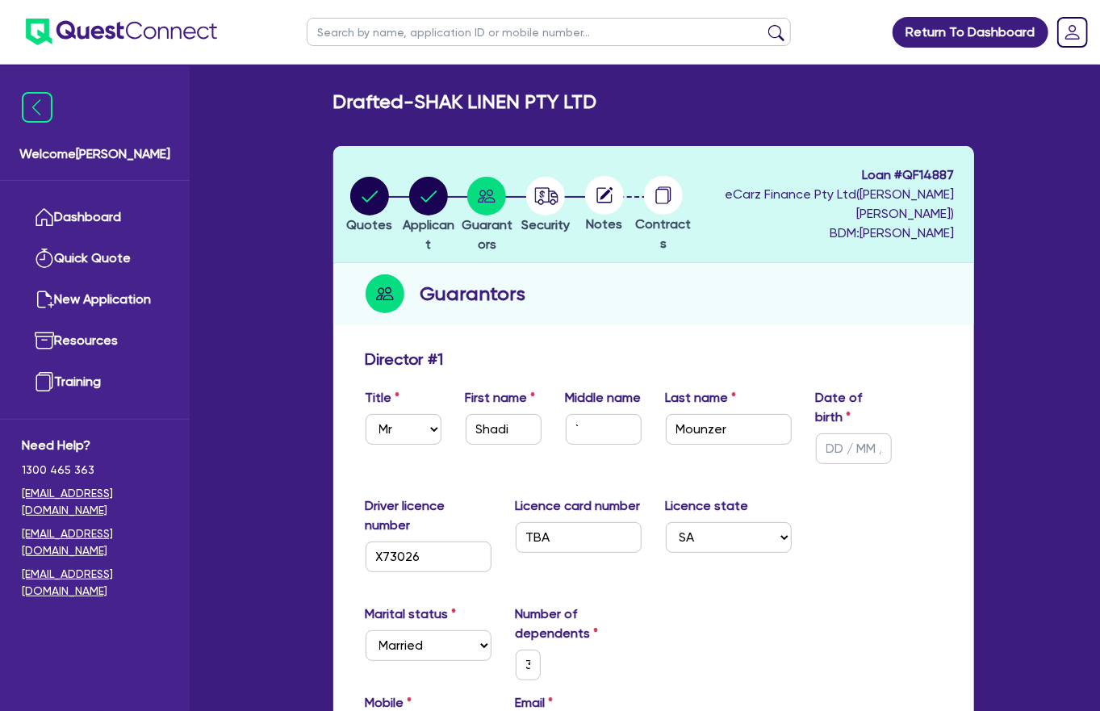
type input "0401 676 776"
type input "shadimounzer@gmail.c"
type input "3"
type input "0401 676 776"
type input "[EMAIL_ADDRESS][DOMAIN_NAME]"
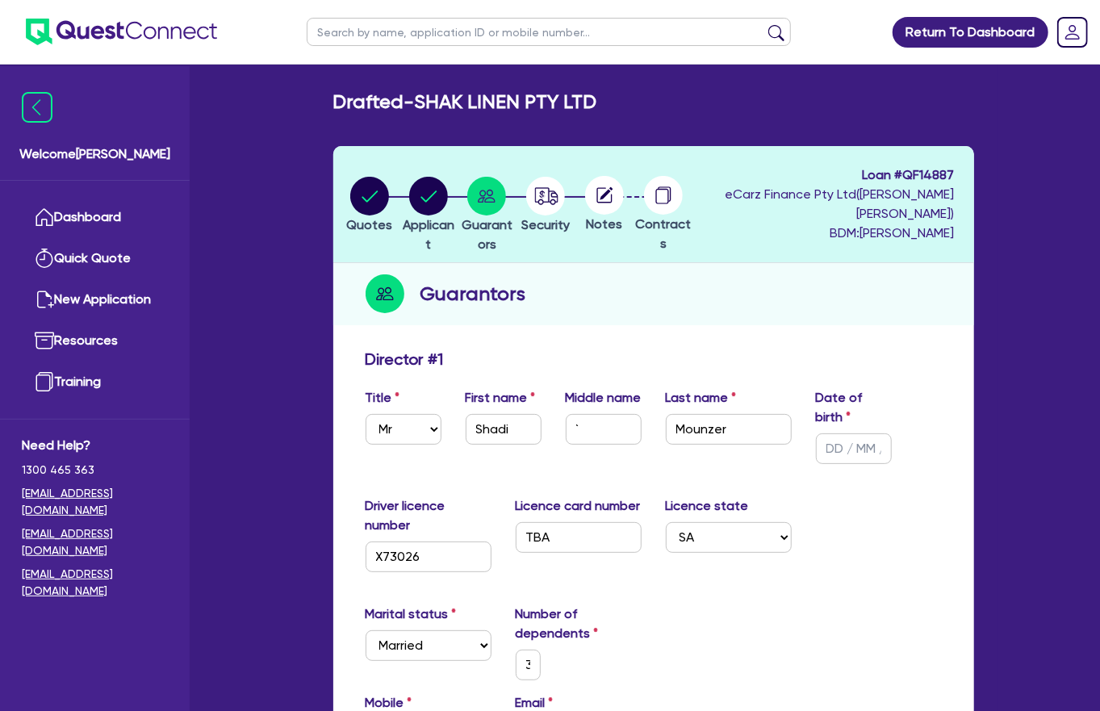
type input "3"
type input "0401 676 776"
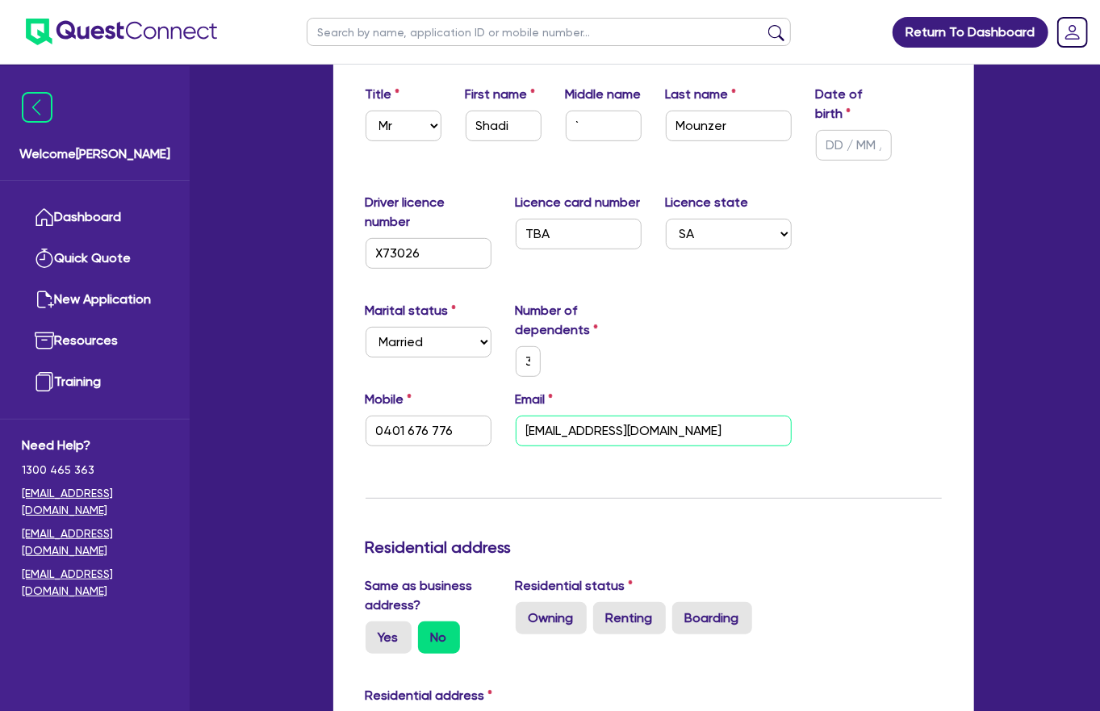
scroll to position [323, 0]
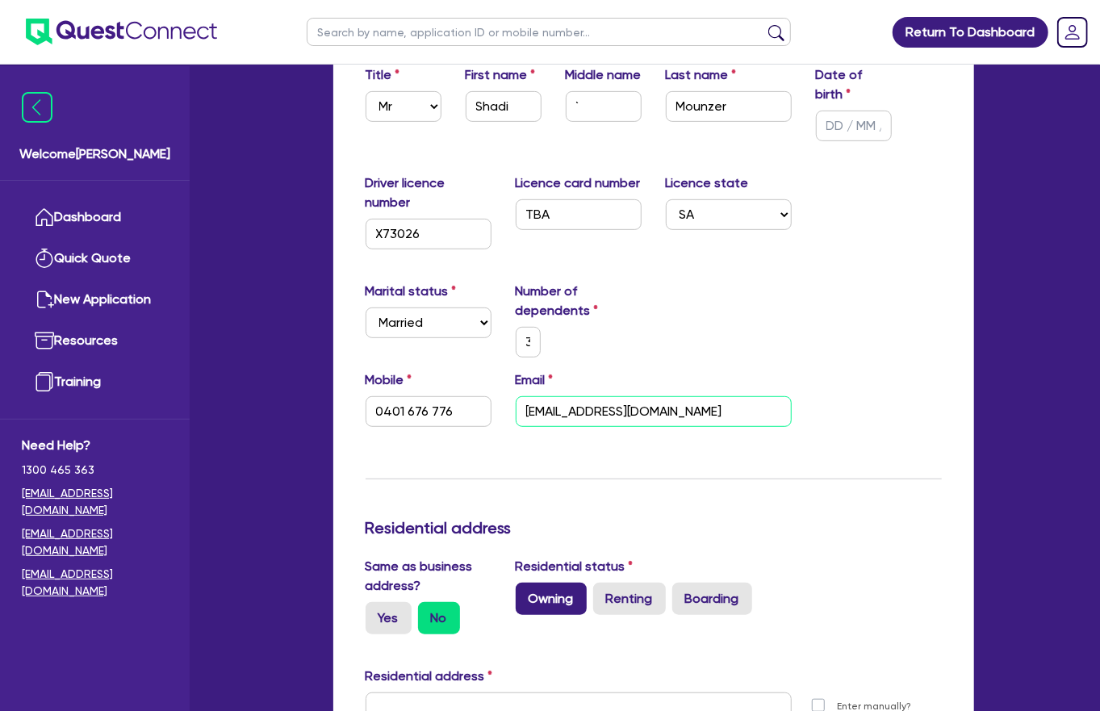
type input "[EMAIL_ADDRESS][DOMAIN_NAME]"
drag, startPoint x: 521, startPoint y: 475, endPoint x: 480, endPoint y: 545, distance: 81.4
click at [520, 583] on label "Owning" at bounding box center [551, 599] width 71 height 32
click at [520, 583] on input "Owning" at bounding box center [521, 588] width 10 height 10
radio input "true"
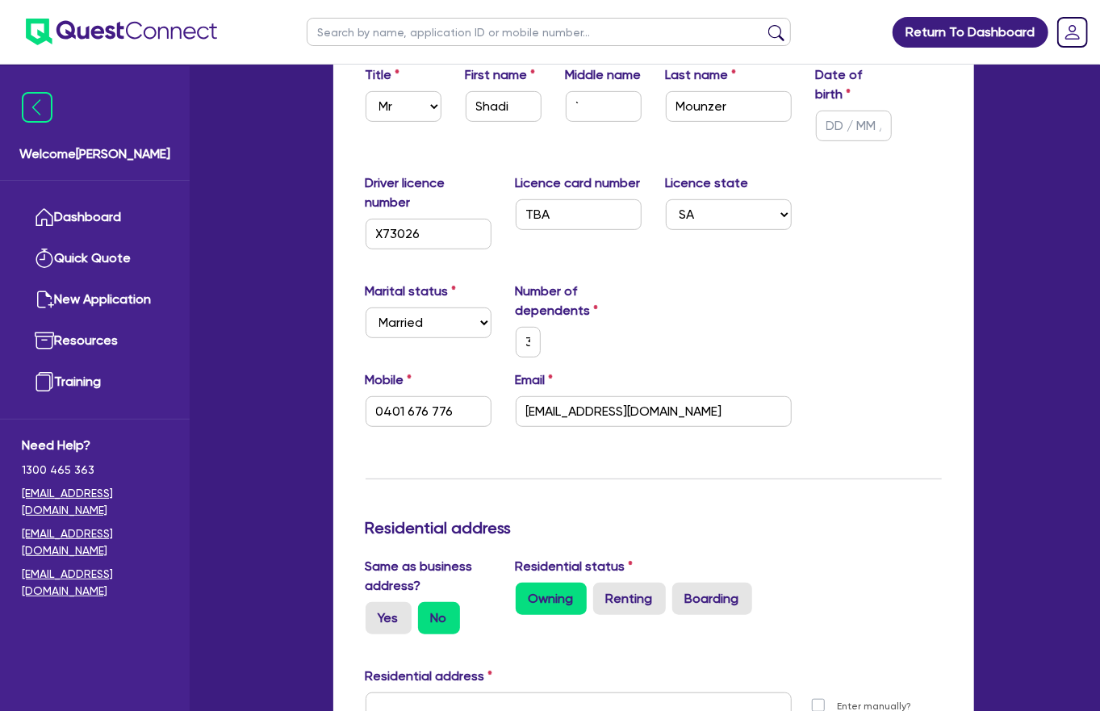
type input "3"
type input "0401 676 776"
click at [446, 692] on div at bounding box center [578, 714] width 450 height 44
click at [447, 692] on input "text" at bounding box center [579, 707] width 426 height 31
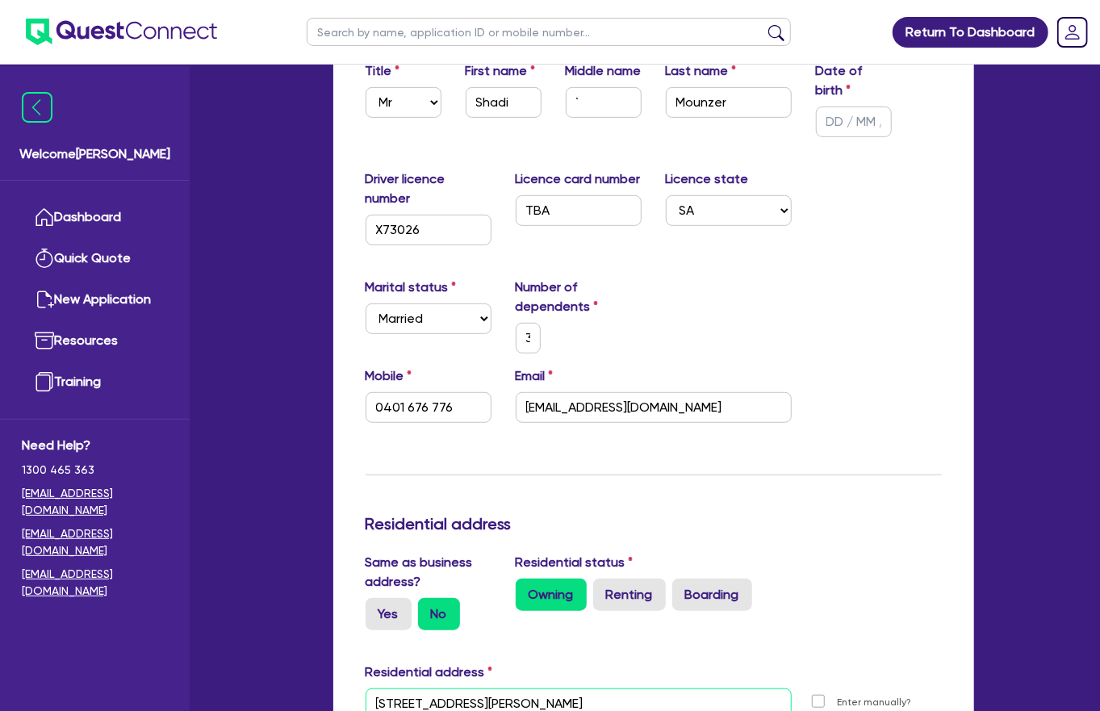
type input "[STREET_ADDRESS][PERSON_NAME]"
click at [538, 612] on div "Update residential status for Director #1 Boarding is only acceptable when the …" at bounding box center [654, 667] width 576 height 1290
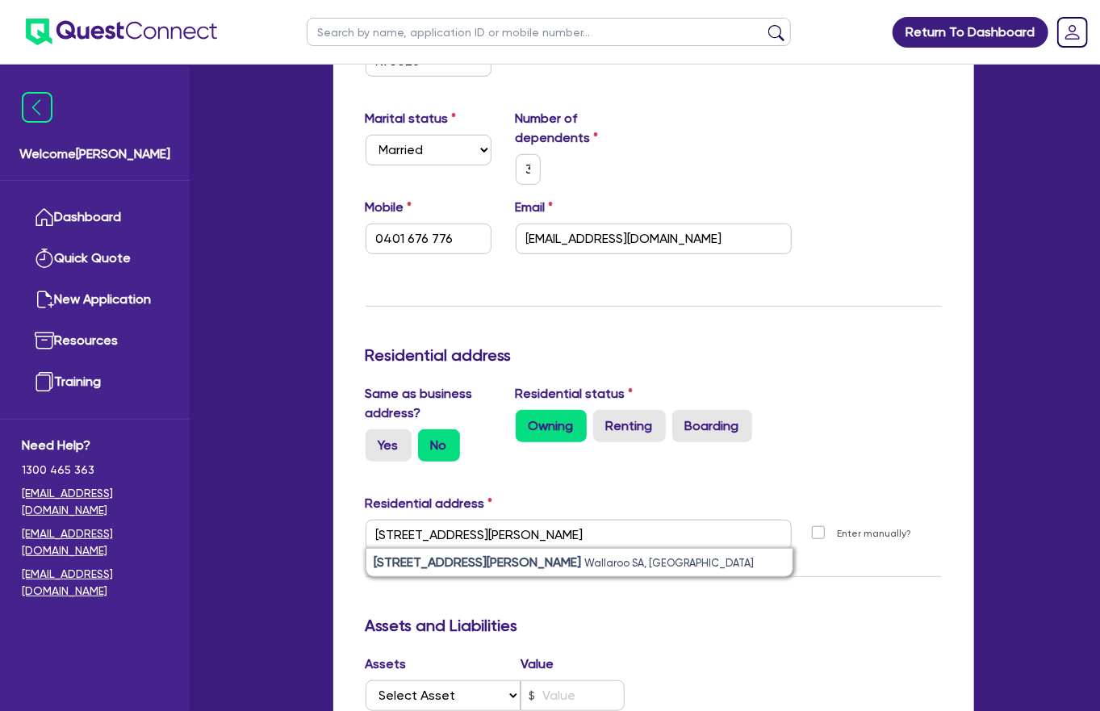
scroll to position [499, 0]
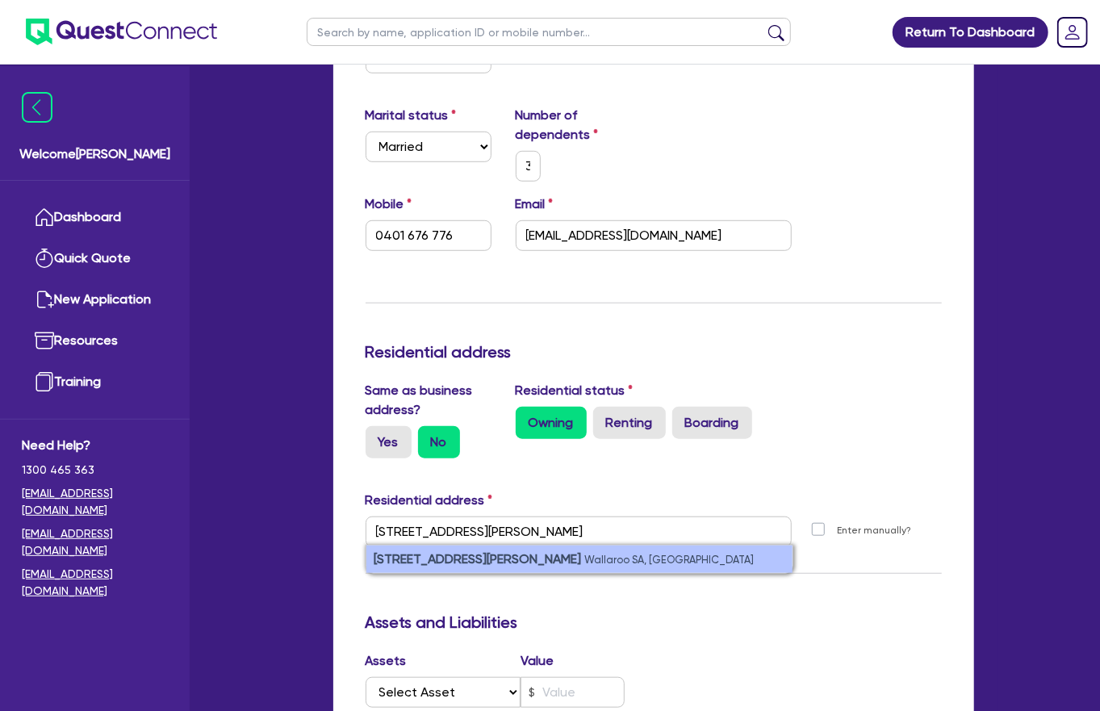
click at [585, 554] on small "Wallaroo SA, [GEOGRAPHIC_DATA]" at bounding box center [669, 560] width 169 height 12
type input "3"
type input "0401 676 776"
type input "[STREET_ADDRESS][PERSON_NAME]"
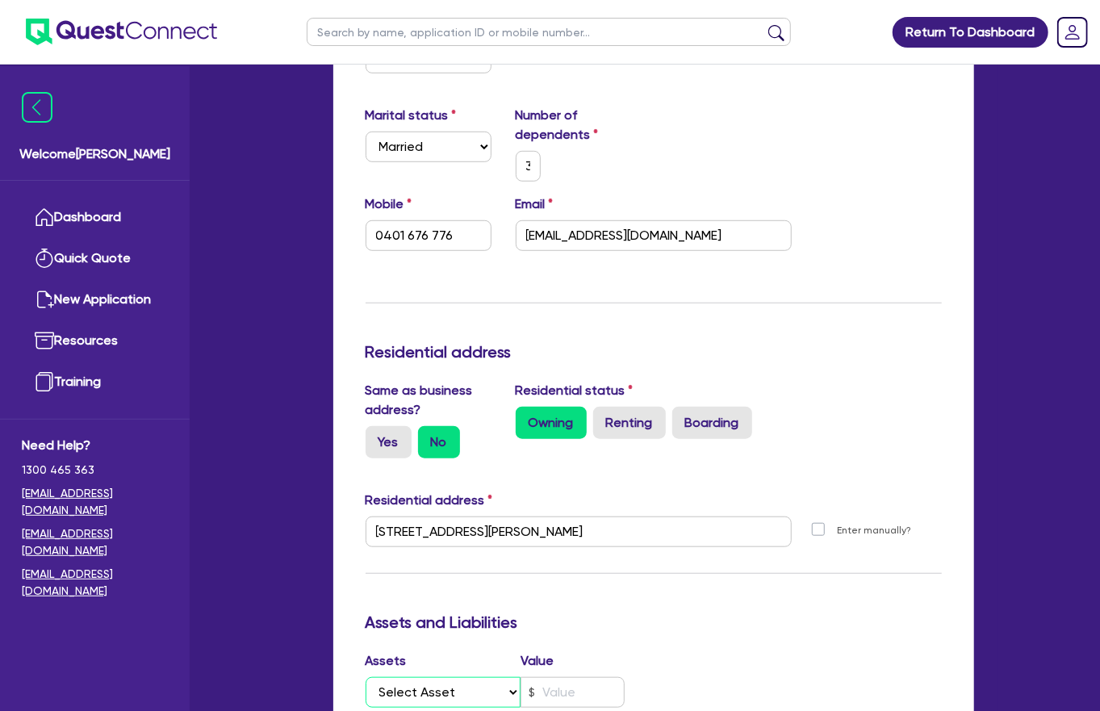
click at [458, 677] on select "Select Asset Cash Property Investment property Vehicle Truck Trailer Equipment …" at bounding box center [444, 692] width 156 height 31
select select "PROPERTY"
click at [366, 677] on select "Select Asset Cash Property Investment property Vehicle Truck Trailer Equipment …" at bounding box center [444, 692] width 156 height 31
type input "3"
type input "0401 676 776"
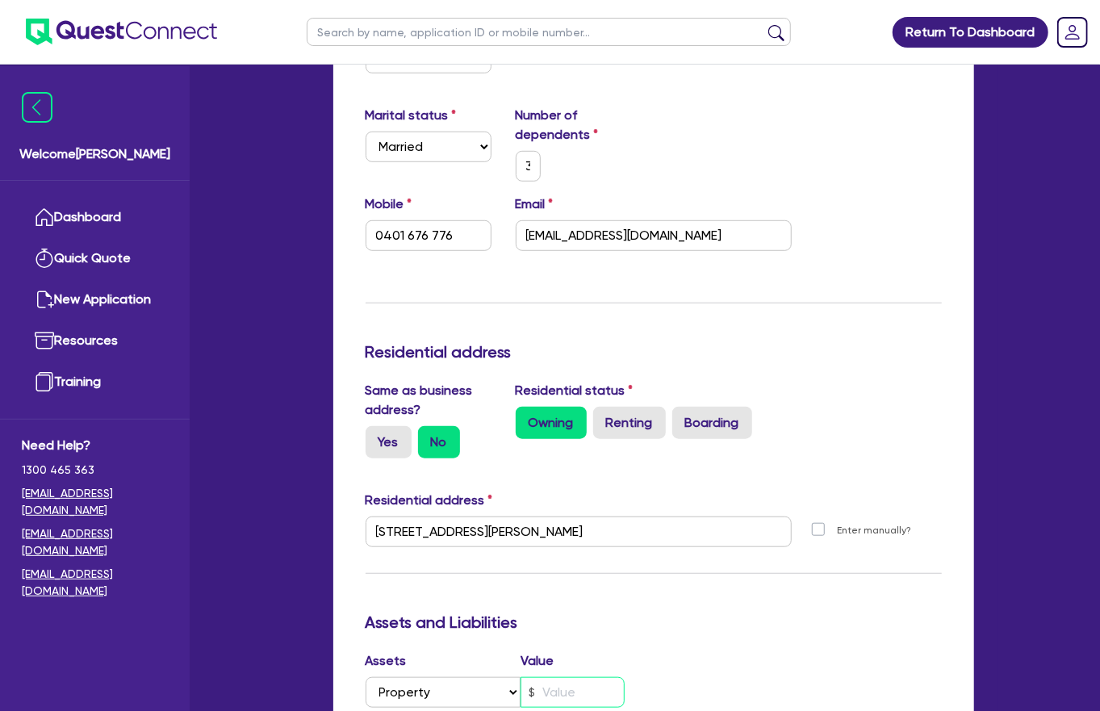
click at [562, 677] on input "text" at bounding box center [572, 692] width 104 height 31
type input "3"
type input "0401 676 776"
type input "1"
type input "3"
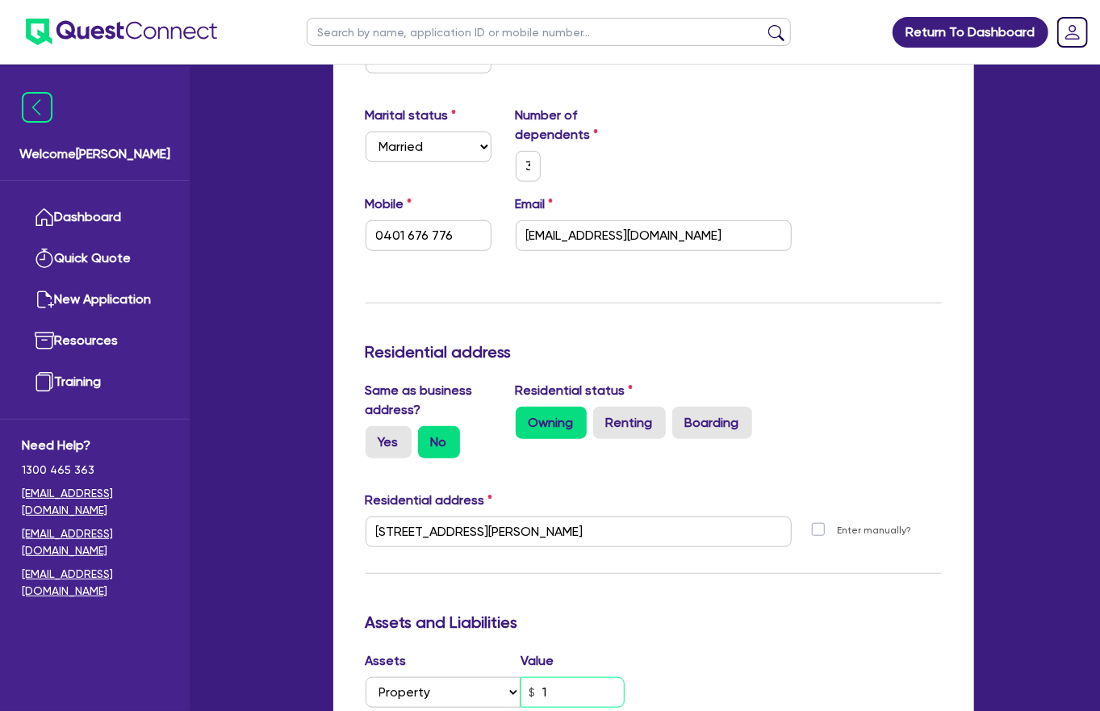
type input "0401 676 776"
type input "13"
type input "3"
type input "0401 676 776"
type input "130"
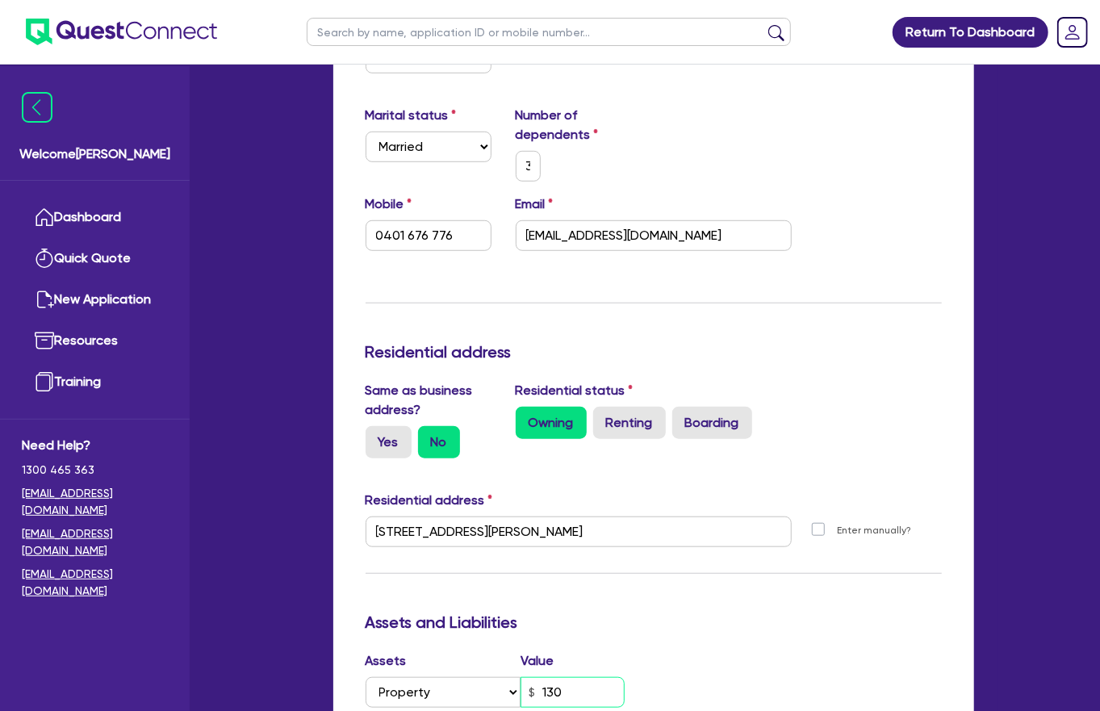
type input "3"
type input "0401 676 776"
type input "1,300"
type input "3"
type input "0401 676 776"
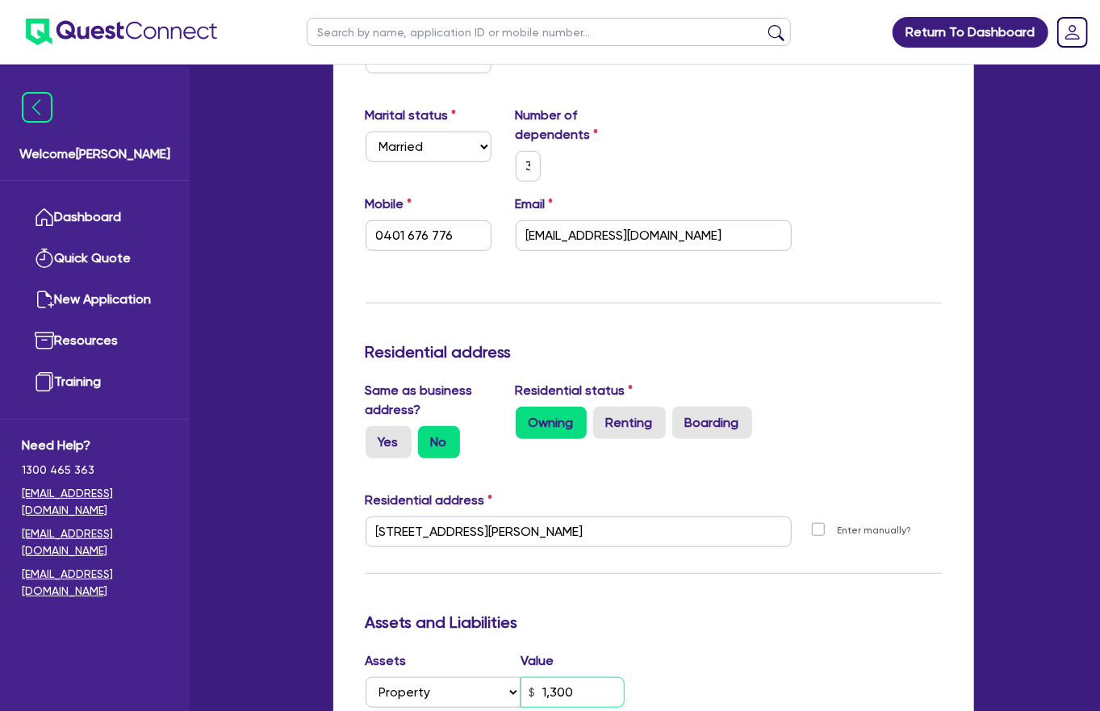
type input "13,000"
type input "3"
type input "0401 676 776"
type input "130,000"
type input "3"
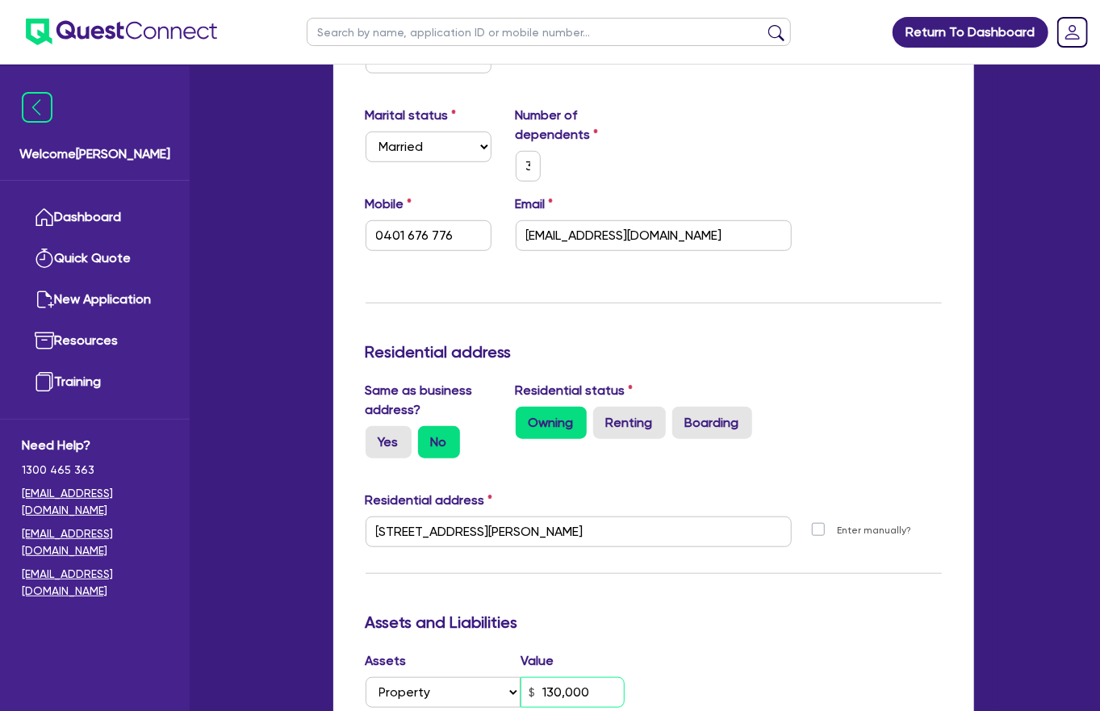
type input "0401 676 776"
type input "1,300,000"
type input "3"
type input "0401 676 776"
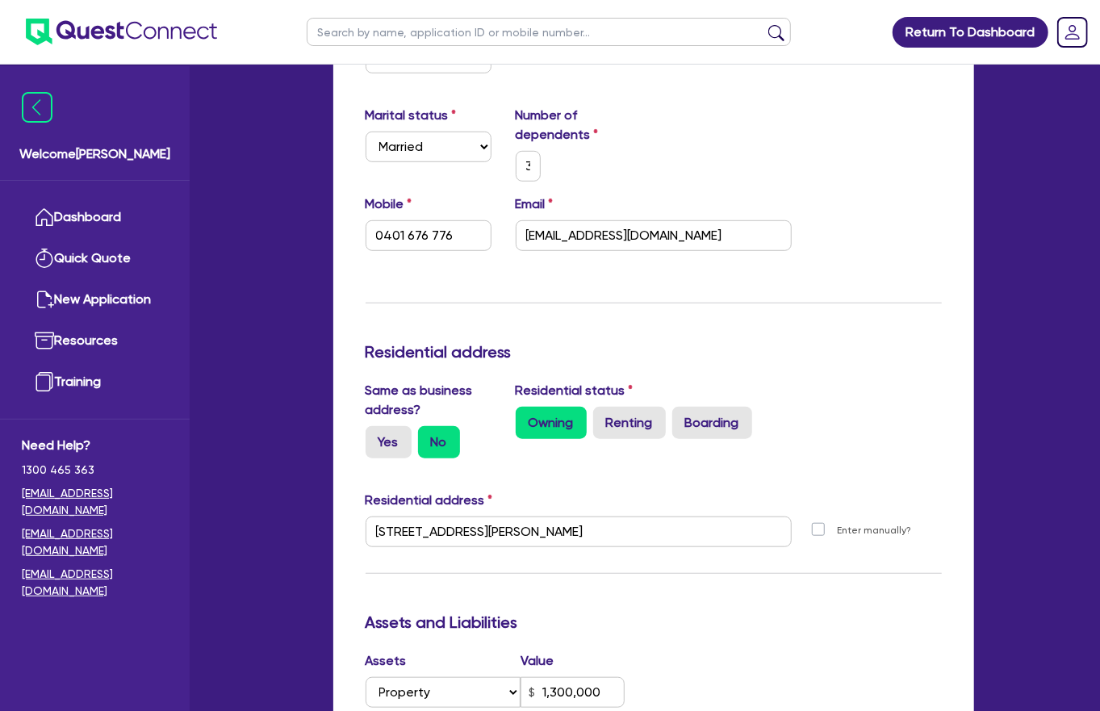
type input "1,300,000"
select select "HOUSEHOLD_PERSONAL"
type input "3"
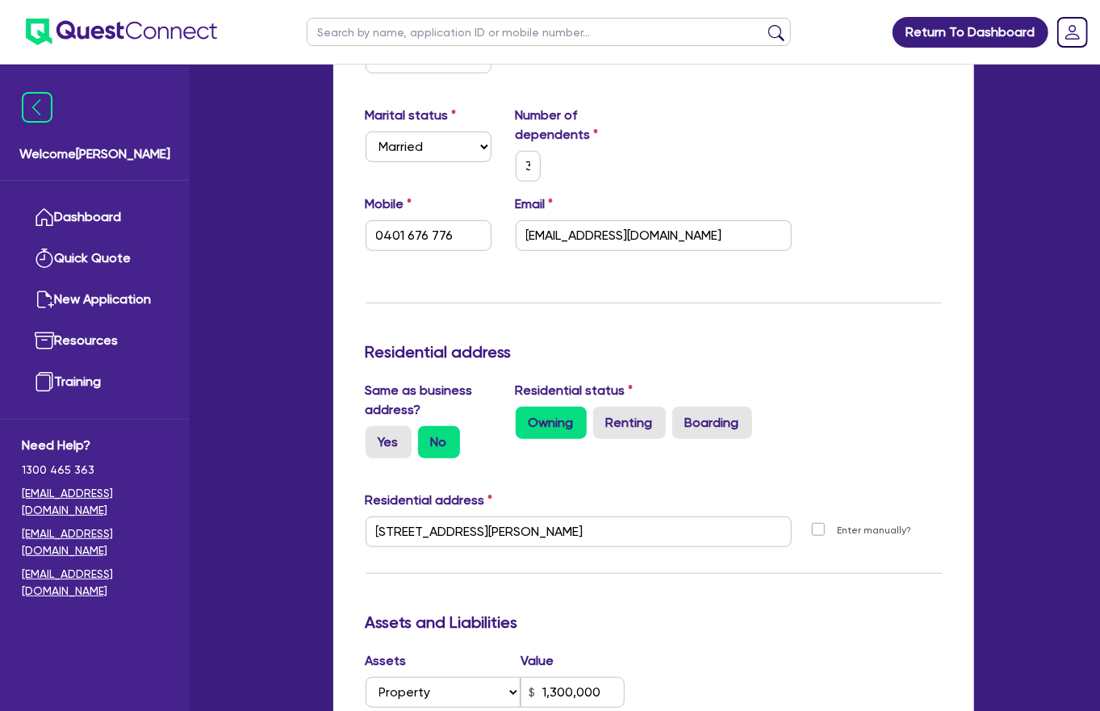
type input "0401 676 776"
type input "1,300,000"
type input "3"
type input "0401 676 776"
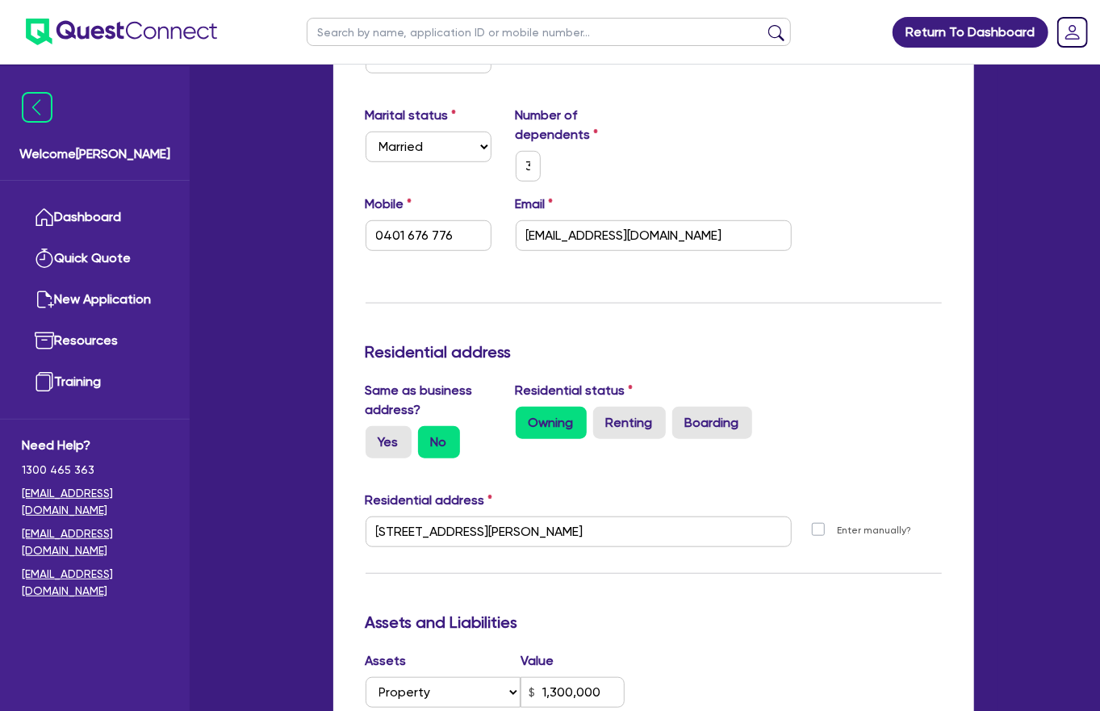
type input "1,300,000"
type input "1"
type input "3"
type input "0401 676 776"
type input "1,300,000"
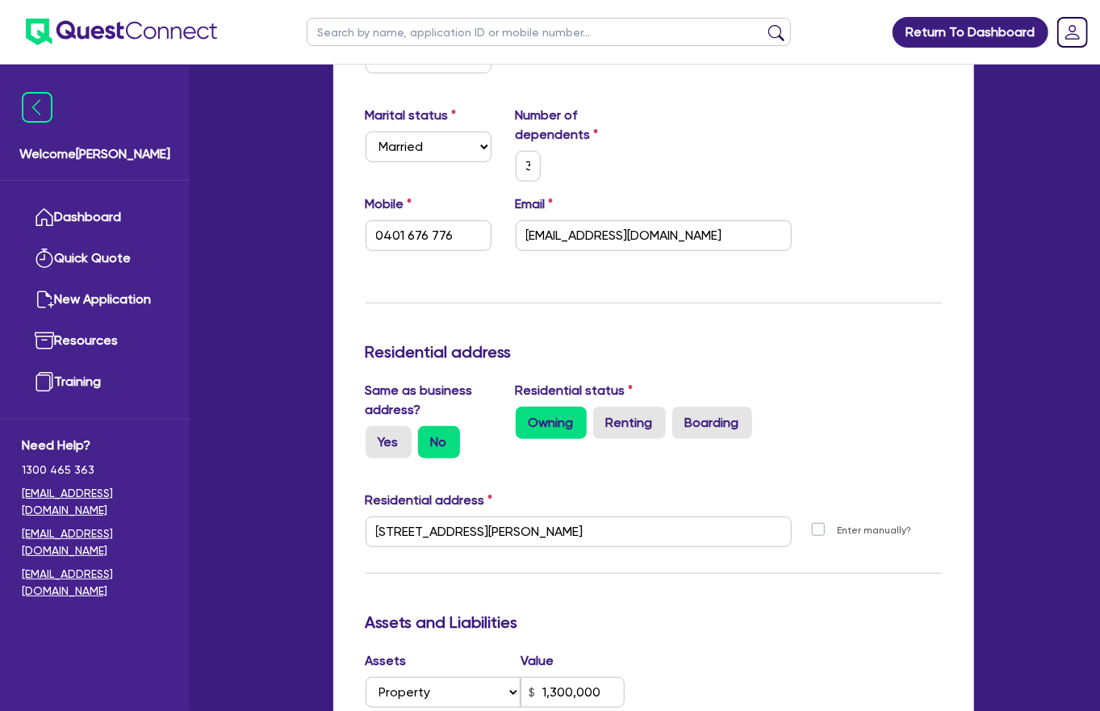
type input "15"
type input "3"
type input "0401 676 776"
type input "1,300,000"
type input "150"
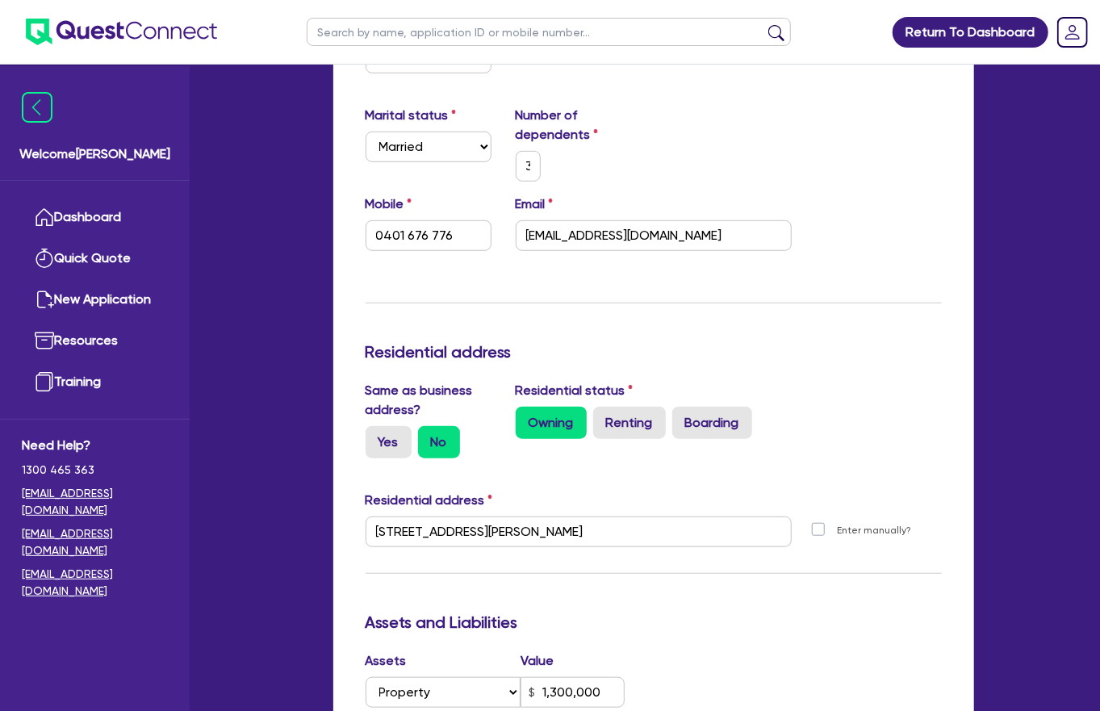
type input "3"
type input "0401 676 776"
type input "1,300,000"
type input "1,500"
type input "3"
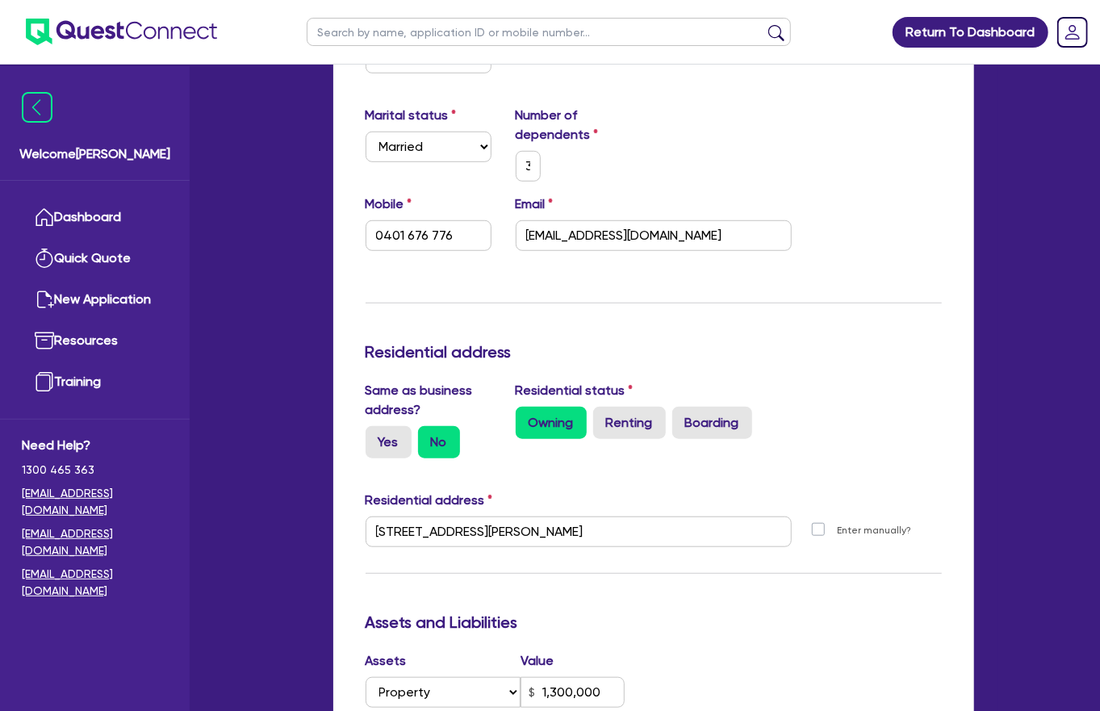
type input "0401 676 776"
type input "1,300,000"
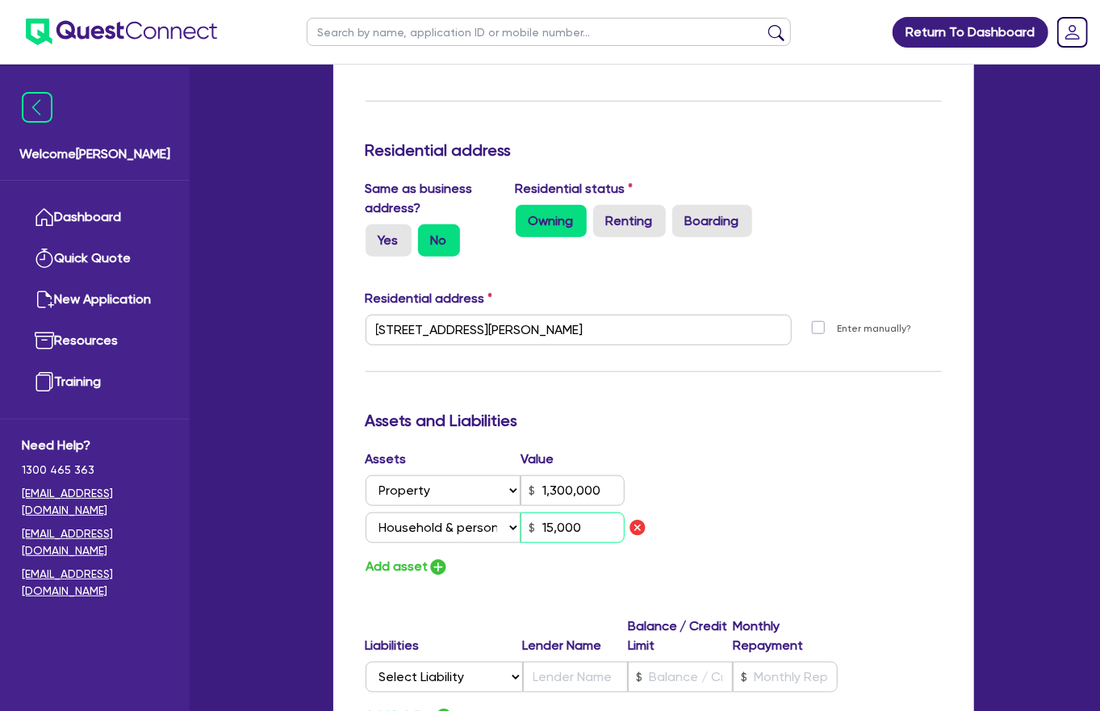
scroll to position [708, 0]
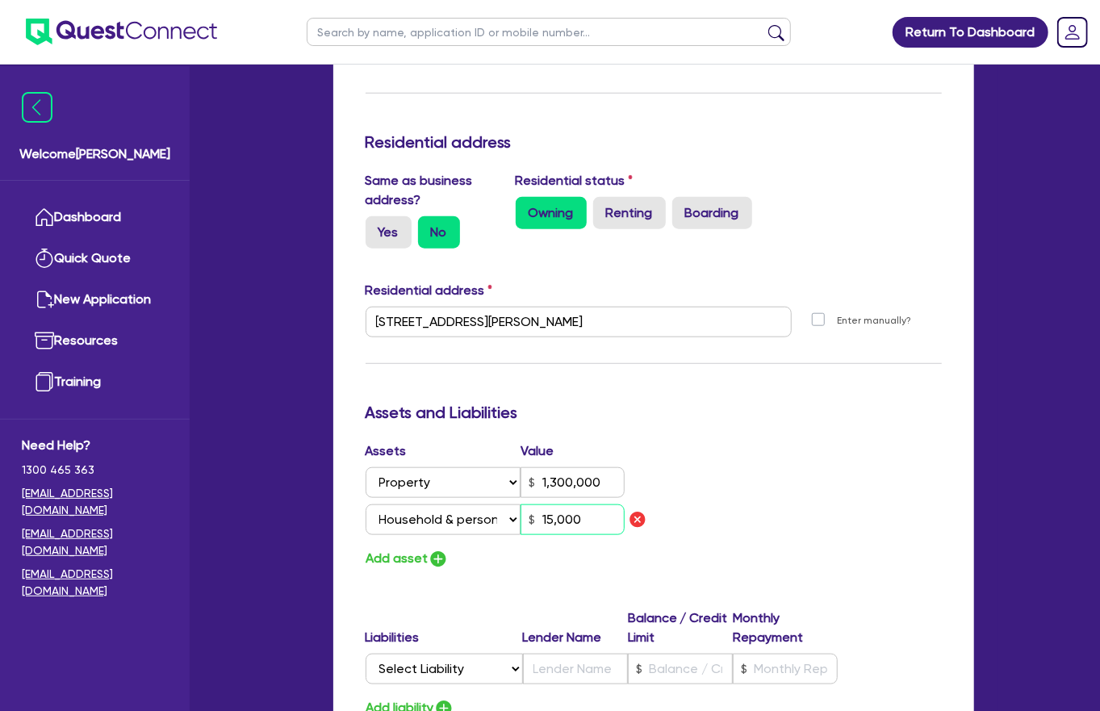
type input "15,000"
click at [414, 548] on button "Add asset" at bounding box center [407, 559] width 83 height 22
type input "3"
type input "0401 676 776"
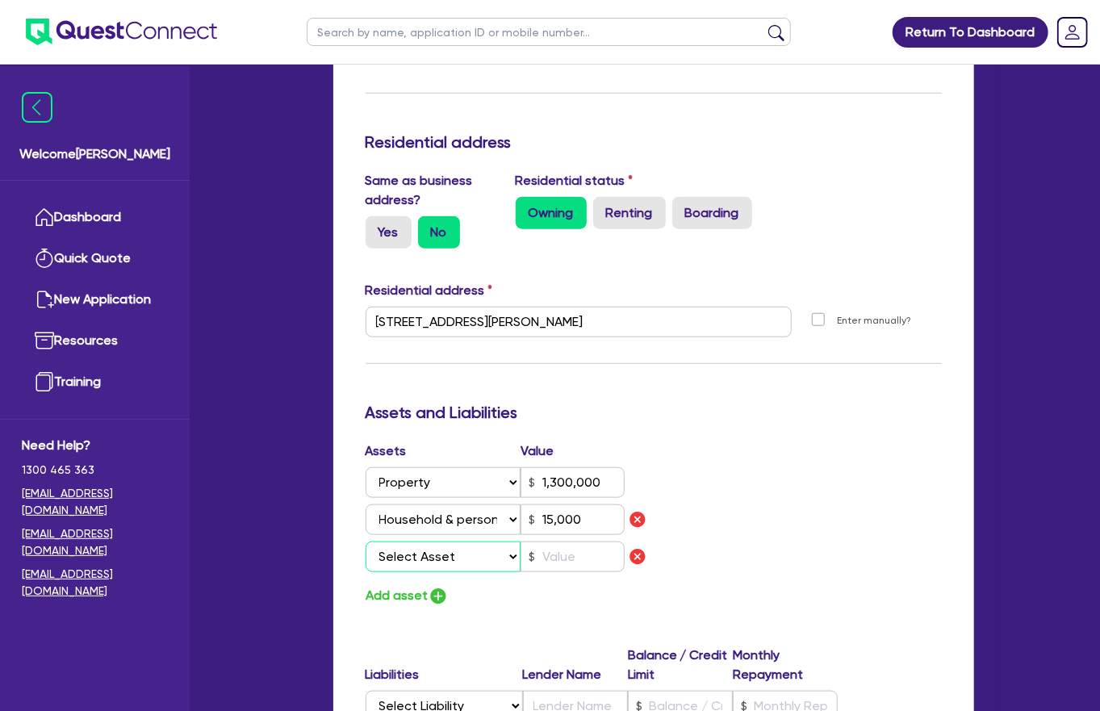
click at [406, 541] on select "Select Asset Cash Property Investment property Vehicle Truck Trailer Equipment …" at bounding box center [444, 556] width 156 height 31
click at [366, 541] on select "Select Asset Cash Property Investment property Vehicle Truck Trailer Equipment …" at bounding box center [444, 556] width 156 height 31
click at [561, 541] on input "text" at bounding box center [572, 556] width 104 height 31
click at [387, 585] on button "Add asset" at bounding box center [407, 596] width 83 height 22
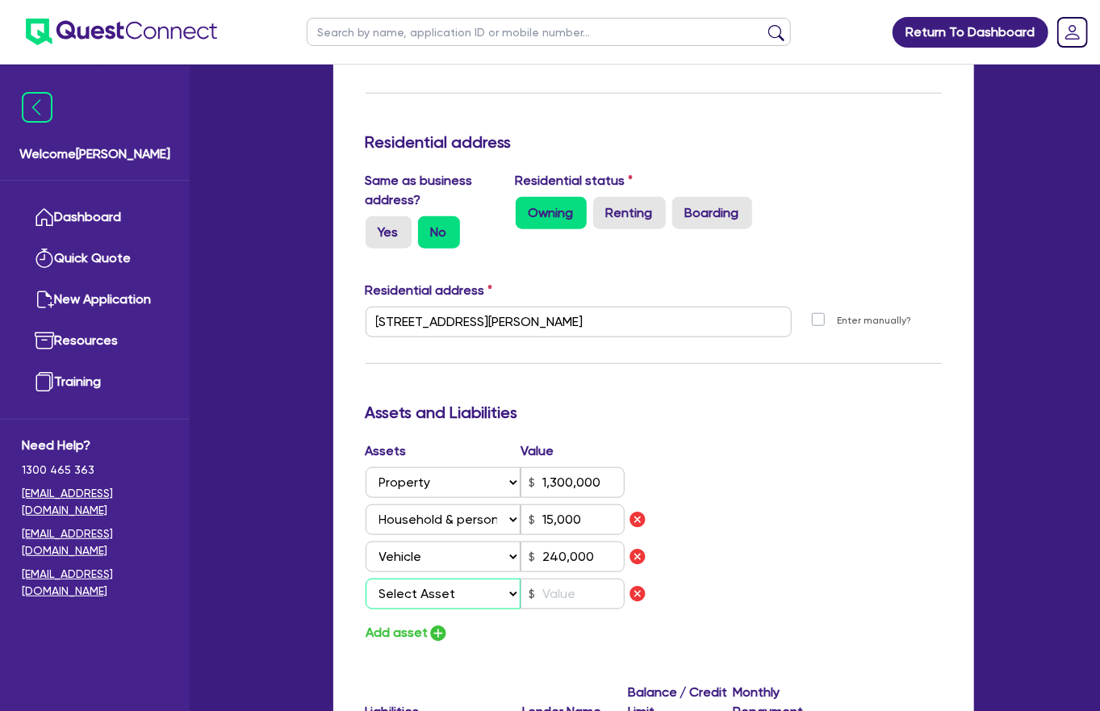
click at [406, 579] on select "Select Asset Cash Property Investment property Vehicle Truck Trailer Equipment …" at bounding box center [444, 594] width 156 height 31
click at [366, 579] on select "Select Asset Cash Property Investment property Vehicle Truck Trailer Equipment …" at bounding box center [444, 594] width 156 height 31
click at [558, 579] on input "text" at bounding box center [572, 594] width 104 height 31
click at [386, 622] on button "Add asset" at bounding box center [407, 633] width 83 height 22
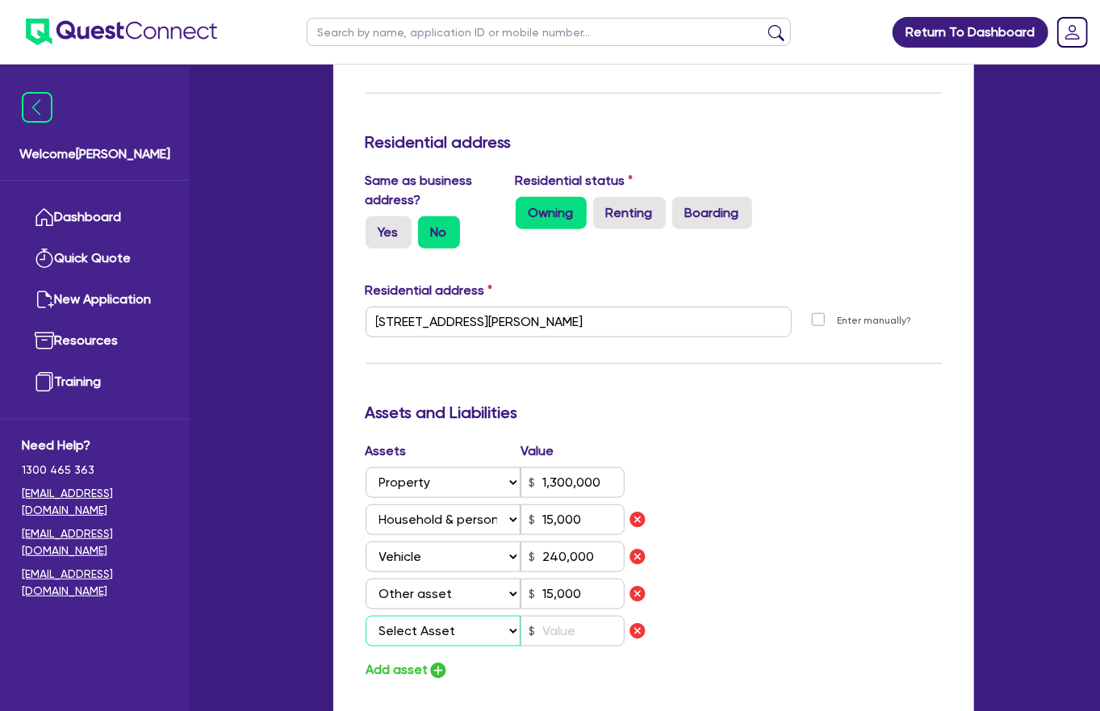
click at [409, 616] on select "Select Asset Cash Property Investment property Vehicle Truck Trailer Equipment …" at bounding box center [444, 631] width 156 height 31
click at [366, 616] on select "Select Asset Cash Property Investment property Vehicle Truck Trailer Equipment …" at bounding box center [444, 631] width 156 height 31
click at [554, 616] on input "text" at bounding box center [572, 631] width 104 height 31
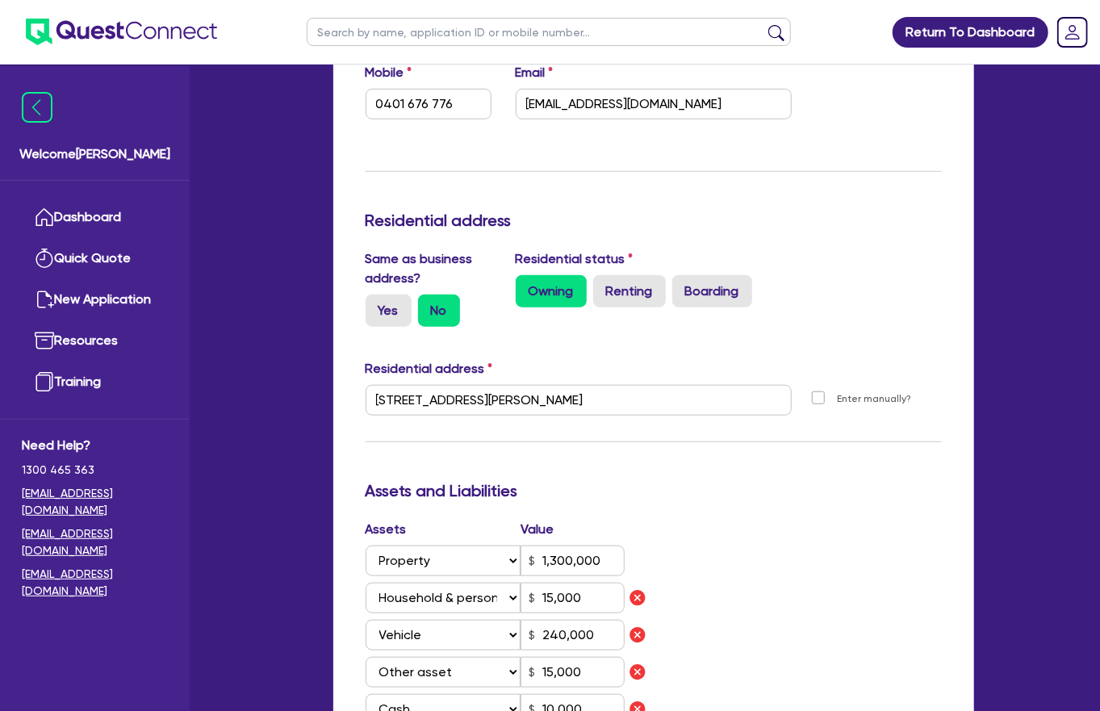
scroll to position [637, 0]
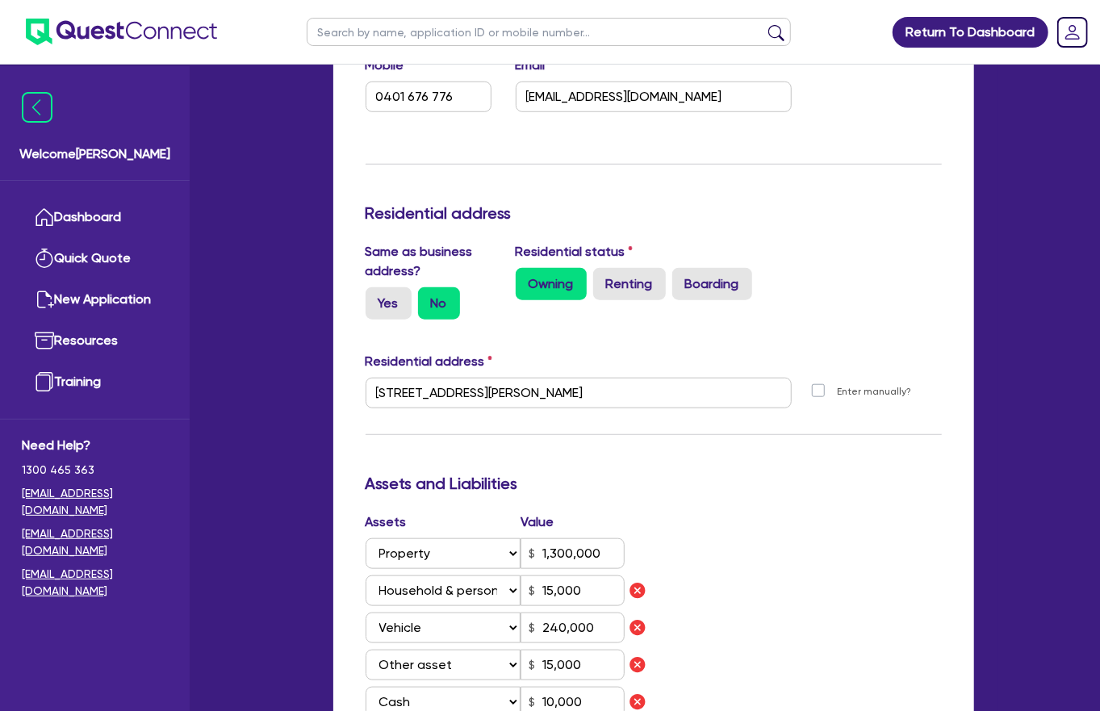
drag, startPoint x: 702, startPoint y: 659, endPoint x: 621, endPoint y: 660, distance: 81.5
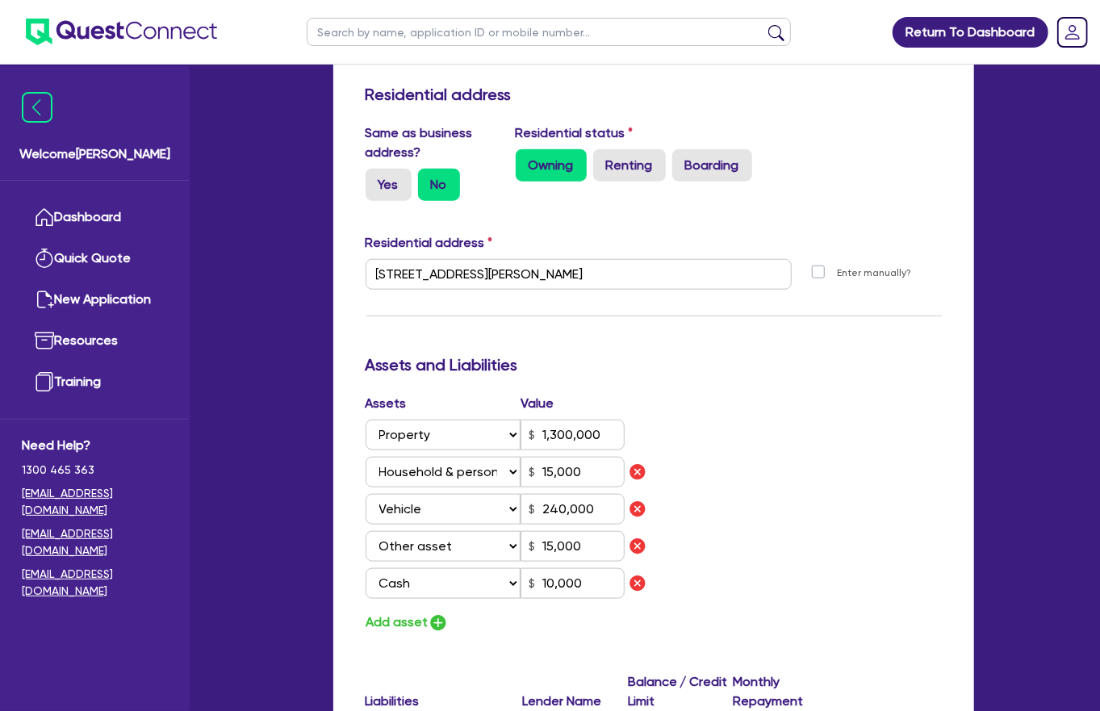
scroll to position [827, 0]
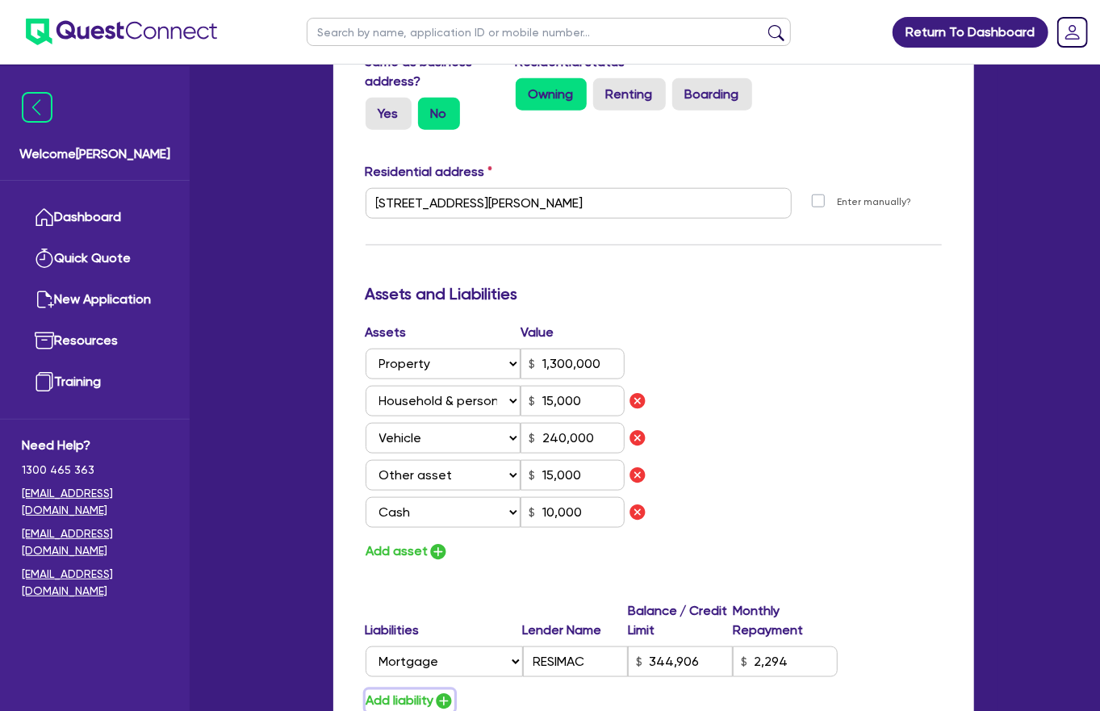
click at [425, 690] on button "Add liability" at bounding box center [410, 701] width 89 height 22
click at [420, 683] on select "Select Liability Credit card Mortgage Investment property loan Vehicle loan Tru…" at bounding box center [444, 698] width 157 height 31
click at [366, 683] on select "Select Liability Credit card Mortgage Investment property loan Vehicle loan Tru…" at bounding box center [444, 698] width 157 height 31
click at [558, 683] on input "text" at bounding box center [575, 698] width 105 height 31
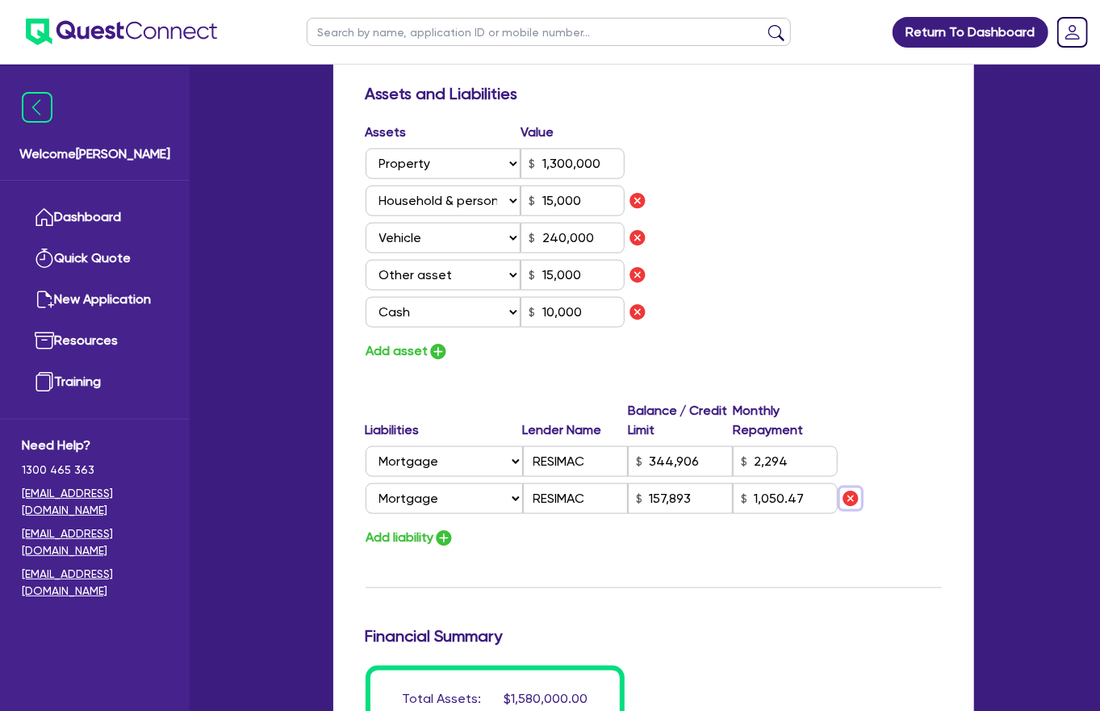
scroll to position [1038, 0]
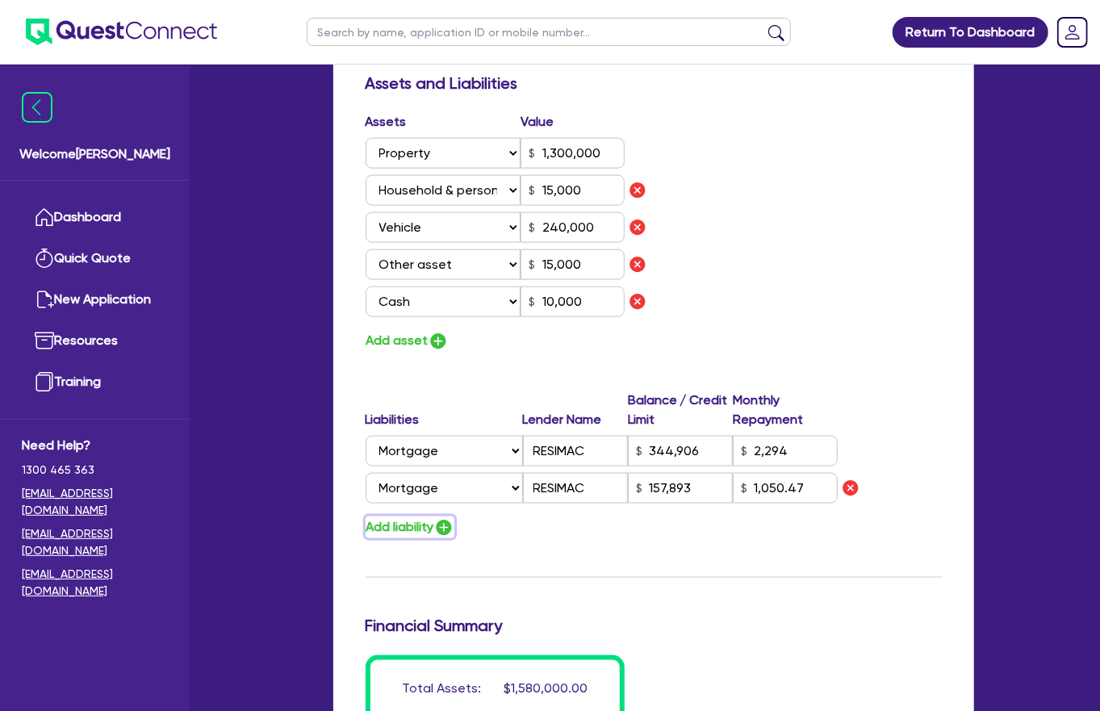
click at [402, 516] on button "Add liability" at bounding box center [410, 527] width 89 height 22
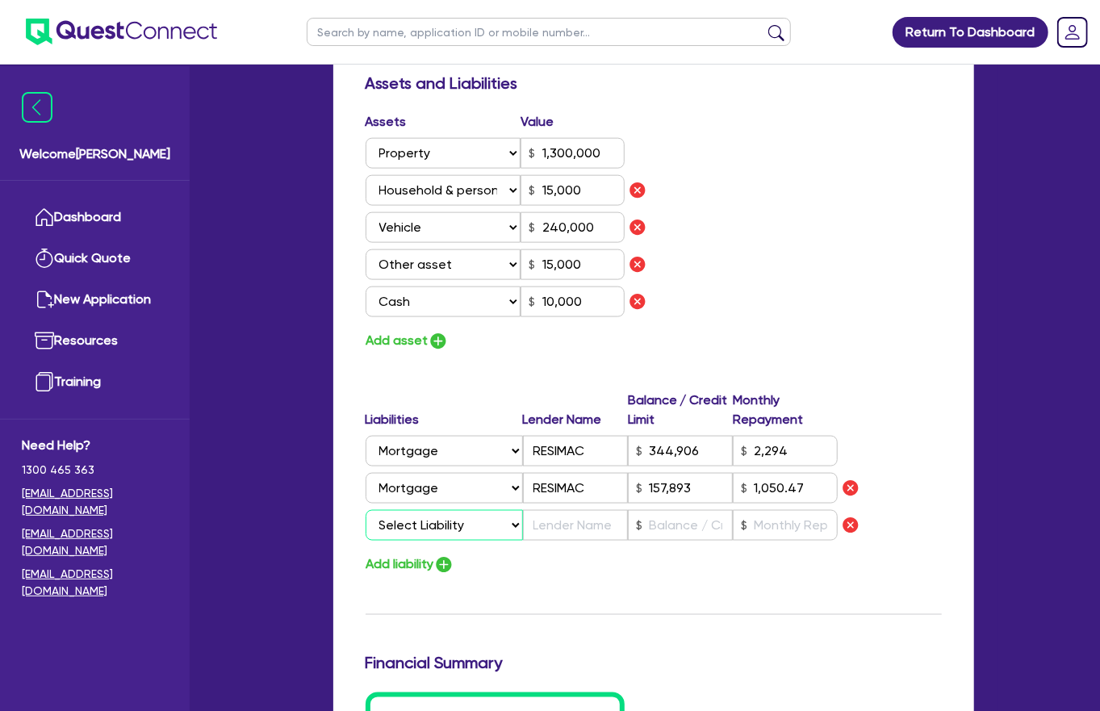
click at [412, 510] on select "Select Liability Credit card Mortgage Investment property loan Vehicle loan Tru…" at bounding box center [444, 525] width 157 height 31
click at [366, 510] on select "Select Liability Credit card Mortgage Investment property loan Vehicle loan Tru…" at bounding box center [444, 525] width 157 height 31
click at [549, 510] on input "text" at bounding box center [575, 525] width 105 height 31
click at [419, 554] on button "Add liability" at bounding box center [410, 565] width 89 height 22
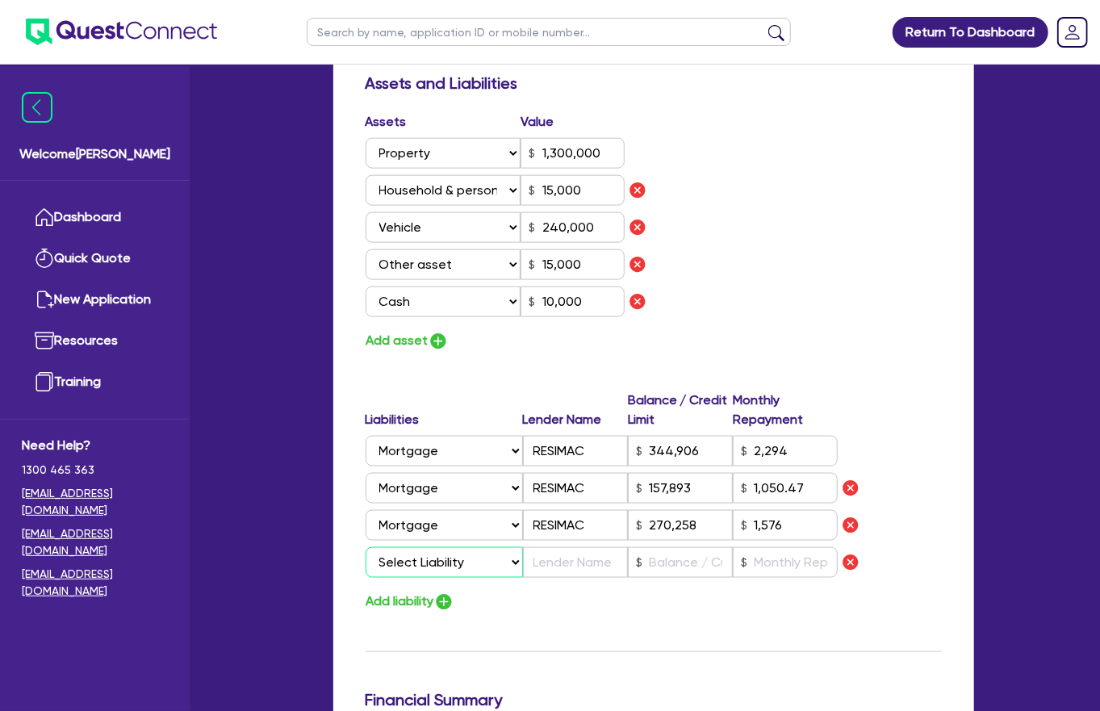
click at [436, 547] on select "Select Liability Credit card Mortgage Investment property loan Vehicle loan Tru…" at bounding box center [444, 562] width 157 height 31
click at [366, 547] on select "Select Liability Credit card Mortgage Investment property loan Vehicle loan Tru…" at bounding box center [444, 562] width 157 height 31
click at [591, 547] on input "text" at bounding box center [575, 562] width 105 height 31
click at [792, 547] on input "text" at bounding box center [785, 562] width 105 height 31
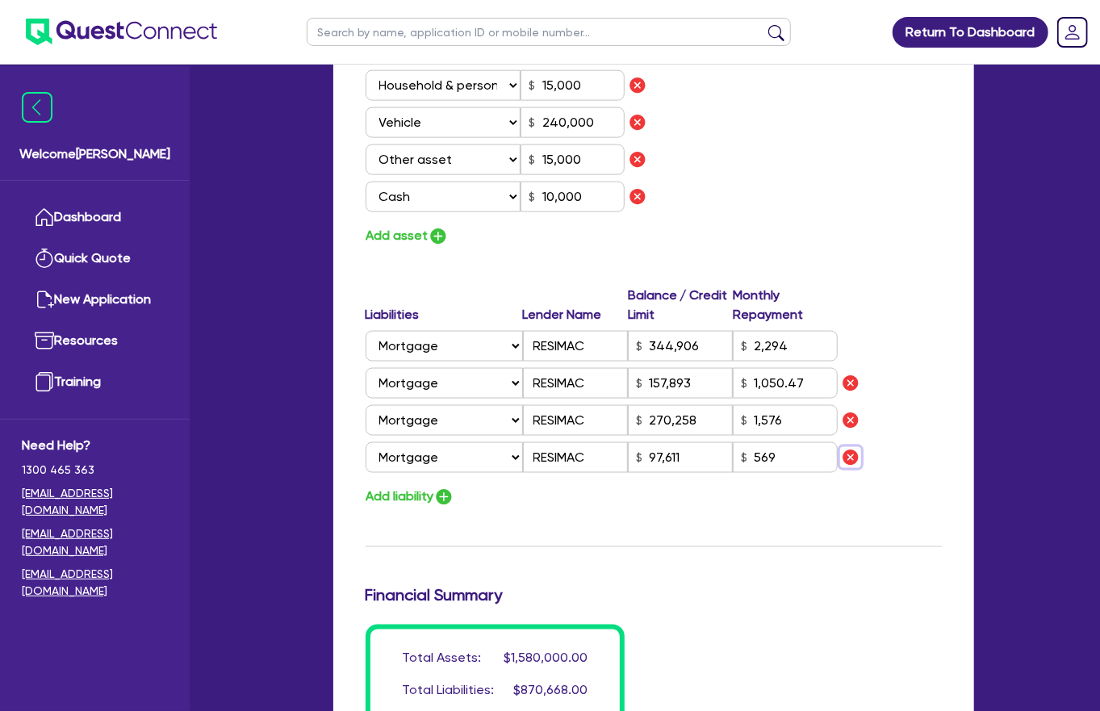
scroll to position [1227, 0]
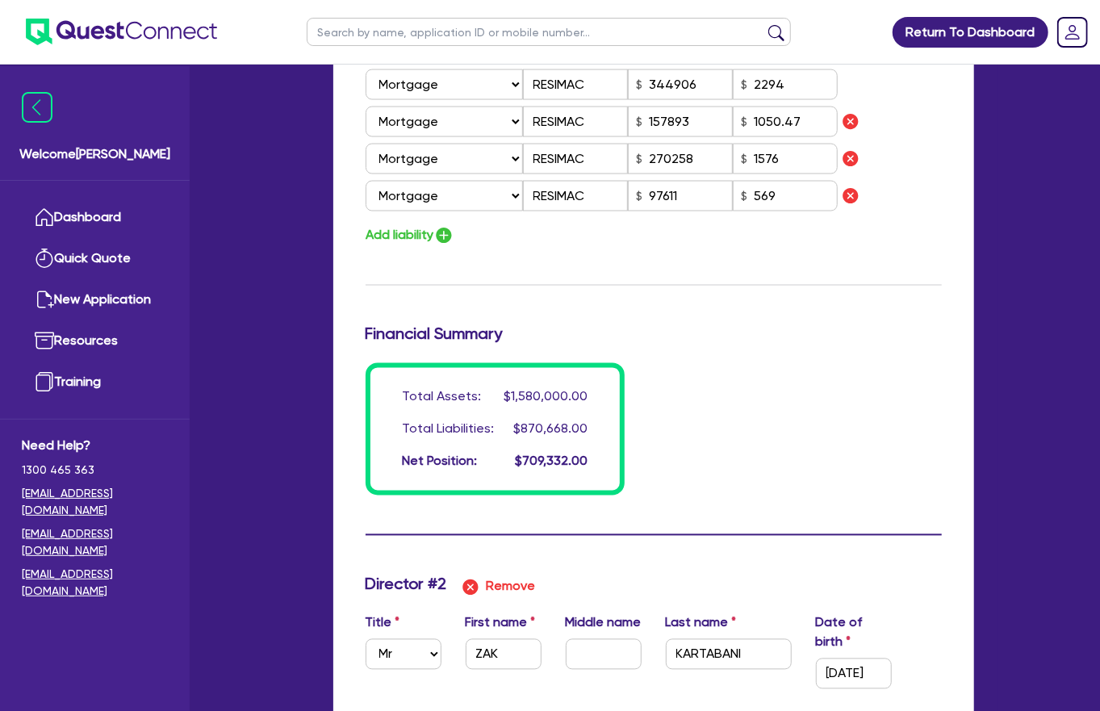
scroll to position [1430, 0]
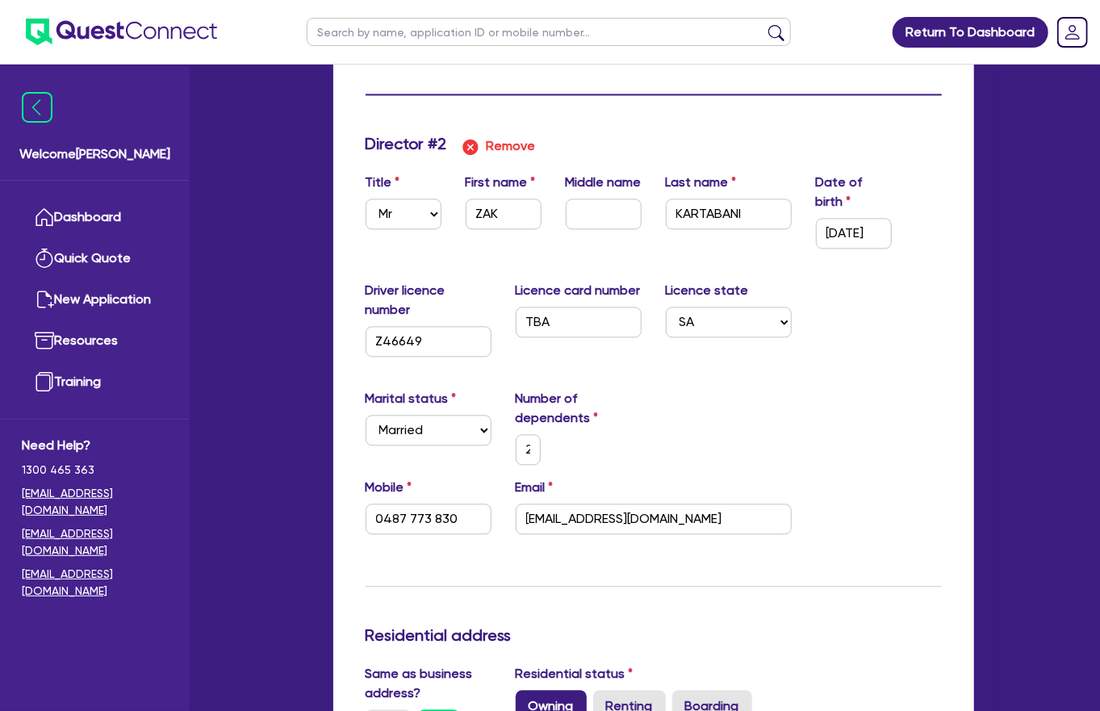
click at [551, 690] on label "Owning" at bounding box center [551, 706] width 71 height 32
click at [526, 690] on input "Owning" at bounding box center [521, 695] width 10 height 10
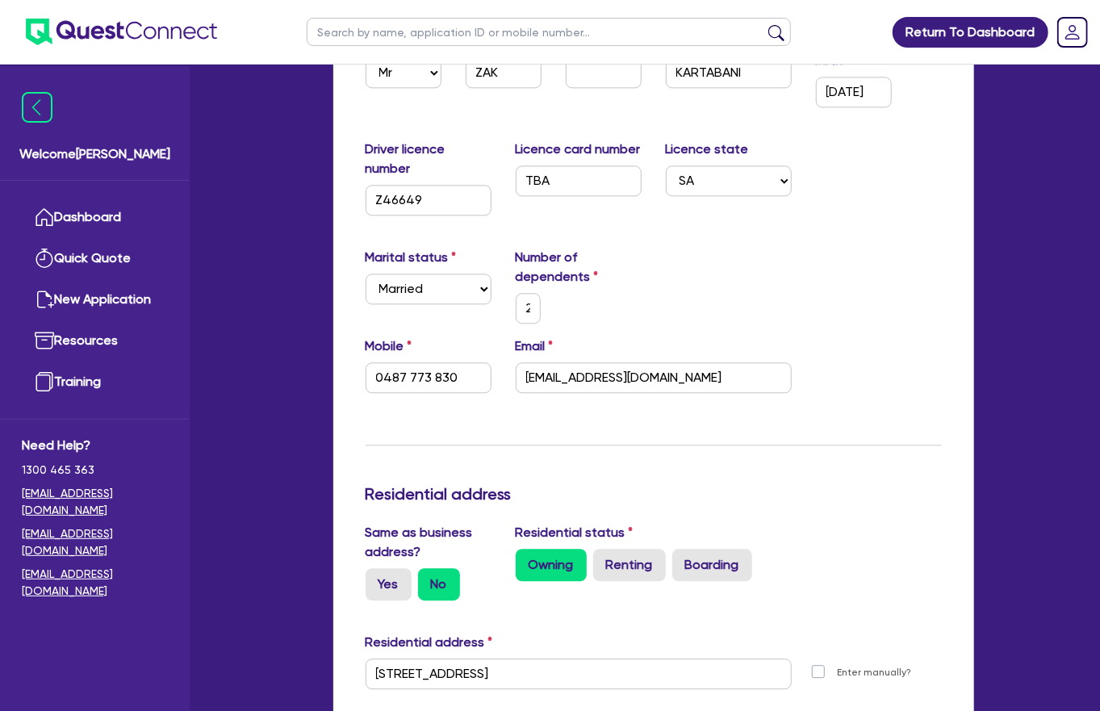
scroll to position [1985, 0]
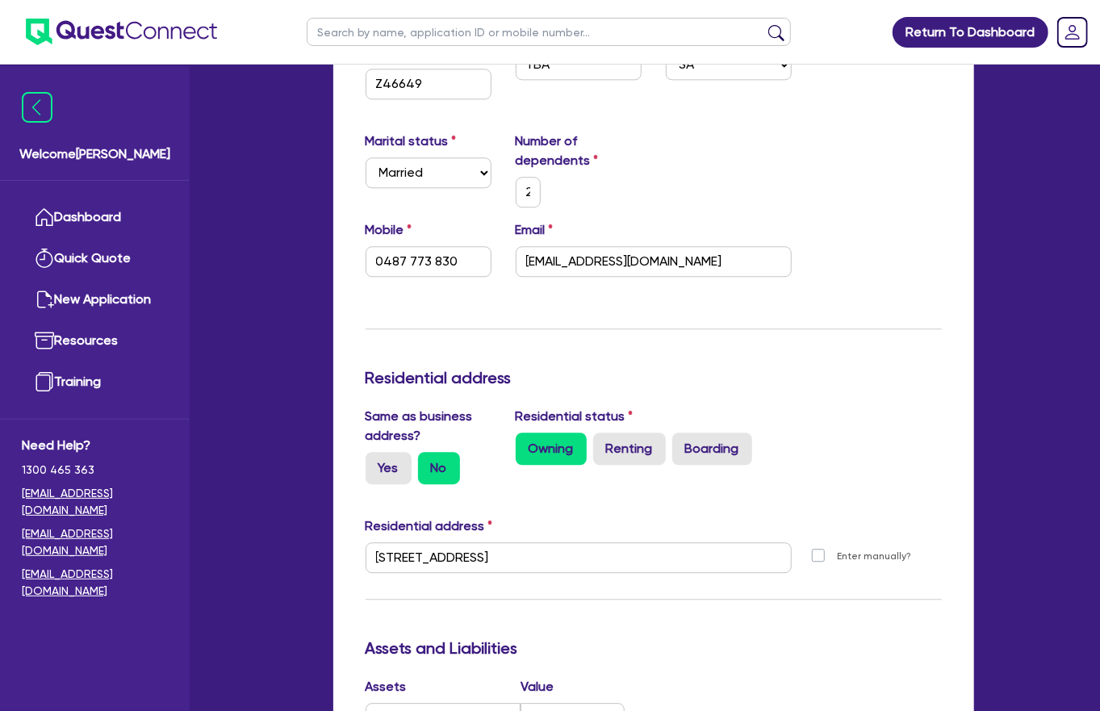
scroll to position [2103, 0]
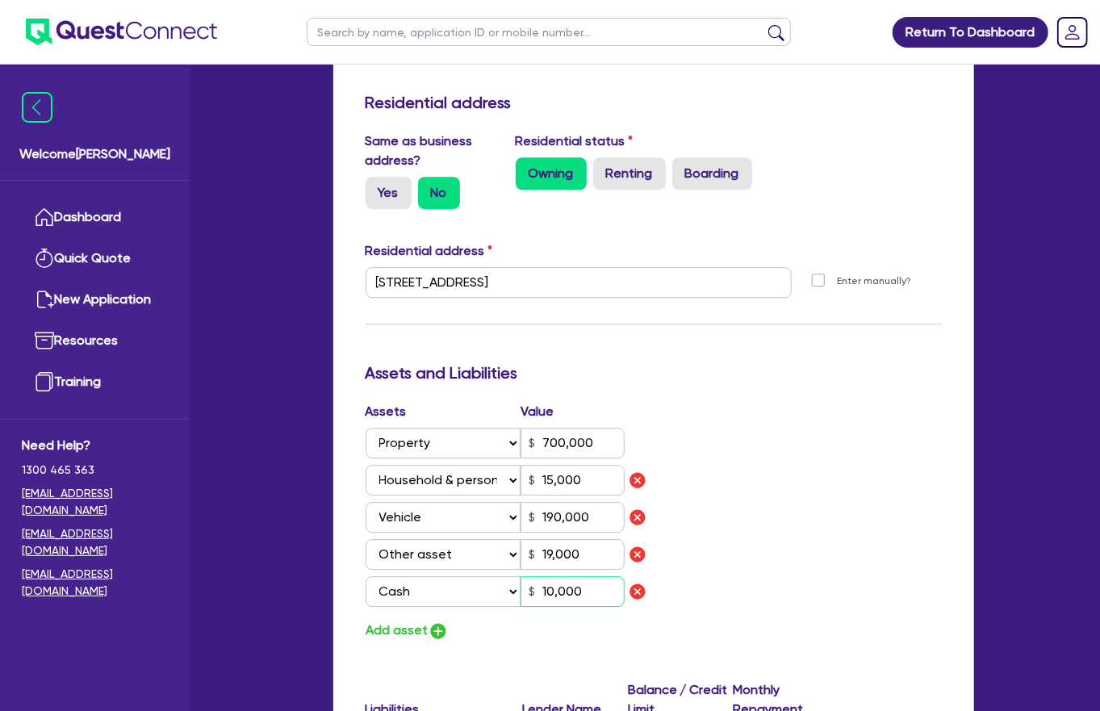
scroll to position [2421, 0]
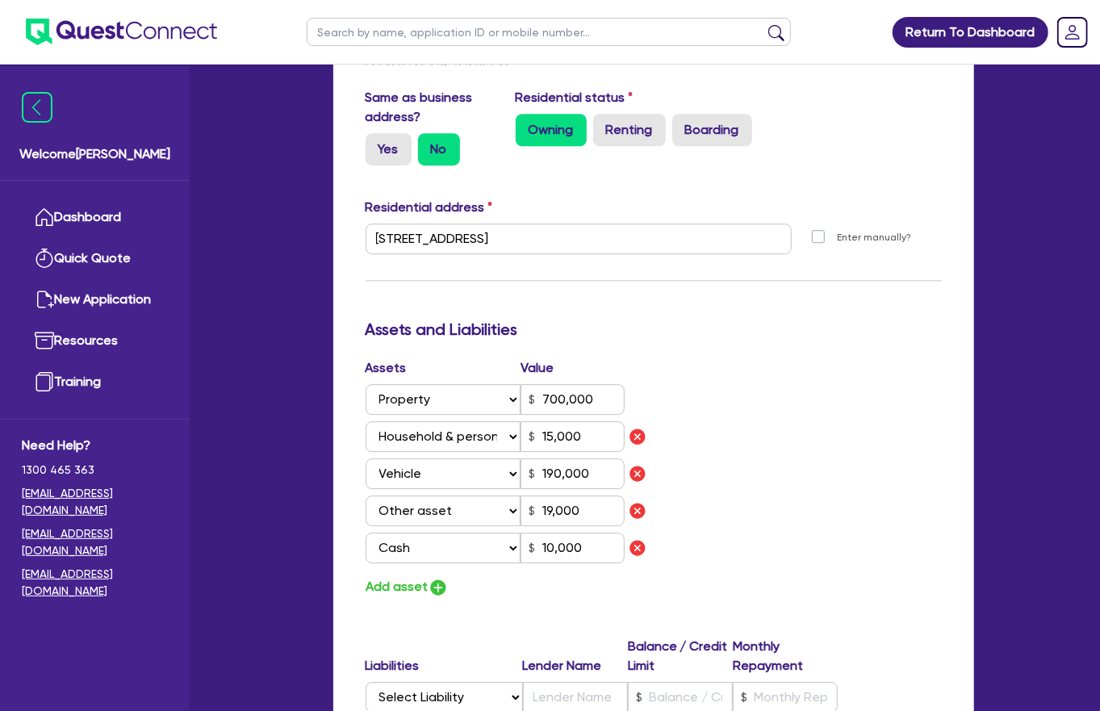
click at [454, 656] on label "Liabilities" at bounding box center [444, 665] width 157 height 19
click at [452, 682] on select "Select Liability Credit card Mortgage Investment property loan Vehicle loan Tru…" at bounding box center [444, 697] width 157 height 31
click at [366, 682] on select "Select Liability Credit card Mortgage Investment property loan Vehicle loan Tru…" at bounding box center [444, 697] width 157 height 31
click at [538, 682] on input "text" at bounding box center [575, 697] width 105 height 31
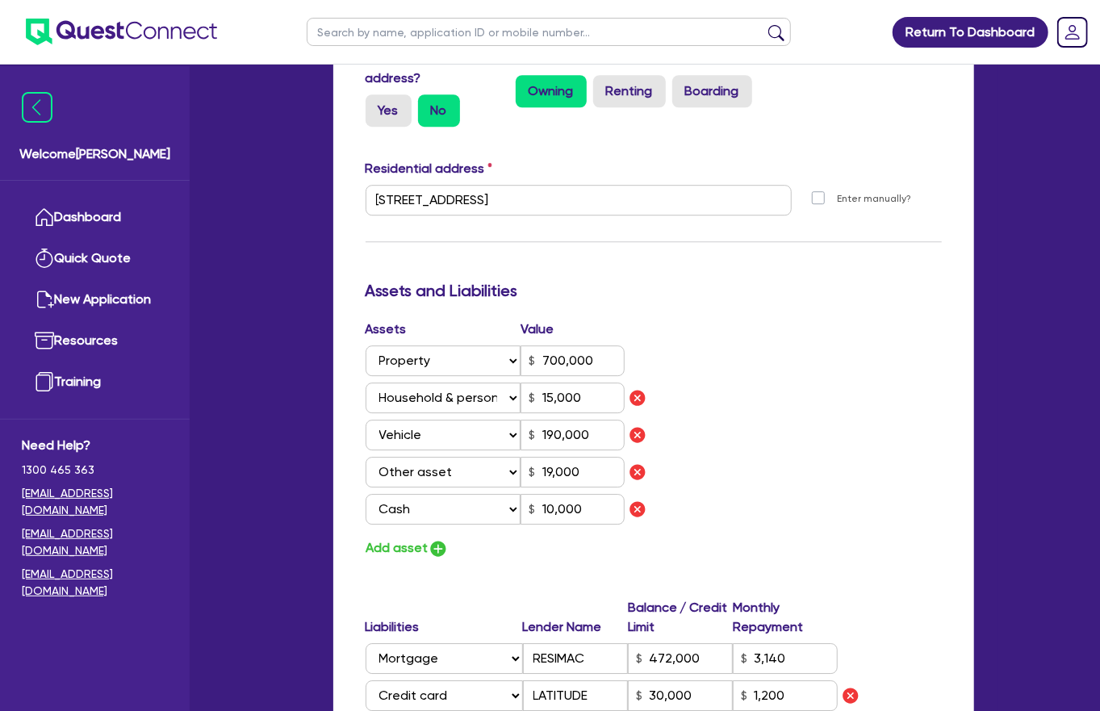
drag, startPoint x: 926, startPoint y: 595, endPoint x: 821, endPoint y: 551, distance: 112.8
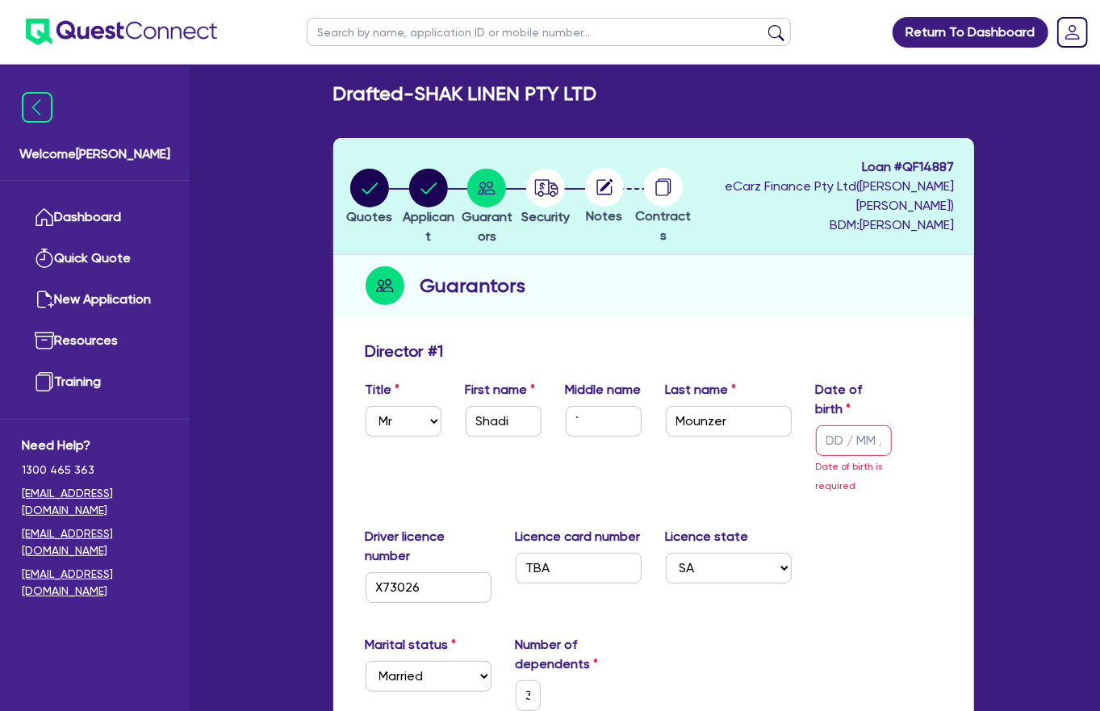
scroll to position [10, 0]
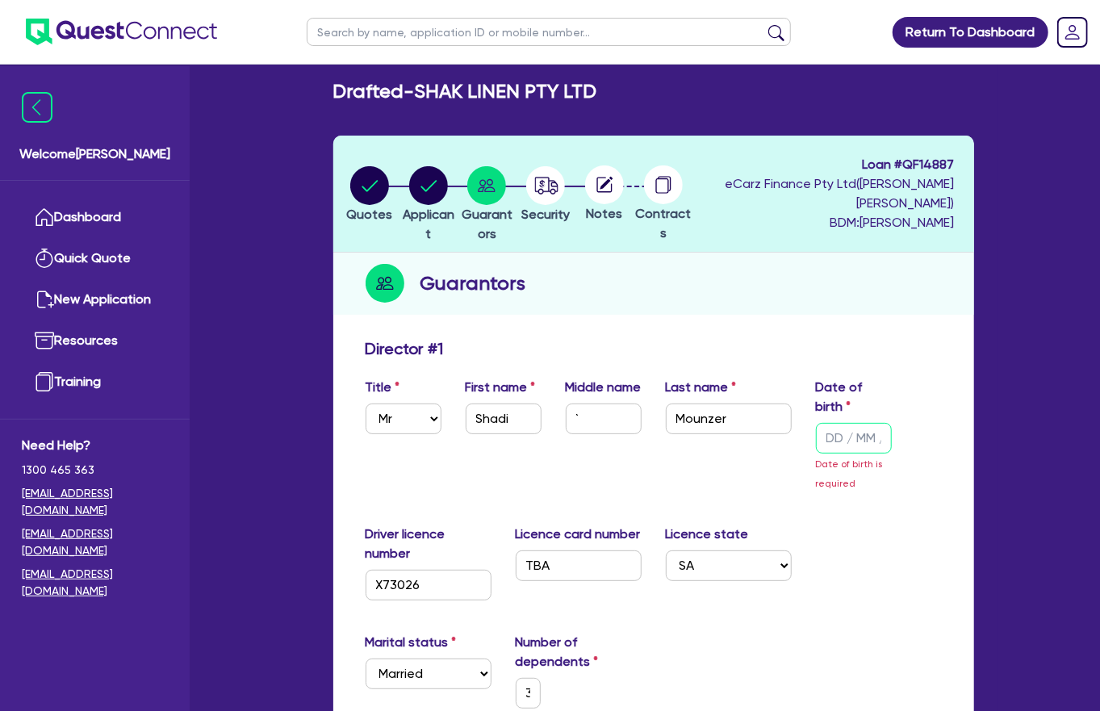
drag, startPoint x: 832, startPoint y: 409, endPoint x: 813, endPoint y: 382, distance: 33.6
click at [832, 423] on input "text" at bounding box center [854, 438] width 76 height 31
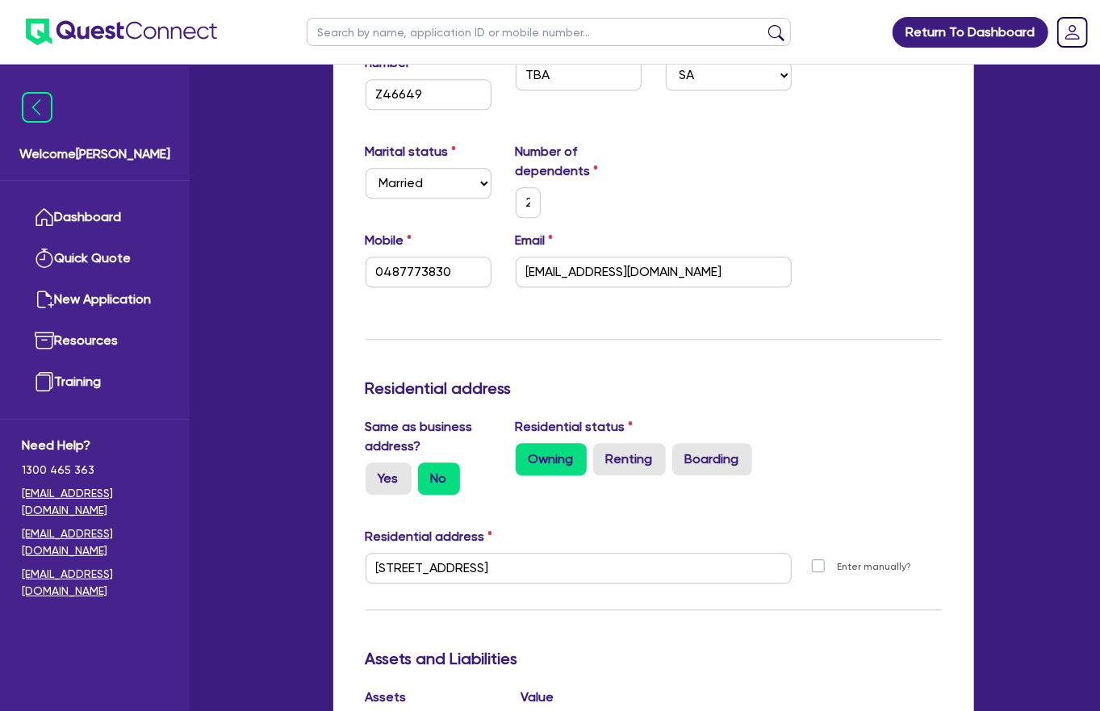
scroll to position [2460, 0]
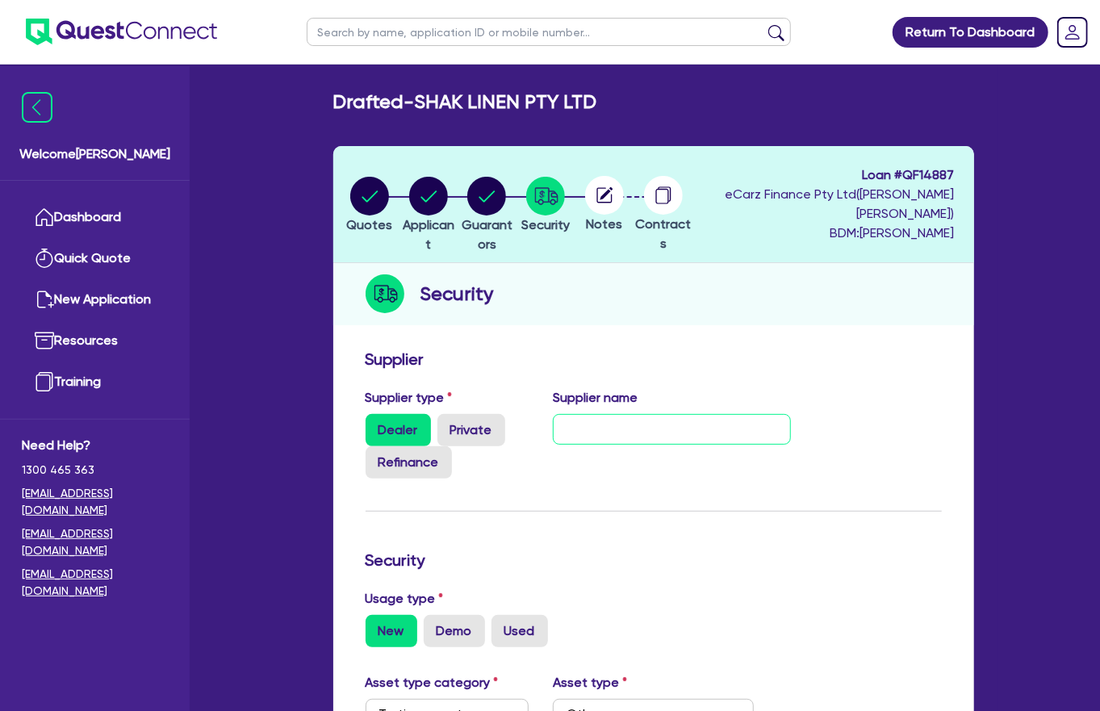
click at [643, 414] on input "text" at bounding box center [672, 429] width 238 height 31
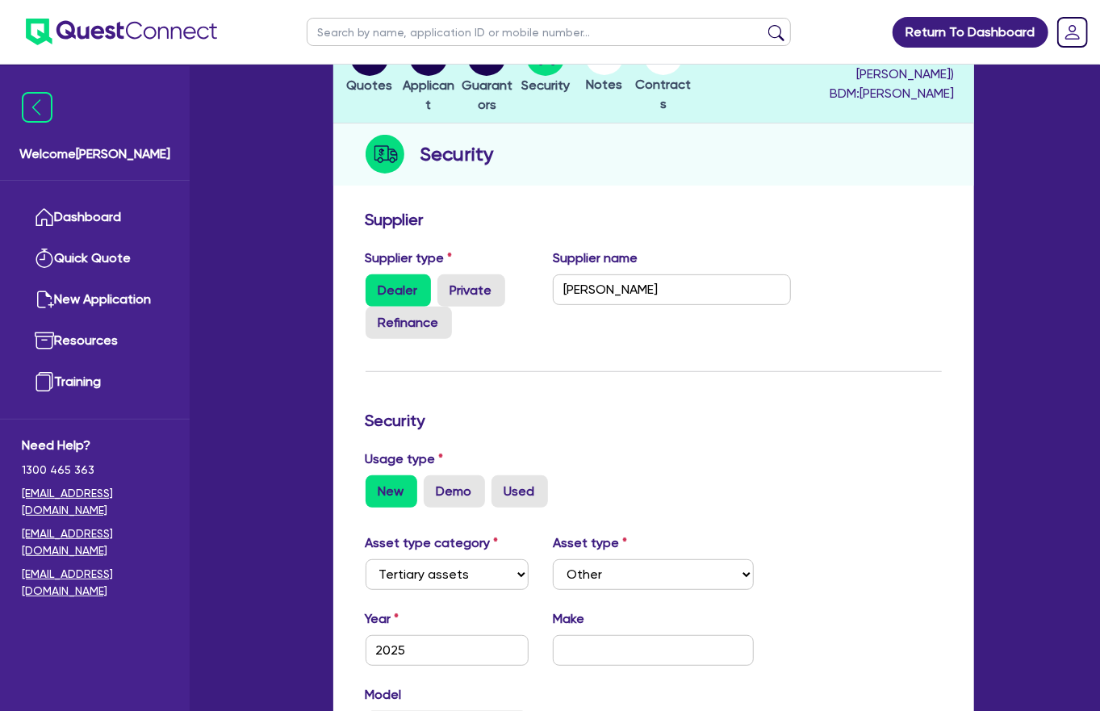
scroll to position [169, 0]
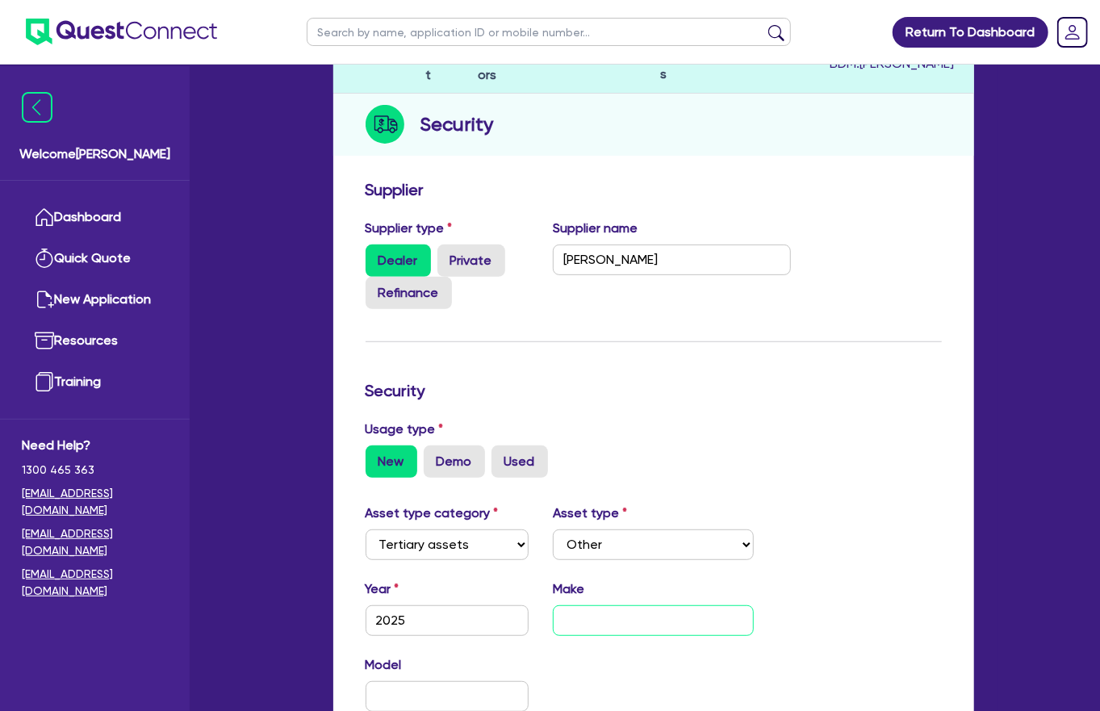
click at [570, 605] on input "text" at bounding box center [653, 620] width 201 height 31
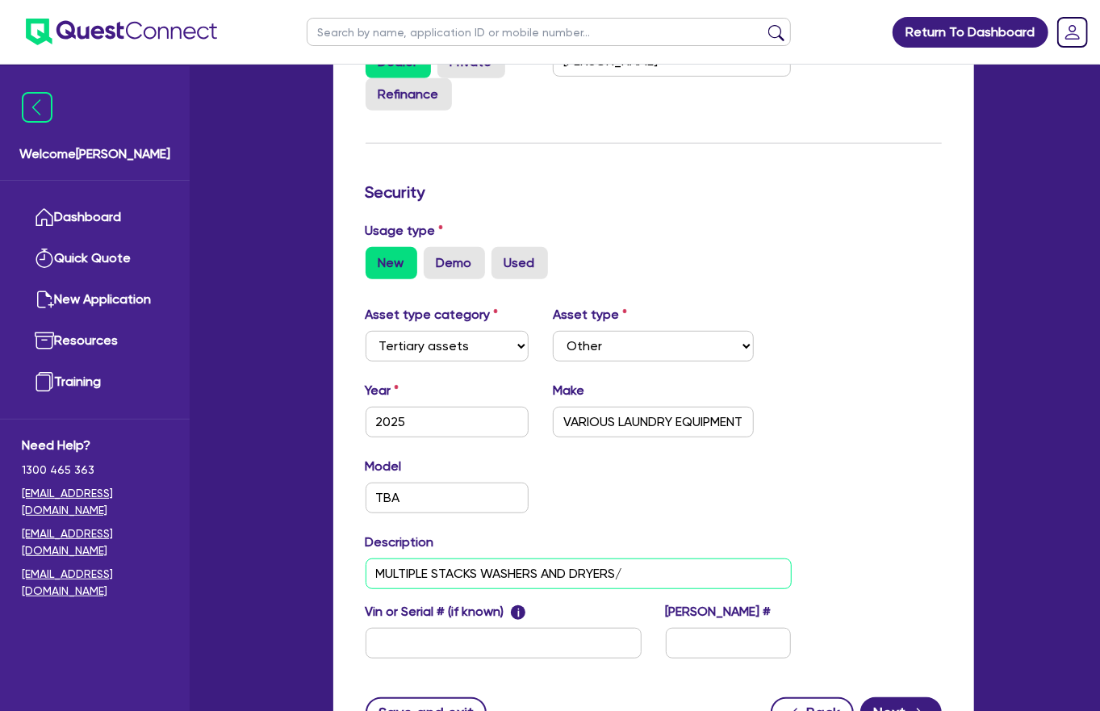
scroll to position [363, 0]
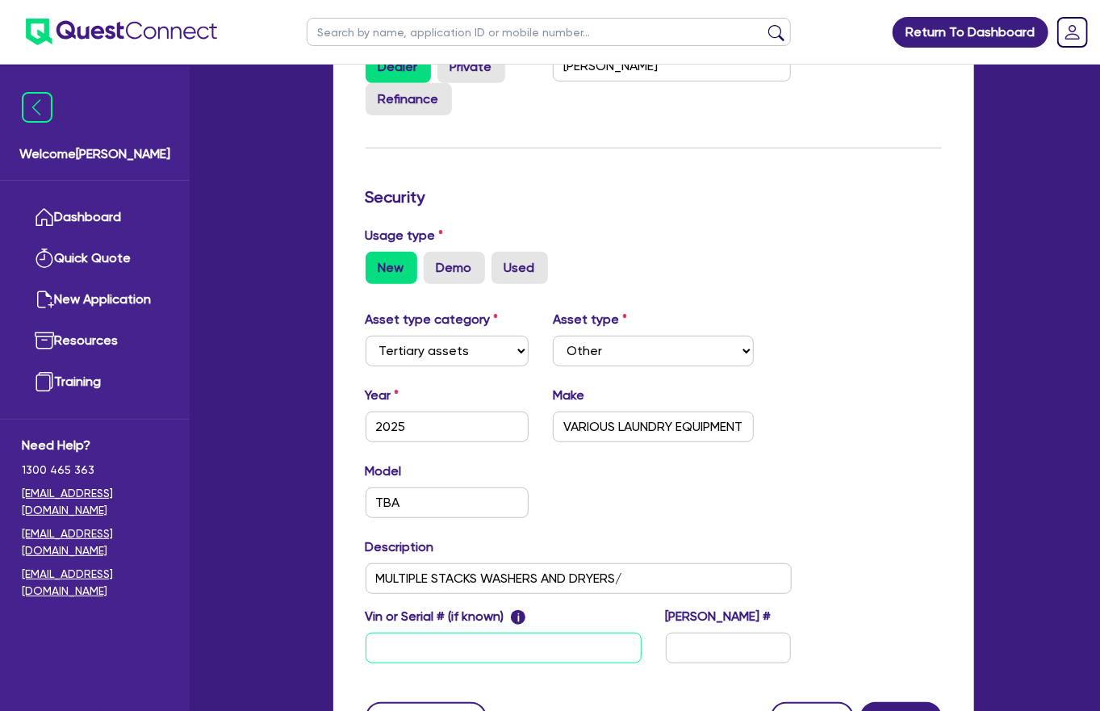
click at [470, 633] on input "text" at bounding box center [504, 648] width 276 height 31
click at [928, 710] on icon "button" at bounding box center [920, 719] width 16 height 16
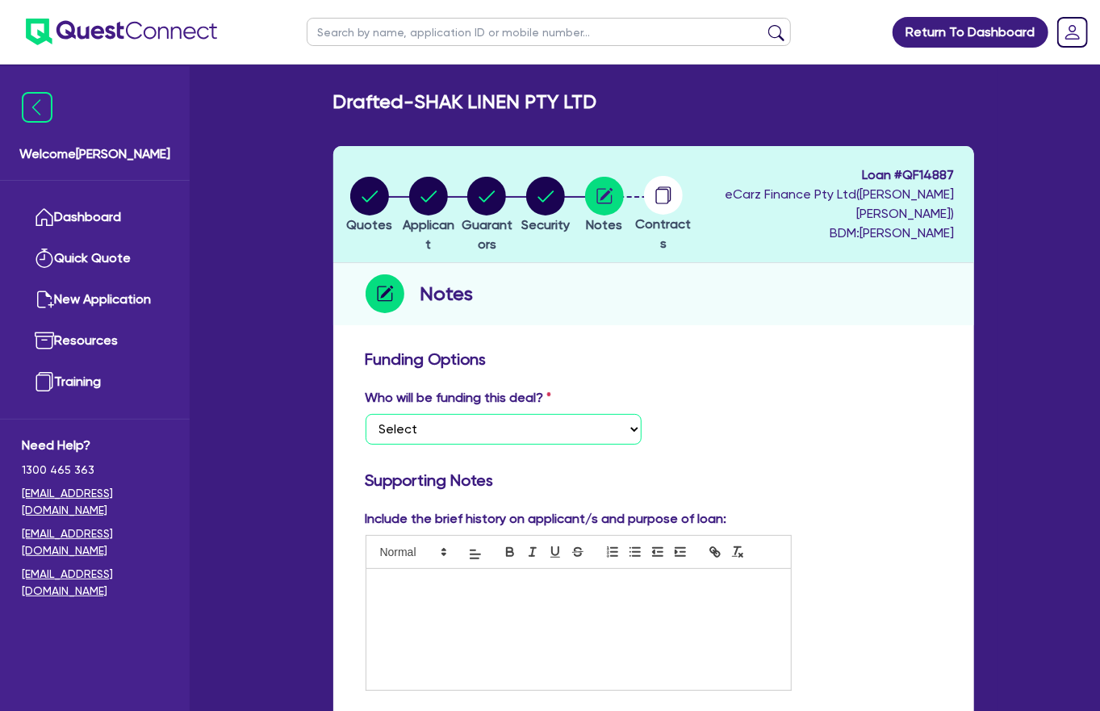
click at [507, 414] on select "Select I want Quest to fund 100% I will fund 100% I will co-fund with Quest Oth…" at bounding box center [504, 429] width 276 height 31
click at [366, 414] on select "Select I want Quest to fund 100% I will fund 100% I will co-fund with Quest Oth…" at bounding box center [504, 429] width 276 height 31
click at [429, 579] on p at bounding box center [578, 586] width 400 height 15
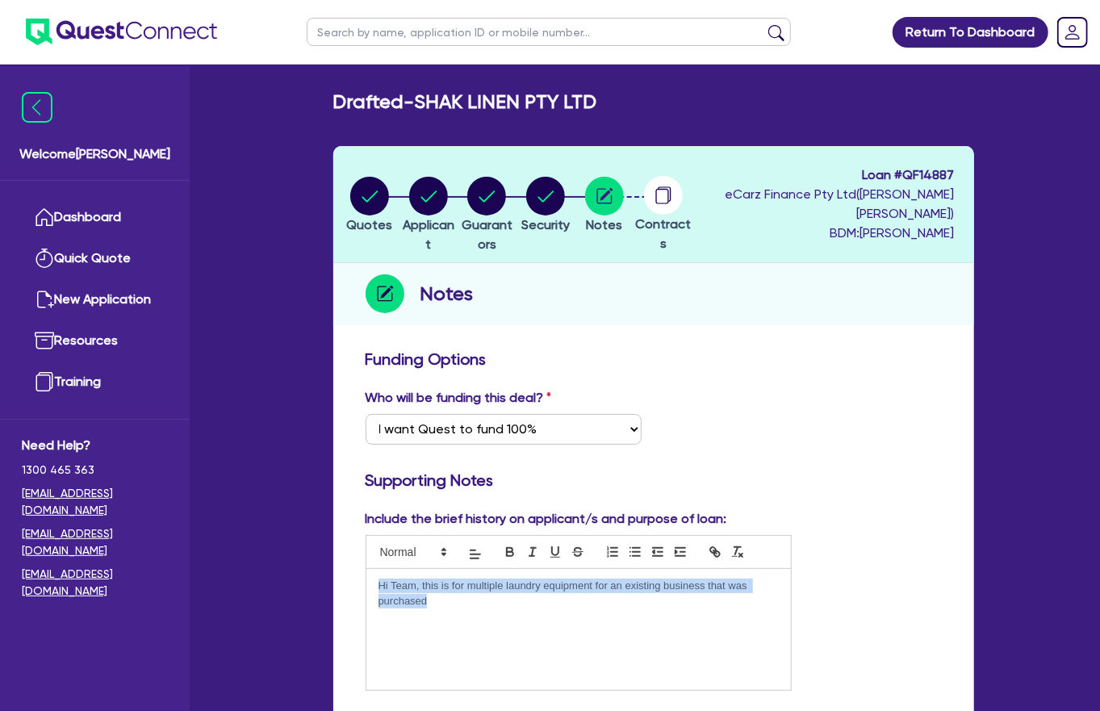
drag, startPoint x: 489, startPoint y: 560, endPoint x: 356, endPoint y: 539, distance: 134.8
click at [366, 569] on pre "Hi Team, this is for multiple laundry equipment for an existing business that w…" at bounding box center [579, 630] width 426 height 122
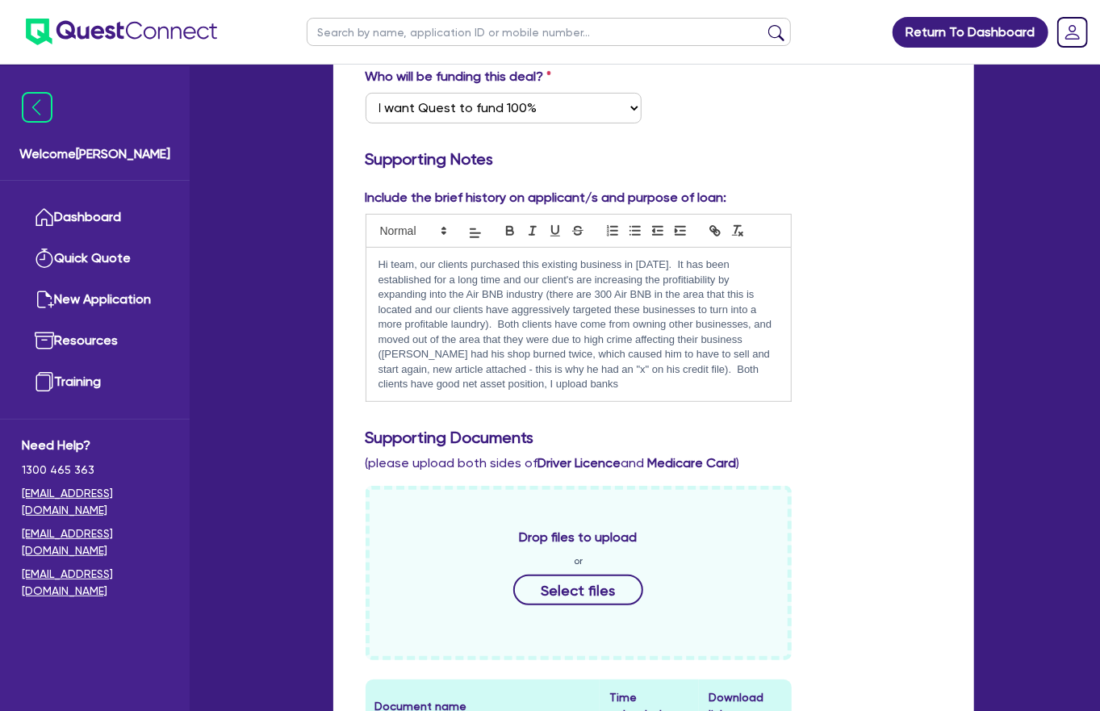
scroll to position [770, 0]
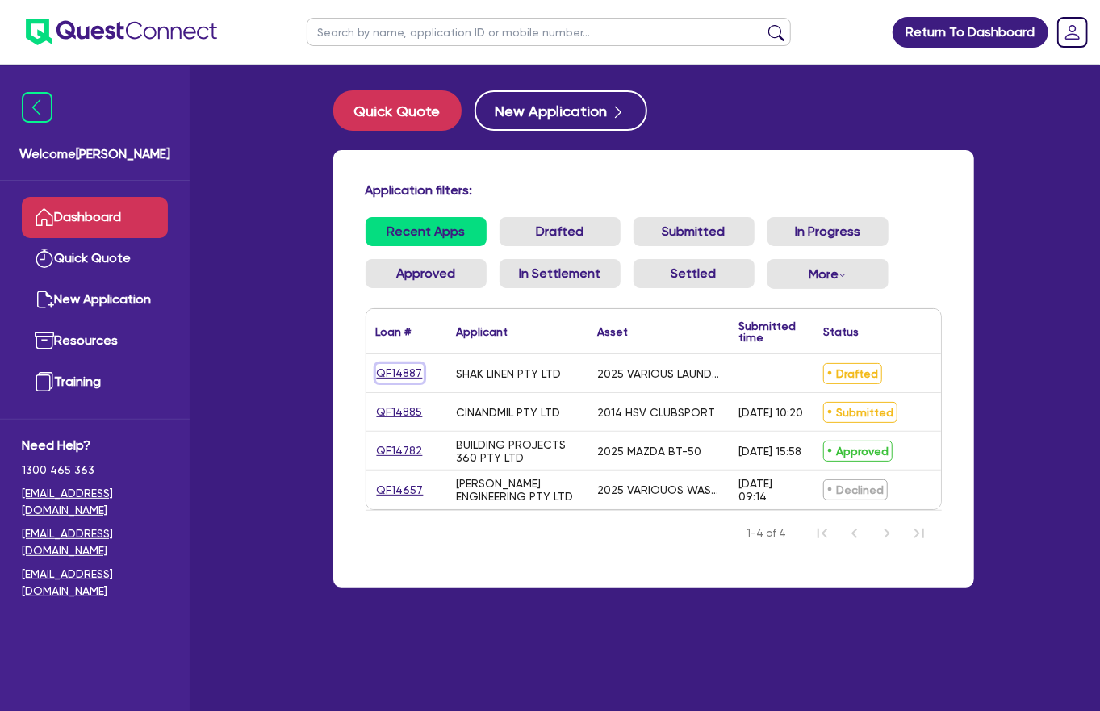
click at [387, 364] on link "QF14887" at bounding box center [400, 373] width 48 height 19
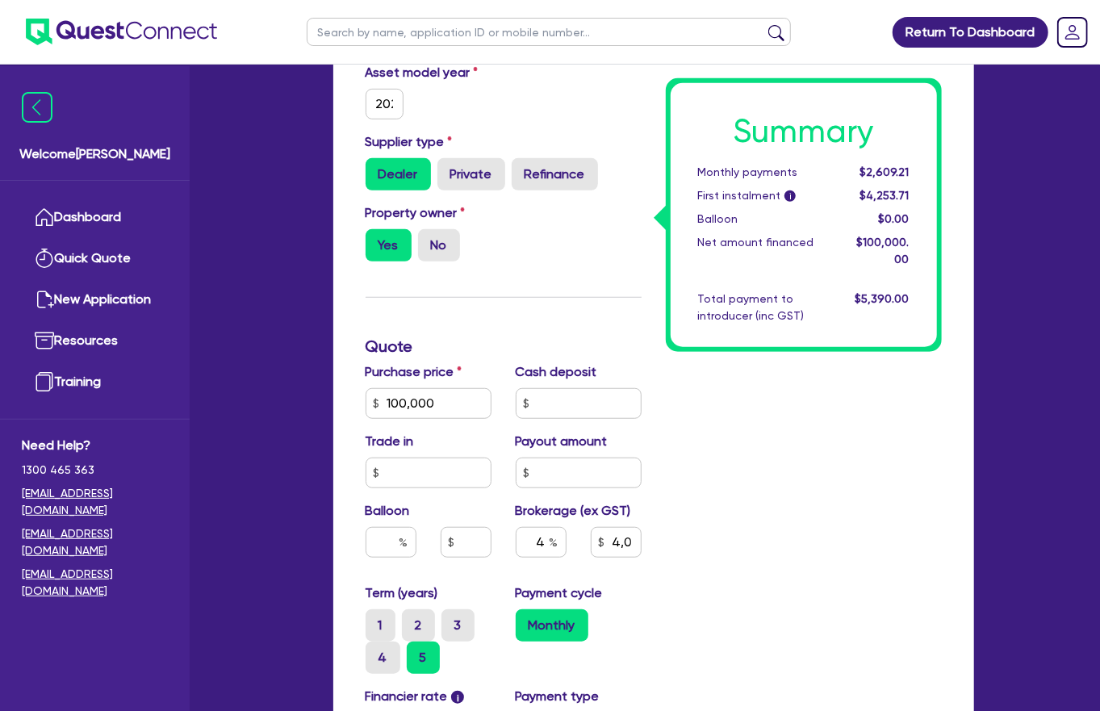
scroll to position [679, 0]
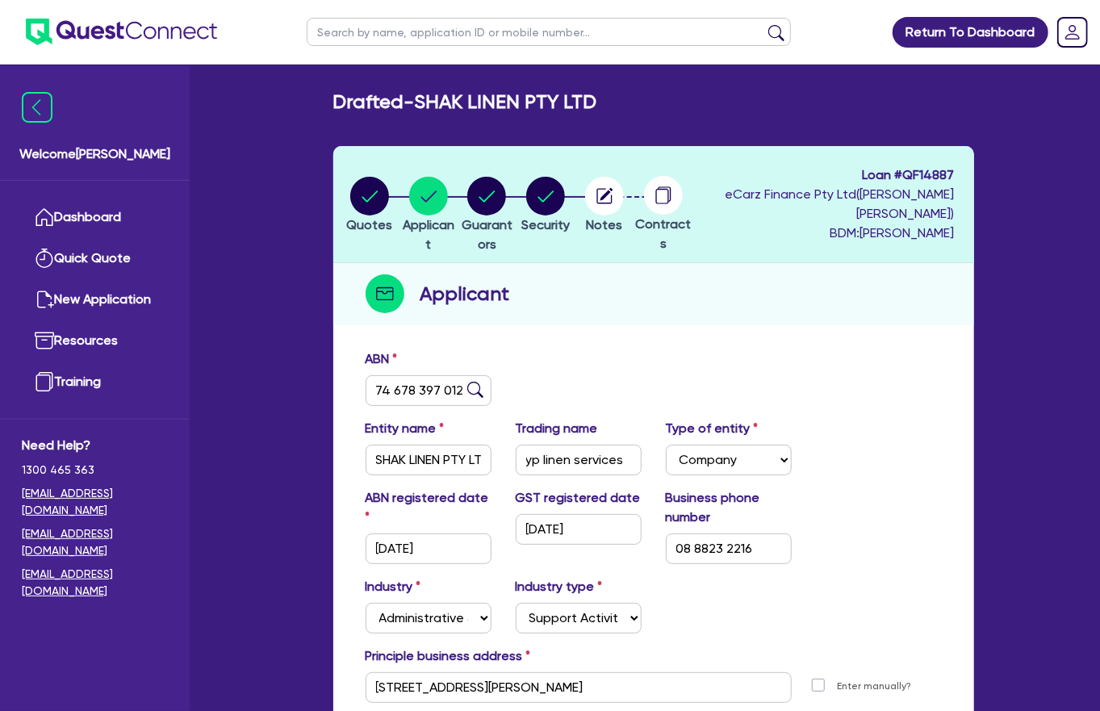
scroll to position [81, 0]
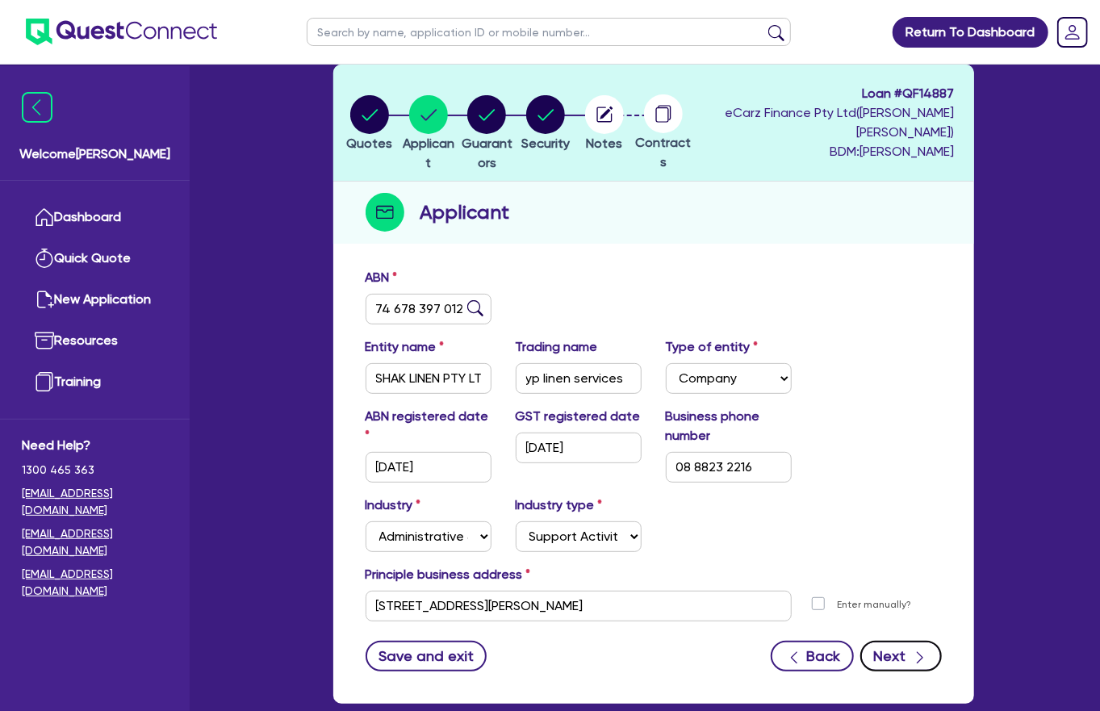
click at [923, 650] on icon "button" at bounding box center [920, 658] width 16 height 16
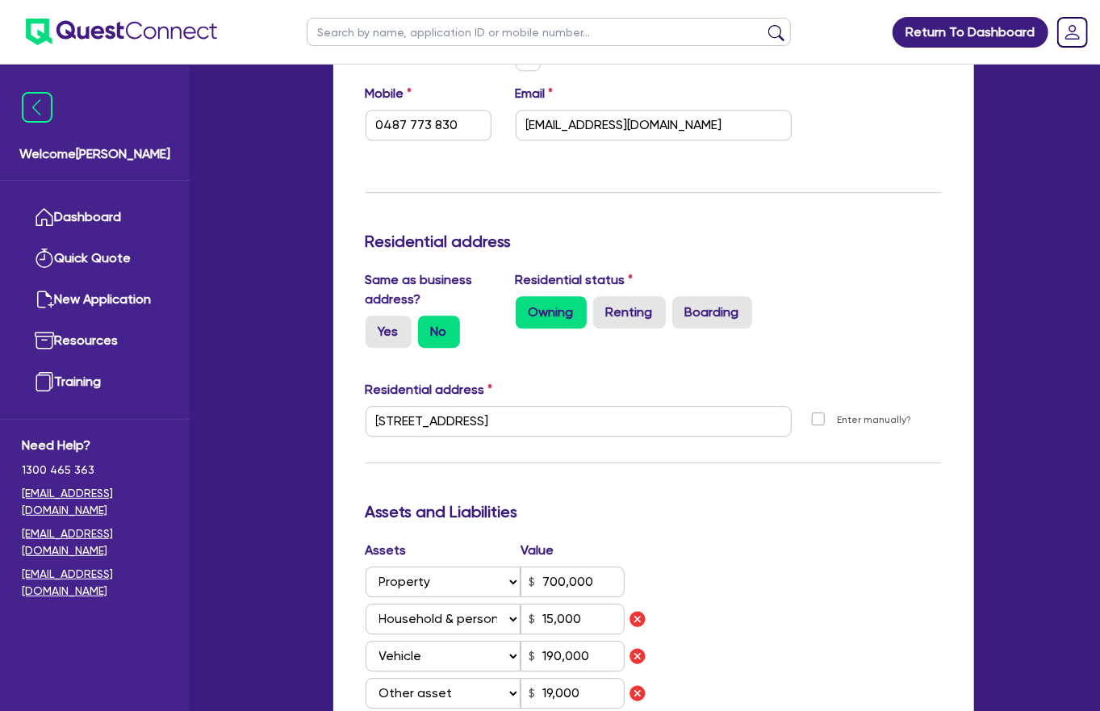
scroll to position [2460, 0]
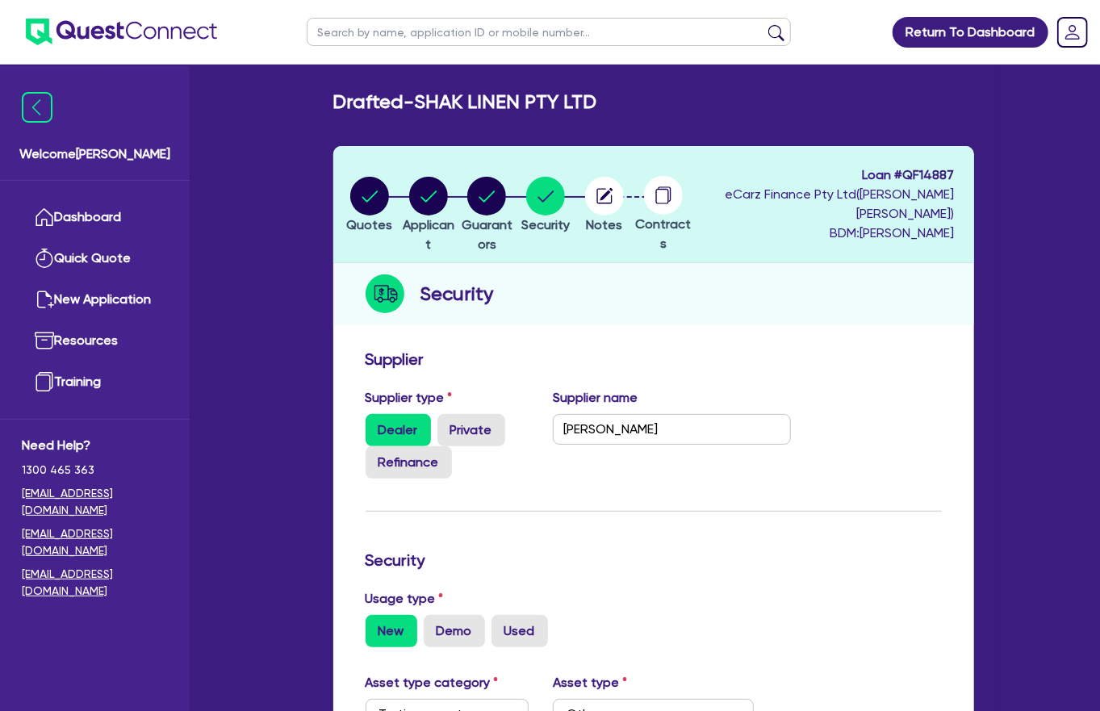
scroll to position [368, 0]
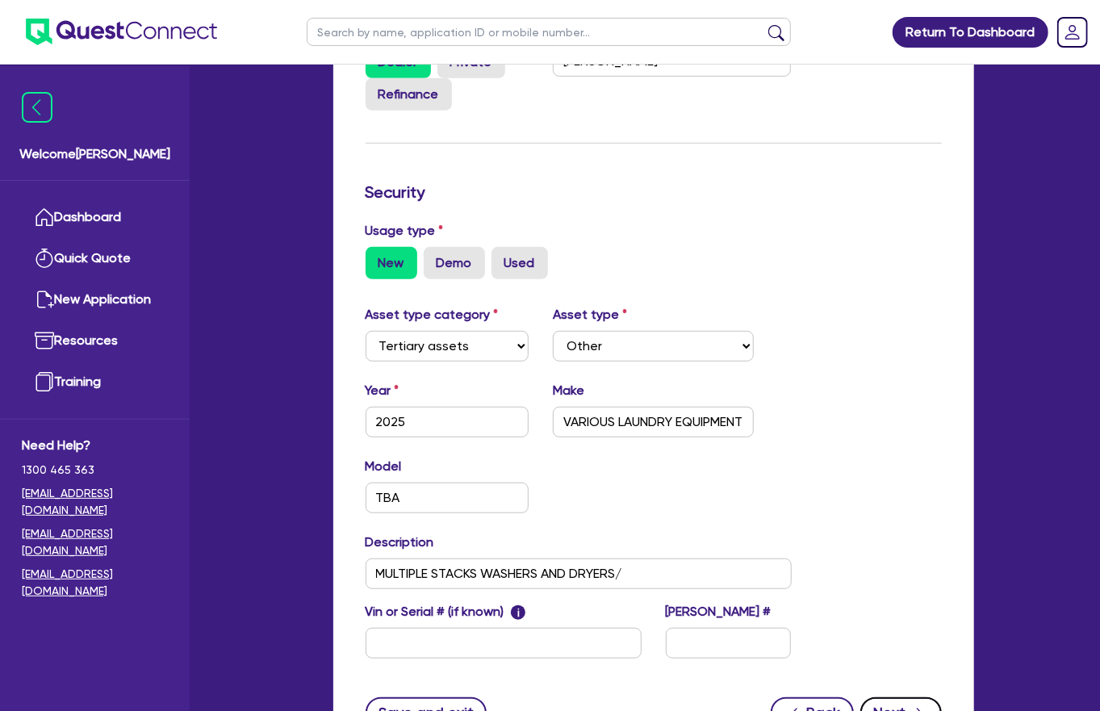
click at [920, 697] on button "Next" at bounding box center [900, 712] width 81 height 31
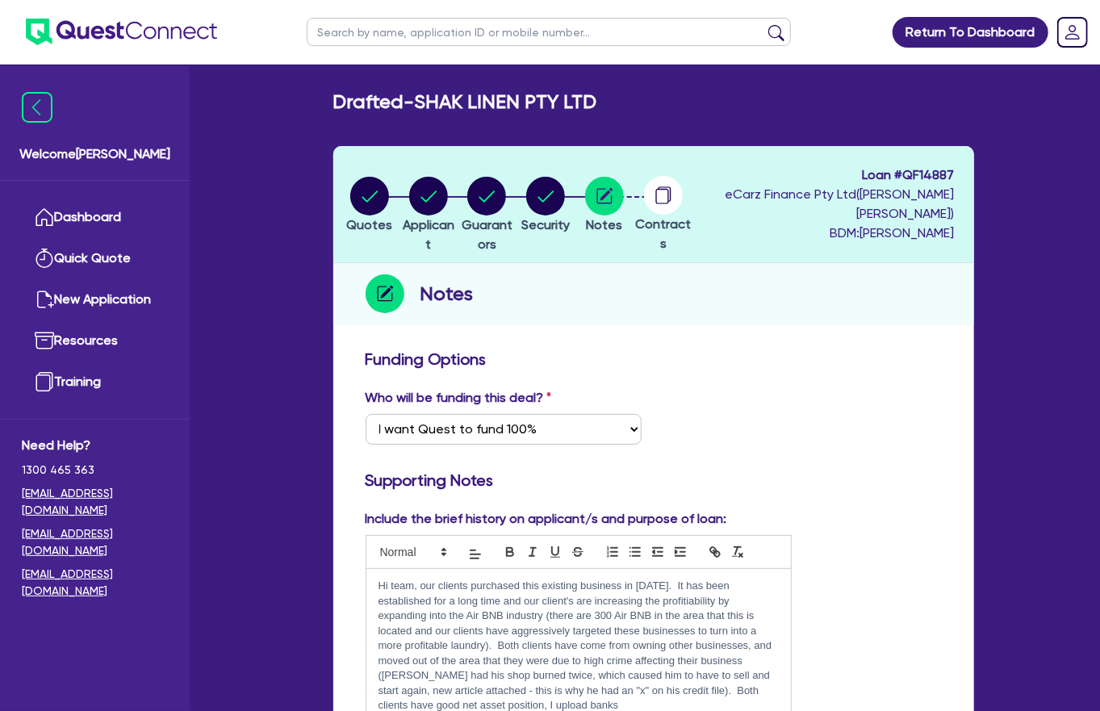
click at [466, 656] on p "Hi team, our clients purchased this existing business in [DATE]. It has been es…" at bounding box center [578, 646] width 400 height 134
drag, startPoint x: 399, startPoint y: 661, endPoint x: 410, endPoint y: 656, distance: 11.6
click at [408, 657] on p "Hi team, our clients purchased this existing business in [DATE]. It has been es…" at bounding box center [578, 646] width 400 height 134
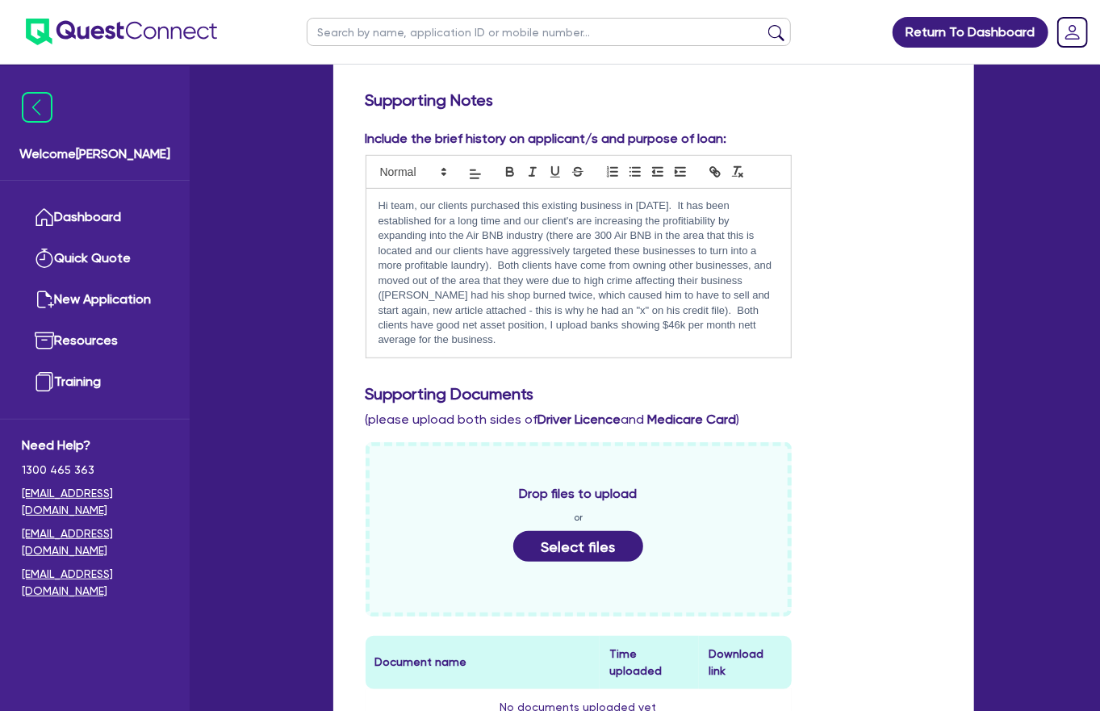
scroll to position [381, 0]
click at [556, 530] on button "Select files" at bounding box center [578, 545] width 131 height 31
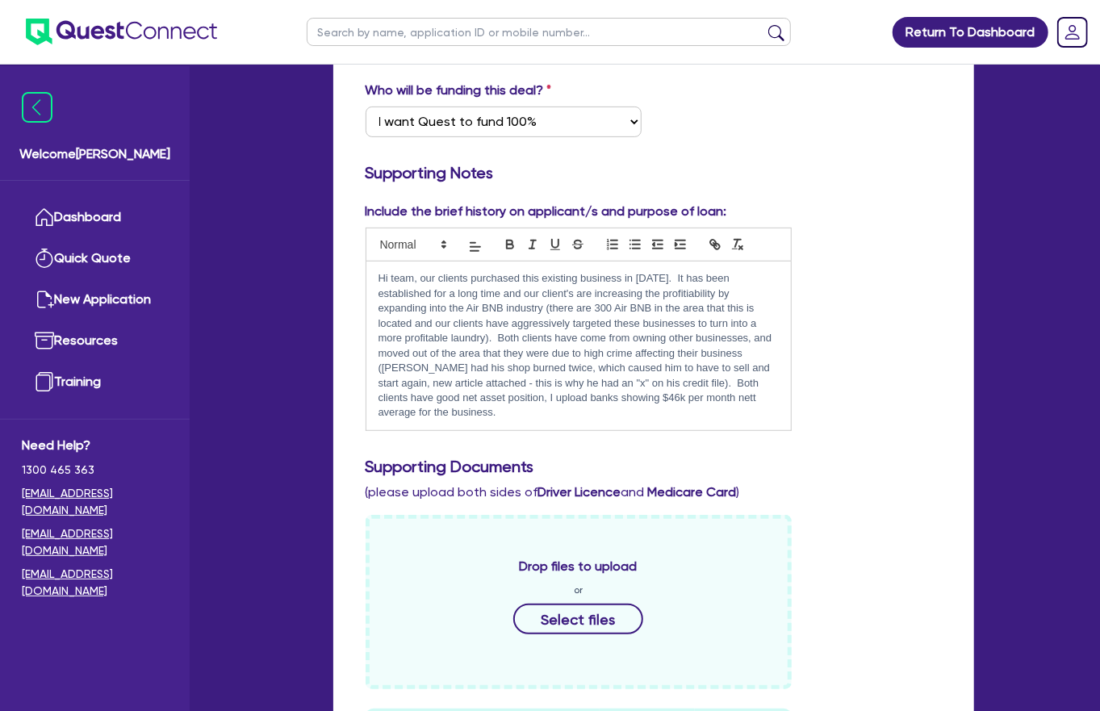
scroll to position [0, 0]
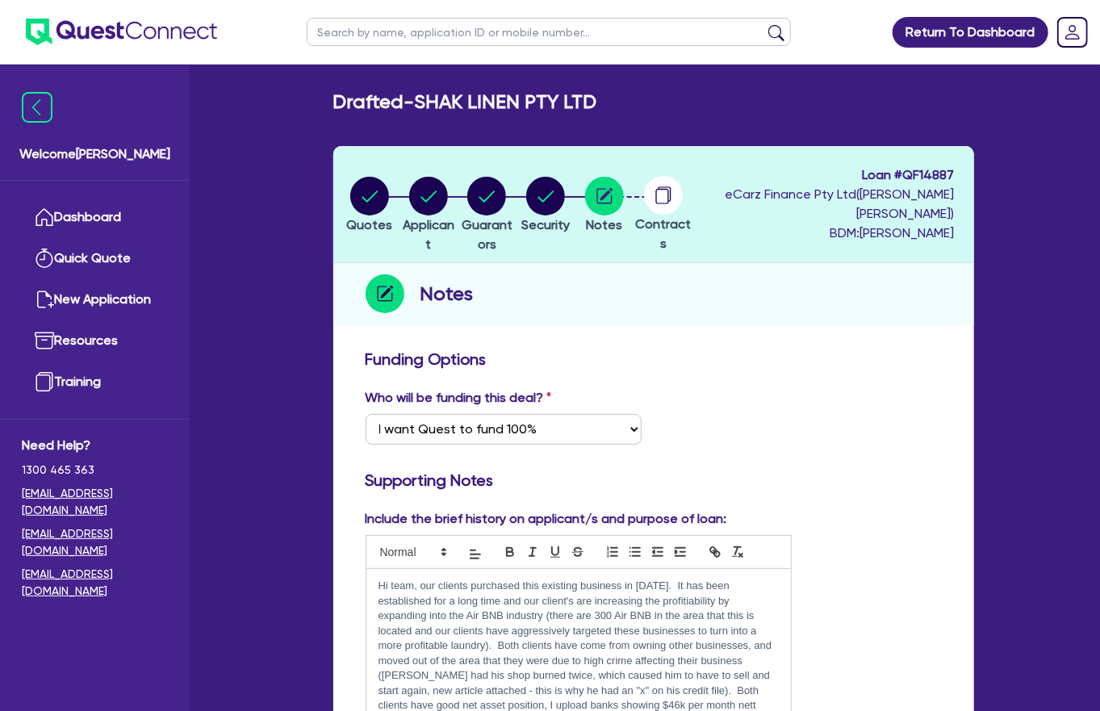
drag, startPoint x: 492, startPoint y: 551, endPoint x: 537, endPoint y: 536, distance: 47.0
click at [493, 579] on p "Hi team, our clients purchased this existing business in [DATE]. It has been es…" at bounding box center [578, 653] width 400 height 149
drag, startPoint x: 687, startPoint y: 548, endPoint x: 720, endPoint y: 548, distance: 32.3
click at [719, 579] on p "Hi team, our clients purchased this existing business in [DATE]. It has been es…" at bounding box center [578, 653] width 400 height 149
drag, startPoint x: 721, startPoint y: 548, endPoint x: 769, endPoint y: 554, distance: 48.8
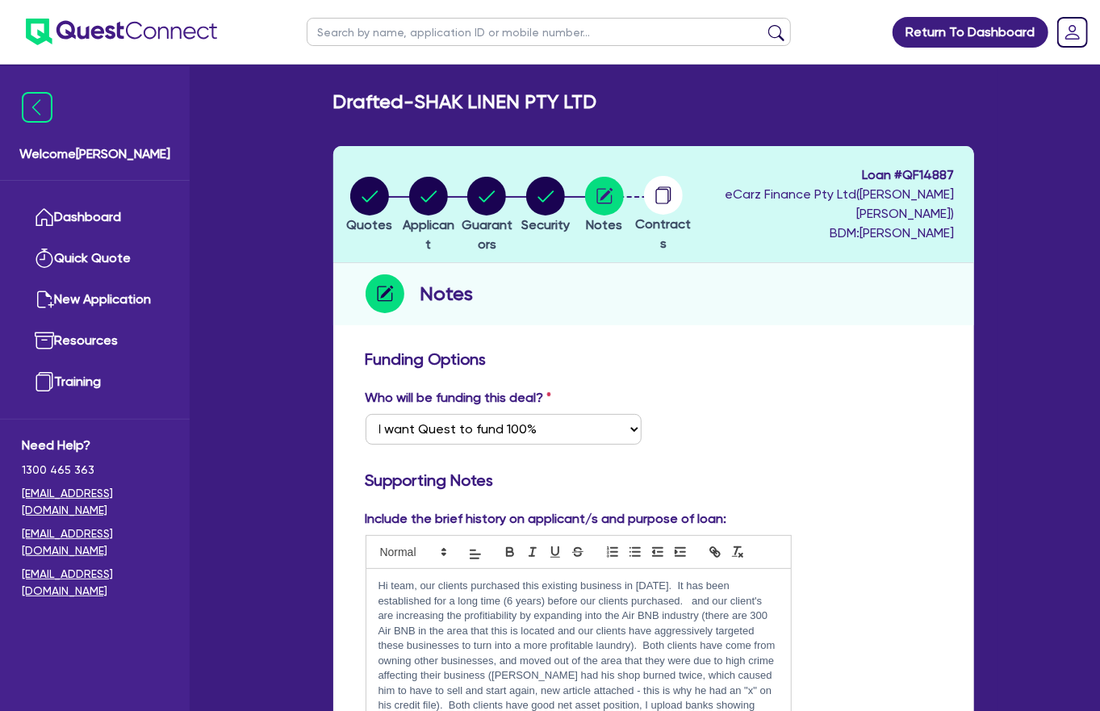
click at [720, 579] on p "Hi team, our clients purchased this existing business in [DATE]. It has been es…" at bounding box center [578, 653] width 400 height 149
drag, startPoint x: 719, startPoint y: 551, endPoint x: 685, endPoint y: 550, distance: 33.9
click at [685, 579] on p "Hi team, our clients purchased this existing business in [DATE]. It has been es…" at bounding box center [578, 653] width 400 height 149
click at [596, 579] on p "Hi team, our clients purchased this existing business in [DATE]. It has been es…" at bounding box center [578, 661] width 400 height 164
click at [634, 579] on p "Hi team, our clients purchased this existing business in [DATE]. It has been es…" at bounding box center [578, 661] width 400 height 164
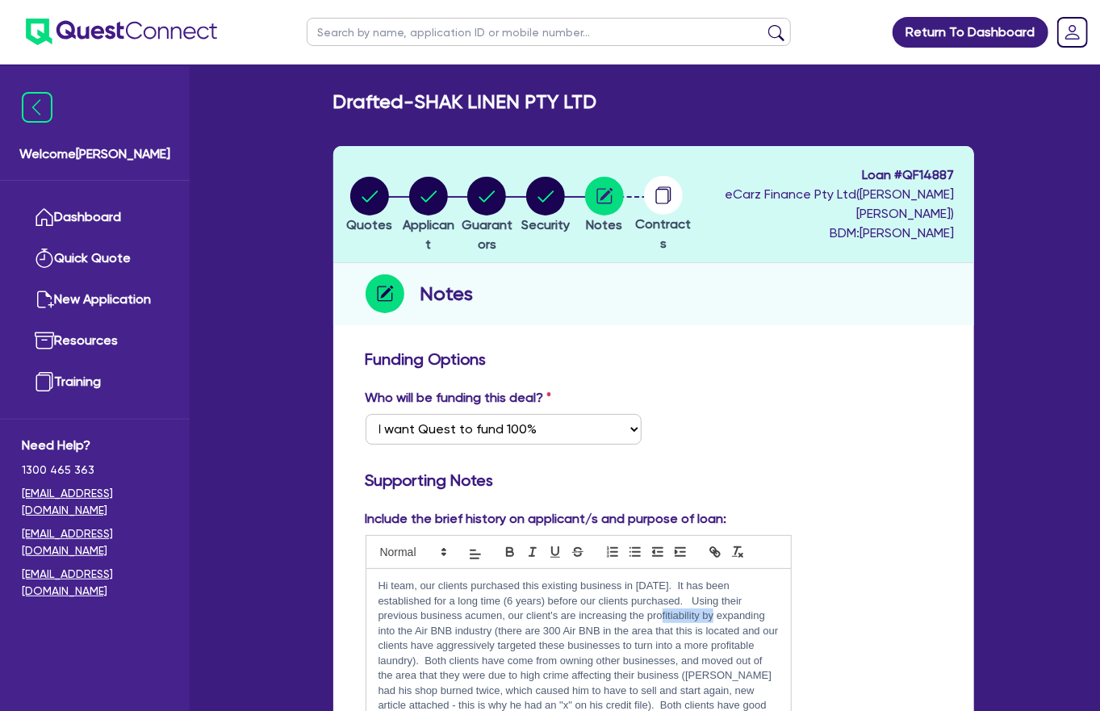
click at [634, 579] on p "Hi team, our clients purchased this existing business in [DATE]. It has been es…" at bounding box center [578, 661] width 400 height 164
drag, startPoint x: 735, startPoint y: 591, endPoint x: 804, endPoint y: 579, distance: 69.8
click at [738, 590] on p "Hi team, our clients purchased this existing business in [DATE]. It has been es…" at bounding box center [578, 661] width 400 height 164
drag, startPoint x: 599, startPoint y: 627, endPoint x: 746, endPoint y: 609, distance: 147.9
click at [746, 609] on p "Hi team, our clients purchased this existing business in [DATE]. It has been es…" at bounding box center [578, 661] width 400 height 164
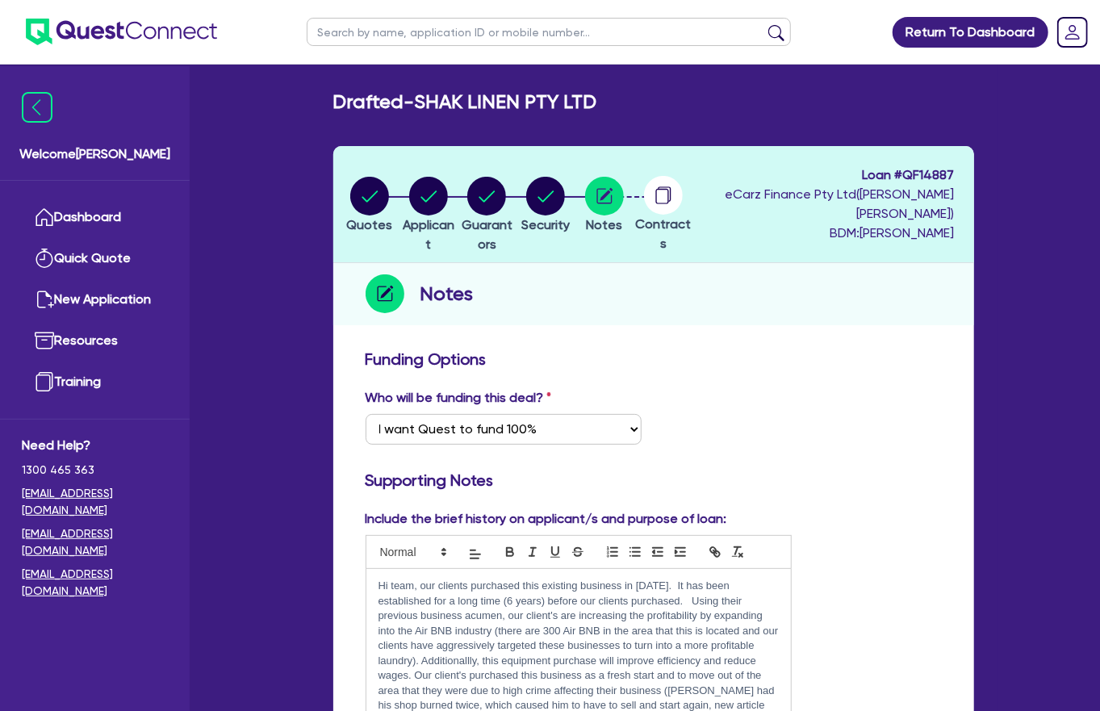
drag, startPoint x: 396, startPoint y: 639, endPoint x: 517, endPoint y: 613, distance: 123.8
click at [396, 639] on p "Hi team, our clients purchased this existing business in [DATE]. It has been es…" at bounding box center [578, 661] width 400 height 164
drag, startPoint x: 645, startPoint y: 655, endPoint x: 667, endPoint y: 650, distance: 23.1
click at [658, 652] on p "Hi team, our clients purchased this existing business in [DATE]. It has been es…" at bounding box center [578, 668] width 400 height 178
click at [650, 654] on p "Hi team, our clients purchased this existing business in [DATE]. It has been es…" at bounding box center [578, 668] width 400 height 178
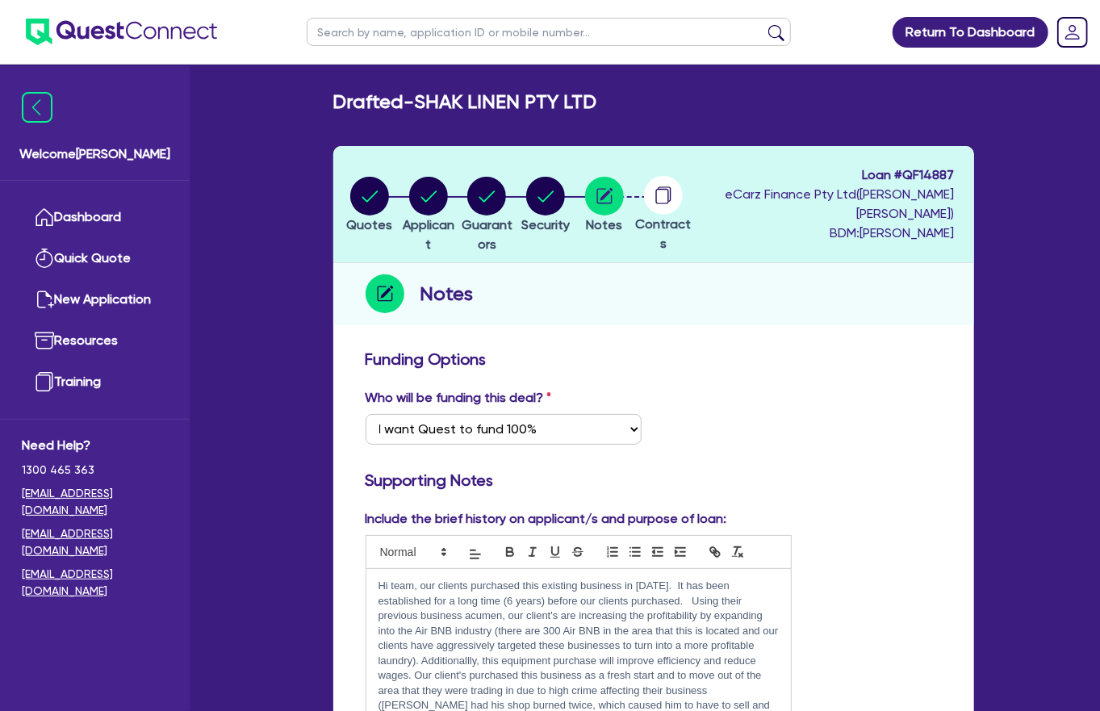
click at [423, 667] on p "Hi team, our clients purchased this existing business in [DATE]. It has been es…" at bounding box center [578, 668] width 400 height 178
click at [683, 683] on p "Hi team, our clients purchased this existing business in [DATE]. It has been es…" at bounding box center [578, 668] width 400 height 178
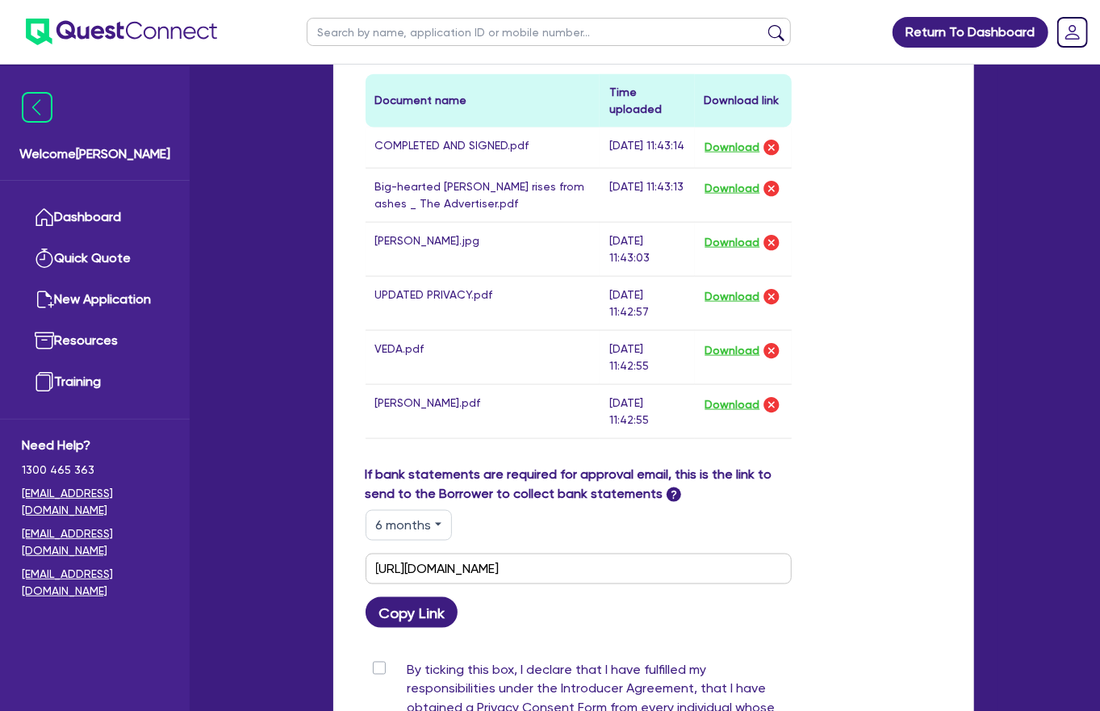
scroll to position [970, 0]
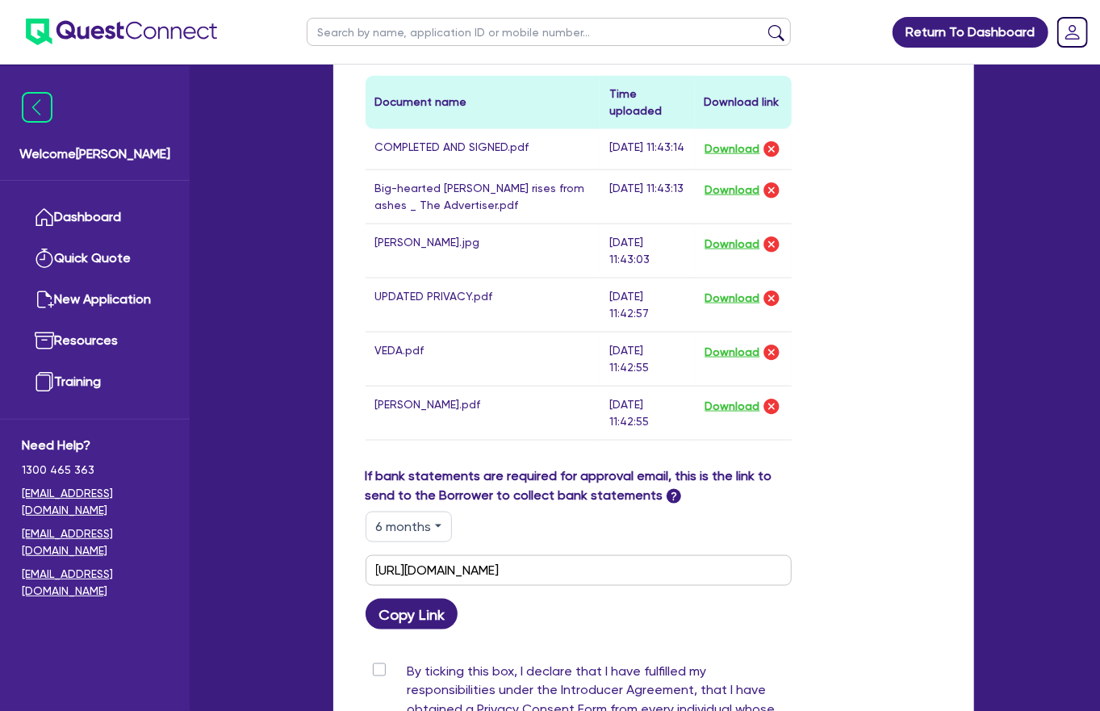
click at [366, 662] on input "By ticking this box, I declare that I have fulfilled my responsibilities under …" at bounding box center [372, 669] width 13 height 15
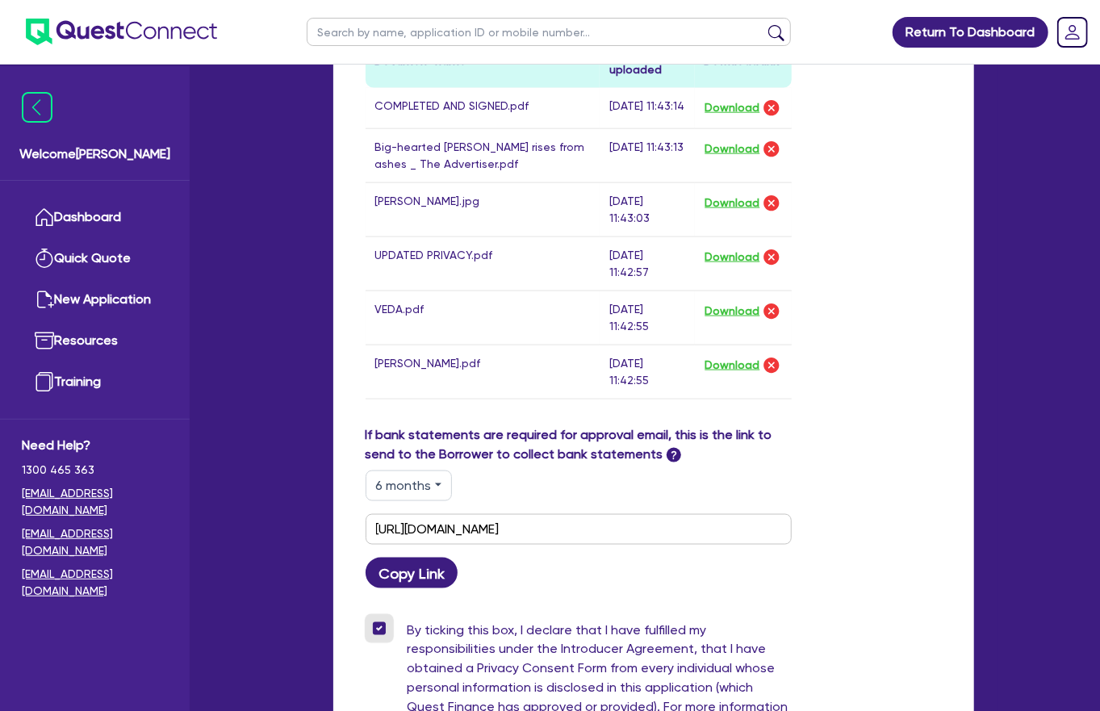
scroll to position [1014, 0]
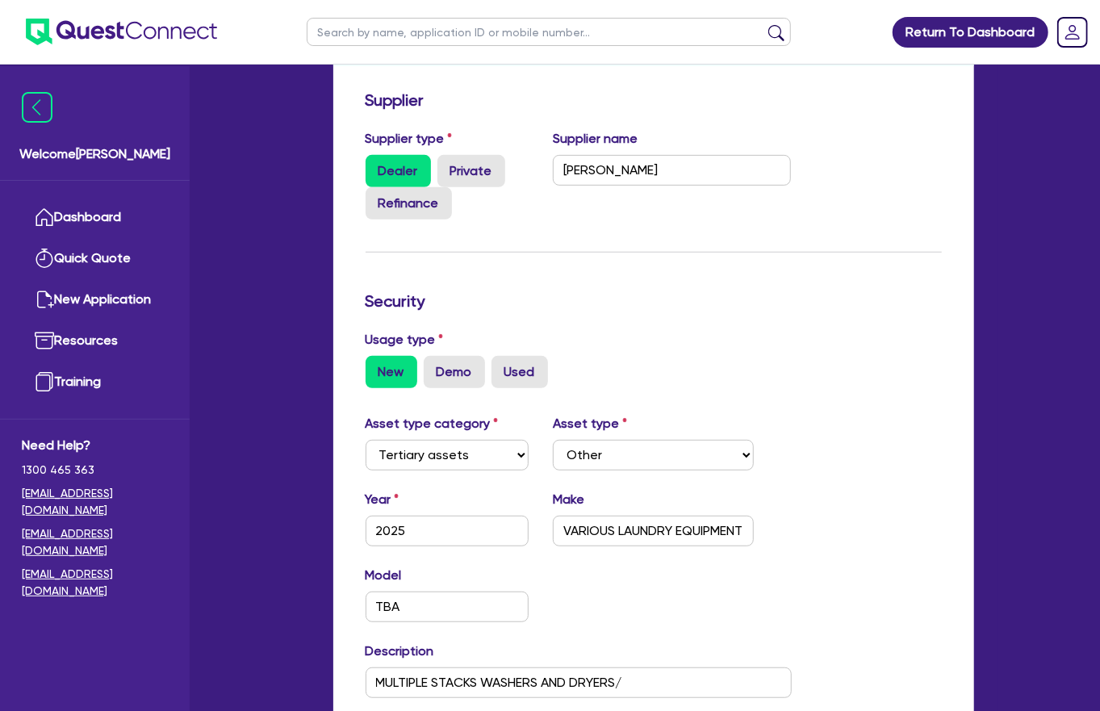
scroll to position [368, 0]
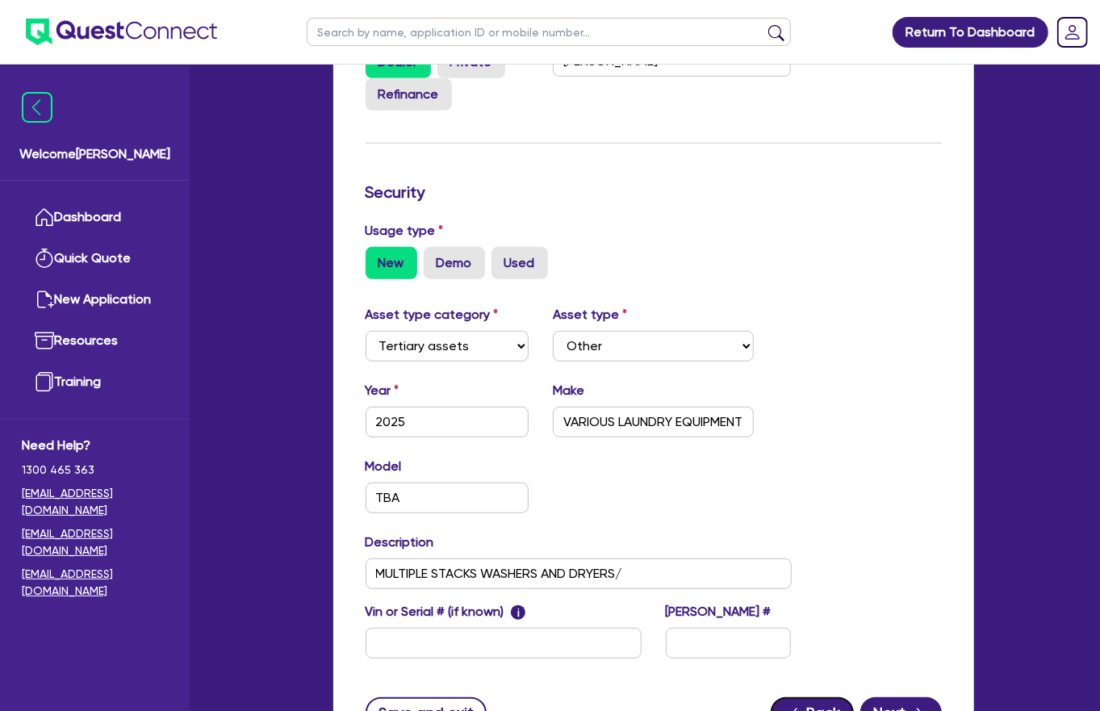
click at [842, 697] on button "Back" at bounding box center [812, 712] width 83 height 31
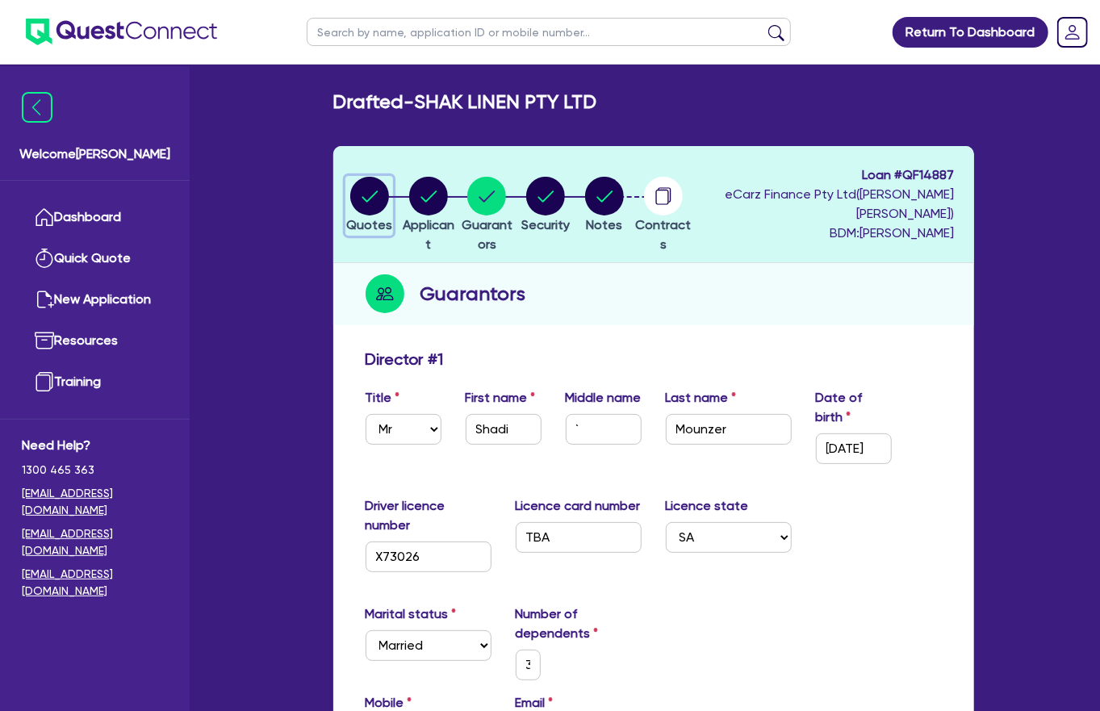
click at [378, 188] on circle "button" at bounding box center [369, 196] width 39 height 39
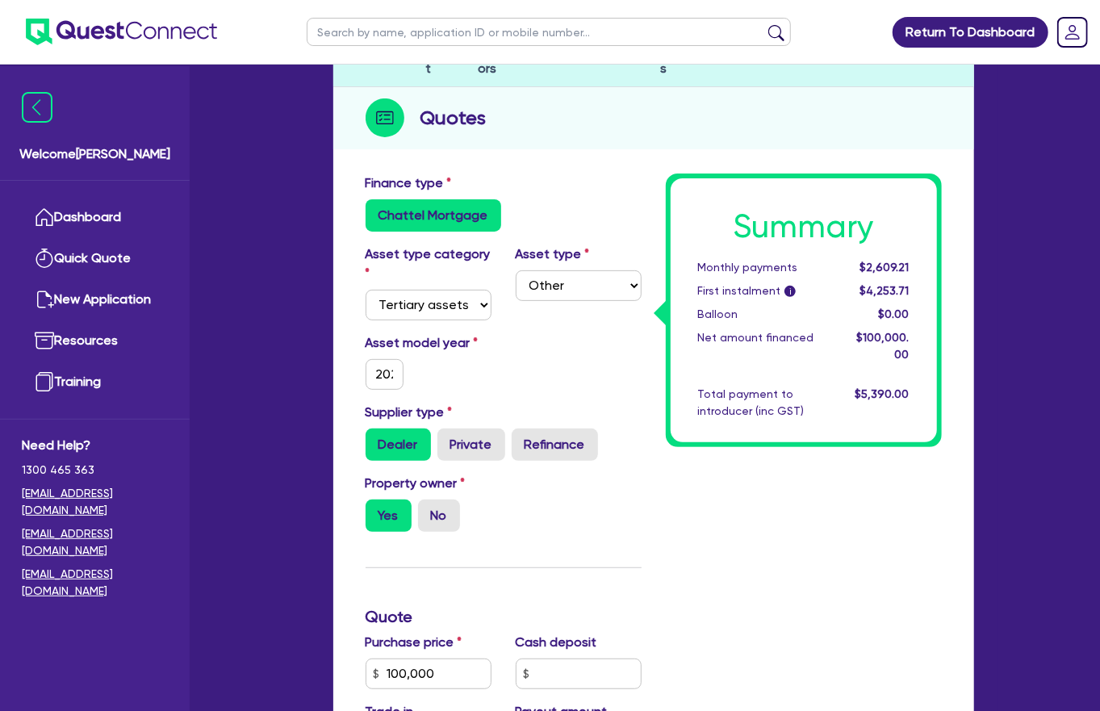
scroll to position [184, 0]
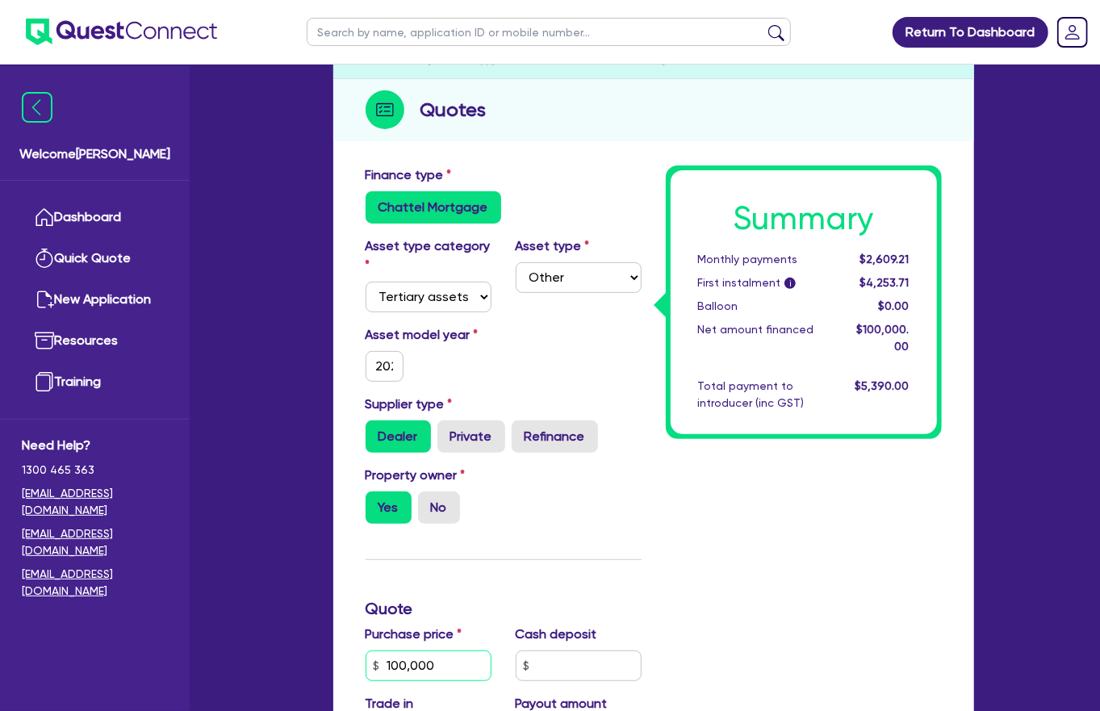
drag, startPoint x: 448, startPoint y: 545, endPoint x: 464, endPoint y: 562, distance: 23.4
click at [464, 650] on input "100,000" at bounding box center [429, 665] width 126 height 31
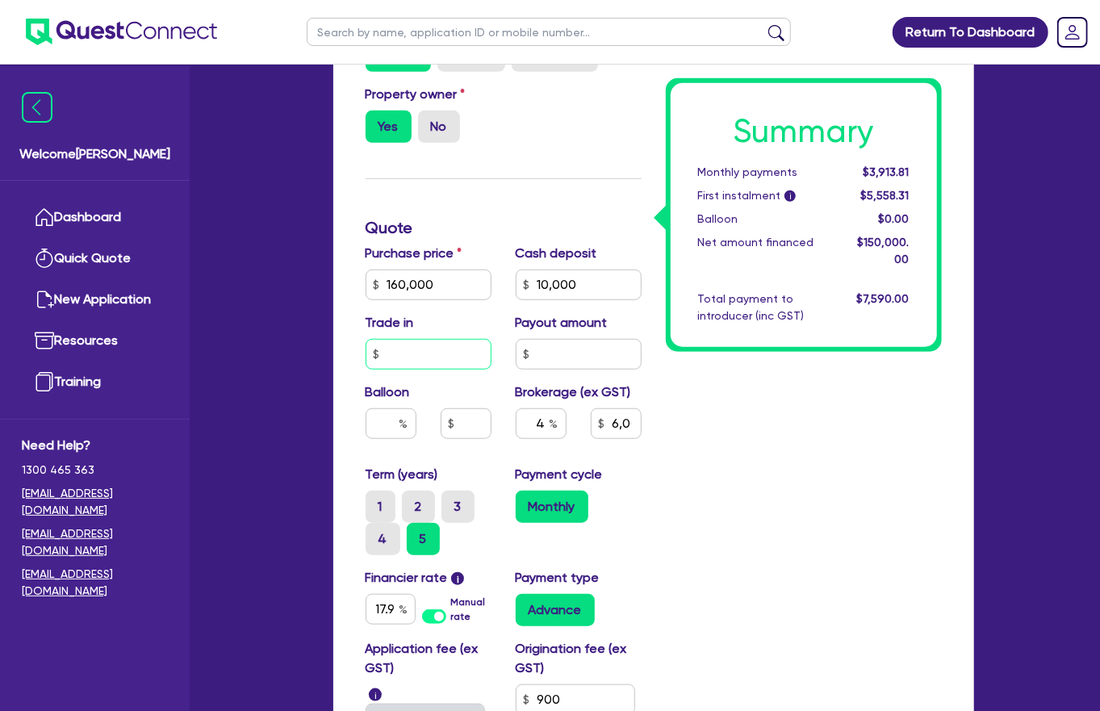
scroll to position [679, 0]
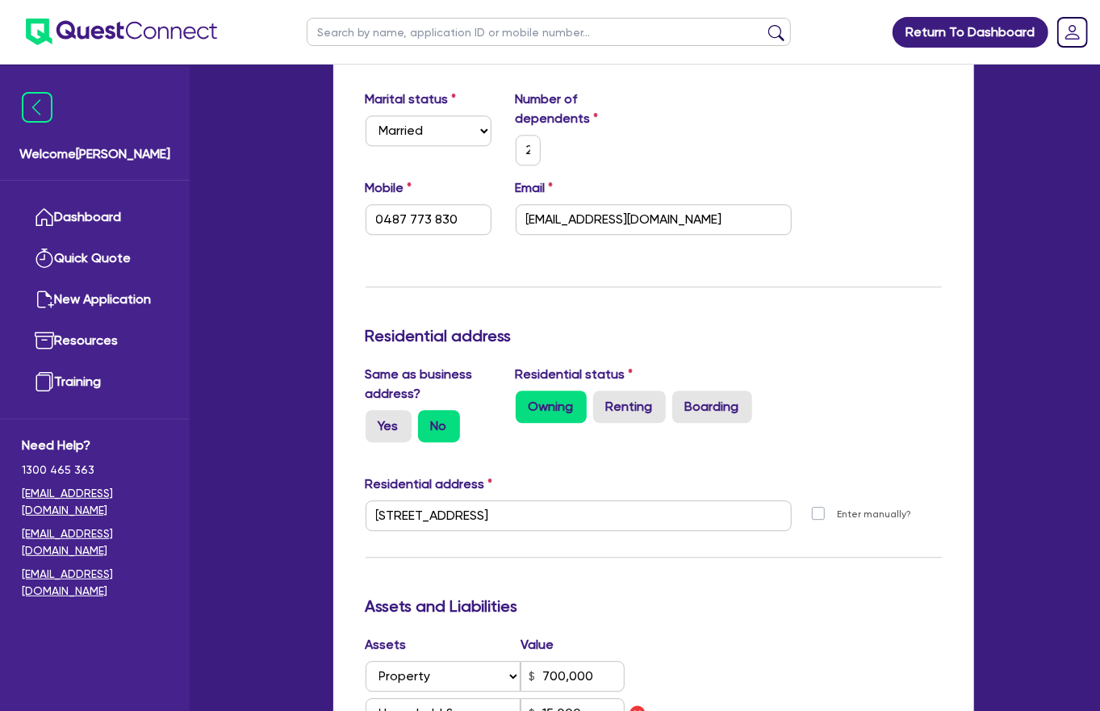
scroll to position [2460, 0]
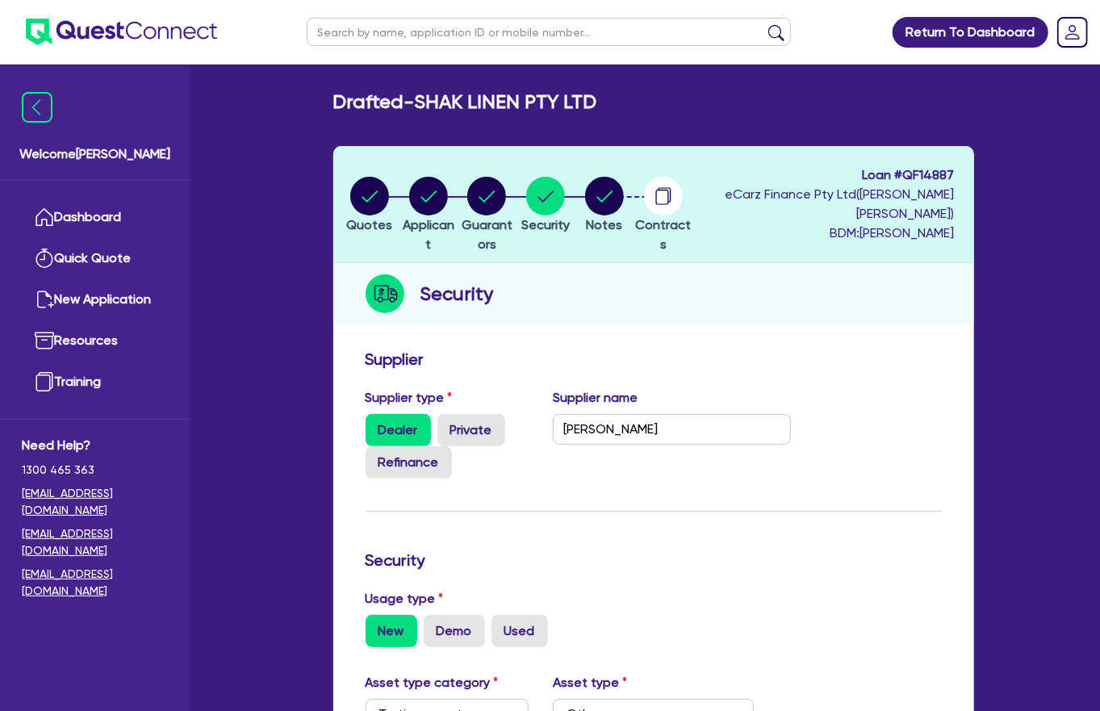
scroll to position [368, 0]
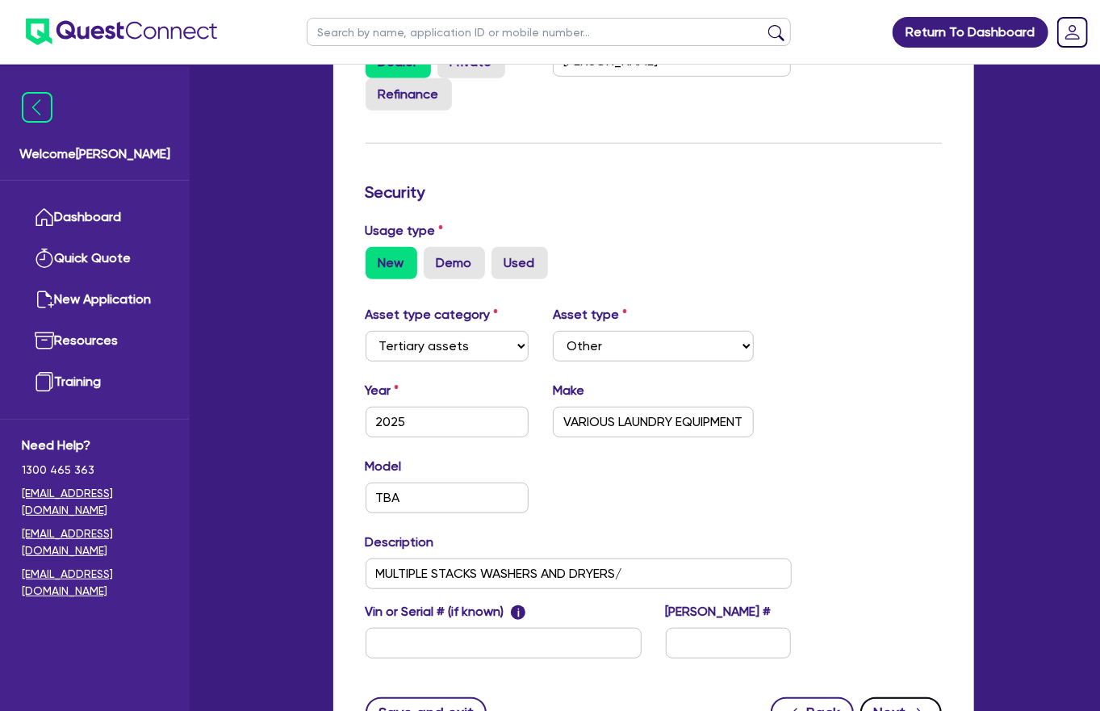
click at [916, 697] on button "Next" at bounding box center [900, 712] width 81 height 31
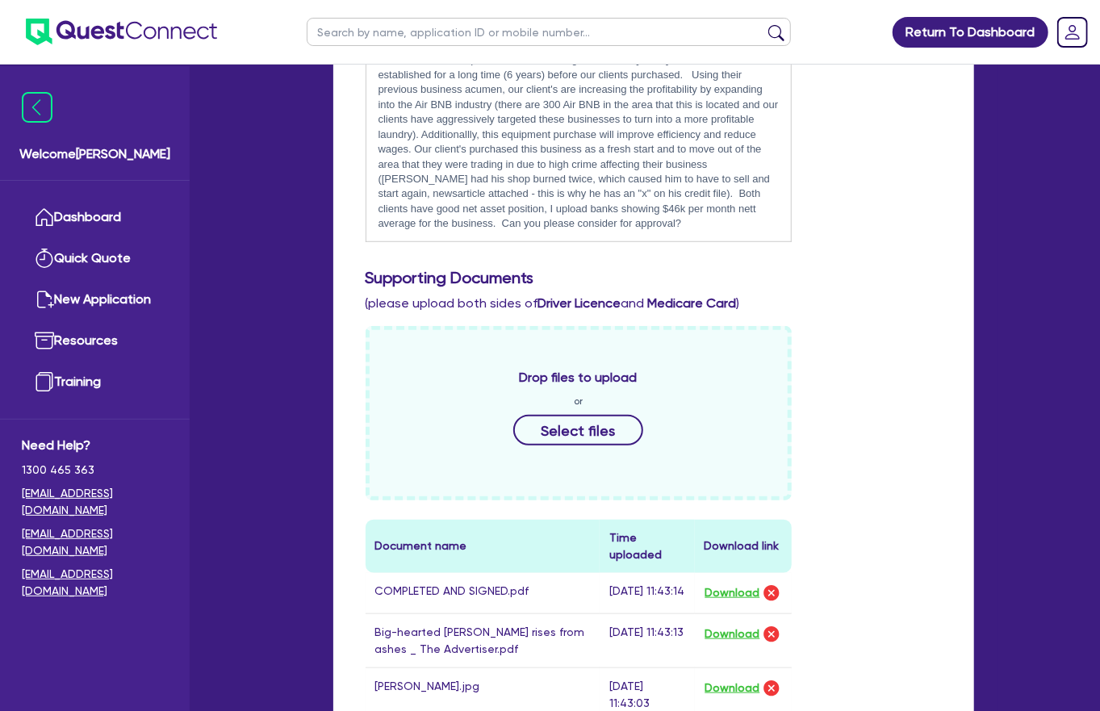
scroll to position [550, 0]
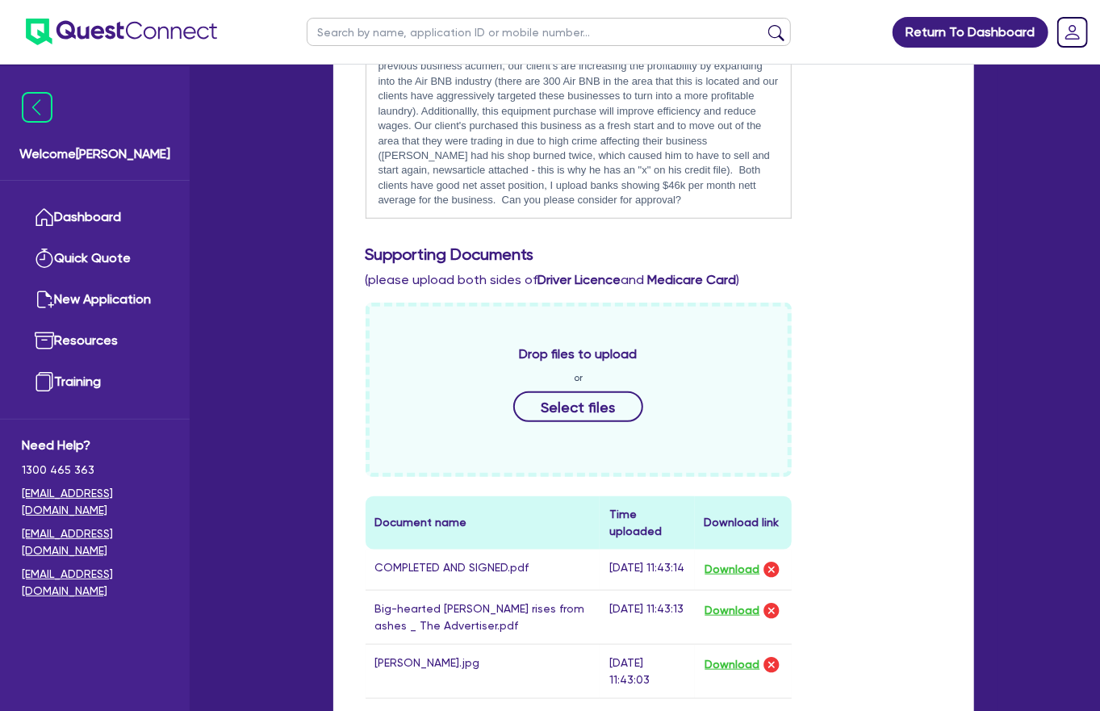
click at [504, 165] on div "Hi team, our clients purchased this existing business in [DATE]. It has been es…" at bounding box center [578, 118] width 424 height 198
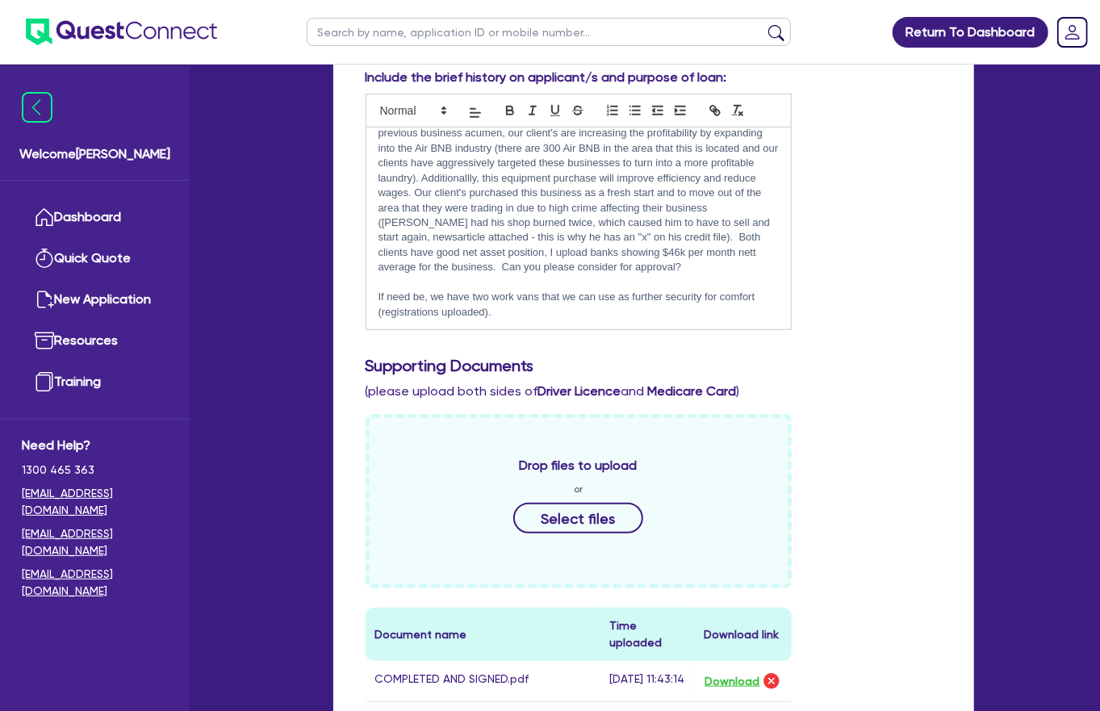
scroll to position [310, 0]
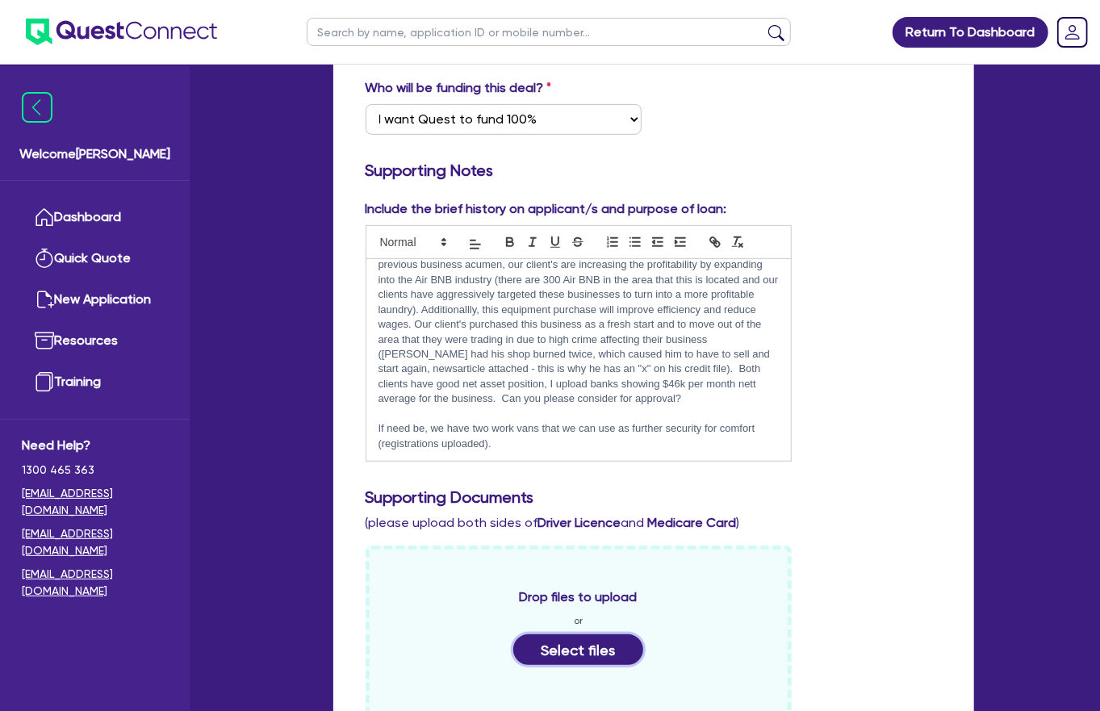
click at [564, 634] on button "Select files" at bounding box center [578, 649] width 131 height 31
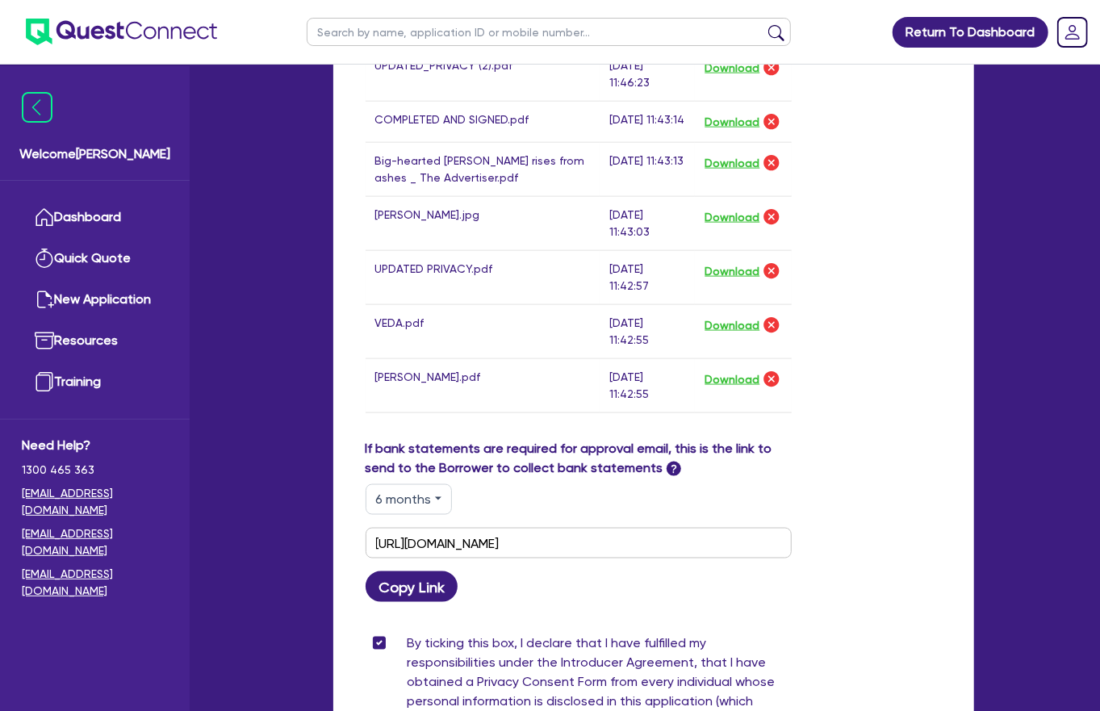
scroll to position [1104, 0]
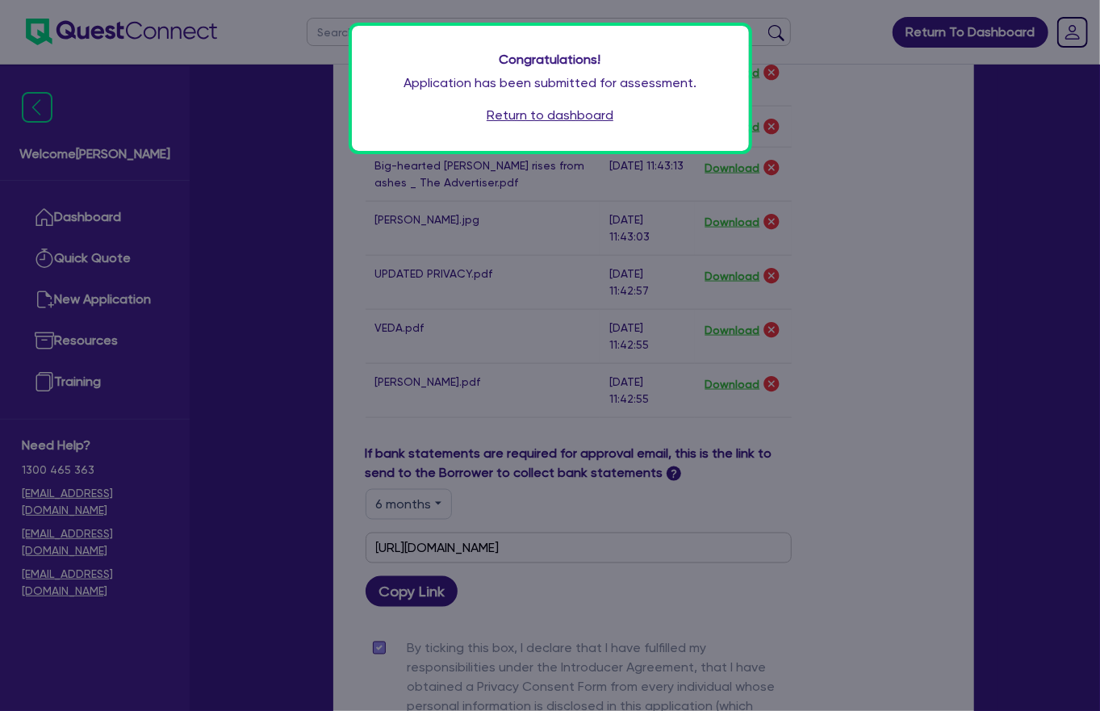
click at [538, 106] on link "Return to dashboard" at bounding box center [550, 115] width 127 height 19
